Goal: Task Accomplishment & Management: Manage account settings

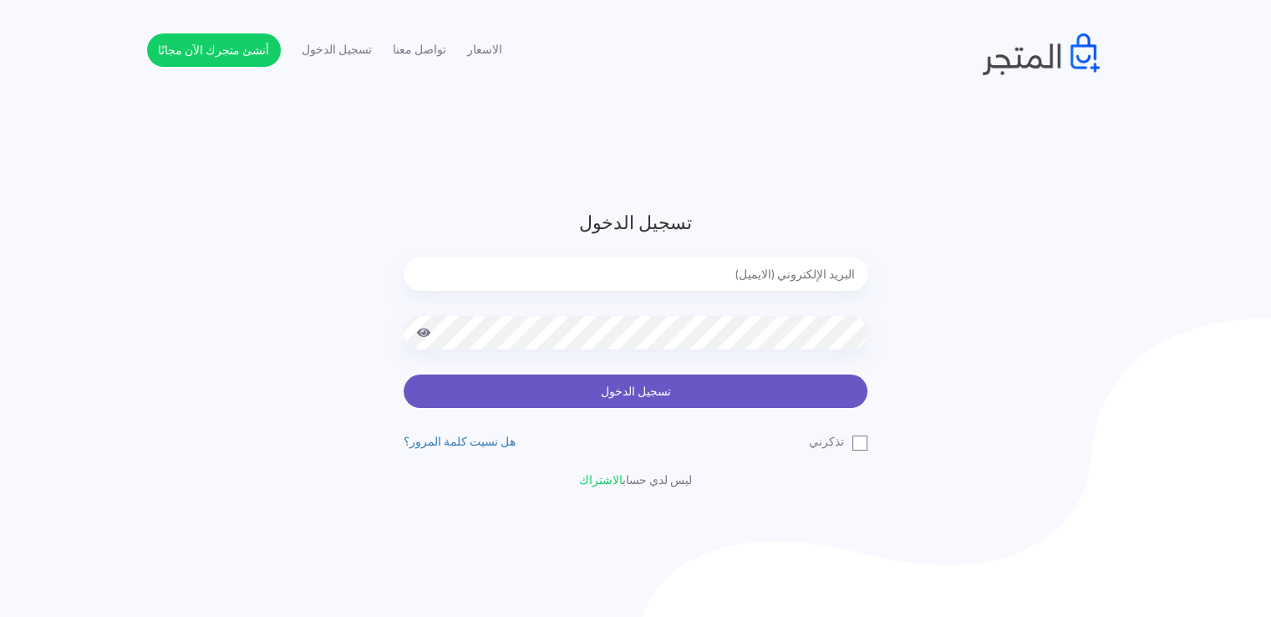
type input "noha_mae86@yahoo.com"
click at [655, 402] on button "تسجيل الدخول" at bounding box center [636, 390] width 464 height 33
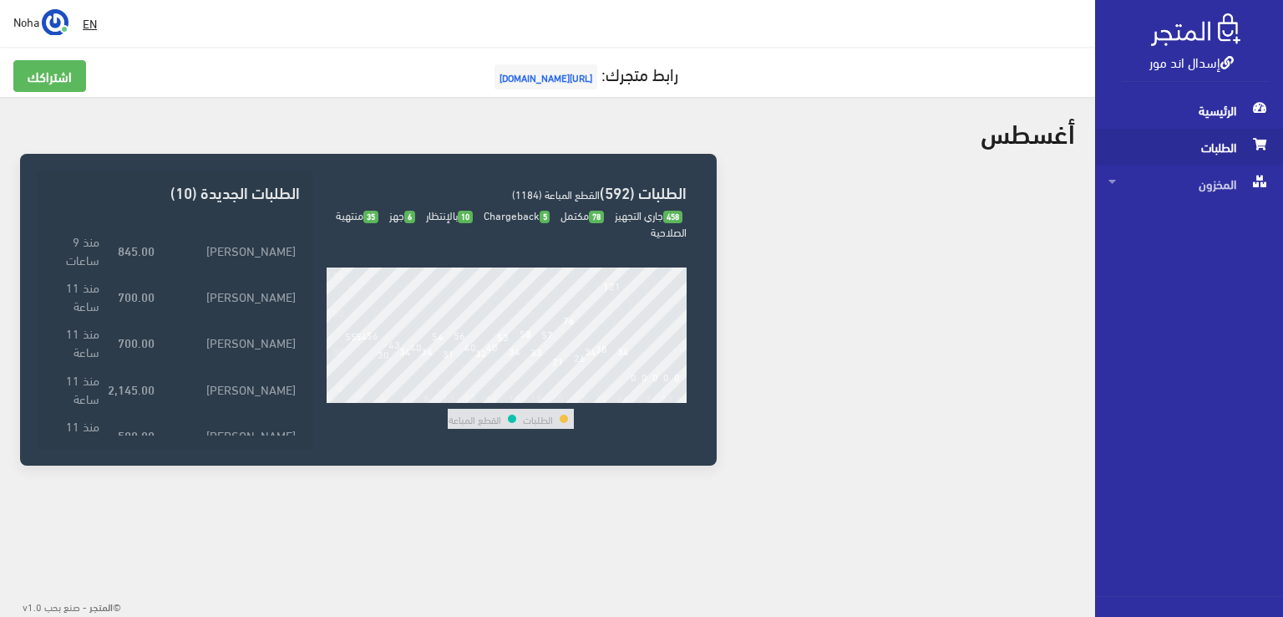
click at [1233, 139] on span "الطلبات" at bounding box center [1189, 147] width 161 height 37
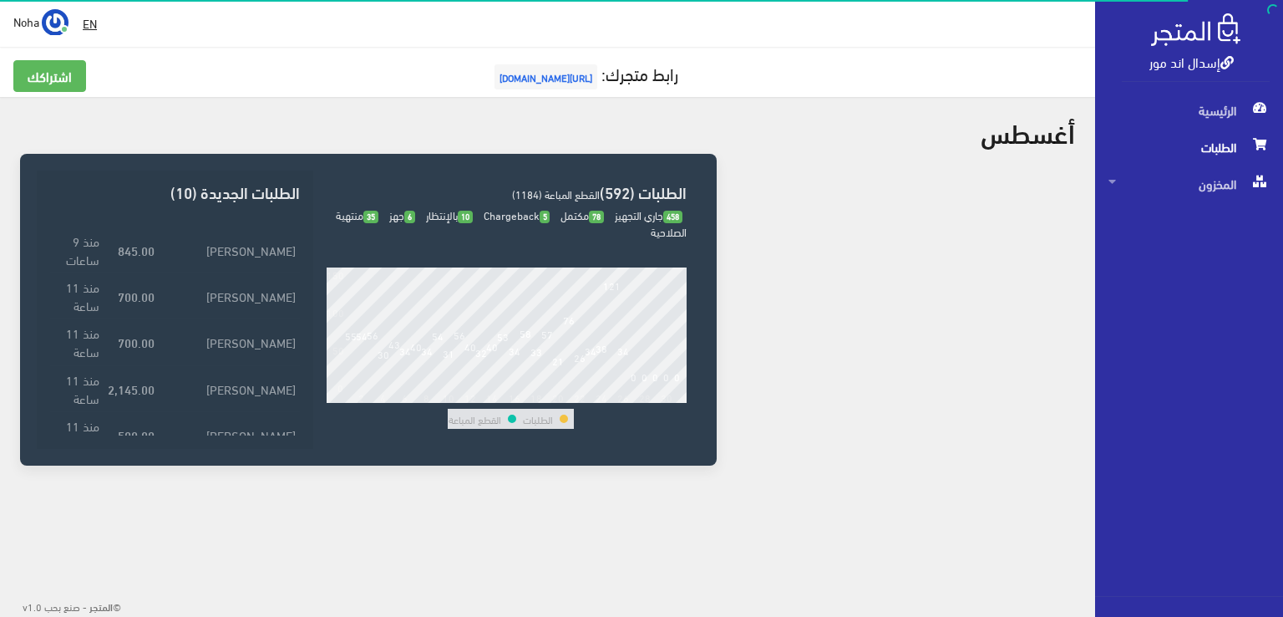
click at [1233, 139] on span "الطلبات" at bounding box center [1189, 147] width 161 height 37
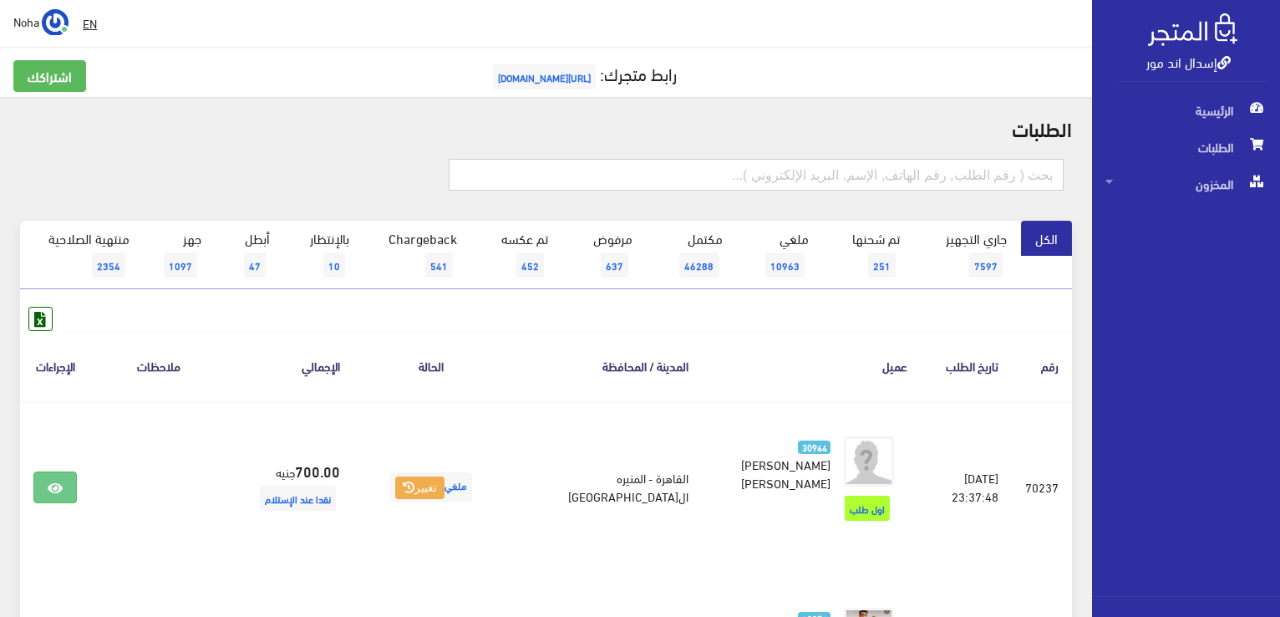
click at [1030, 175] on input "text" at bounding box center [756, 175] width 615 height 32
type input "70201"
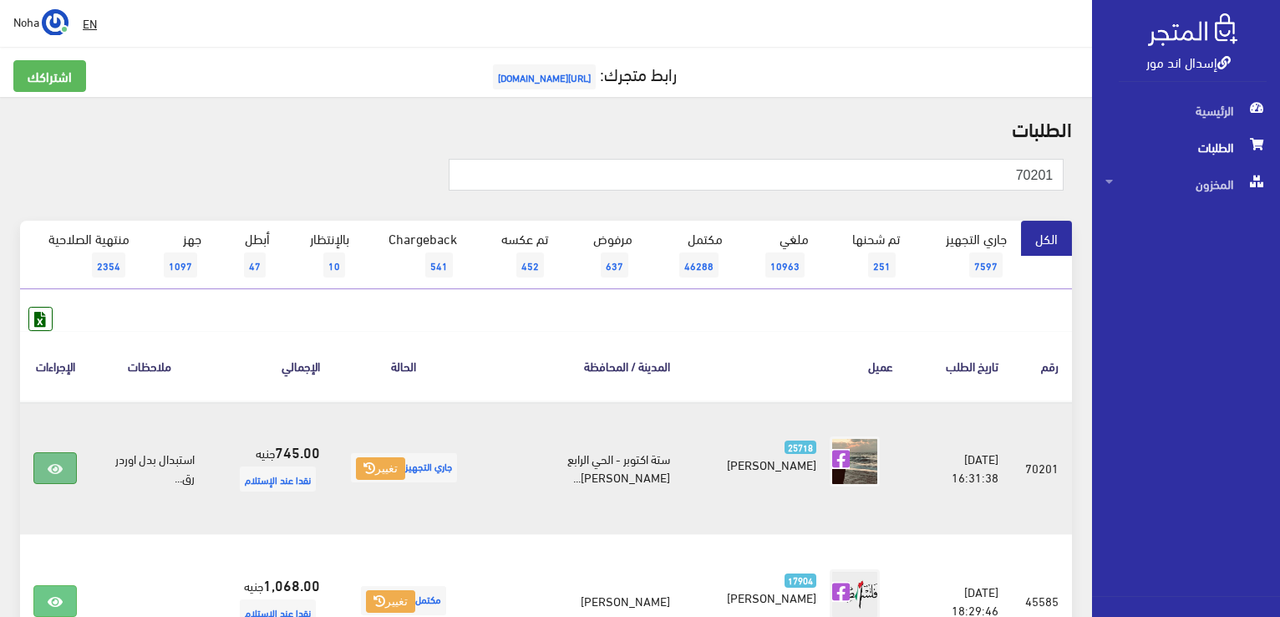
click at [63, 462] on link at bounding box center [54, 468] width 43 height 32
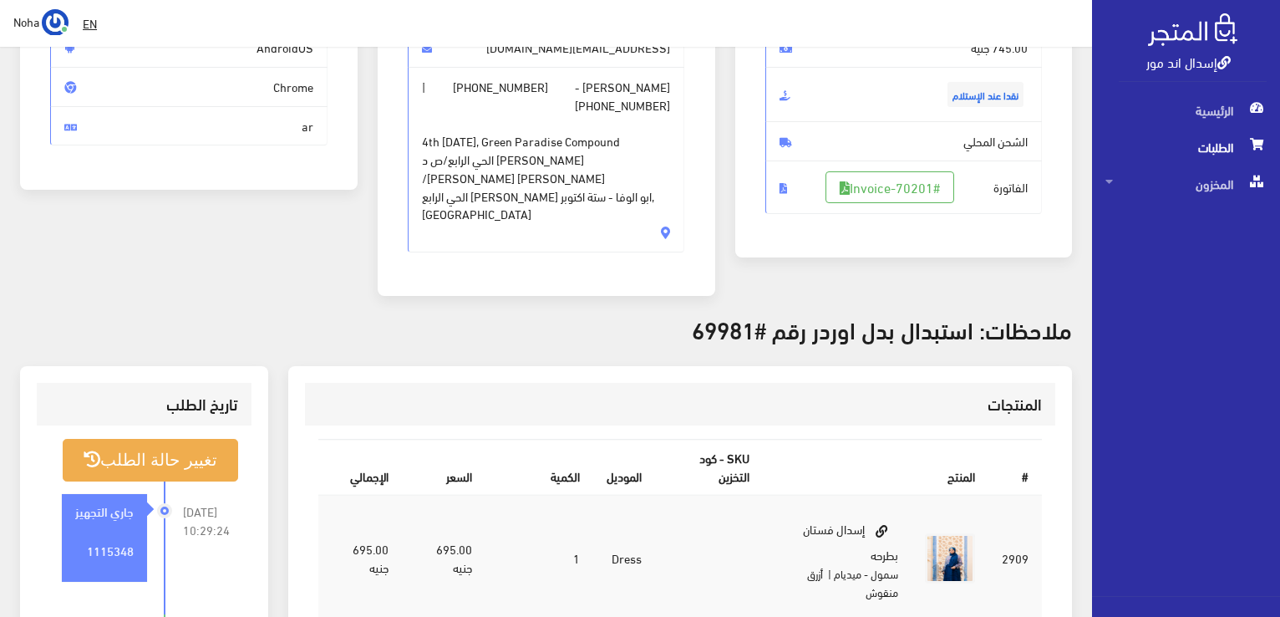
scroll to position [84, 0]
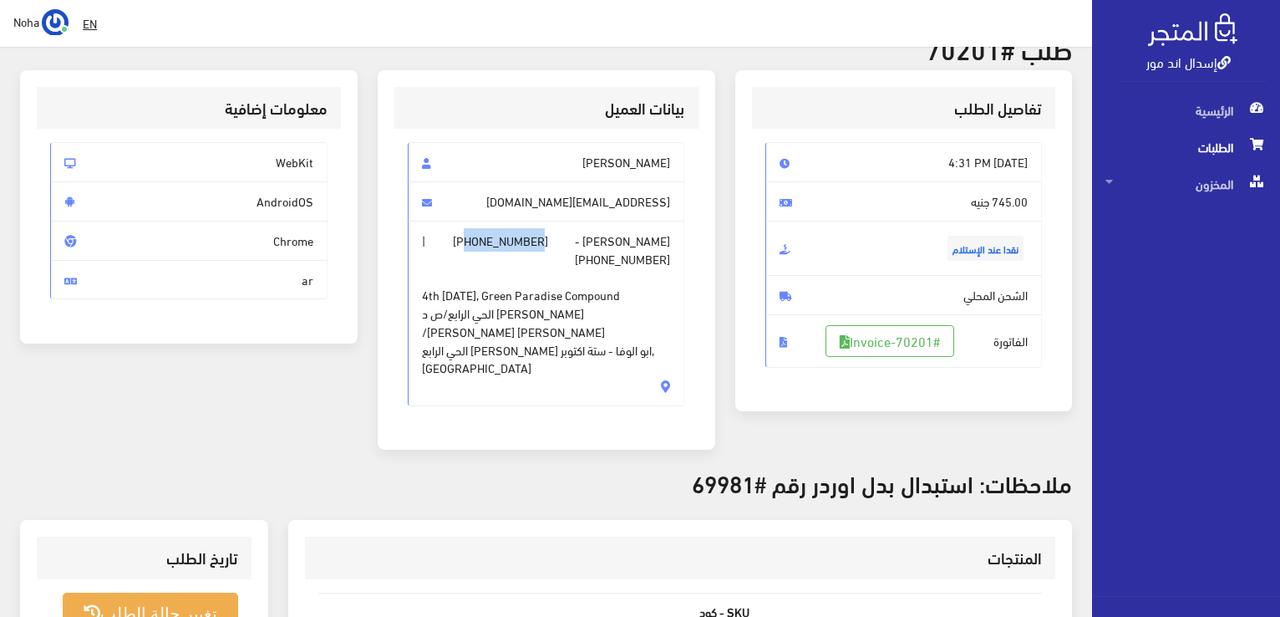
drag, startPoint x: 551, startPoint y: 235, endPoint x: 476, endPoint y: 231, distance: 75.3
click at [476, 231] on span "Sally Hammad - +201008740027 | +201008740027 4th 6th of October, Green Paradise…" at bounding box center [546, 313] width 277 height 185
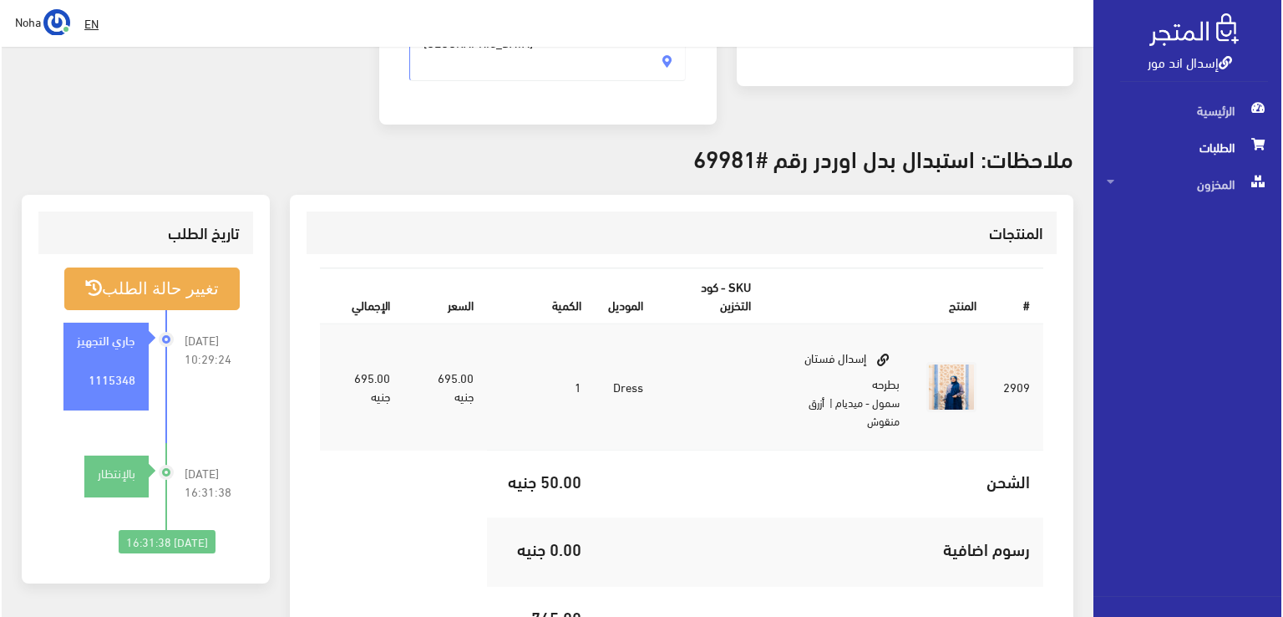
scroll to position [418, 0]
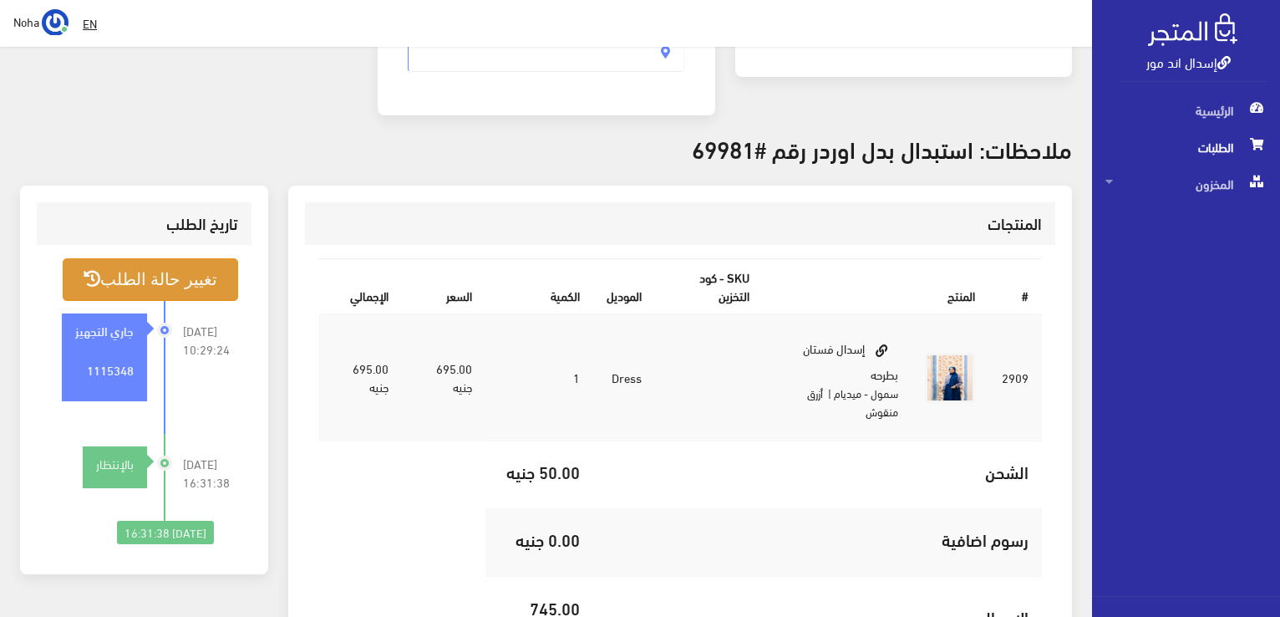
click at [231, 258] on button "تغيير حالة الطلب" at bounding box center [150, 279] width 175 height 43
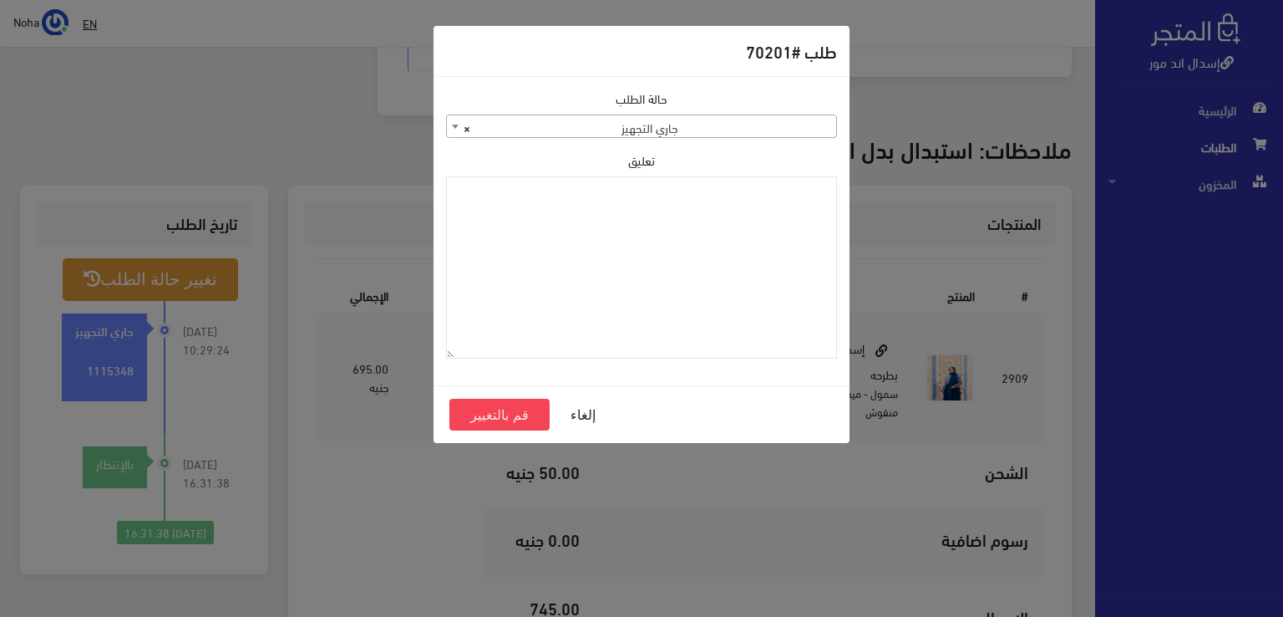
click at [599, 128] on span "× جاري التجهيز" at bounding box center [641, 126] width 389 height 23
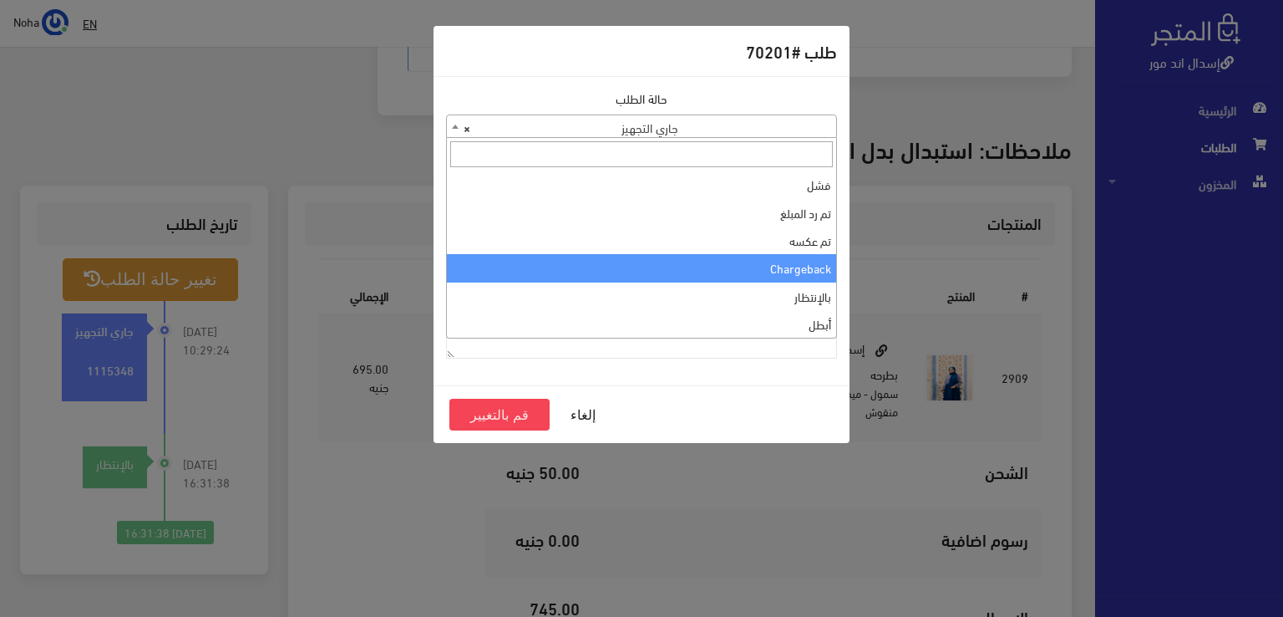
select select "10"
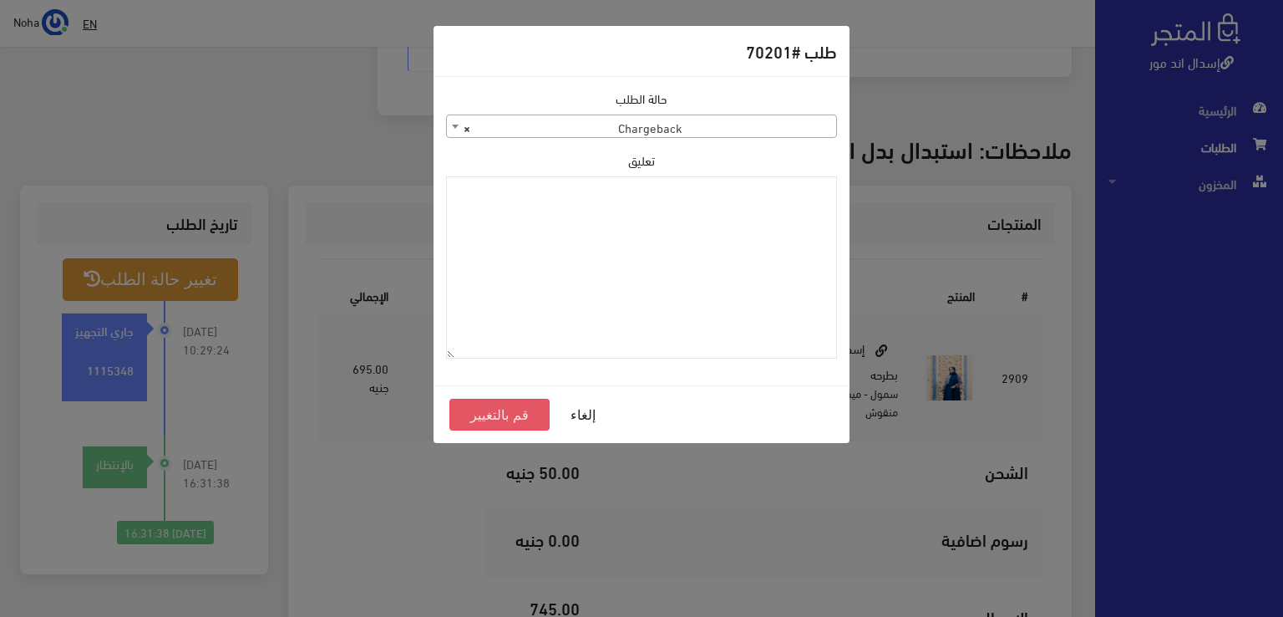
click at [483, 419] on button "قم بالتغيير" at bounding box center [499, 415] width 100 height 32
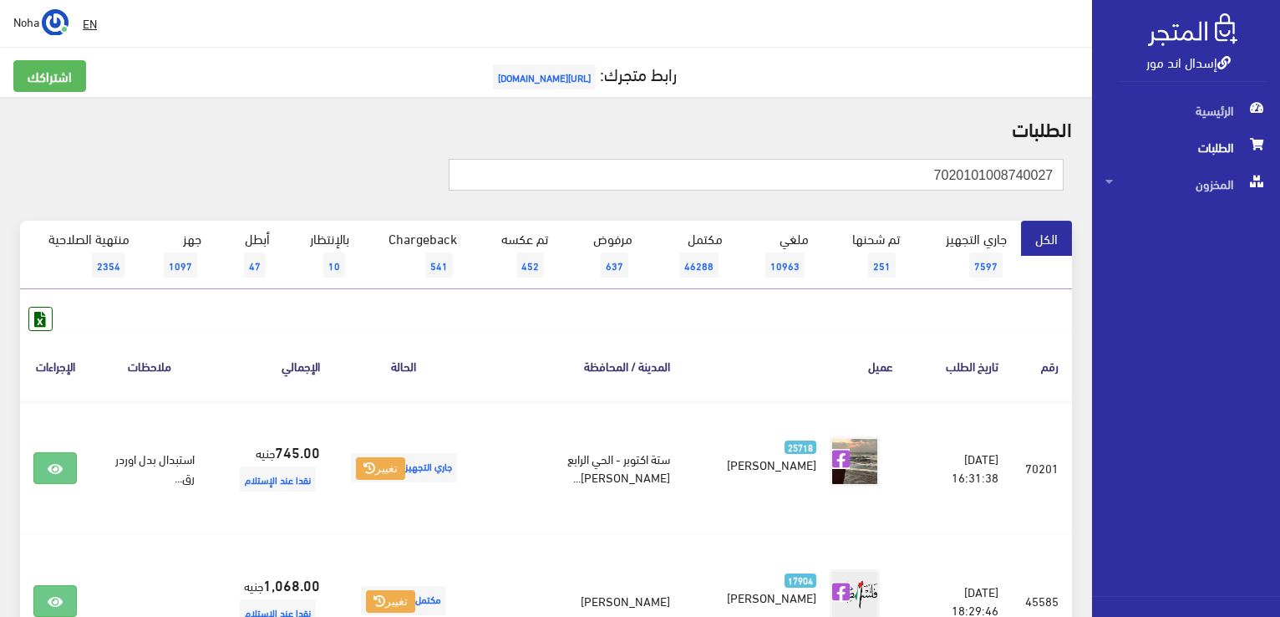
click at [972, 175] on input "7020101008740027" at bounding box center [756, 175] width 615 height 32
drag, startPoint x: 972, startPoint y: 175, endPoint x: 947, endPoint y: 175, distance: 25.1
click at [947, 175] on input "7020101008740027" at bounding box center [756, 175] width 615 height 32
click at [962, 175] on input "7020101008740027" at bounding box center [756, 175] width 615 height 32
drag, startPoint x: 971, startPoint y: 169, endPoint x: 929, endPoint y: 167, distance: 41.8
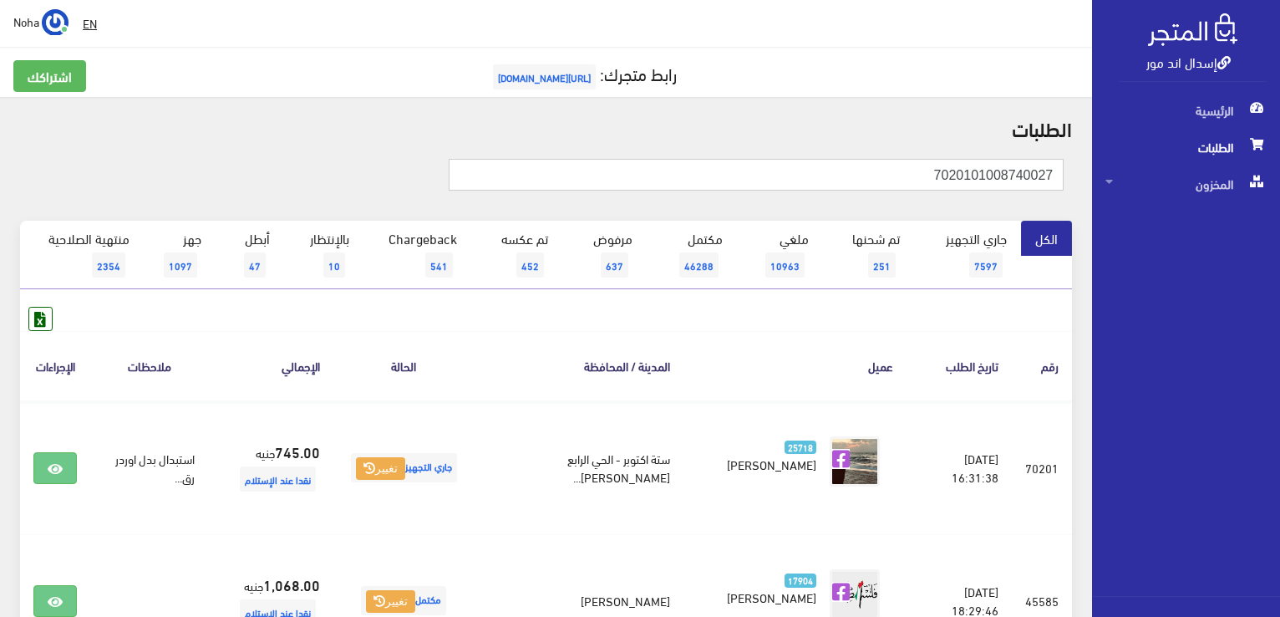
click at [929, 167] on input "7020101008740027" at bounding box center [756, 175] width 615 height 32
type input "01008740027"
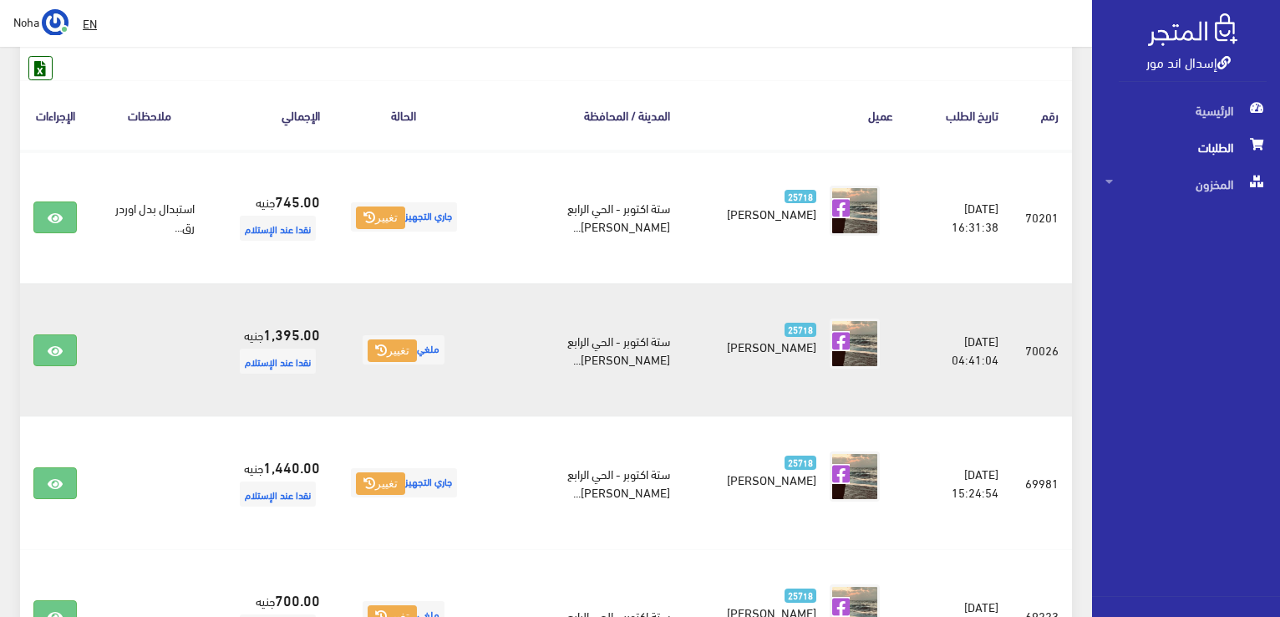
scroll to position [334, 0]
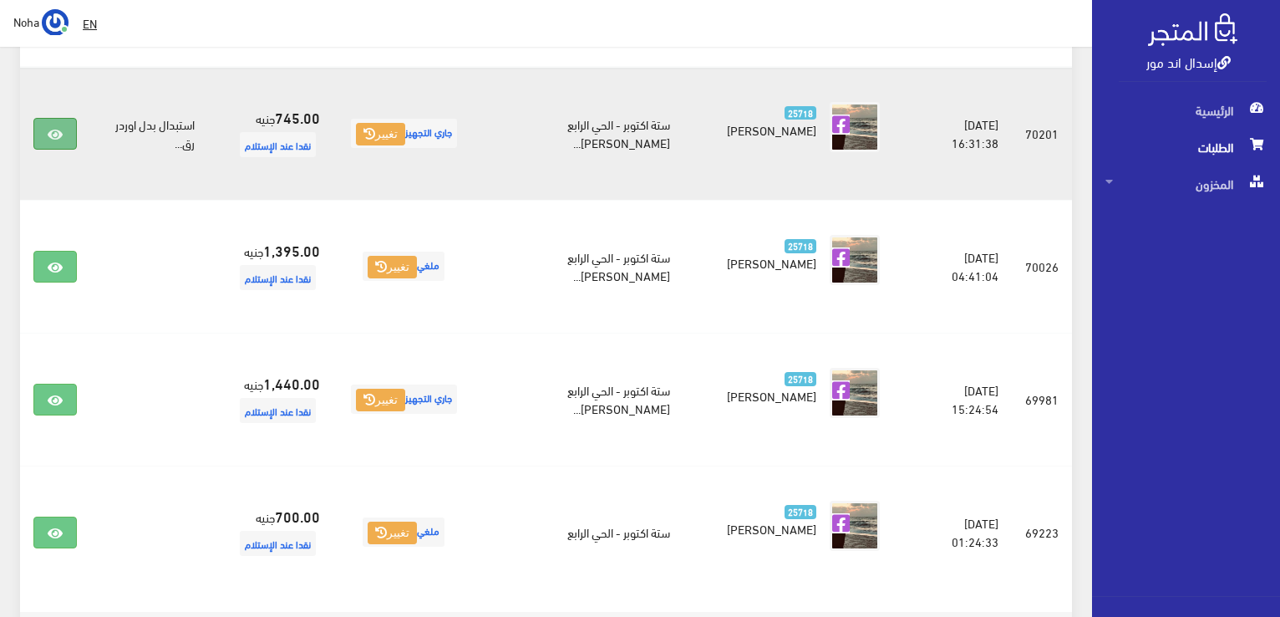
click at [48, 135] on icon at bounding box center [55, 134] width 15 height 13
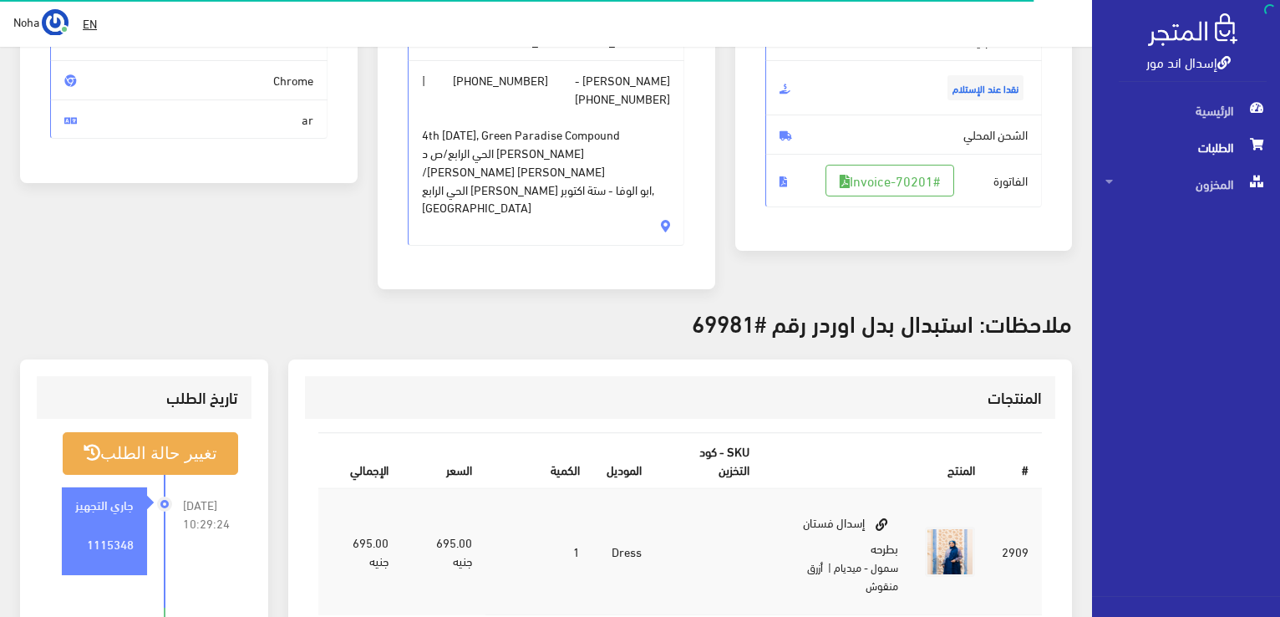
scroll to position [251, 0]
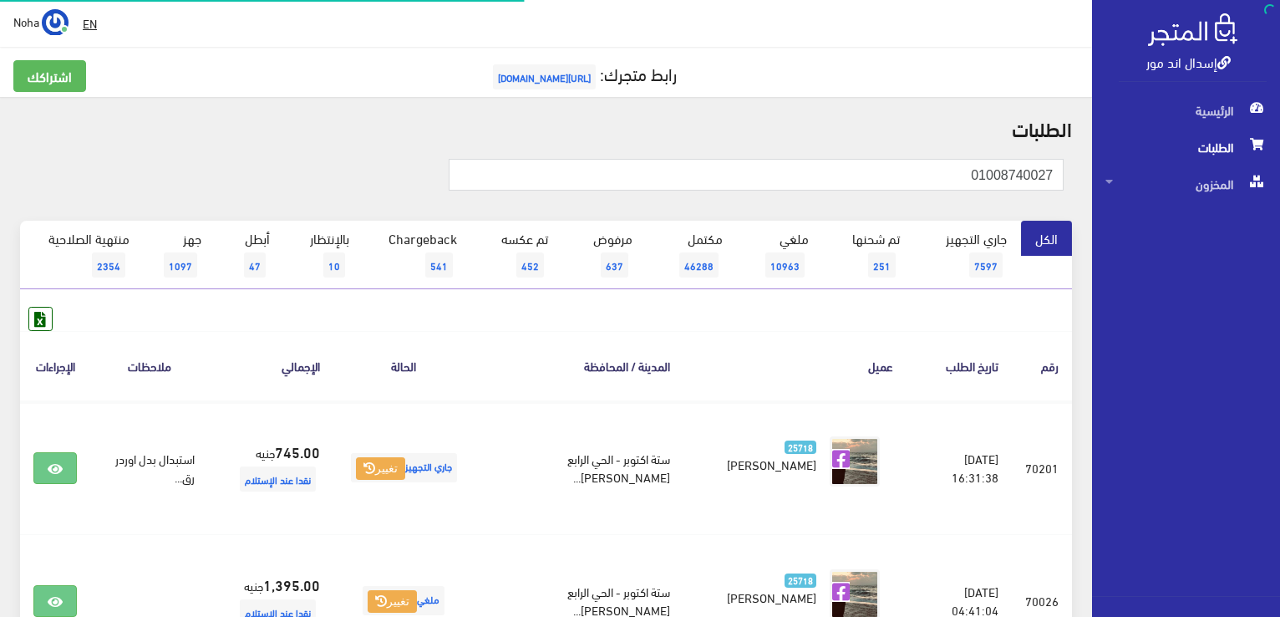
scroll to position [334, 0]
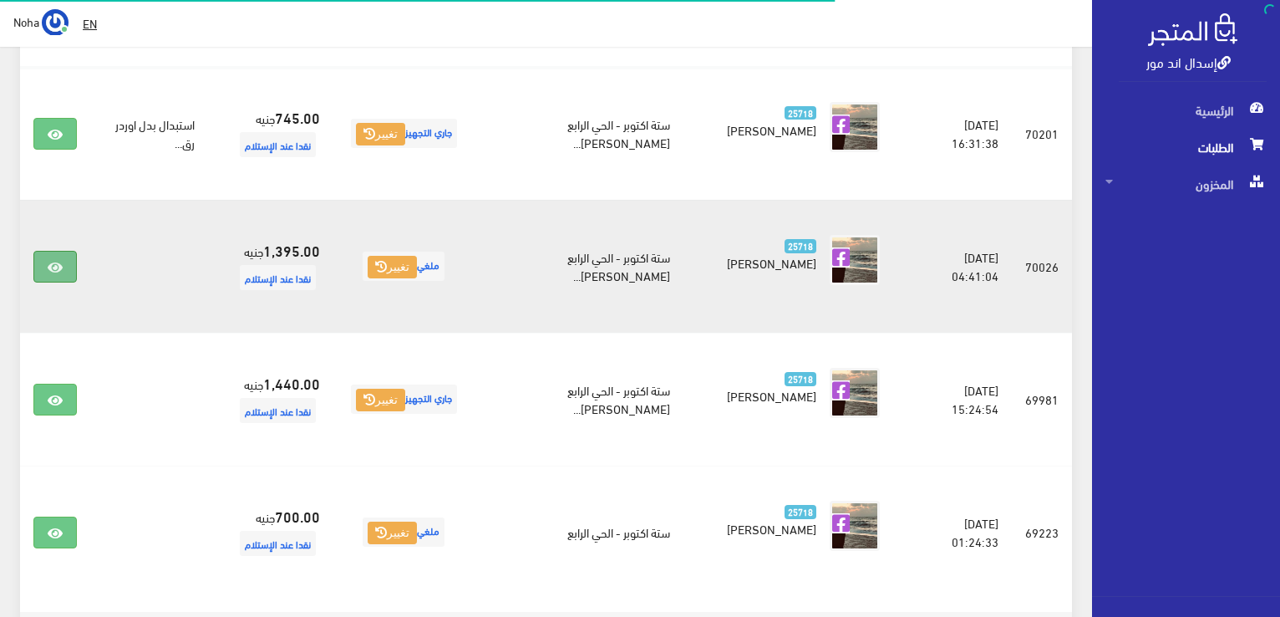
click at [52, 261] on icon at bounding box center [55, 267] width 15 height 13
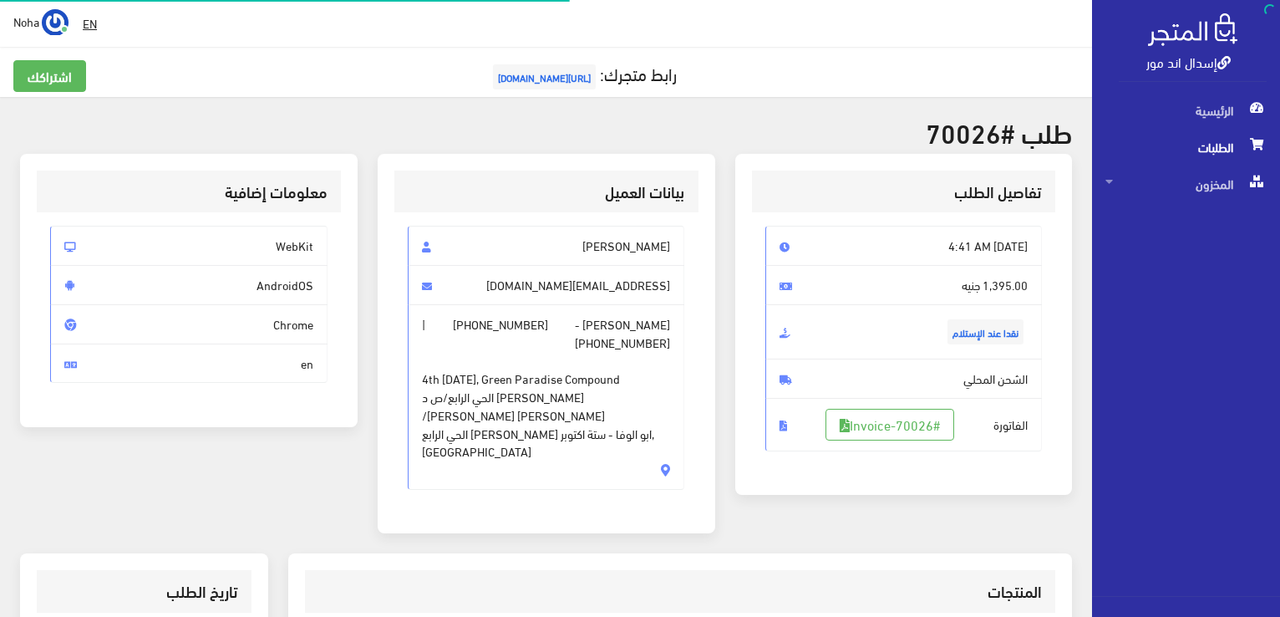
scroll to position [334, 0]
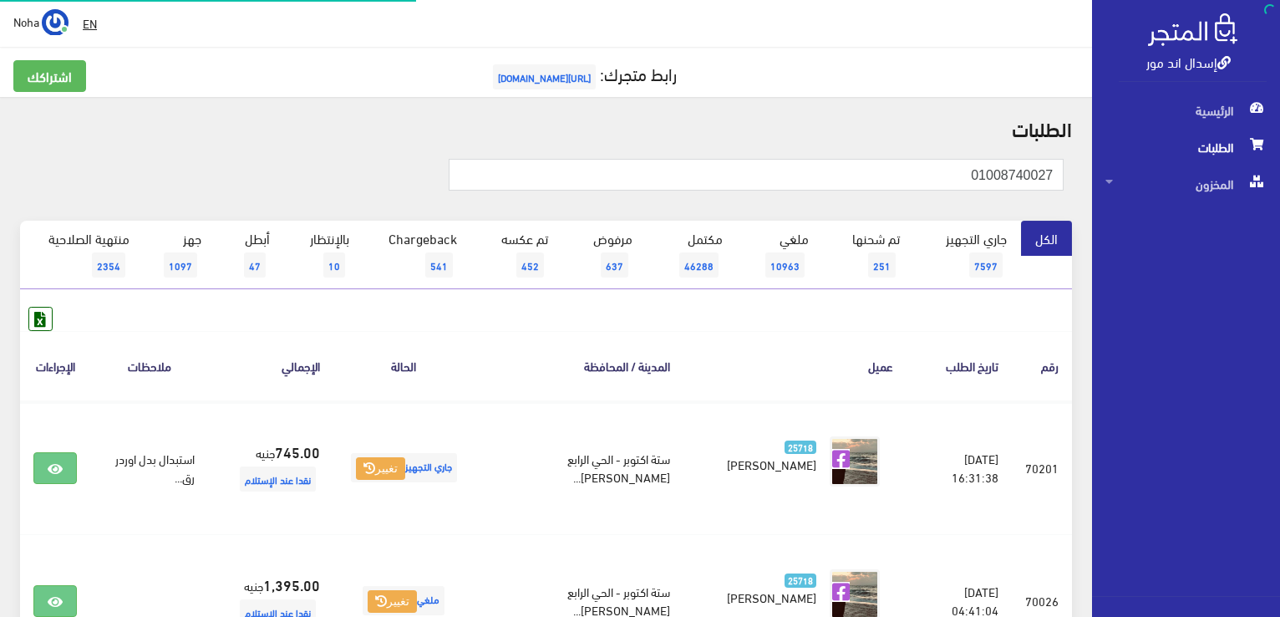
scroll to position [334, 0]
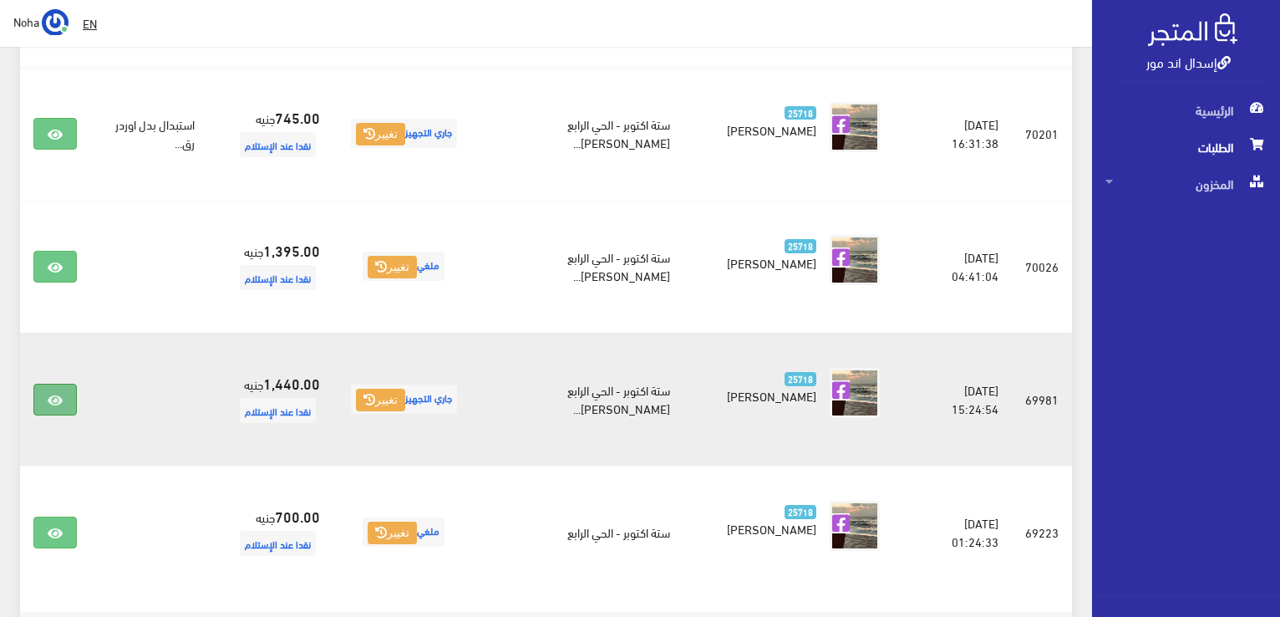
click at [49, 407] on link at bounding box center [54, 399] width 43 height 32
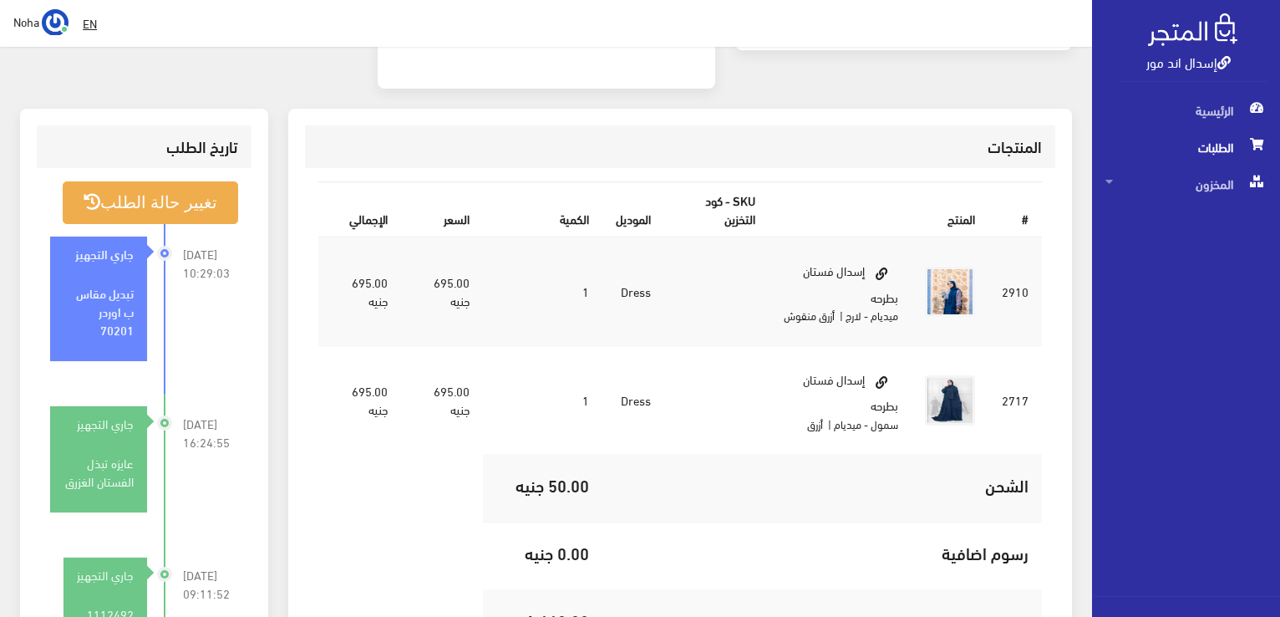
scroll to position [334, 0]
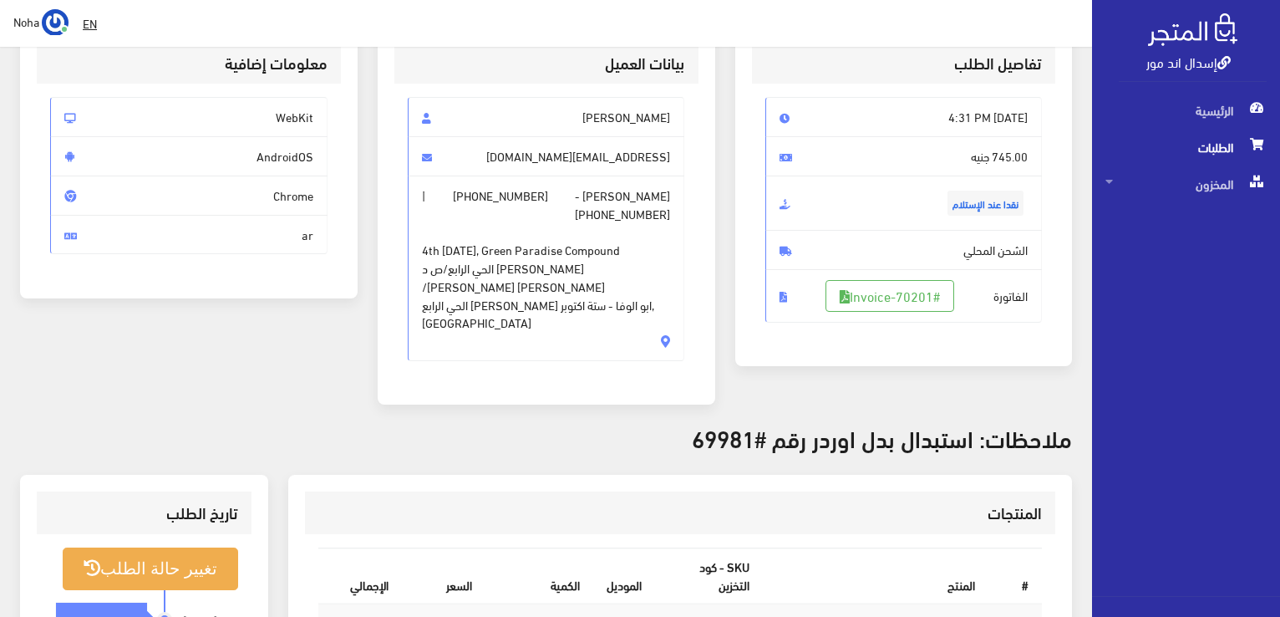
scroll to position [251, 0]
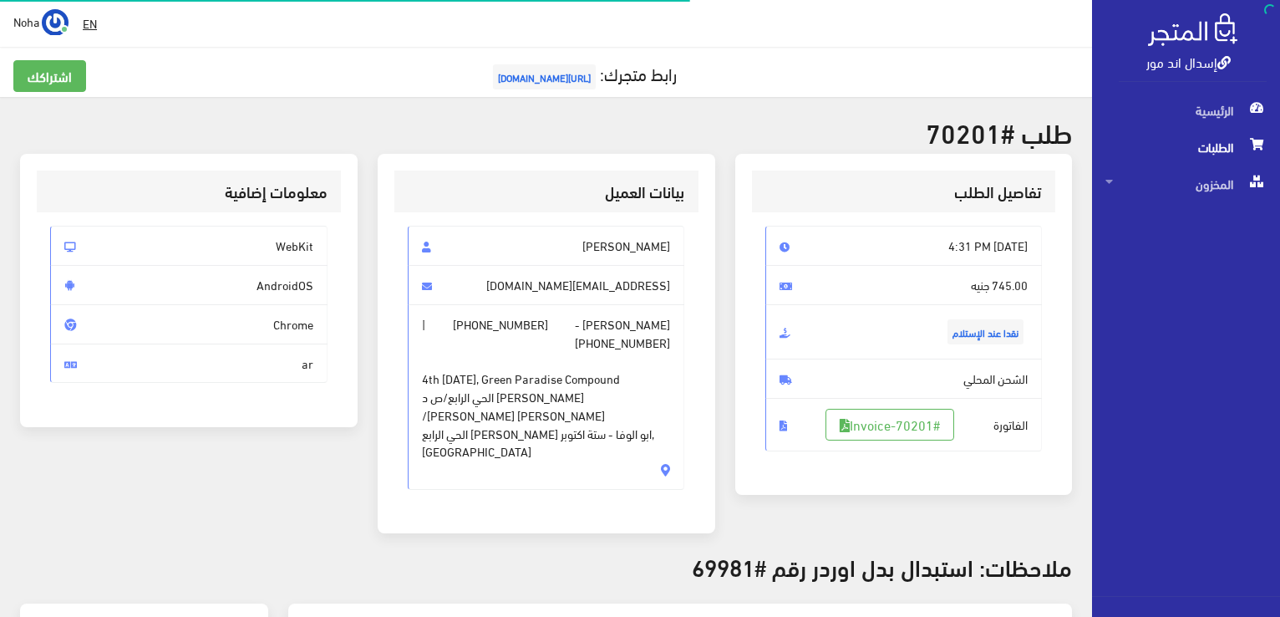
scroll to position [400, 0]
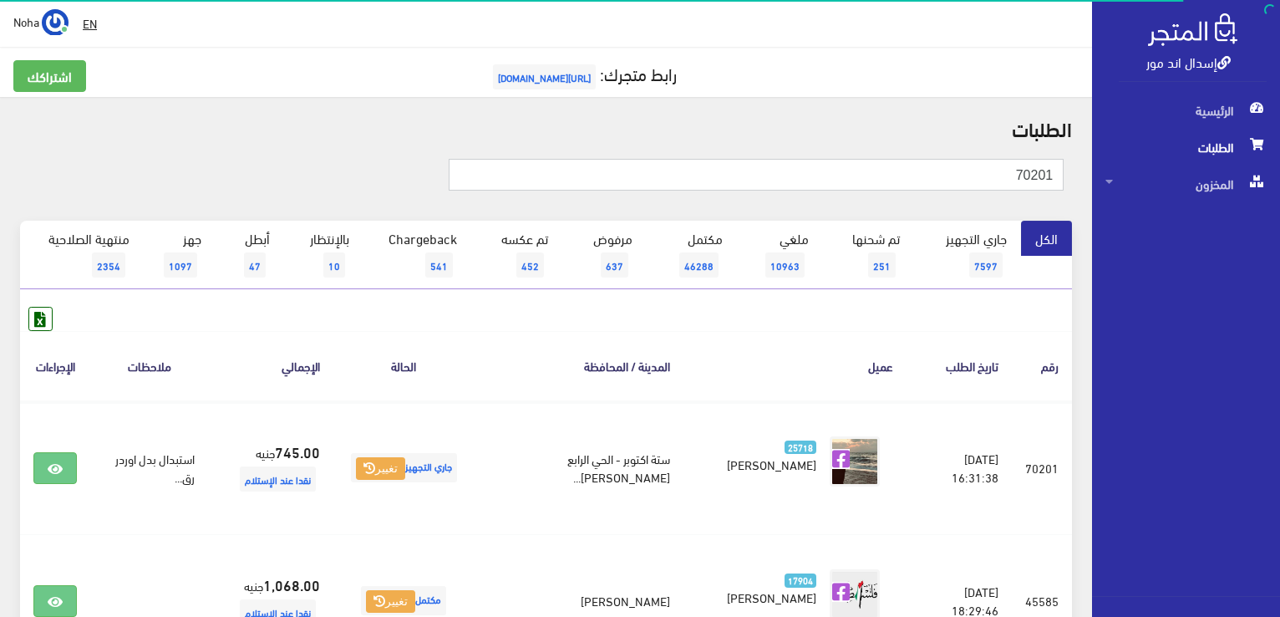
drag, startPoint x: 977, startPoint y: 176, endPoint x: 1282, endPoint y: 172, distance: 305.8
click at [1279, 172] on html "إسدال اند مور الرئيسية الطلبات" at bounding box center [640, 308] width 1280 height 617
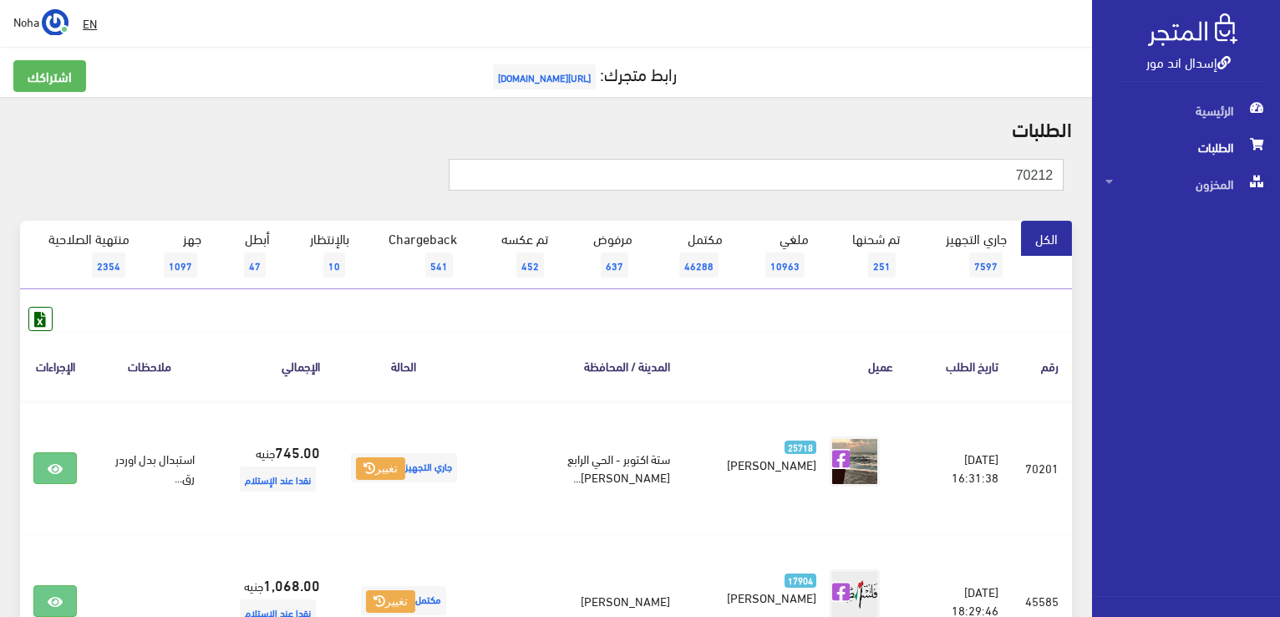
type input "70212"
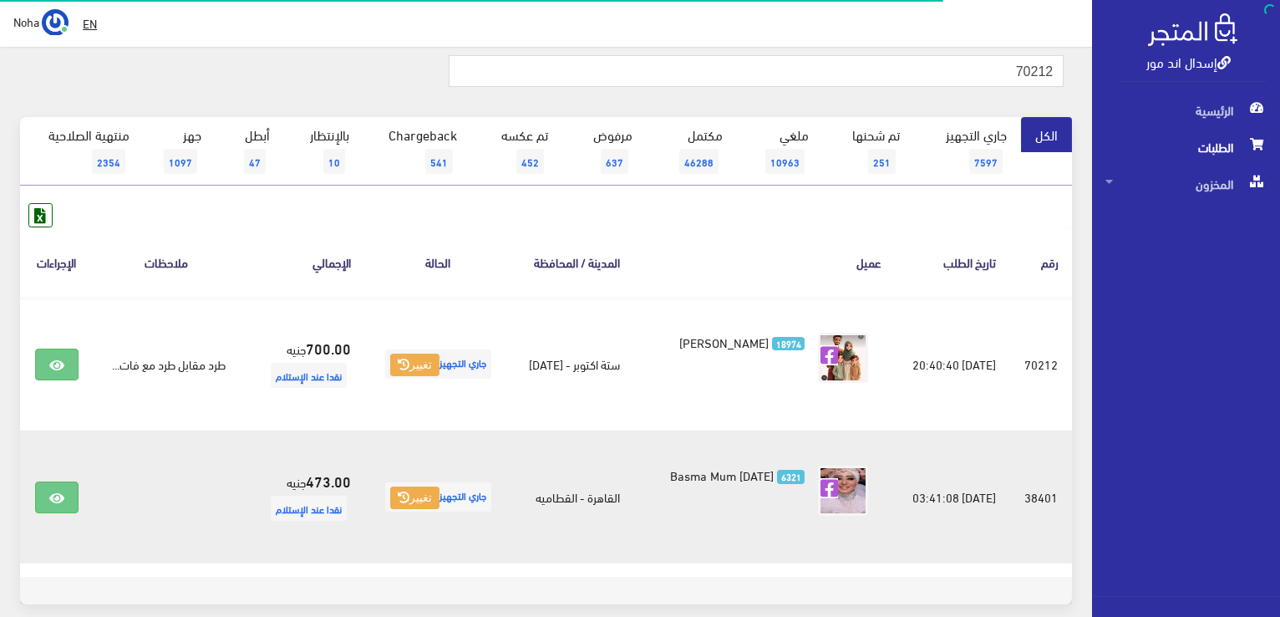
scroll to position [167, 0]
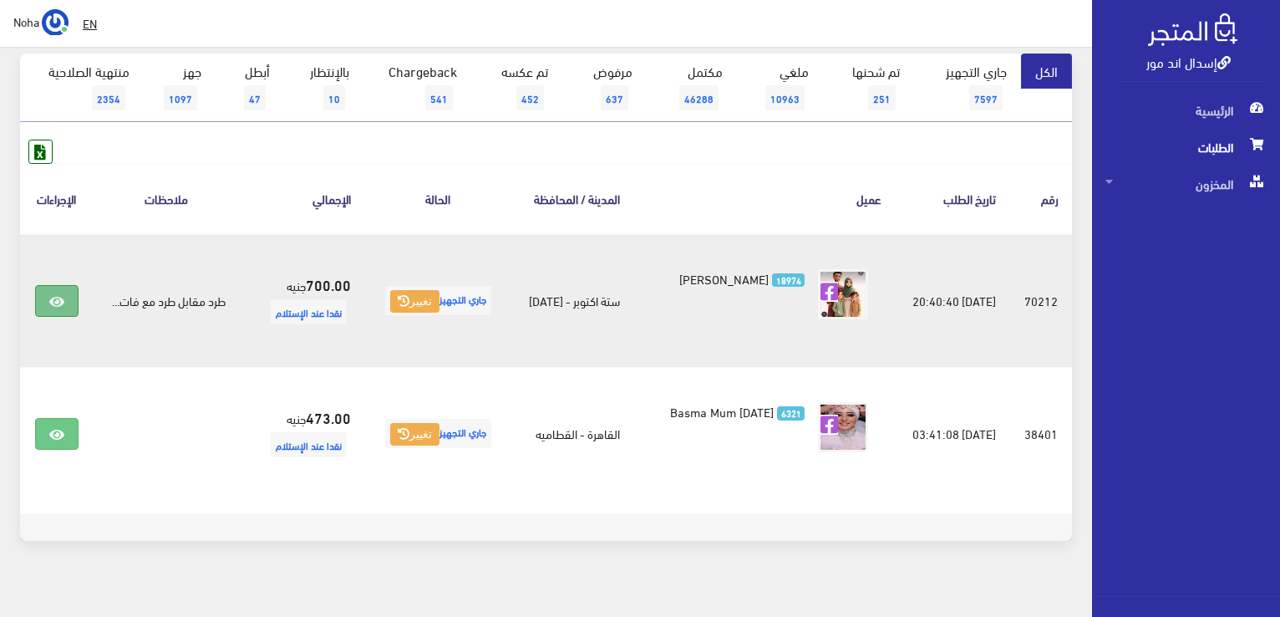
click at [38, 298] on link at bounding box center [56, 301] width 43 height 32
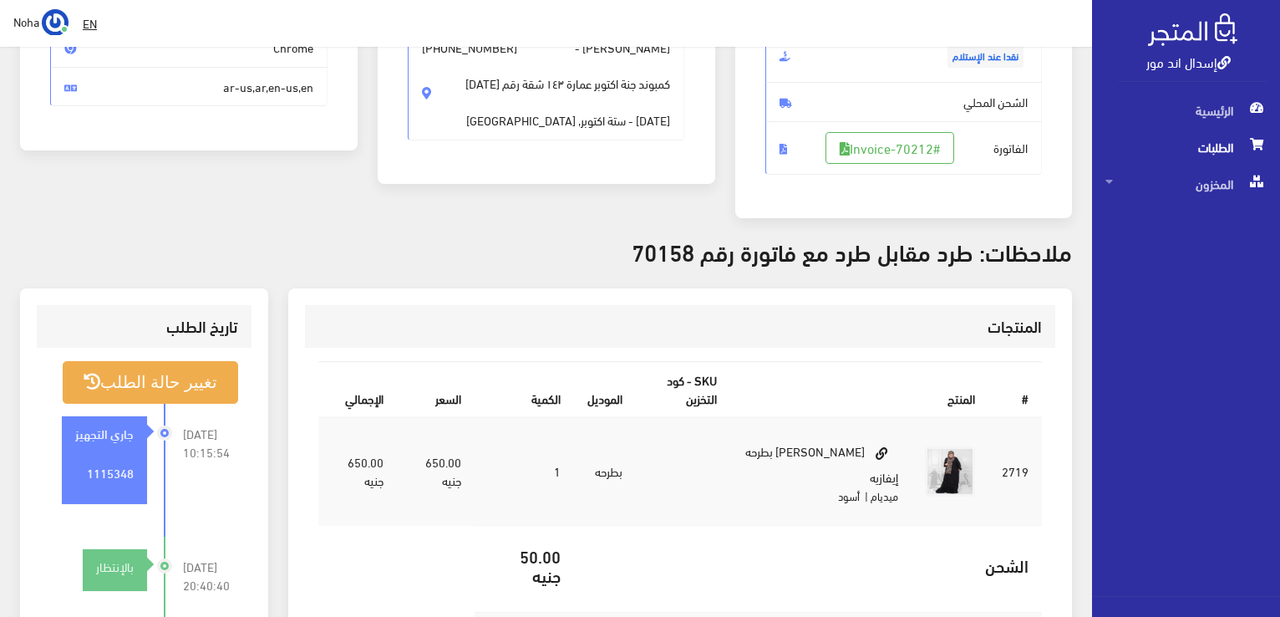
scroll to position [251, 0]
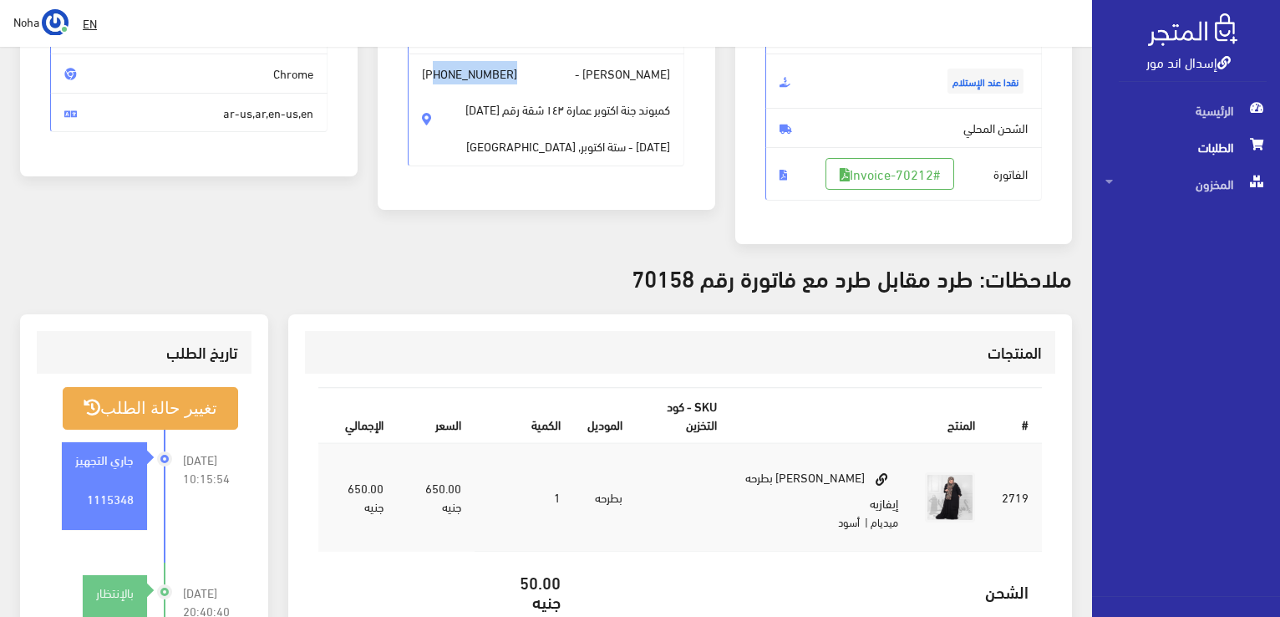
drag, startPoint x: 527, startPoint y: 76, endPoint x: 435, endPoint y: 74, distance: 91.9
click at [435, 74] on span "سماح عزت - +201060791159 كمبوند جنة اكتوبر عمارة ١٤٣ شقة رقم ٩ اكتوبر ٦ اكتوبر …" at bounding box center [546, 109] width 277 height 113
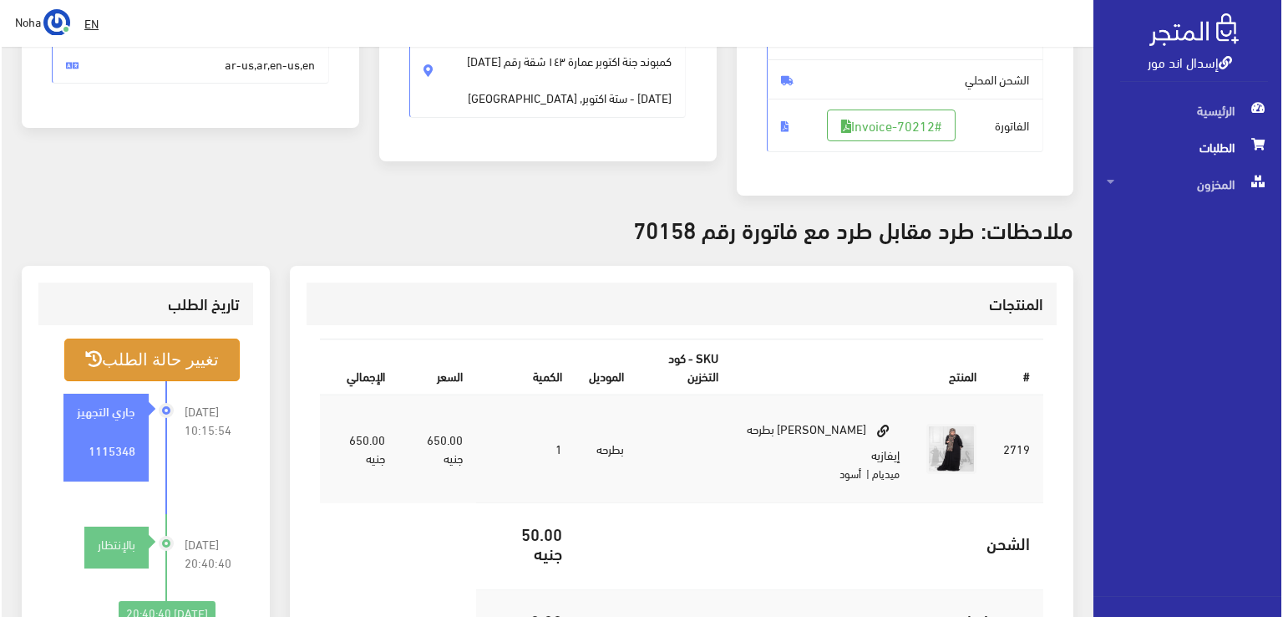
scroll to position [334, 0]
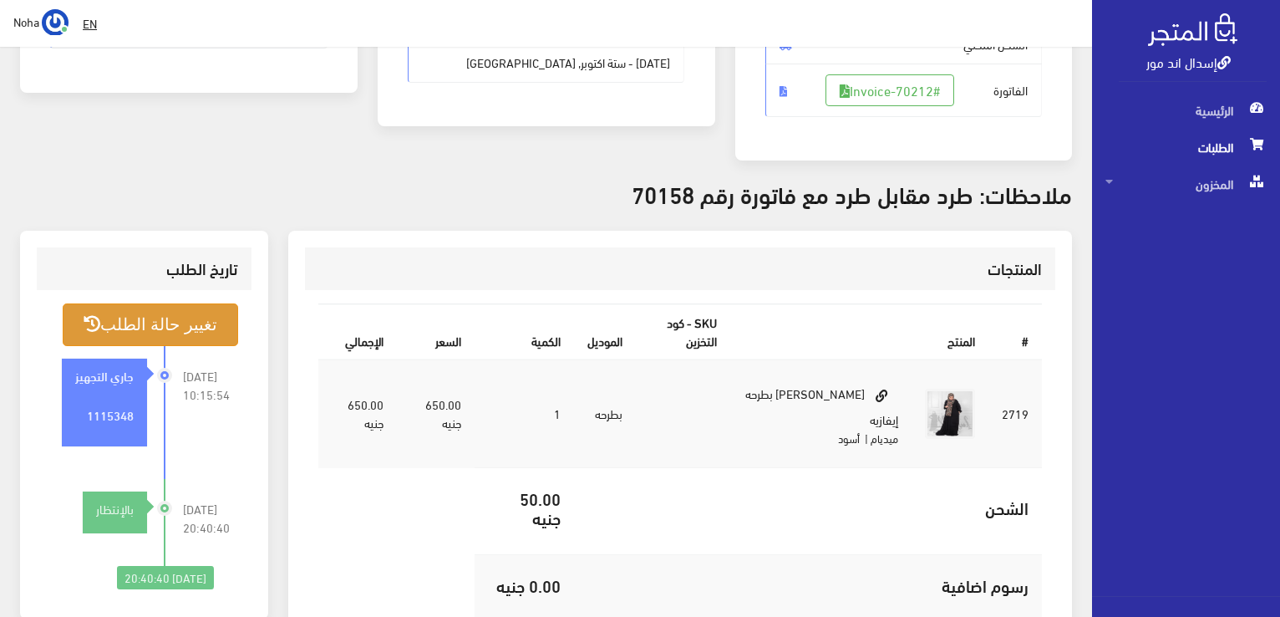
click at [154, 332] on button "تغيير حالة الطلب" at bounding box center [150, 324] width 175 height 43
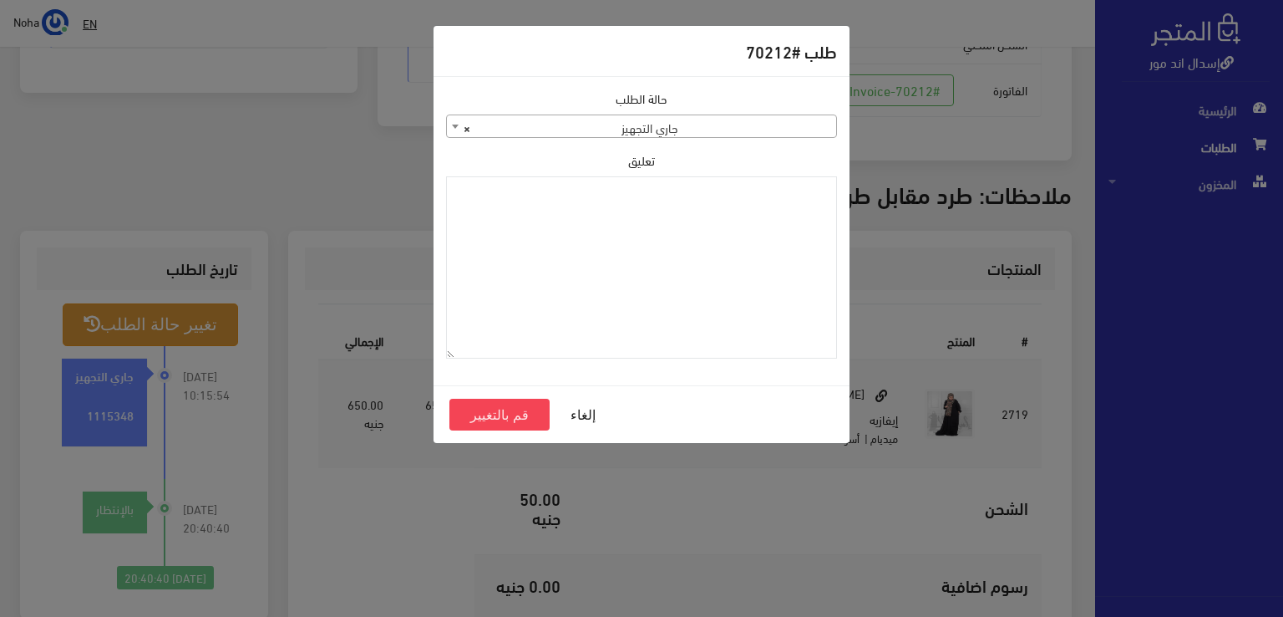
click at [717, 124] on span "× جاري التجهيز" at bounding box center [641, 126] width 389 height 23
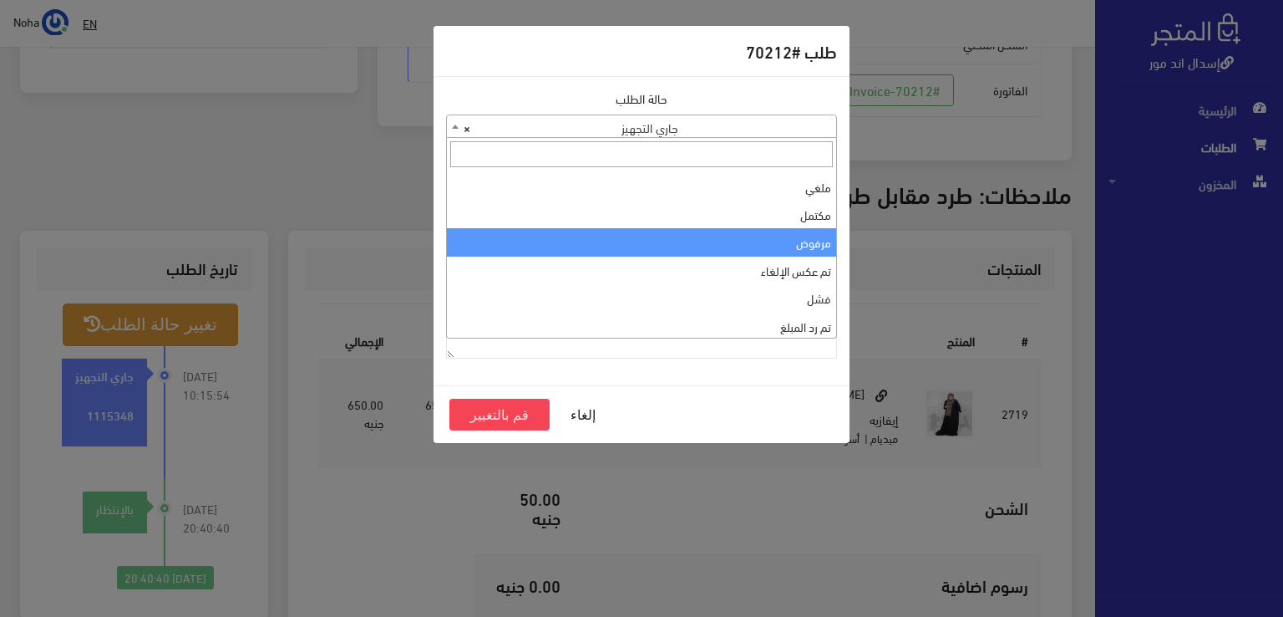
scroll to position [167, 0]
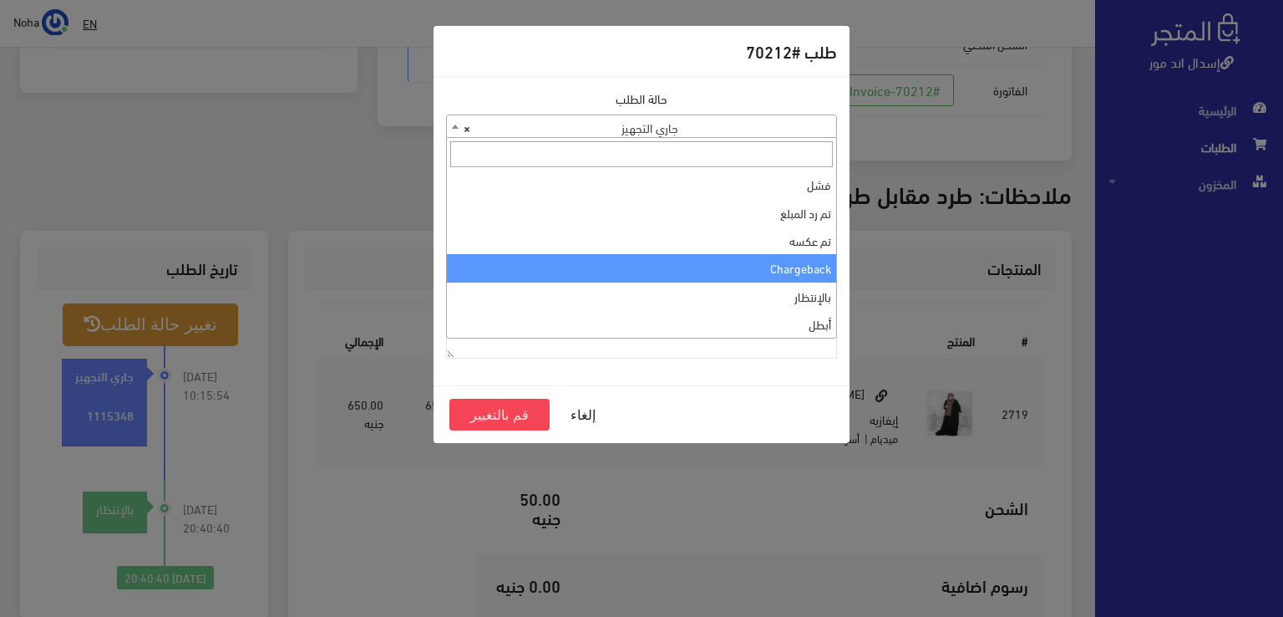
select select "10"
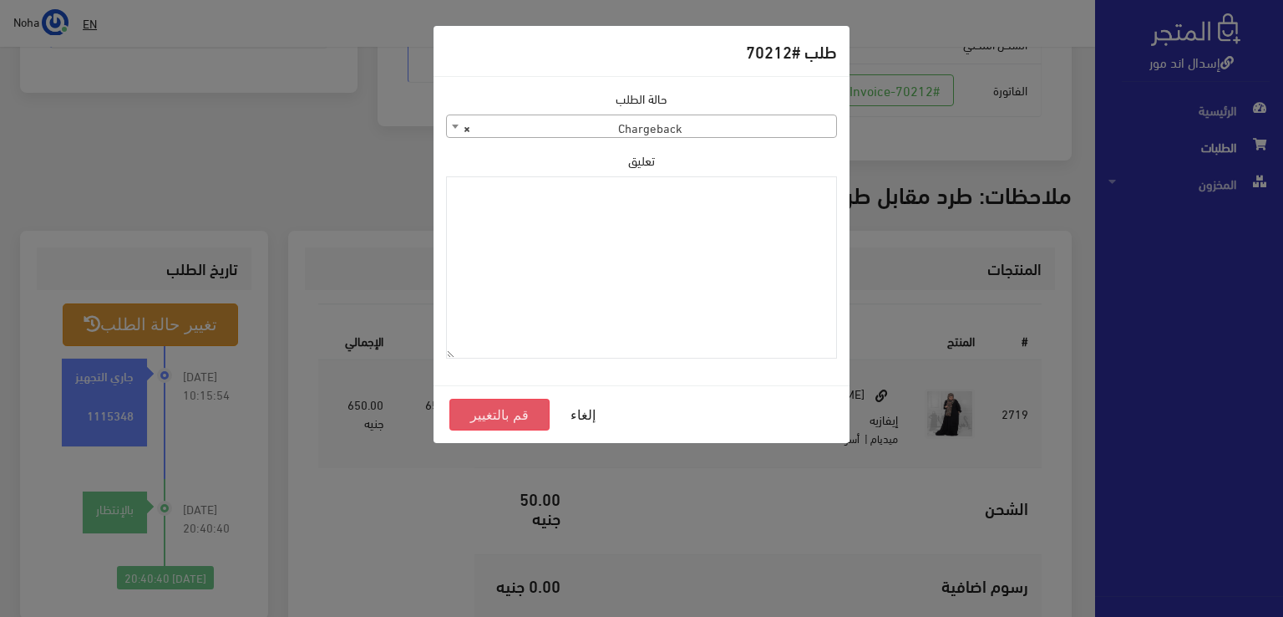
click at [511, 409] on button "قم بالتغيير" at bounding box center [499, 415] width 100 height 32
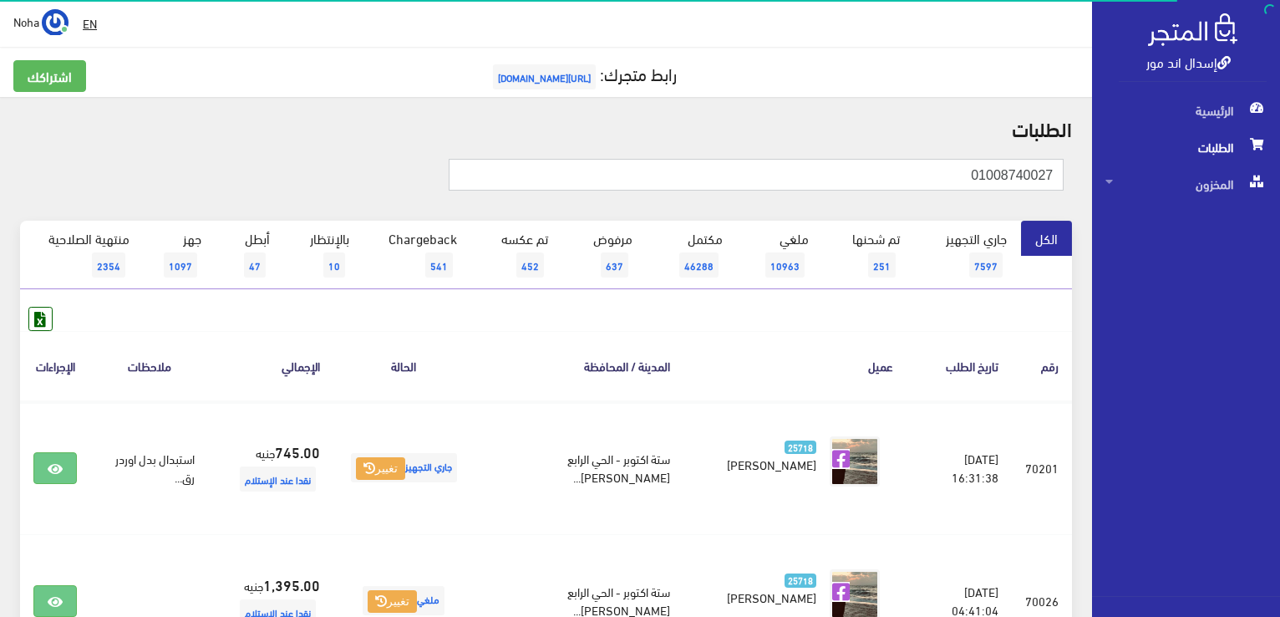
click at [942, 180] on input "01008740027" at bounding box center [756, 175] width 615 height 32
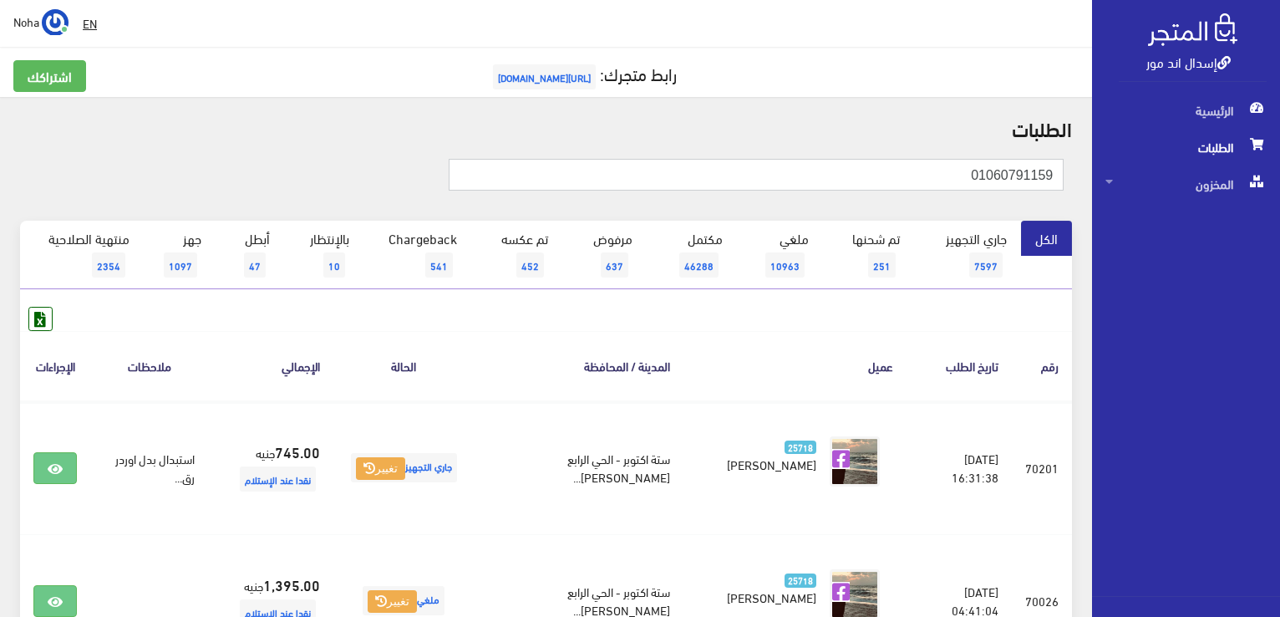
type input "01060791159"
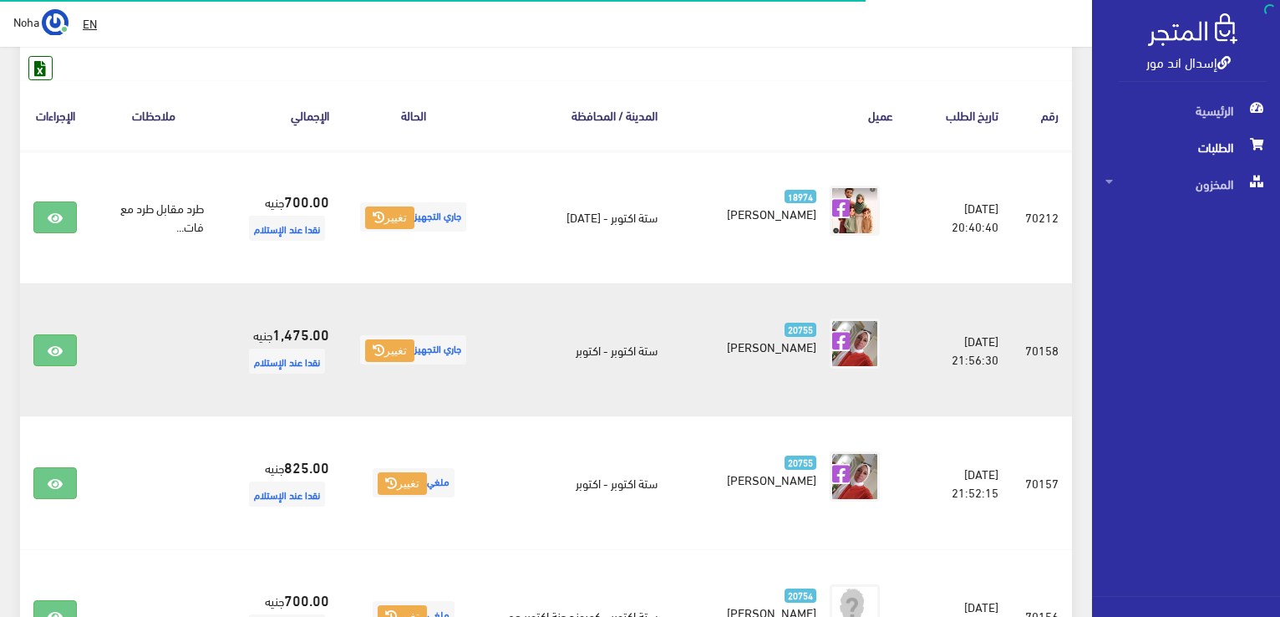
scroll to position [251, 0]
click at [50, 355] on icon at bounding box center [55, 350] width 15 height 13
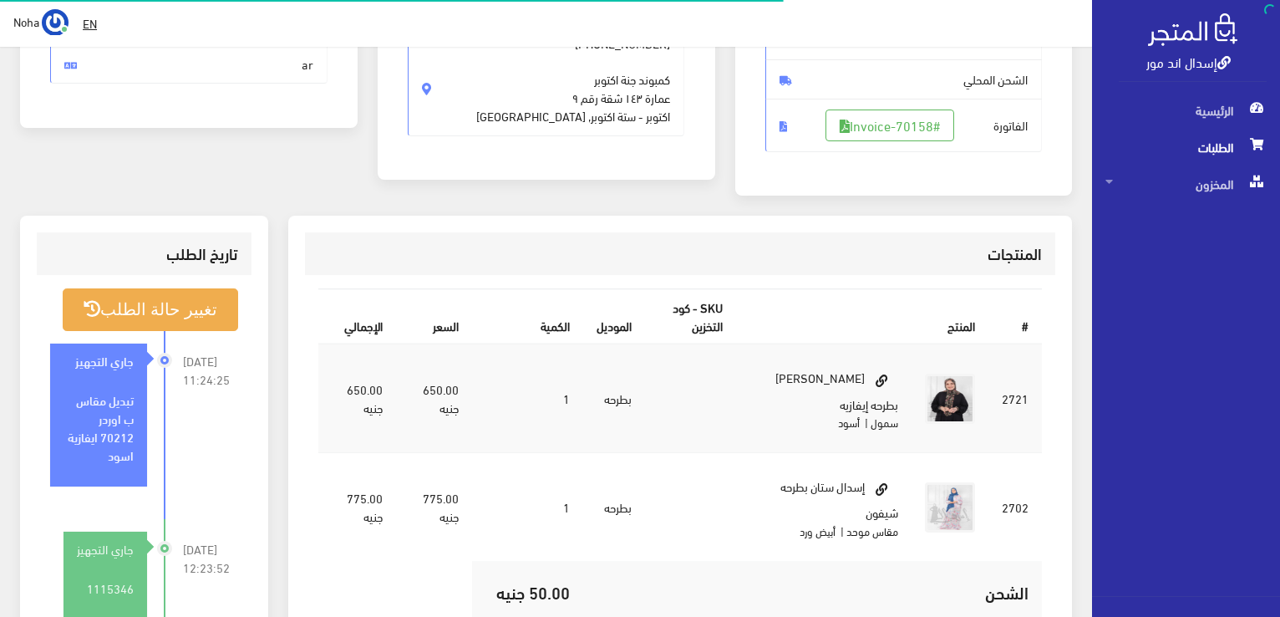
scroll to position [334, 0]
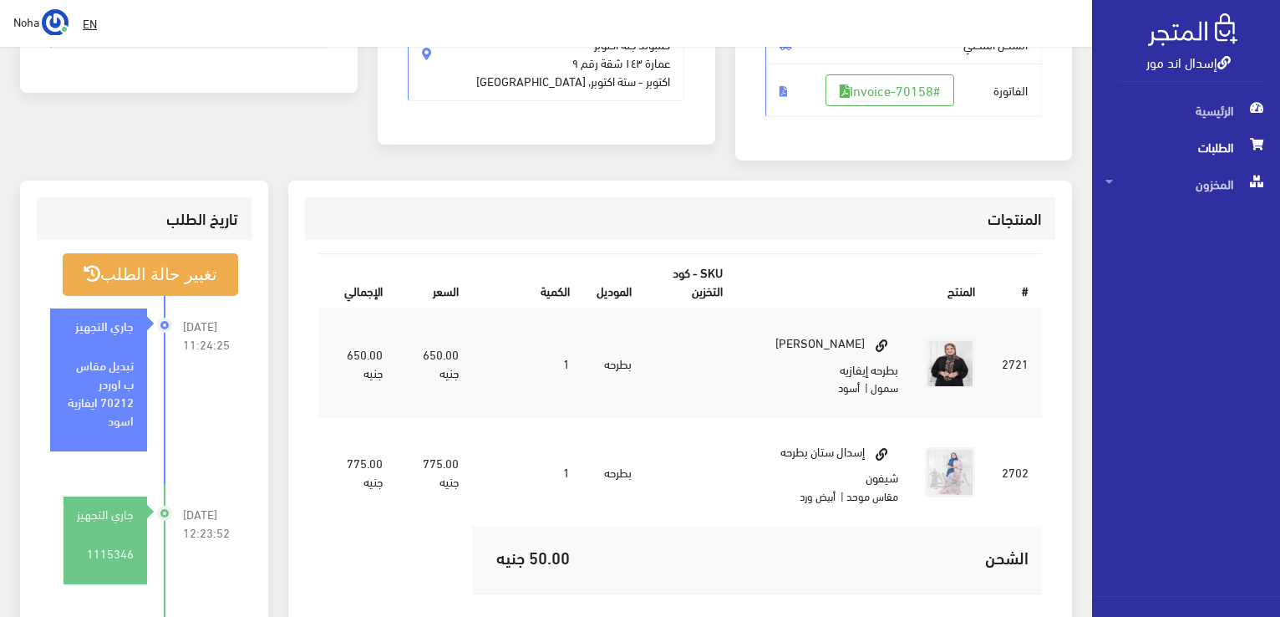
click at [1214, 148] on span "الطلبات" at bounding box center [1185, 147] width 161 height 37
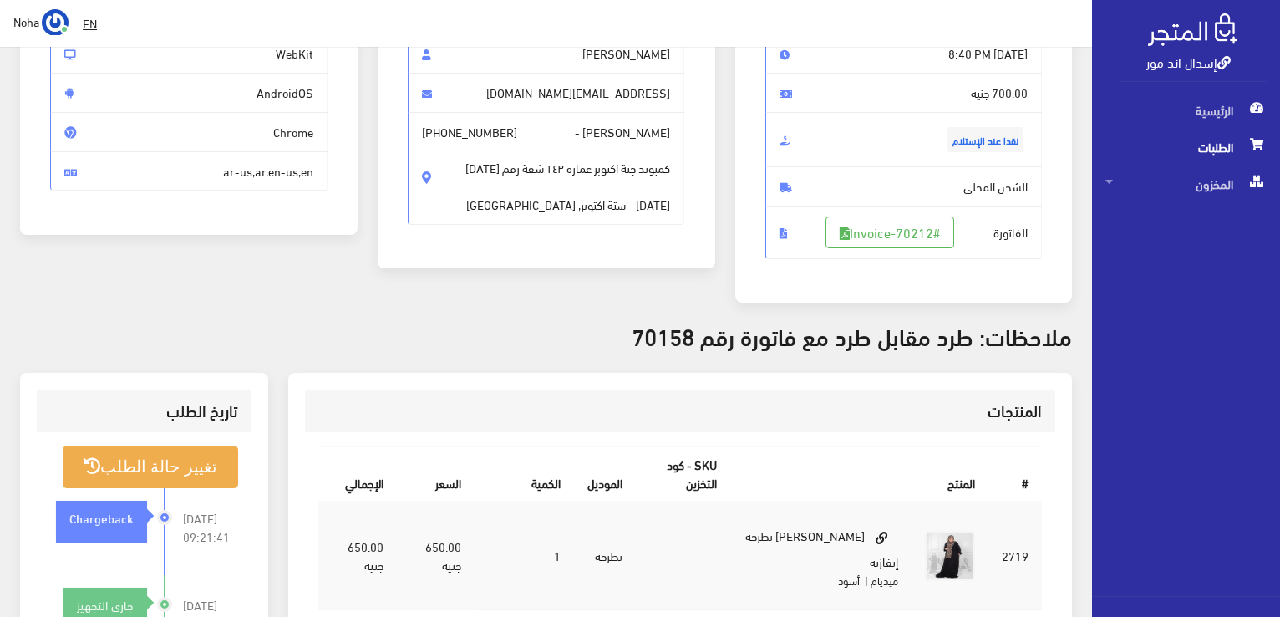
scroll to position [334, 0]
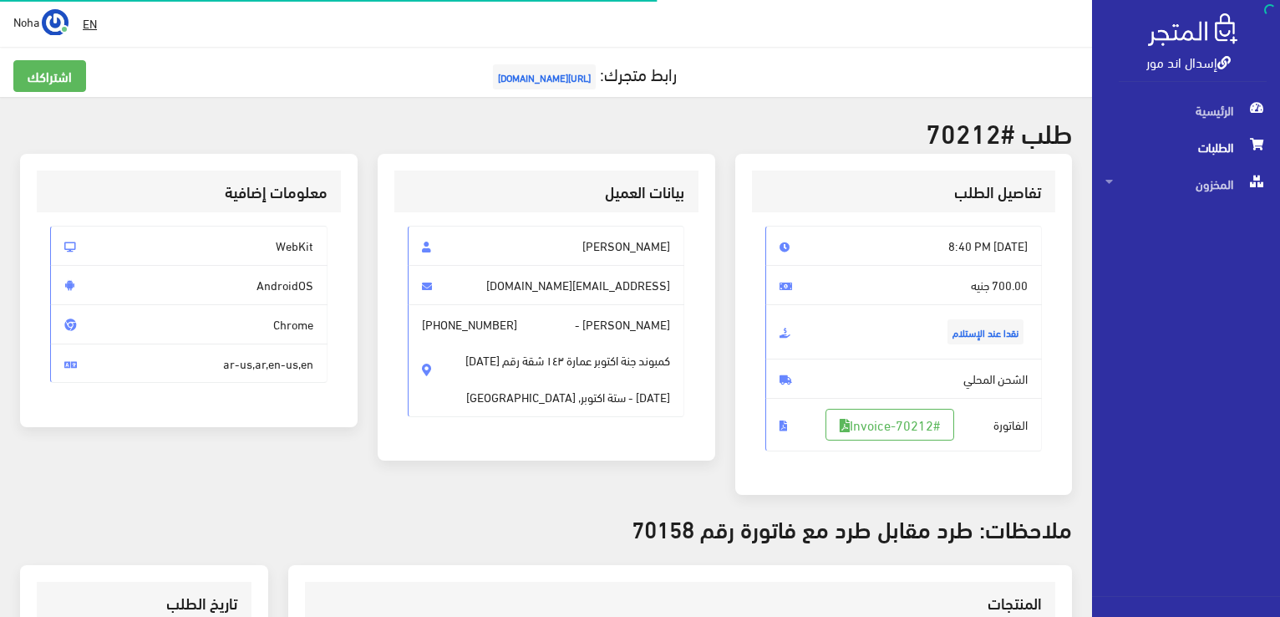
scroll to position [328, 0]
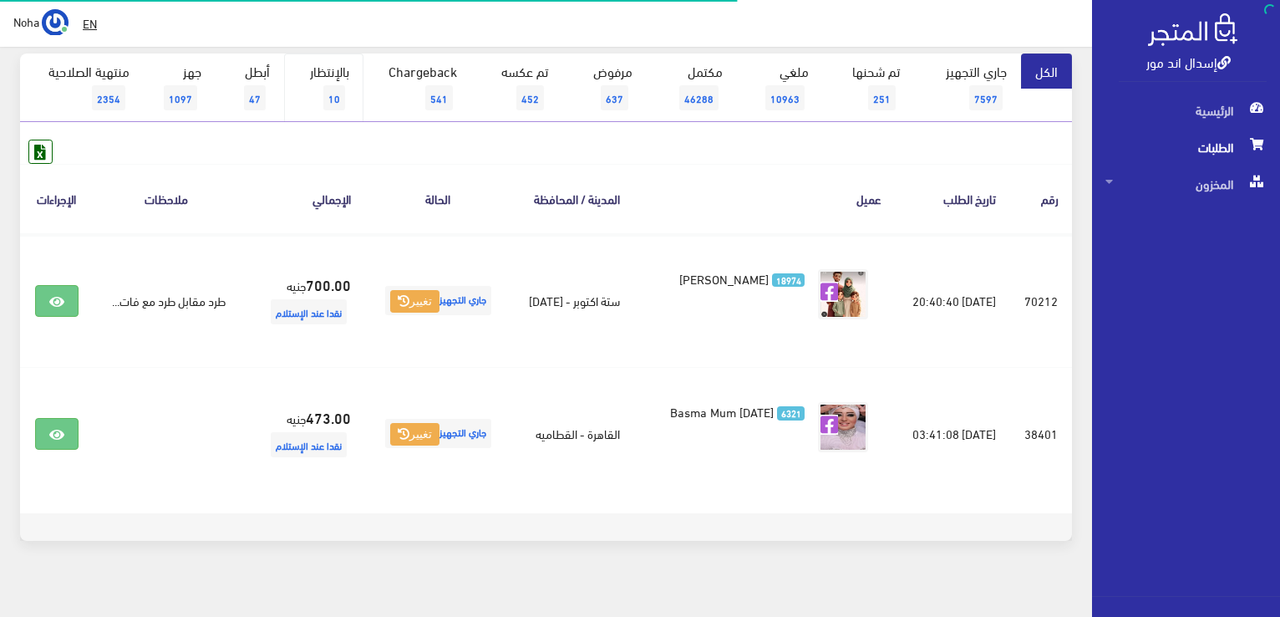
scroll to position [167, 0]
click at [339, 101] on span "10" at bounding box center [334, 97] width 22 height 25
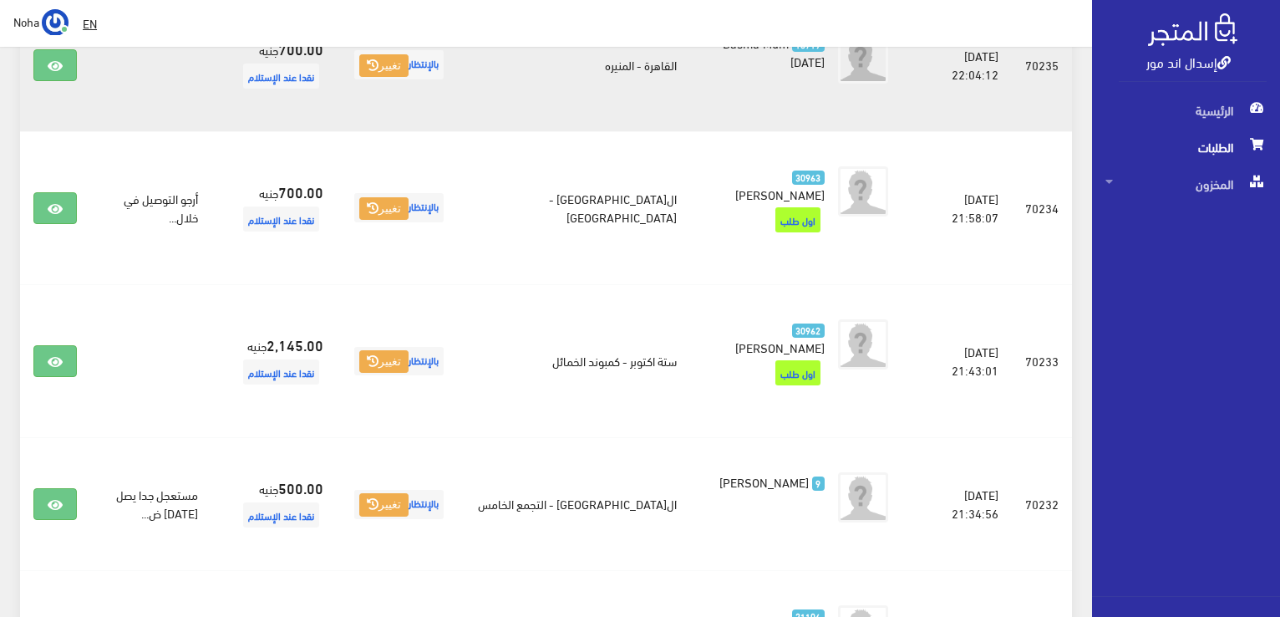
scroll to position [498, 0]
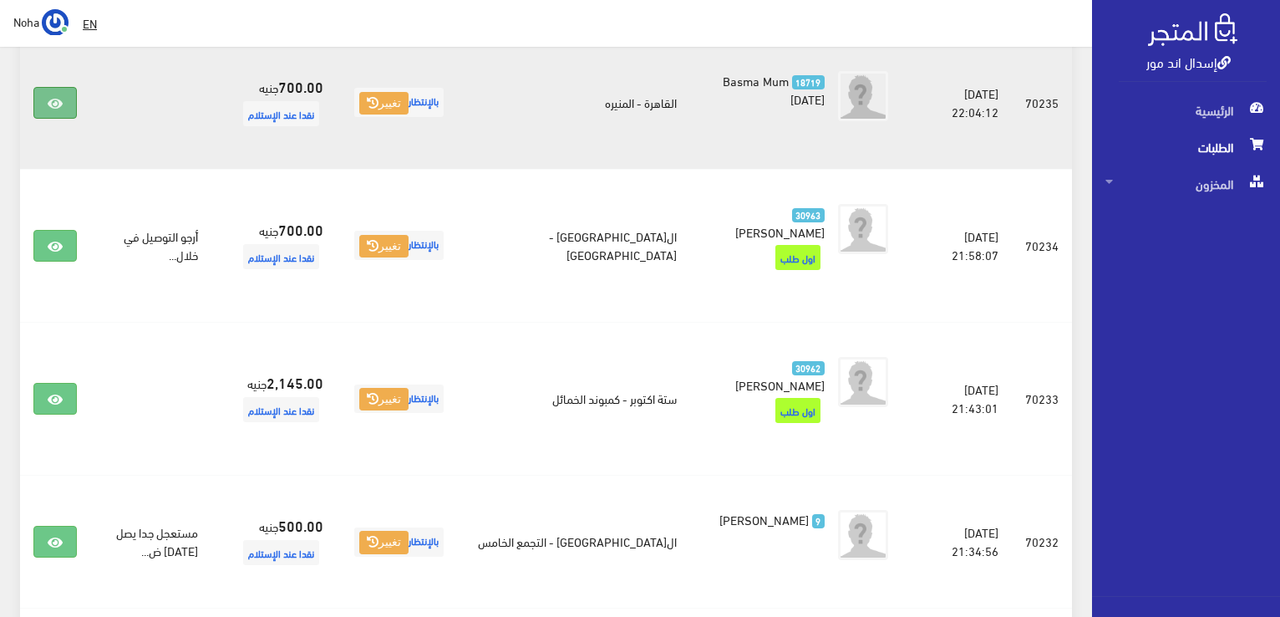
click at [70, 108] on link at bounding box center [54, 103] width 43 height 32
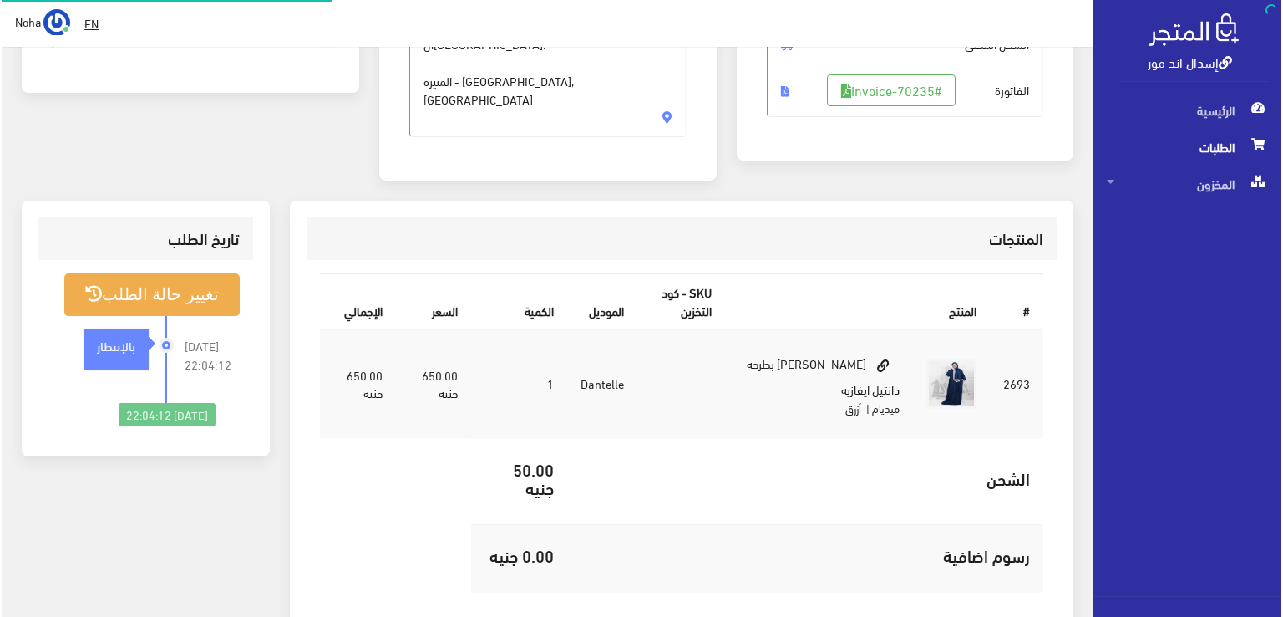
scroll to position [334, 0]
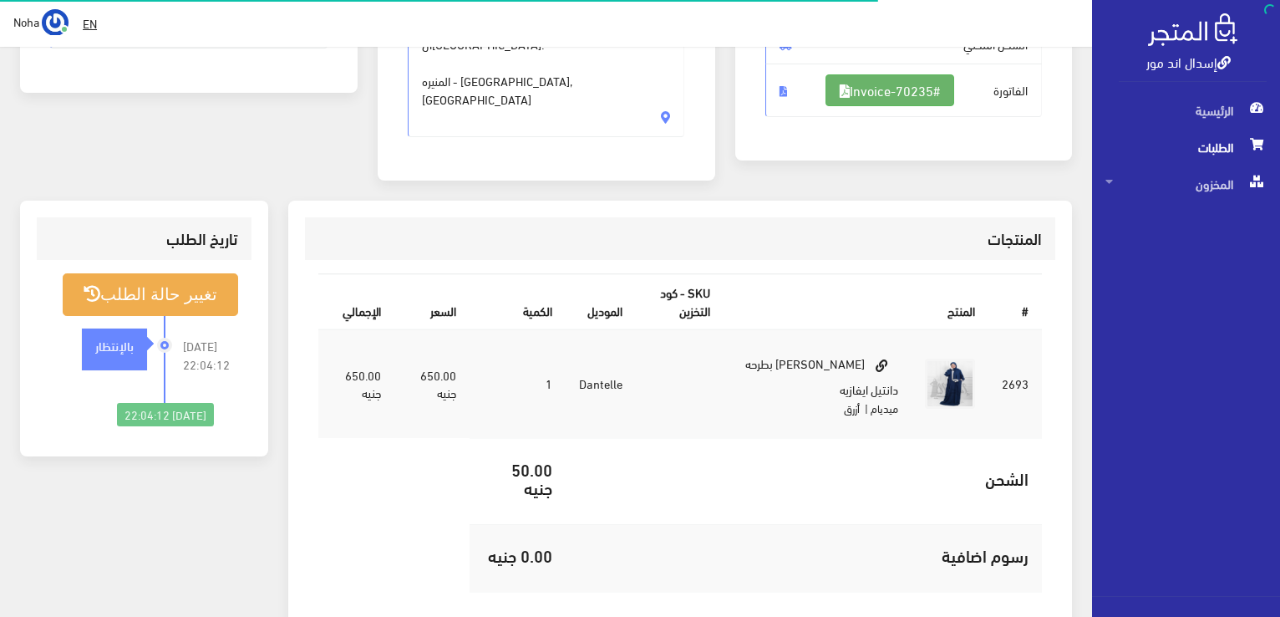
click at [891, 80] on link "#Invoice-70235" at bounding box center [889, 90] width 129 height 32
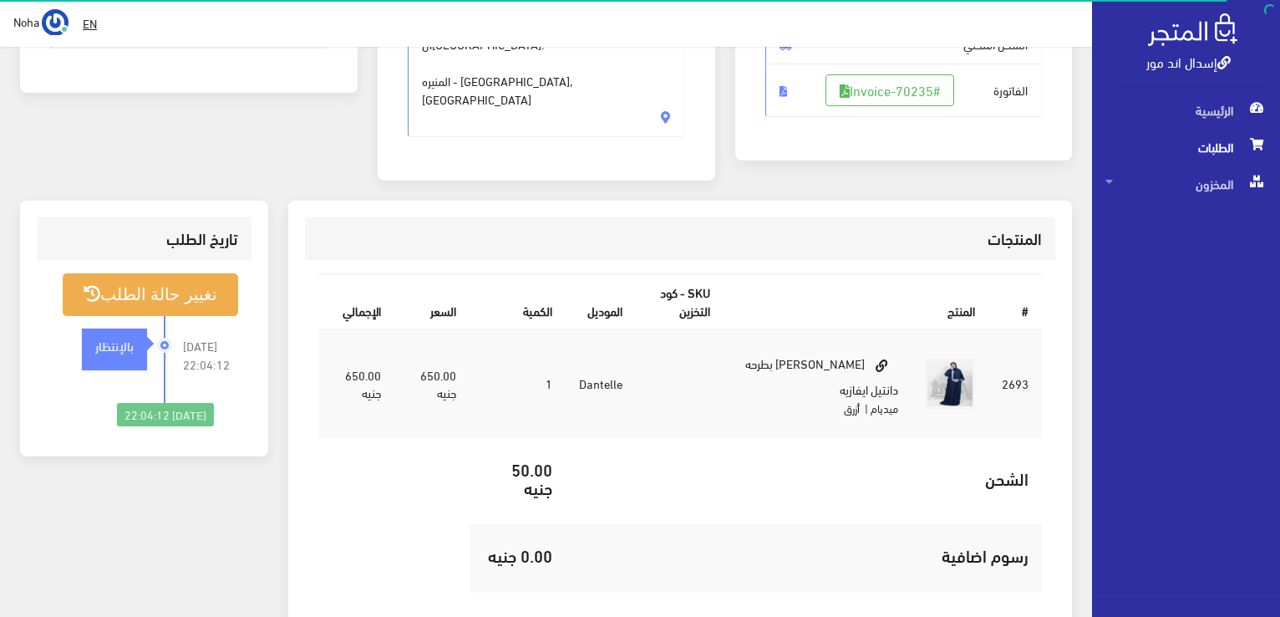
click at [197, 316] on li "[DATE] 22:04:12 بالإنتظار" at bounding box center [144, 359] width 188 height 87
click at [208, 273] on button "تغيير حالة الطلب" at bounding box center [150, 294] width 175 height 43
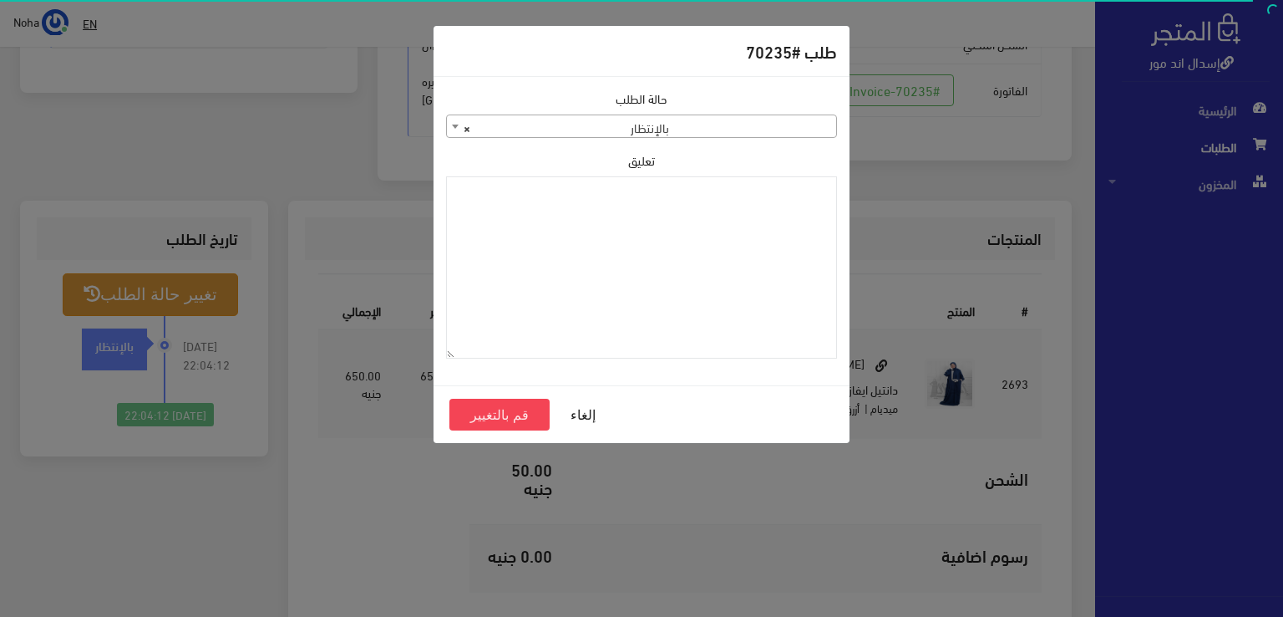
click at [688, 119] on span "× بالإنتظار" at bounding box center [641, 126] width 389 height 23
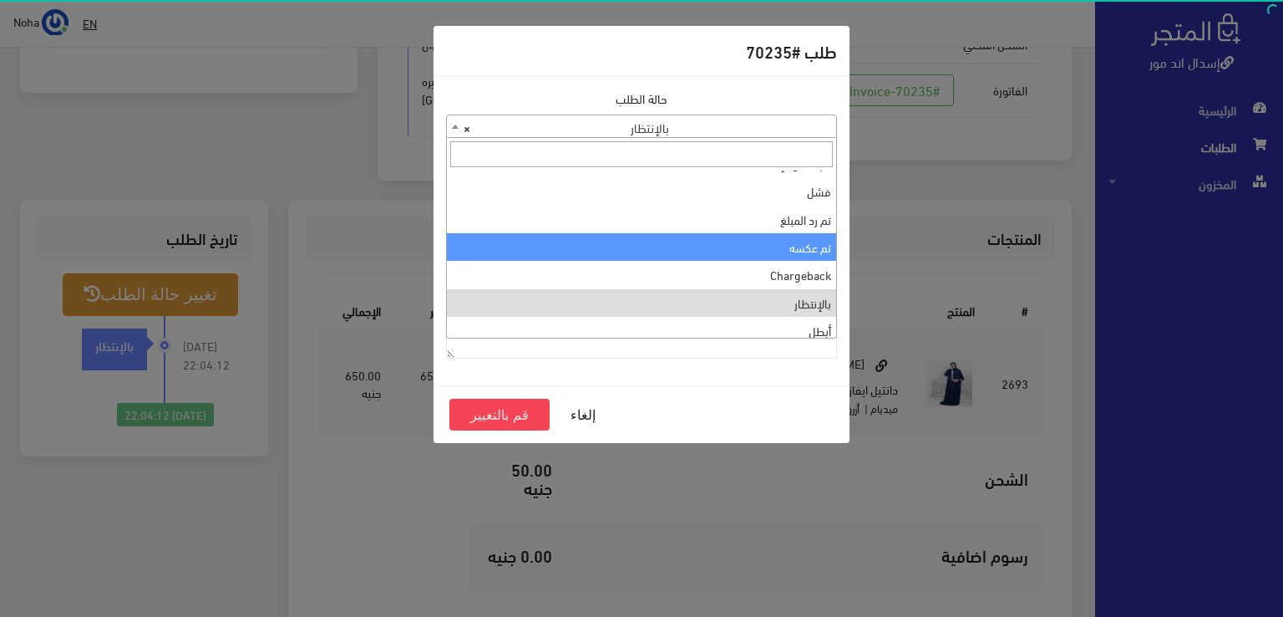
scroll to position [0, 0]
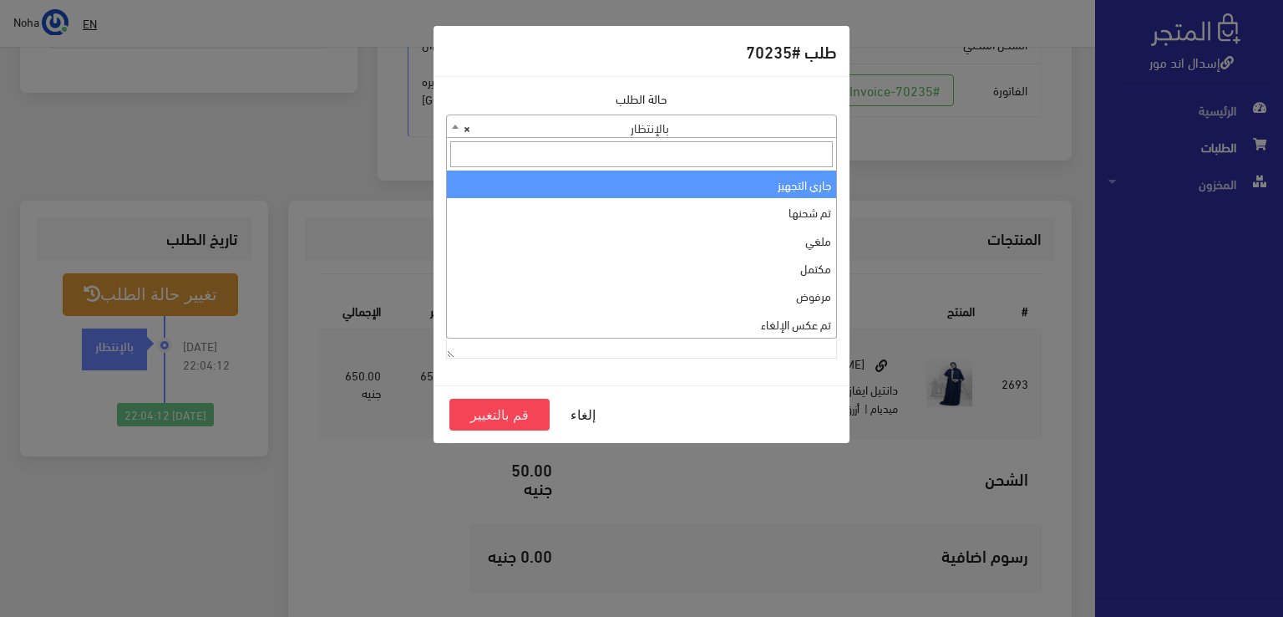
select select "1"
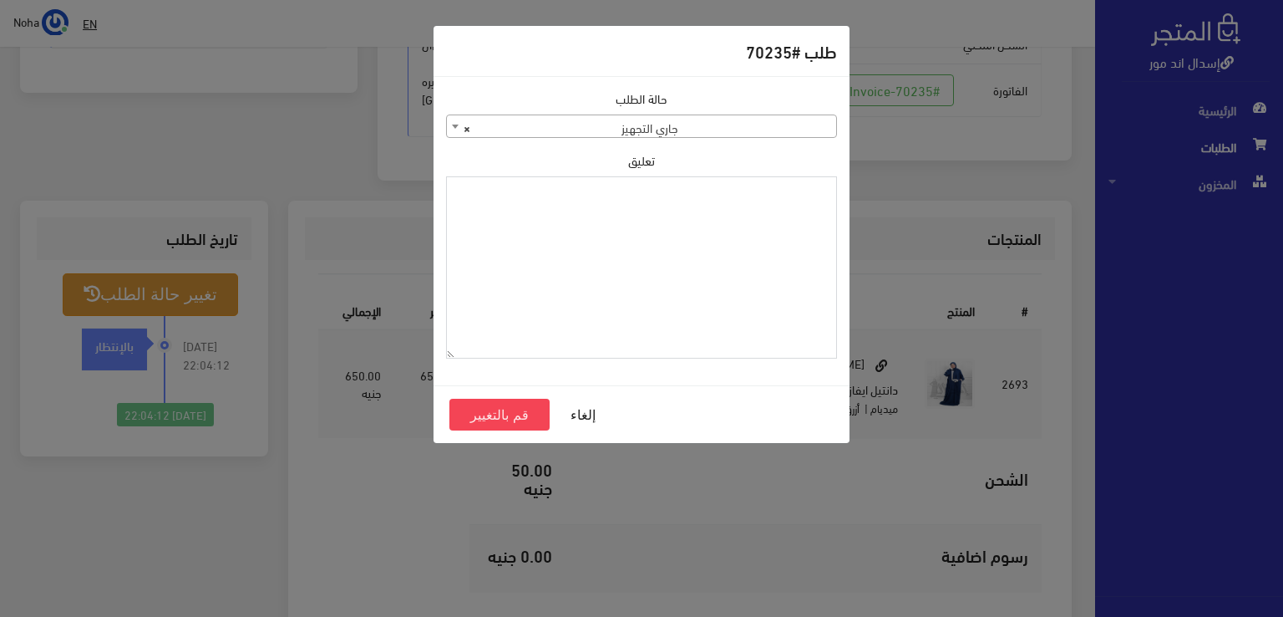
drag, startPoint x: 631, startPoint y: 256, endPoint x: 641, endPoint y: 215, distance: 43.0
click at [641, 215] on textarea "تعليق" at bounding box center [641, 267] width 391 height 183
click at [780, 201] on textarea "1115349" at bounding box center [641, 267] width 391 height 183
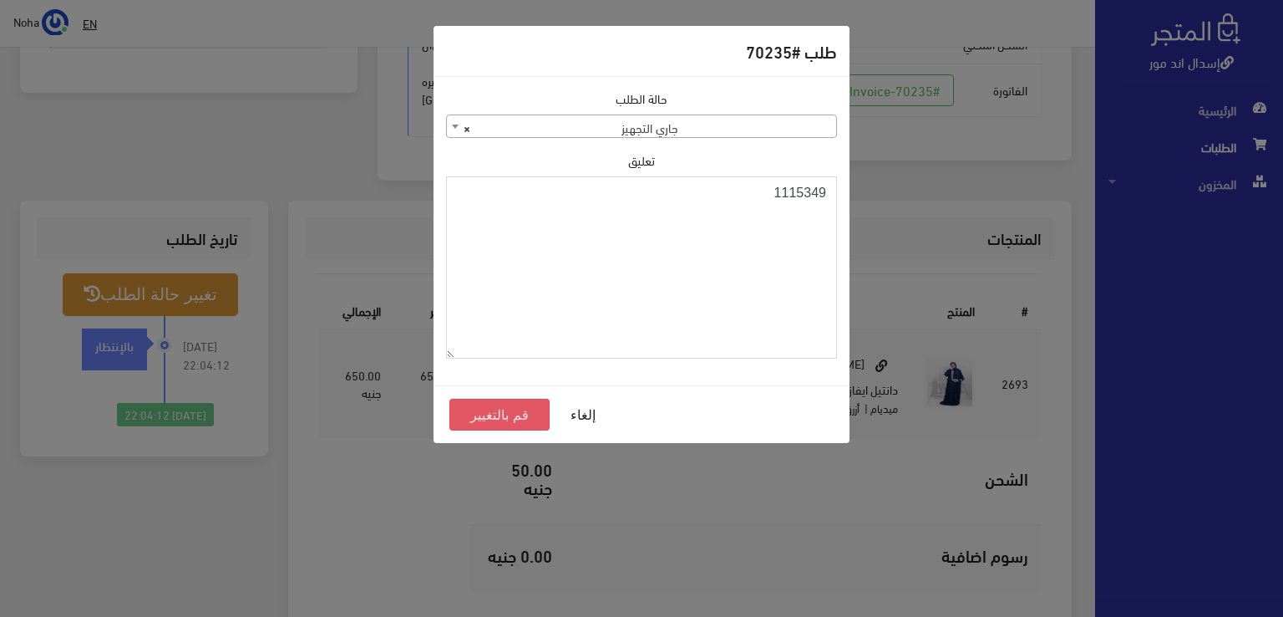
type textarea "1115349"
click at [505, 422] on button "قم بالتغيير" at bounding box center [499, 415] width 100 height 32
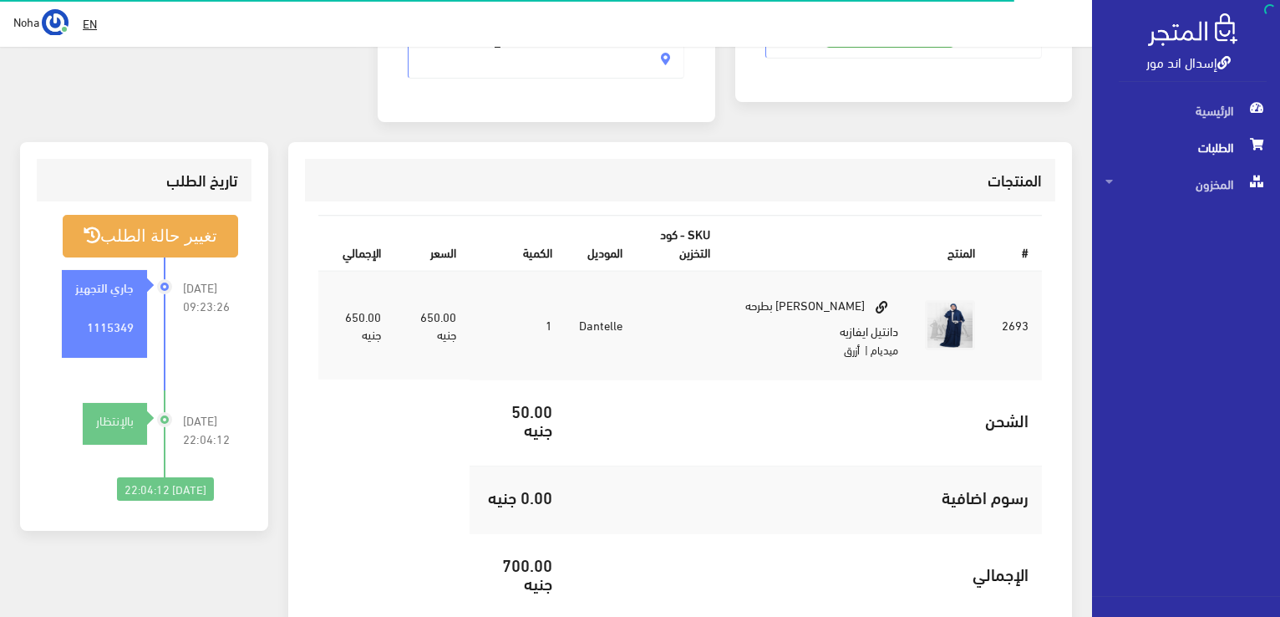
scroll to position [418, 0]
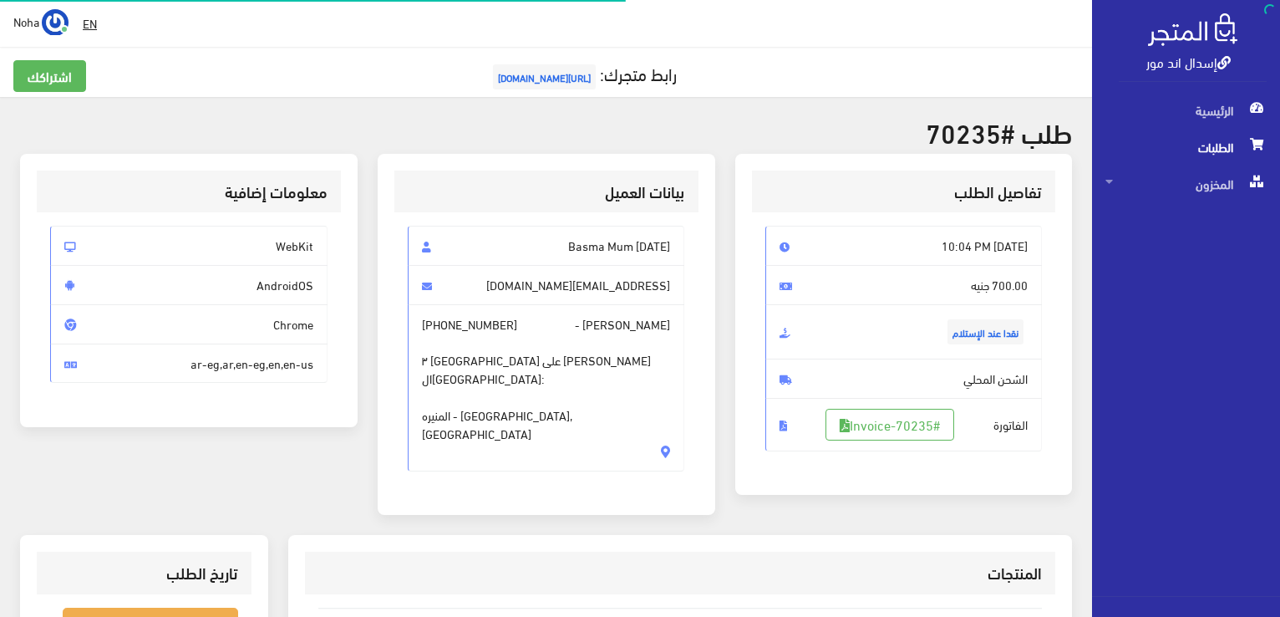
scroll to position [328, 0]
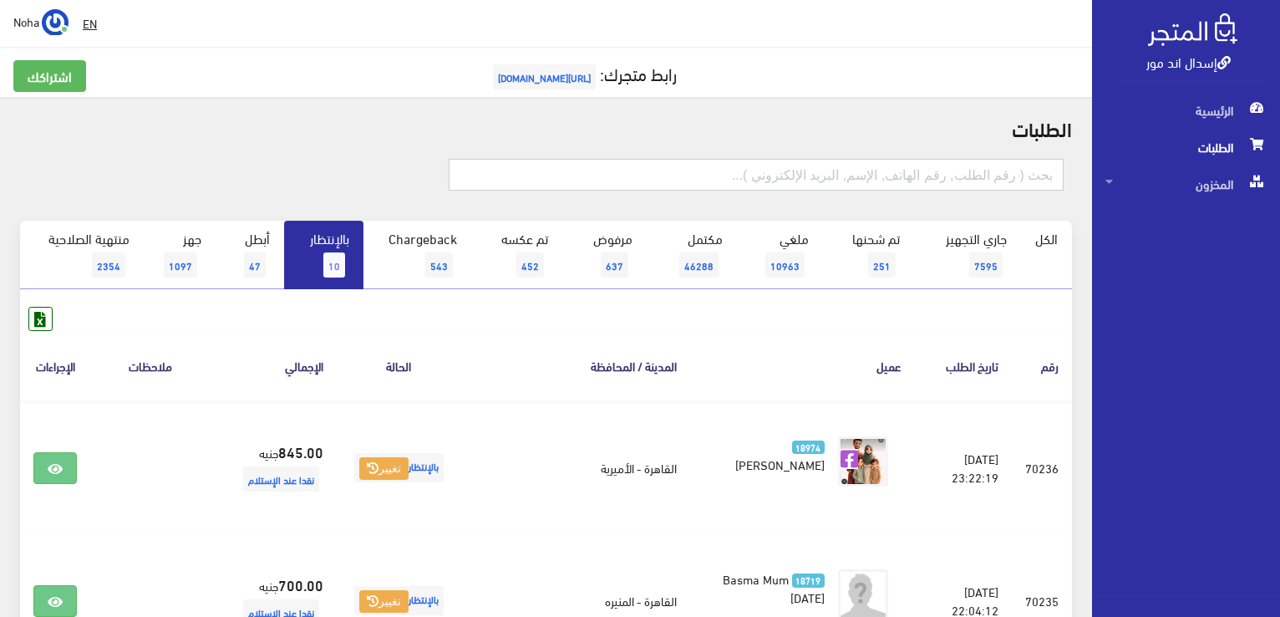
click at [762, 170] on input "text" at bounding box center [756, 175] width 615 height 32
type input "70222"
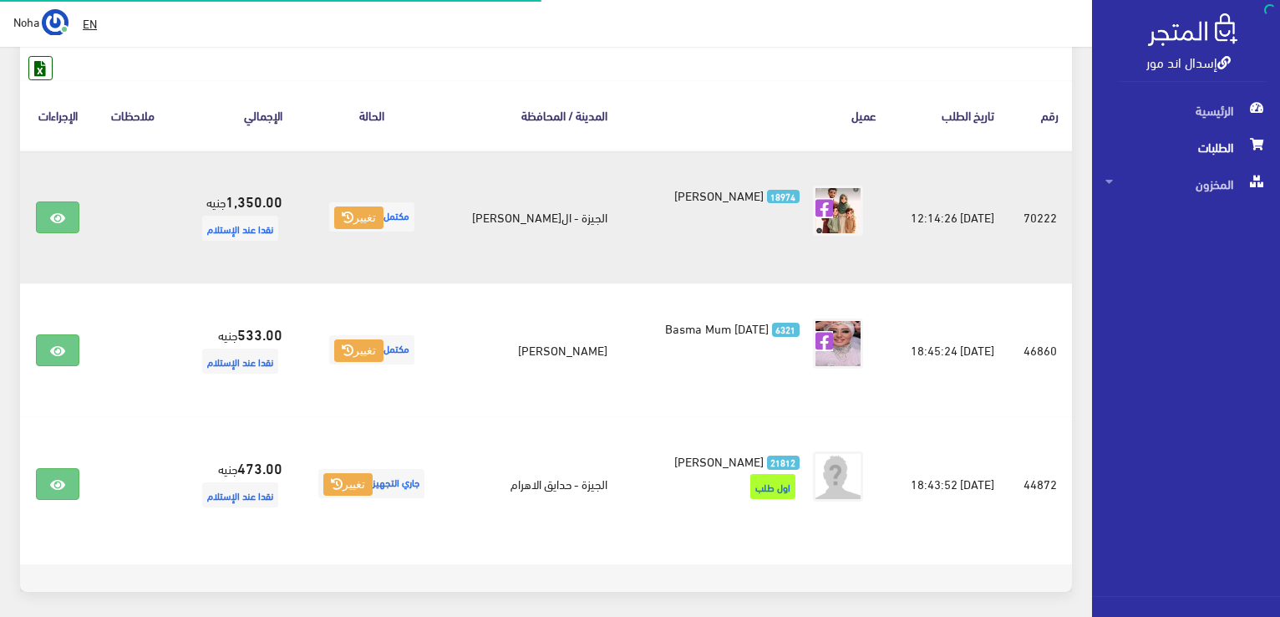
scroll to position [251, 0]
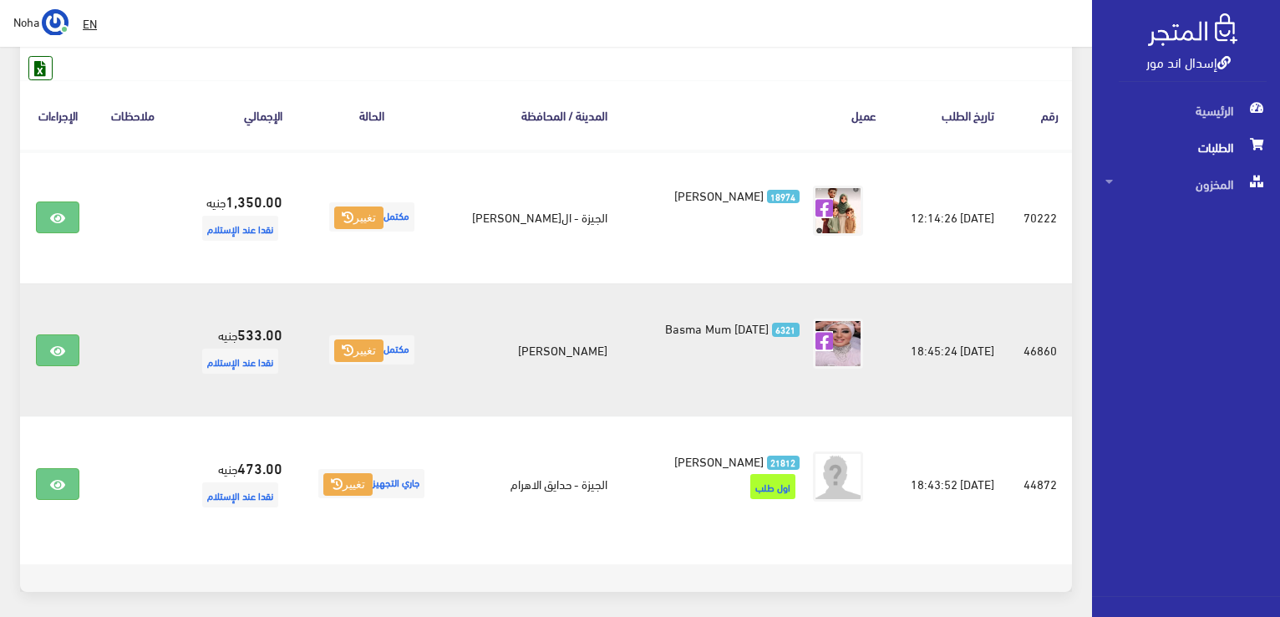
click at [76, 287] on td at bounding box center [57, 349] width 75 height 133
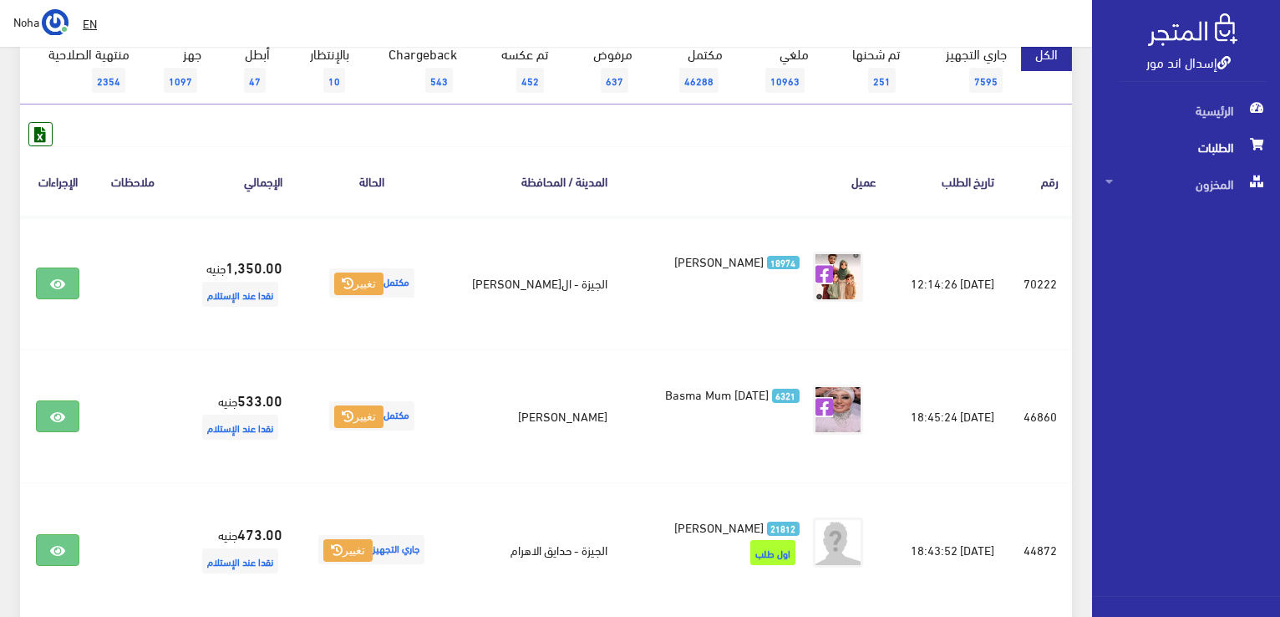
scroll to position [167, 0]
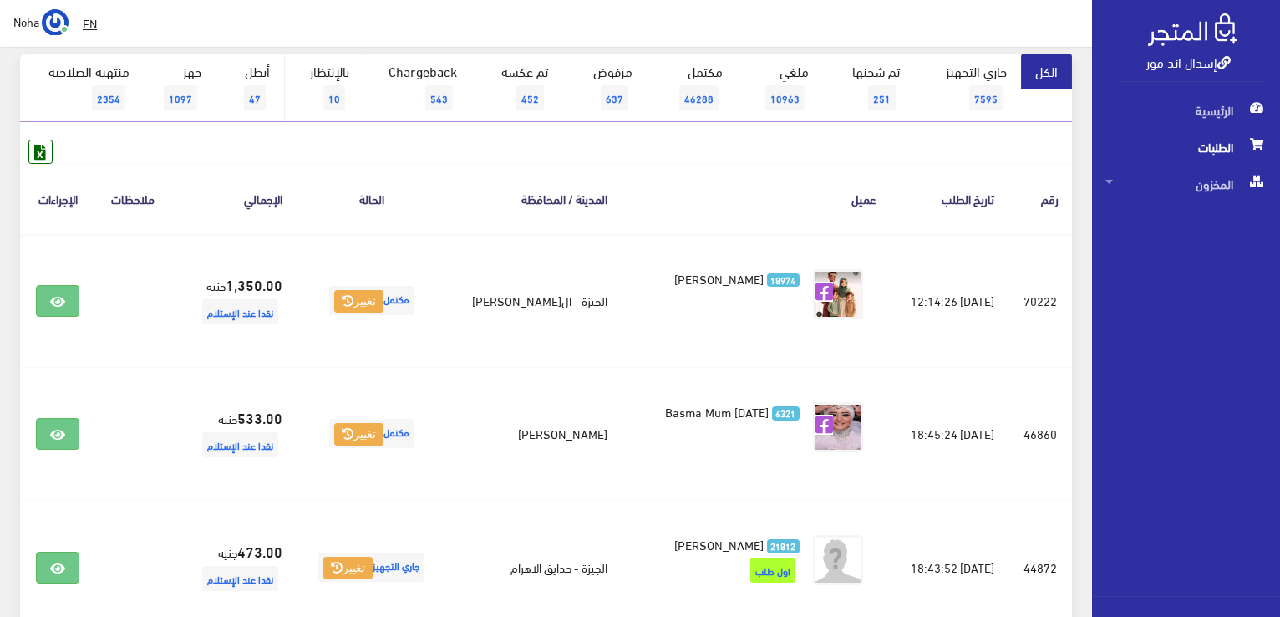
click at [349, 94] on link "بالإنتظار 10" at bounding box center [323, 87] width 79 height 69
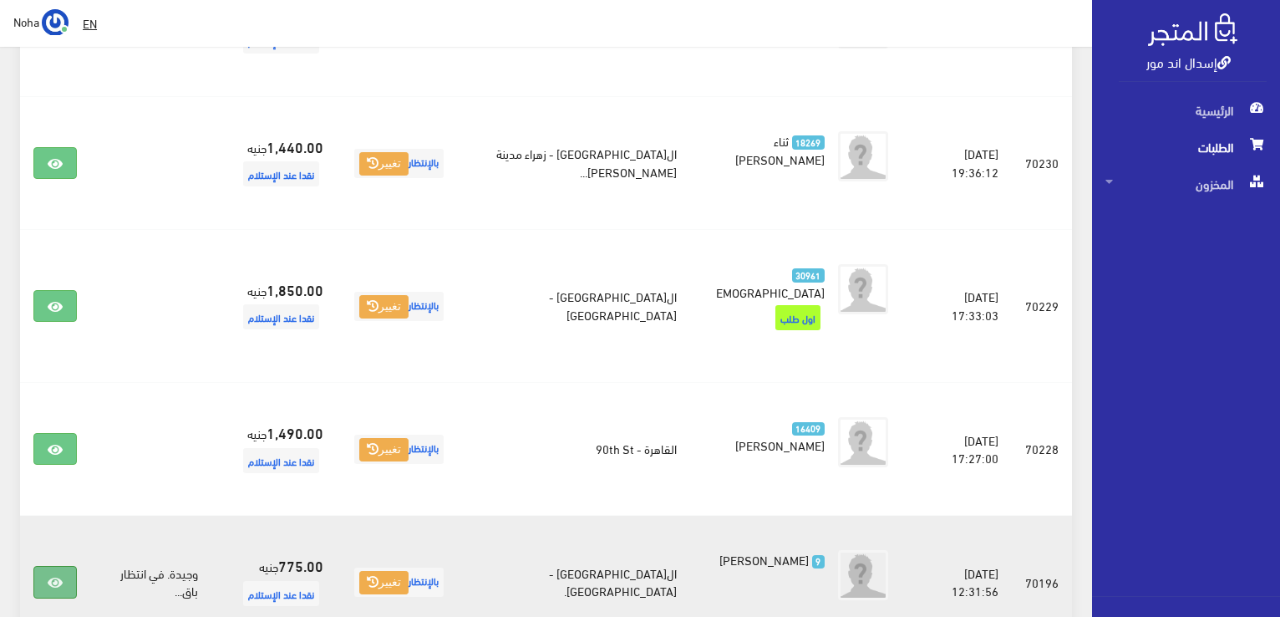
scroll to position [1117, 0]
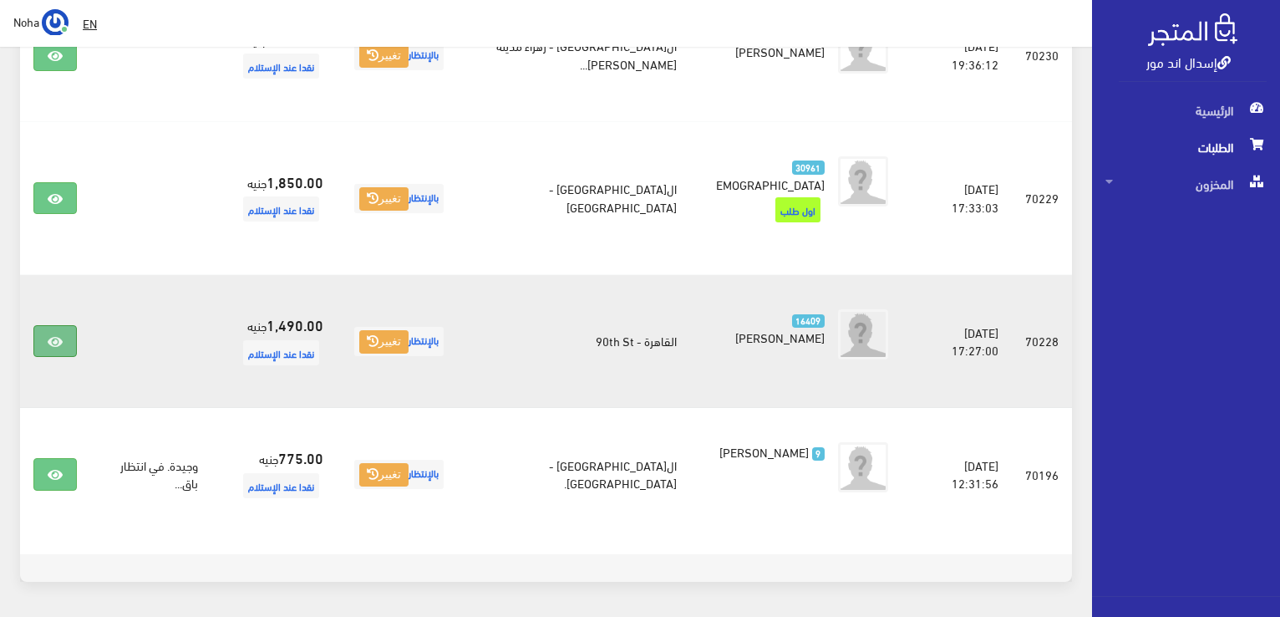
click at [63, 325] on link at bounding box center [54, 341] width 43 height 32
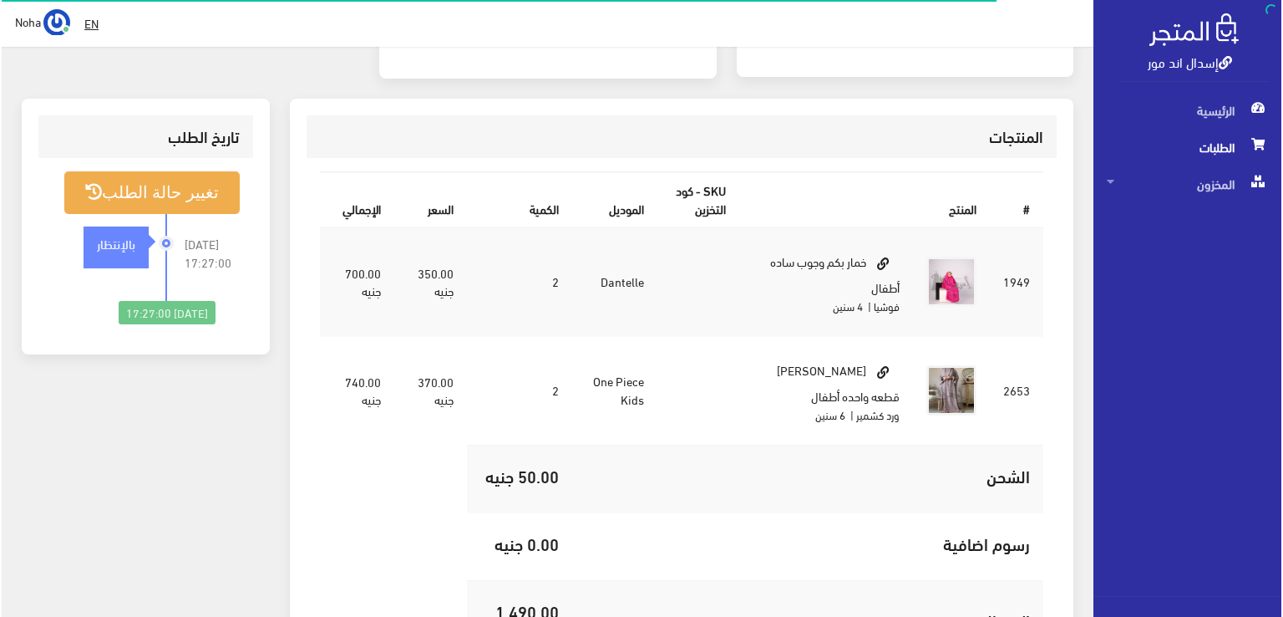
scroll to position [167, 0]
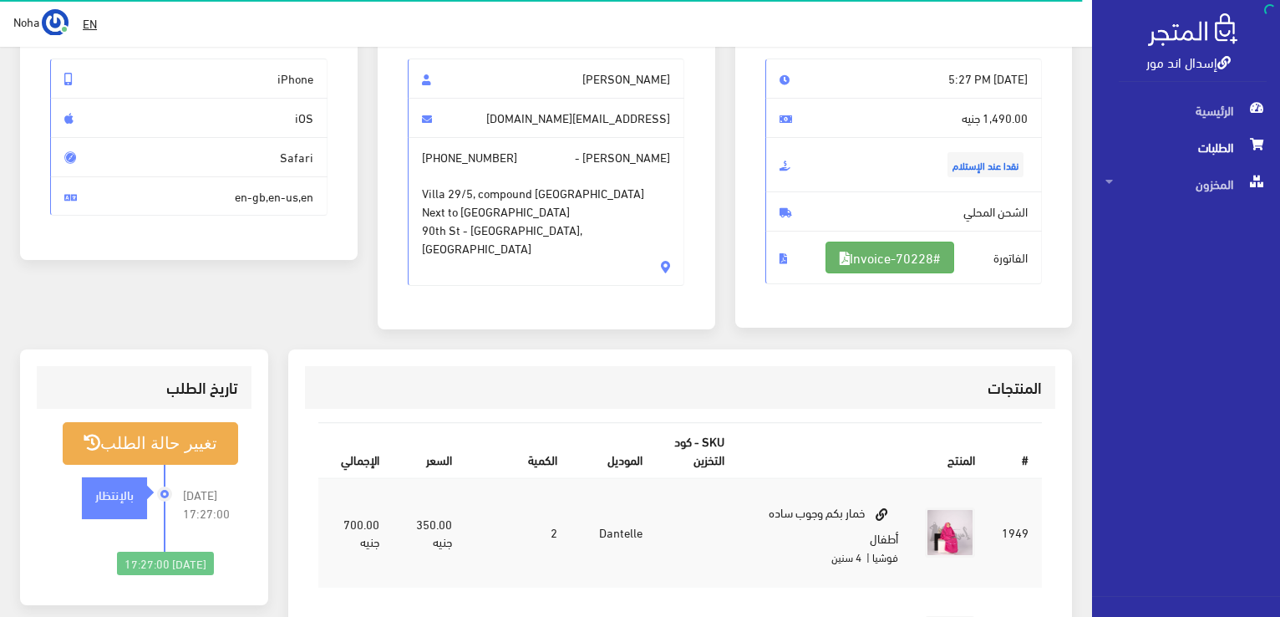
click at [926, 263] on link "#Invoice-70228" at bounding box center [889, 257] width 129 height 32
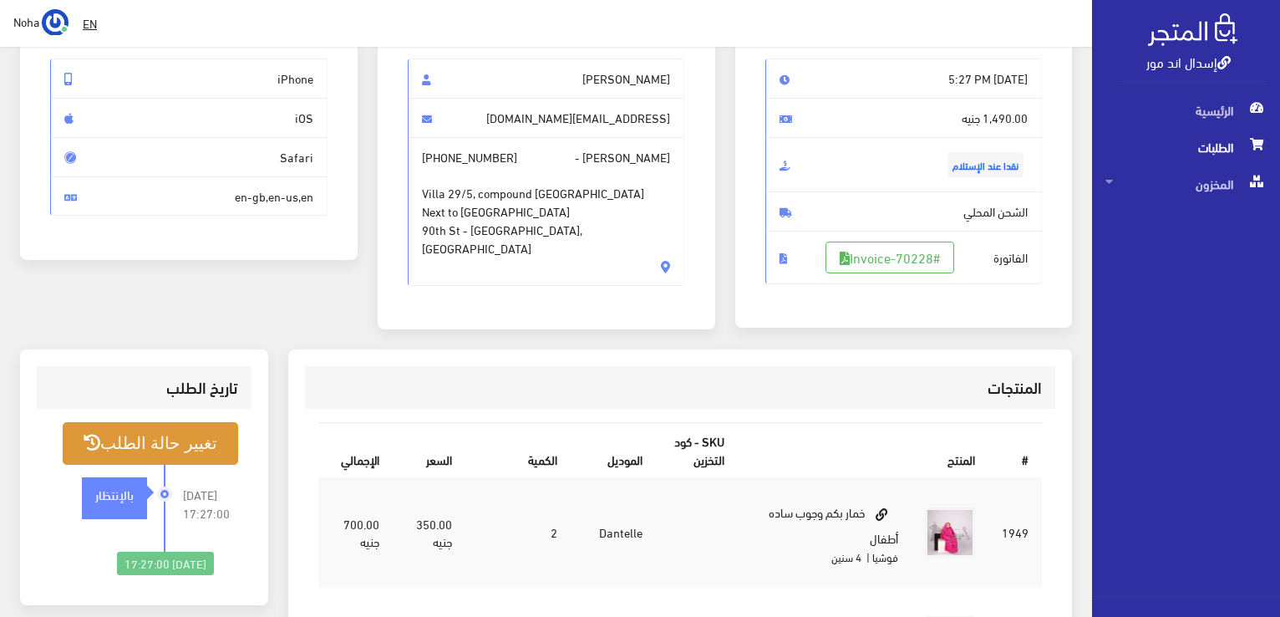
click at [165, 442] on button "تغيير حالة الطلب" at bounding box center [150, 443] width 175 height 43
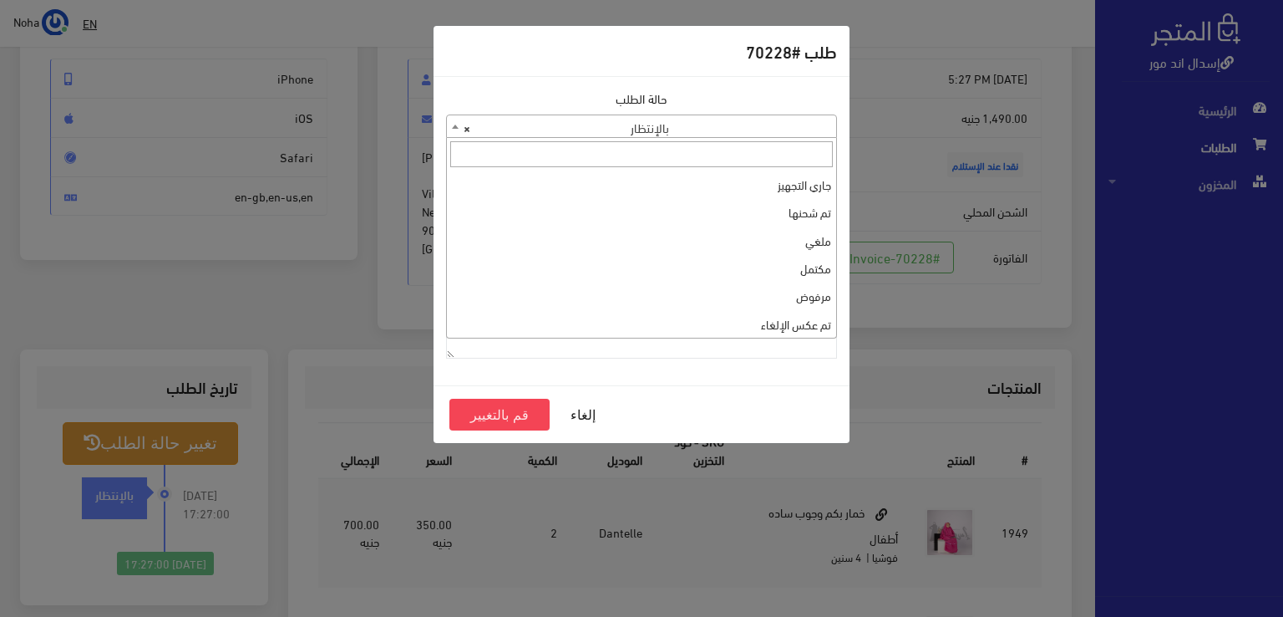
click at [618, 130] on span "× بالإنتظار" at bounding box center [641, 126] width 389 height 23
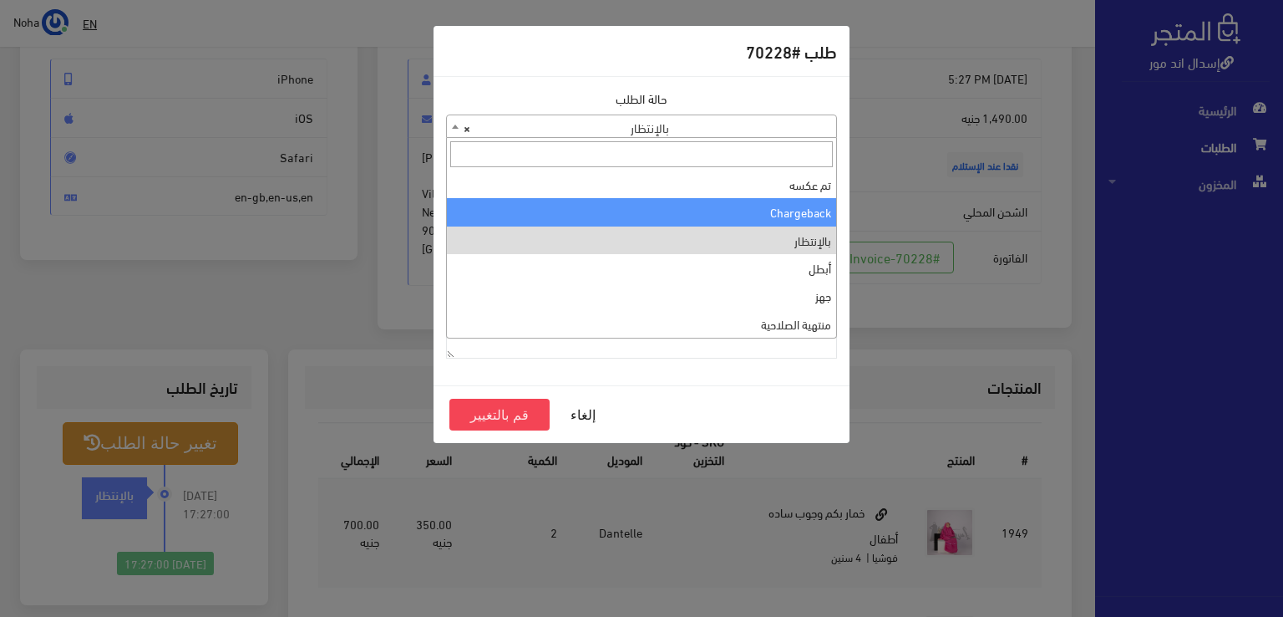
scroll to position [0, 0]
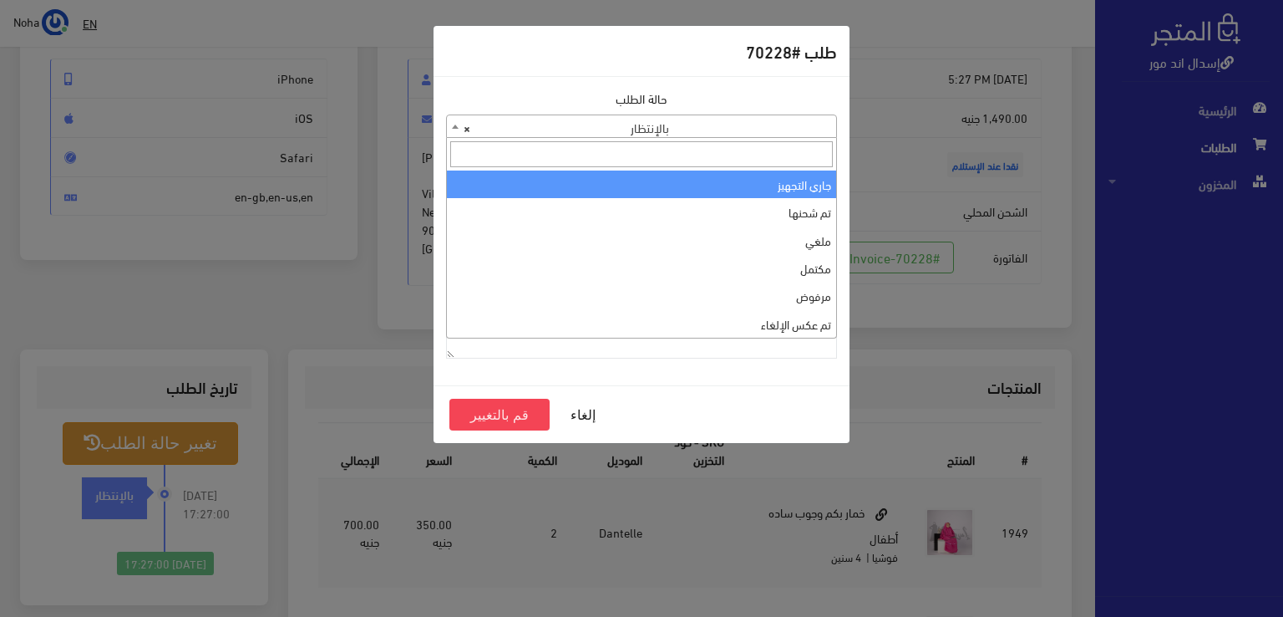
select select "1"
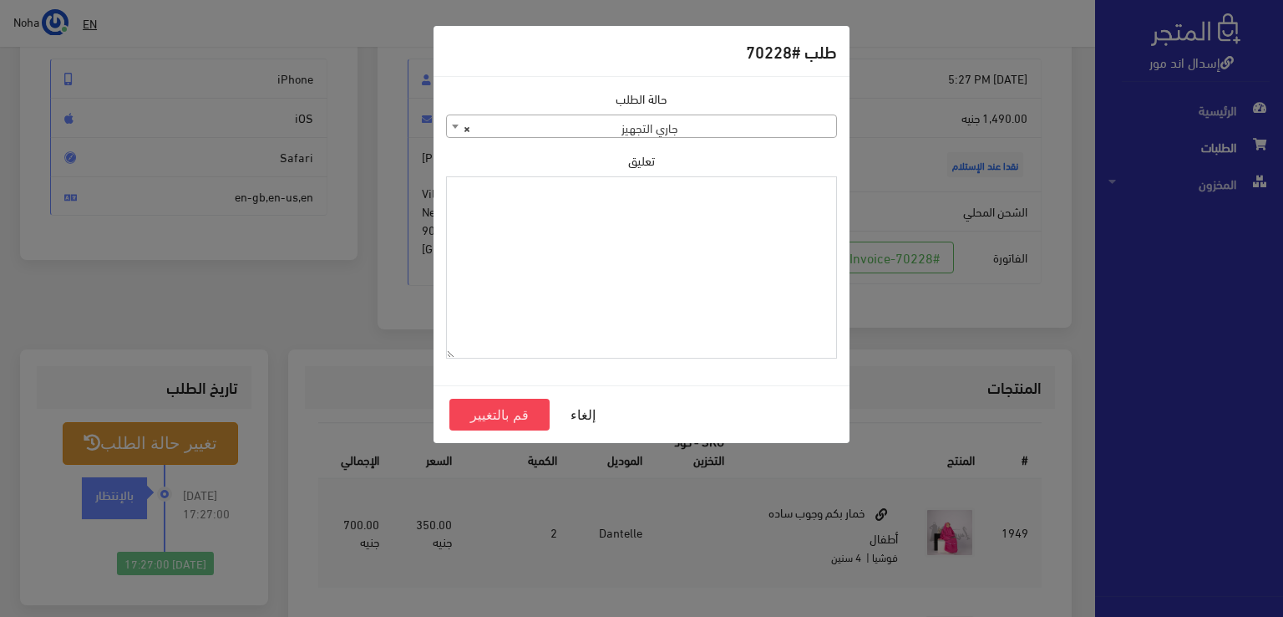
paste textarea "1115349"
type textarea "1115349"
click at [485, 410] on button "قم بالتغيير" at bounding box center [499, 415] width 100 height 32
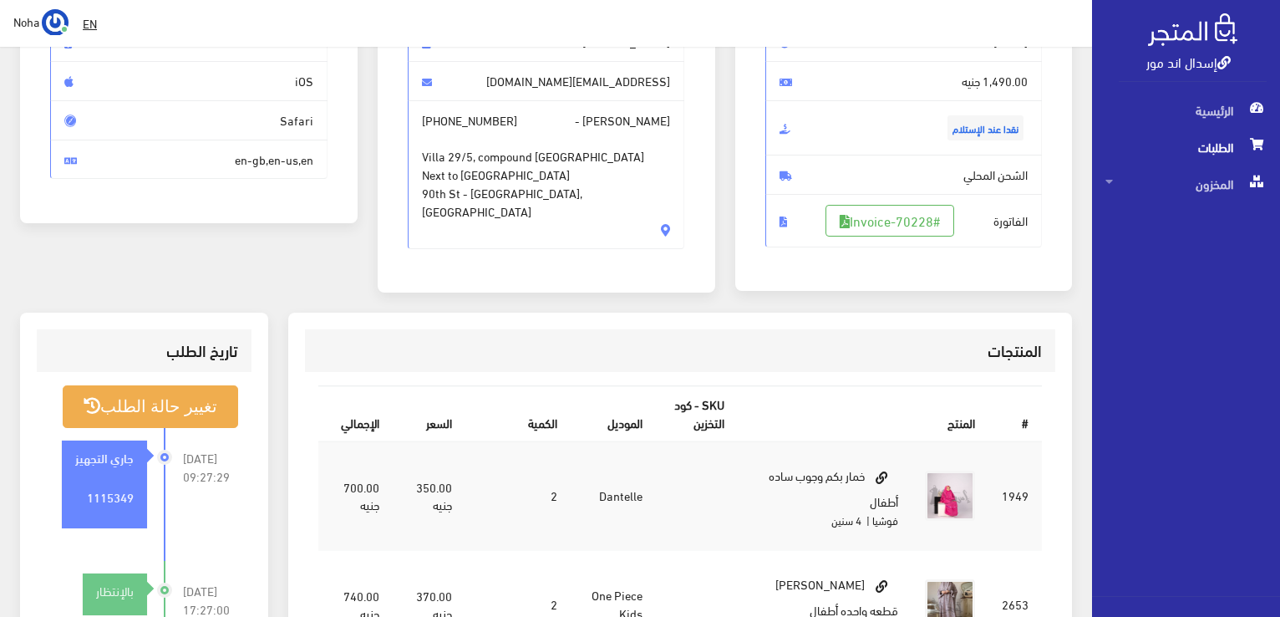
scroll to position [251, 0]
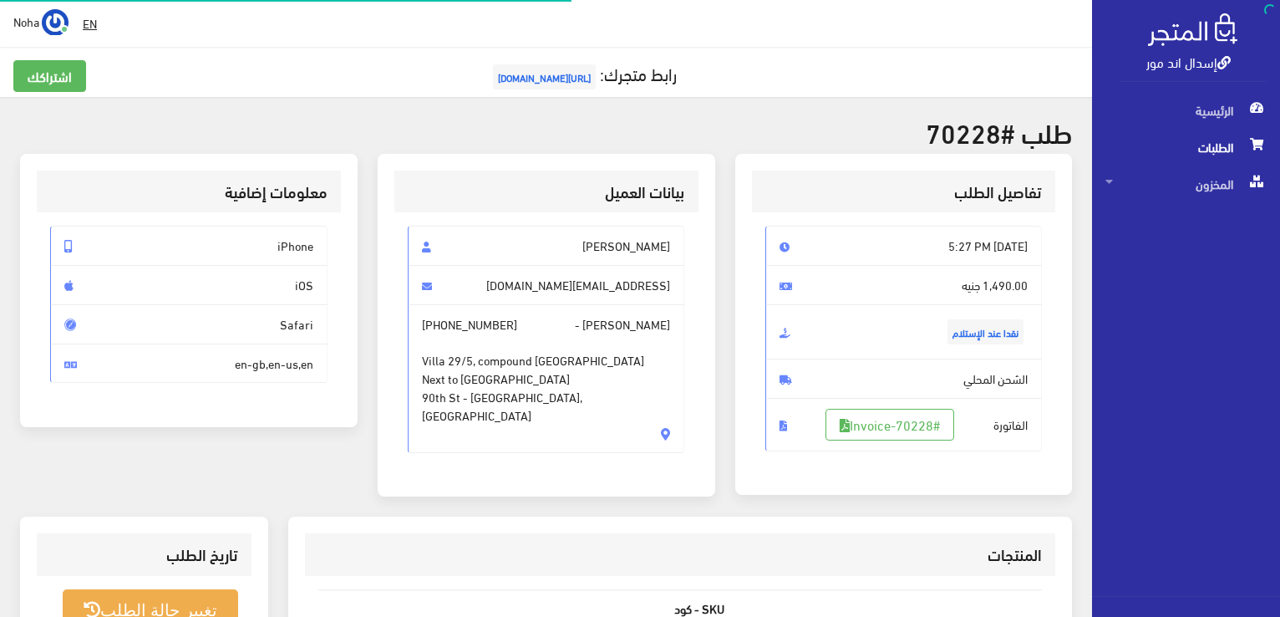
scroll to position [167, 0]
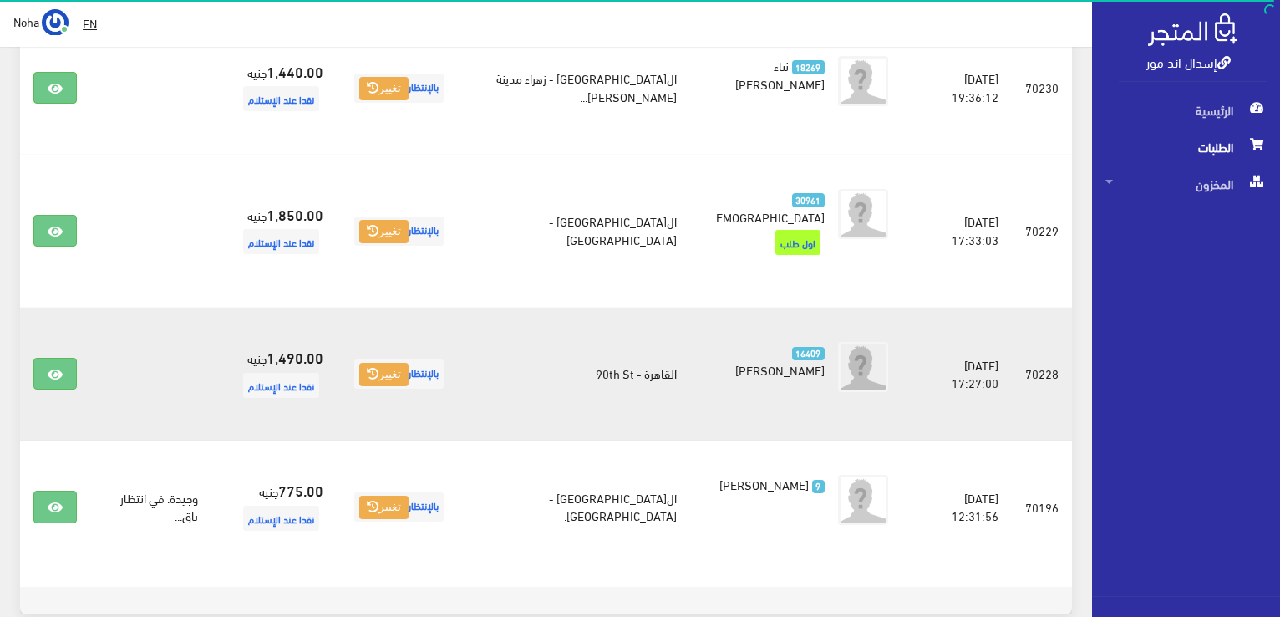
scroll to position [1034, 0]
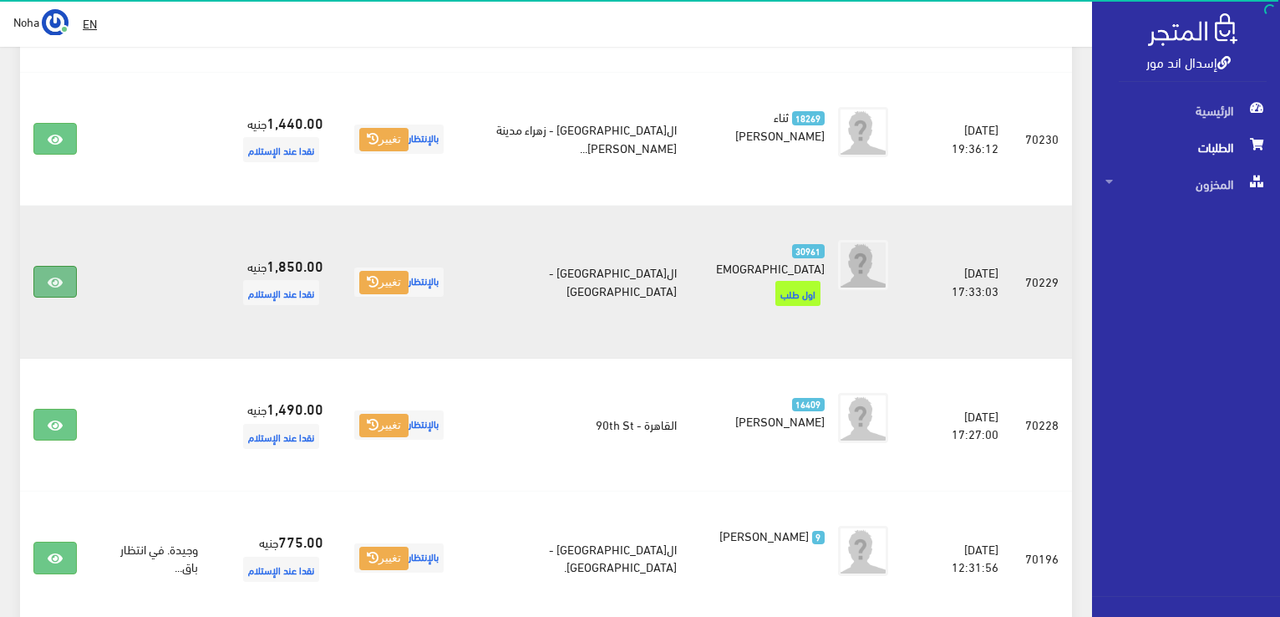
click at [51, 276] on icon at bounding box center [55, 282] width 15 height 13
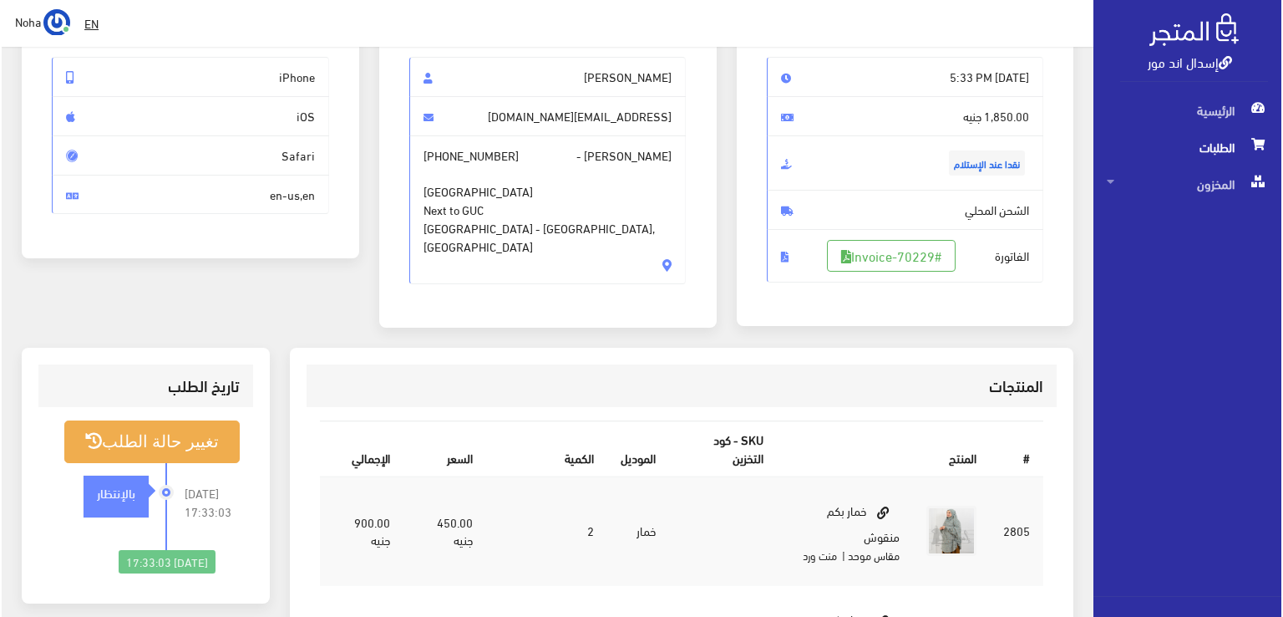
scroll to position [167, 0]
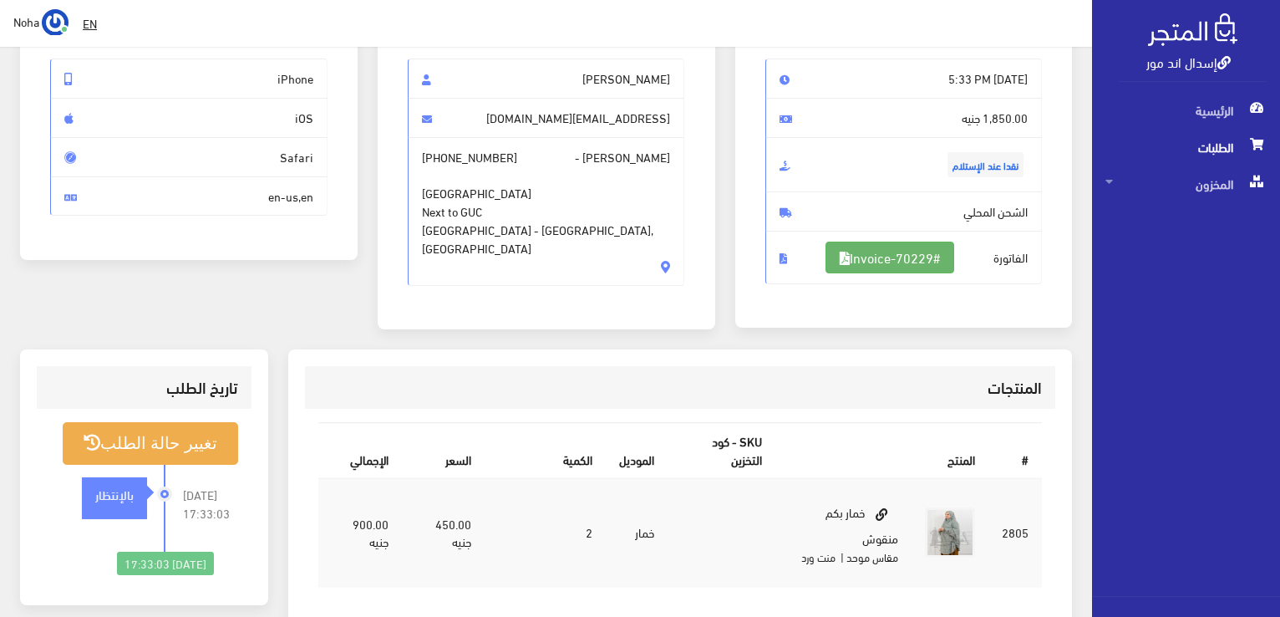
click at [882, 241] on link "#Invoice-70229" at bounding box center [889, 257] width 129 height 32
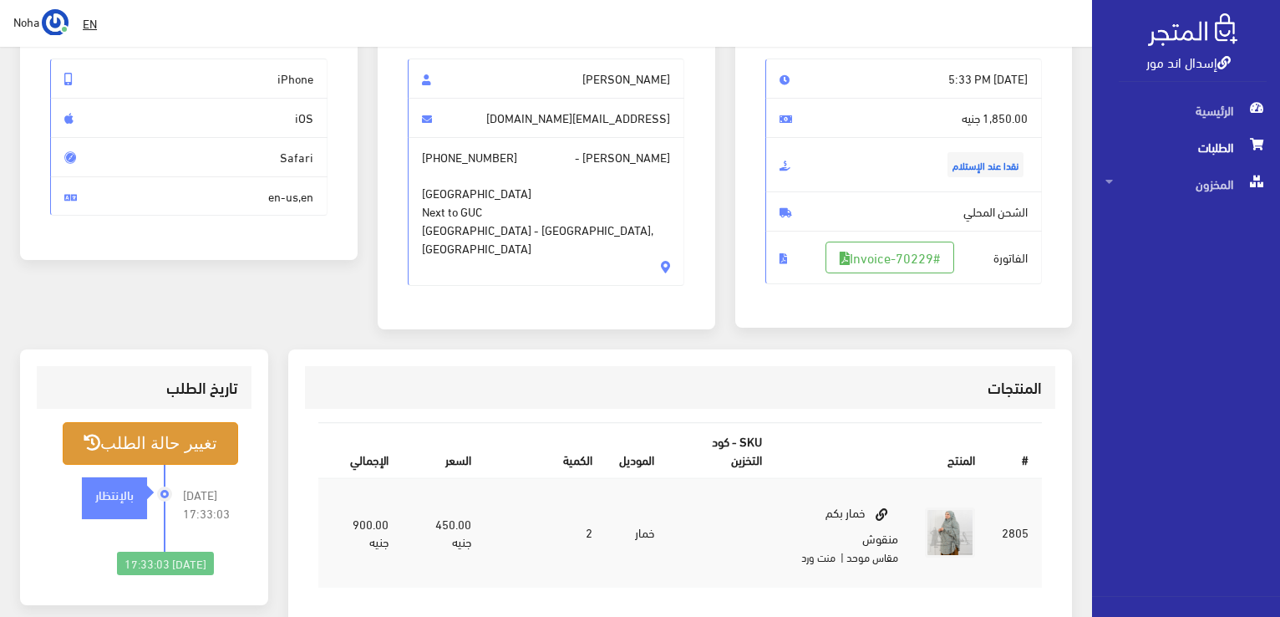
click at [152, 438] on button "تغيير حالة الطلب" at bounding box center [150, 443] width 175 height 43
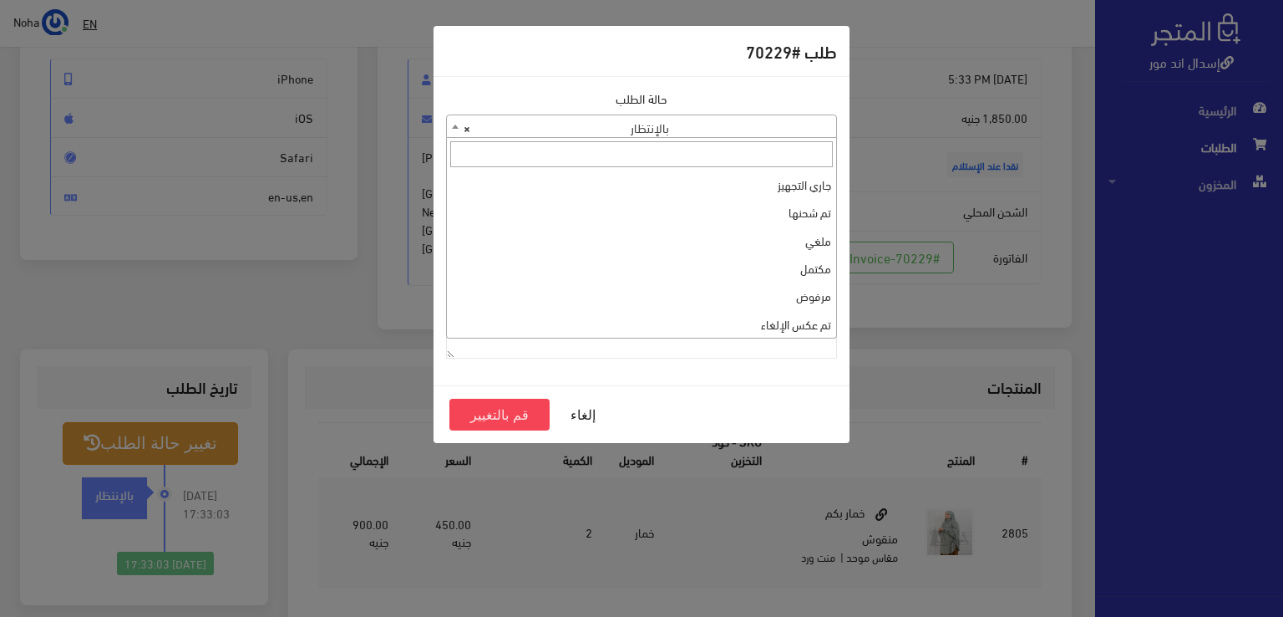
drag, startPoint x: 695, startPoint y: 120, endPoint x: 702, endPoint y: 172, distance: 52.2
click at [695, 122] on span "× بالإنتظار" at bounding box center [641, 126] width 389 height 23
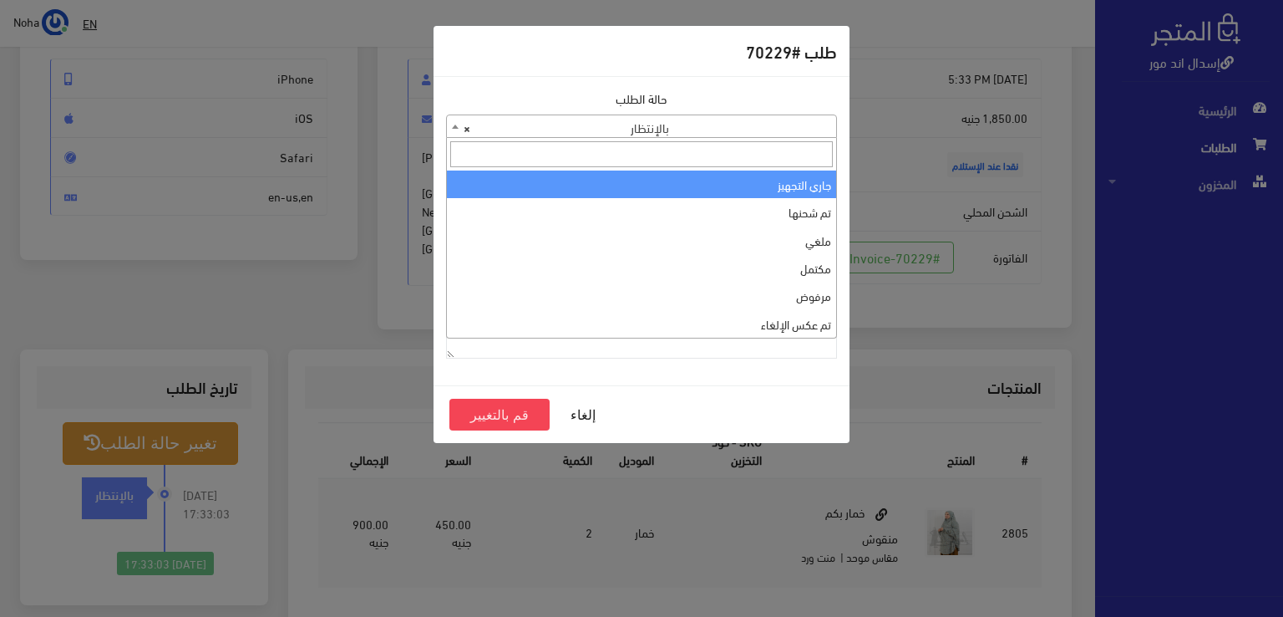
select select "1"
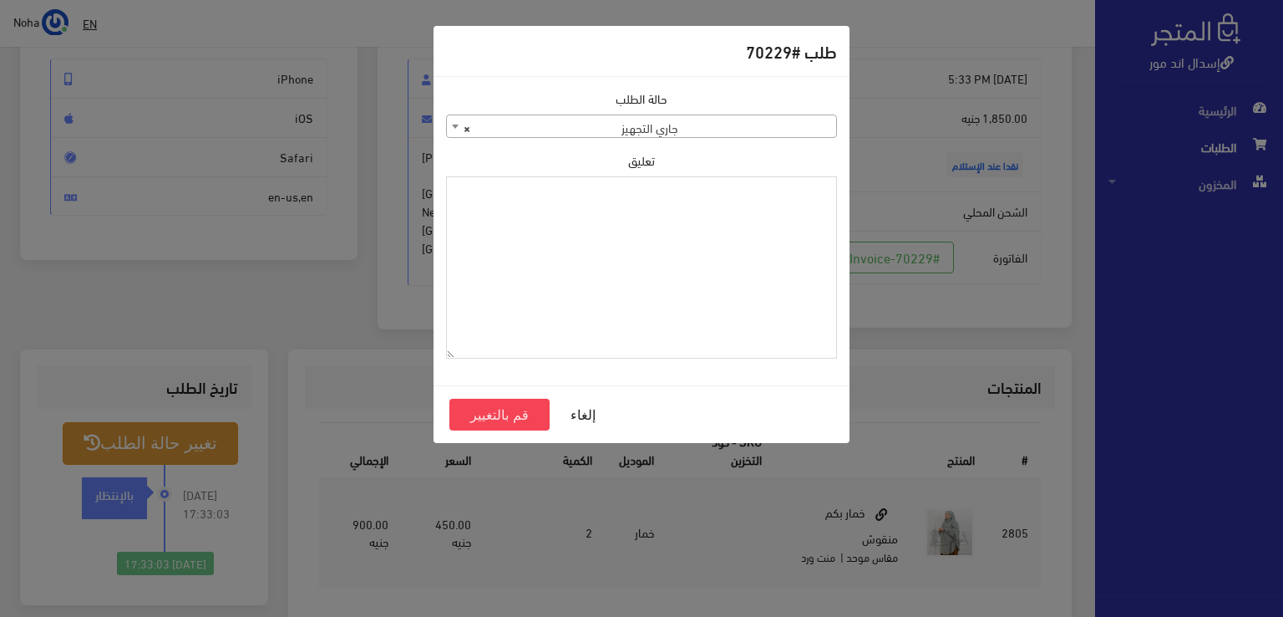
paste textarea "1115349"
type textarea "1115349"
click at [502, 414] on button "قم بالتغيير" at bounding box center [499, 415] width 100 height 32
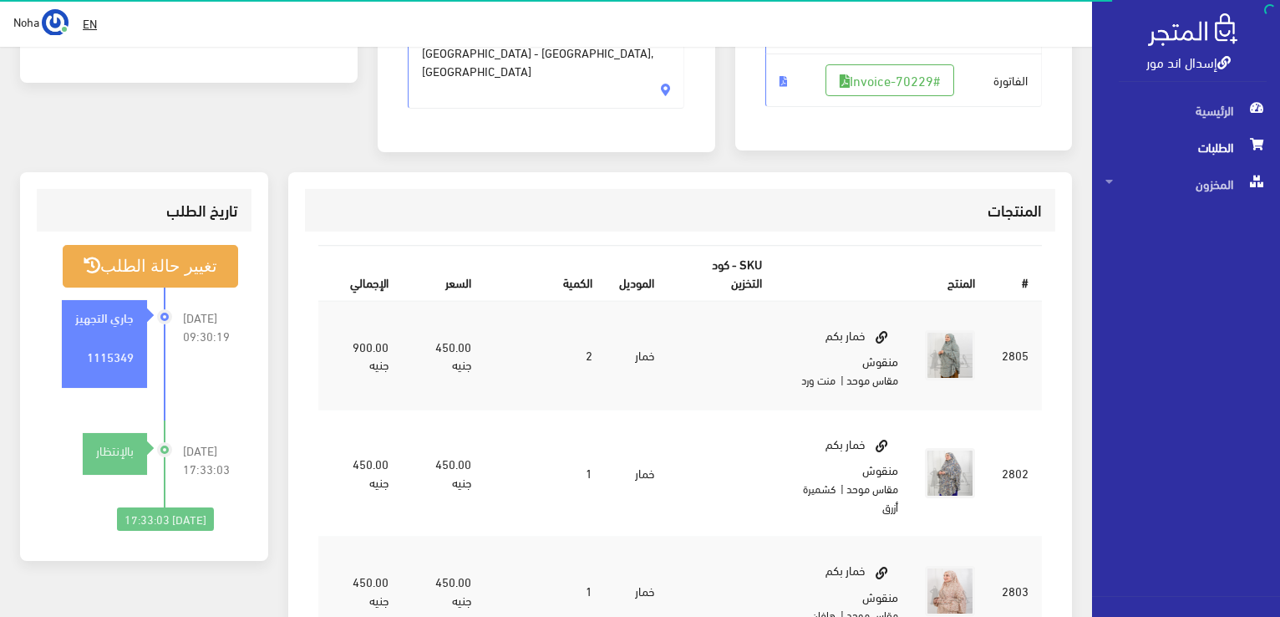
scroll to position [418, 0]
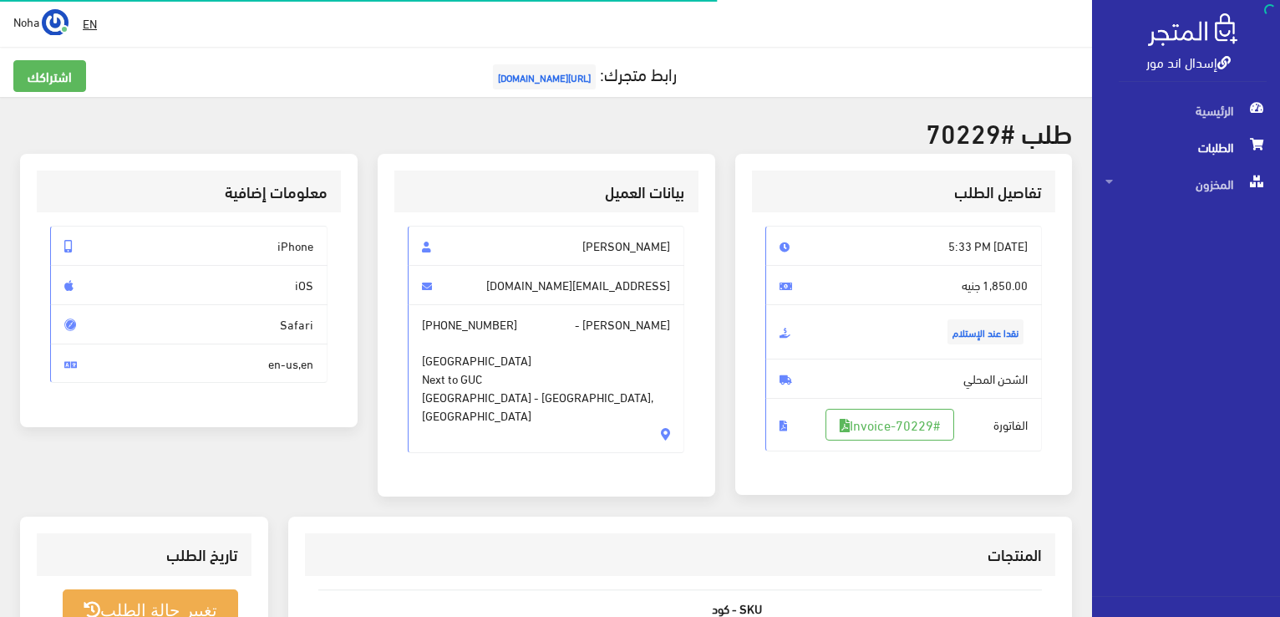
scroll to position [167, 0]
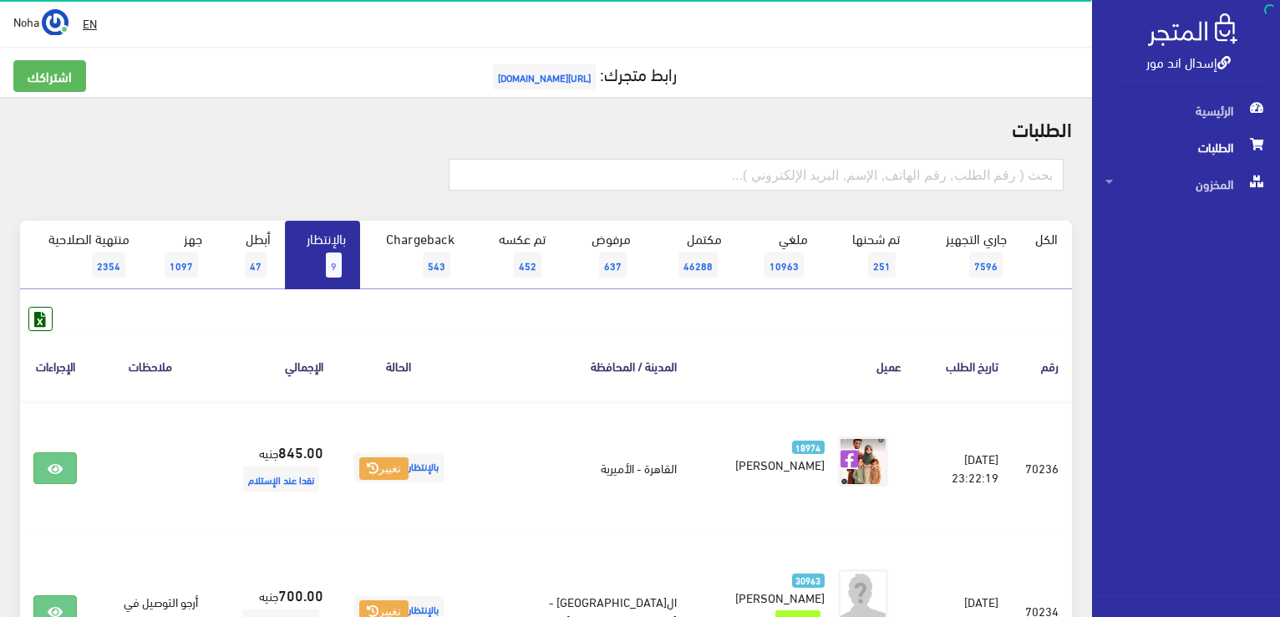
click at [342, 257] on span "9" at bounding box center [334, 264] width 16 height 25
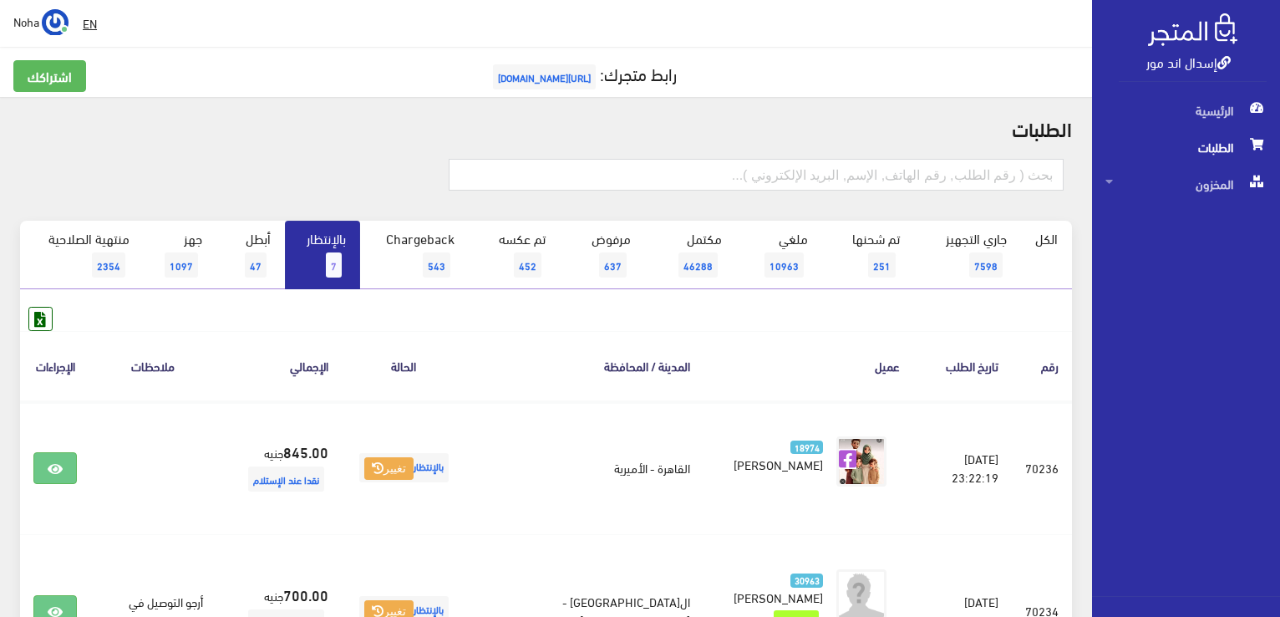
click at [346, 255] on link "بالإنتظار 7" at bounding box center [322, 255] width 75 height 69
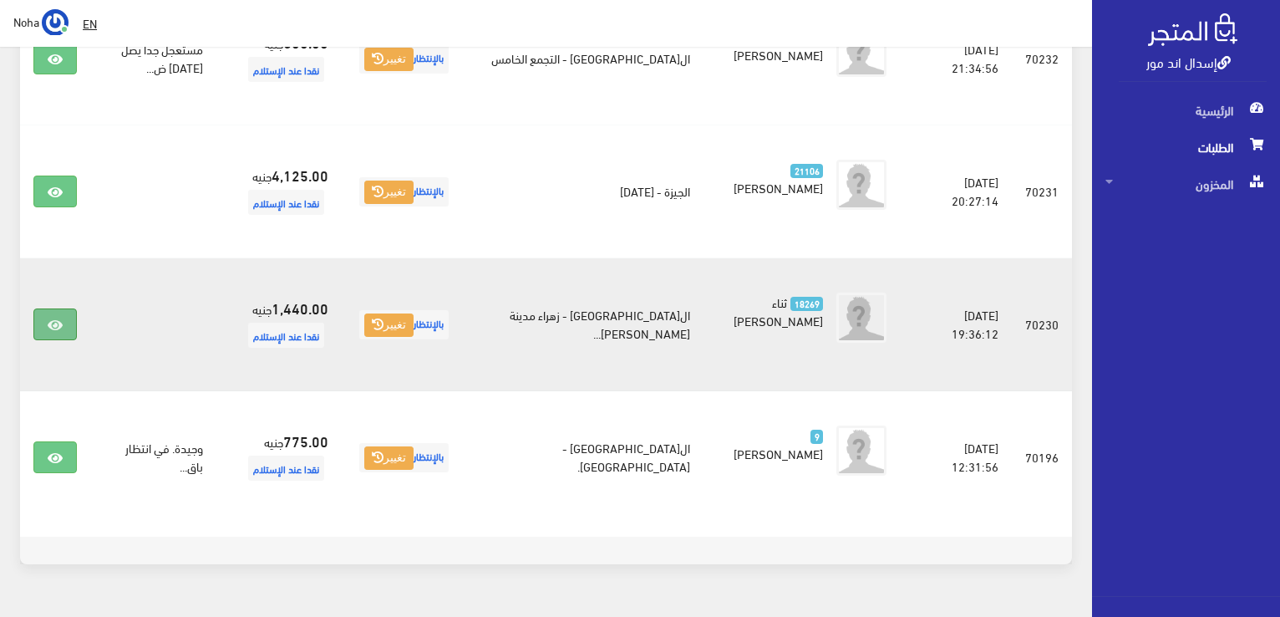
scroll to position [785, 0]
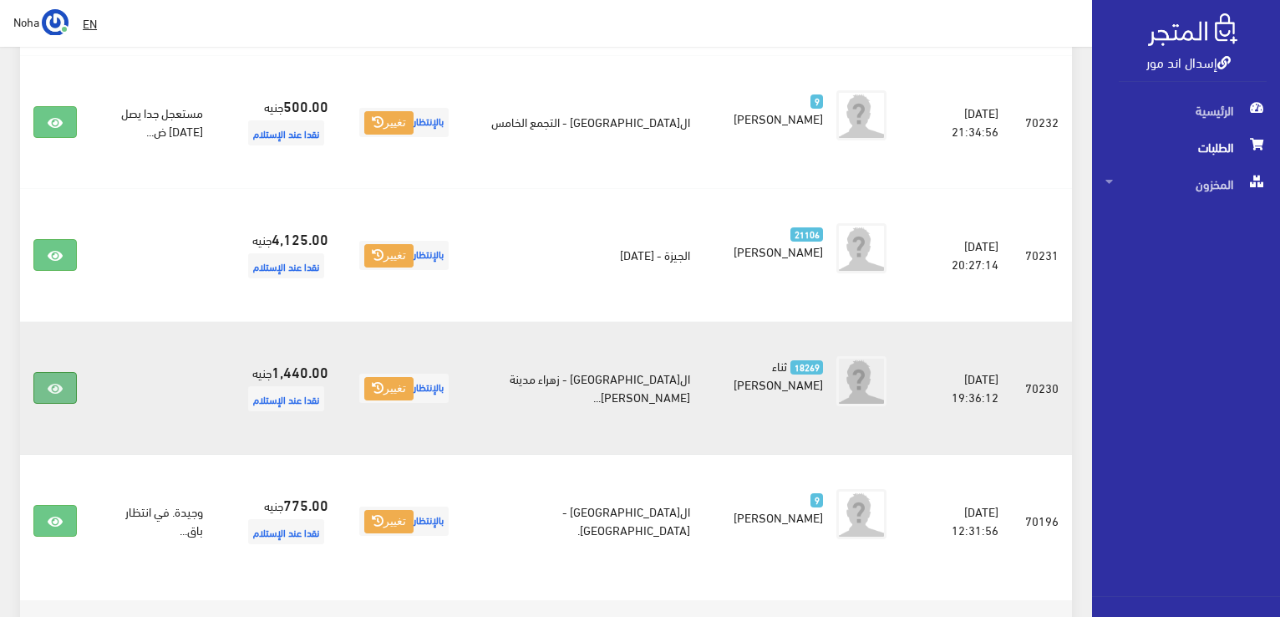
click at [59, 375] on link at bounding box center [54, 388] width 43 height 32
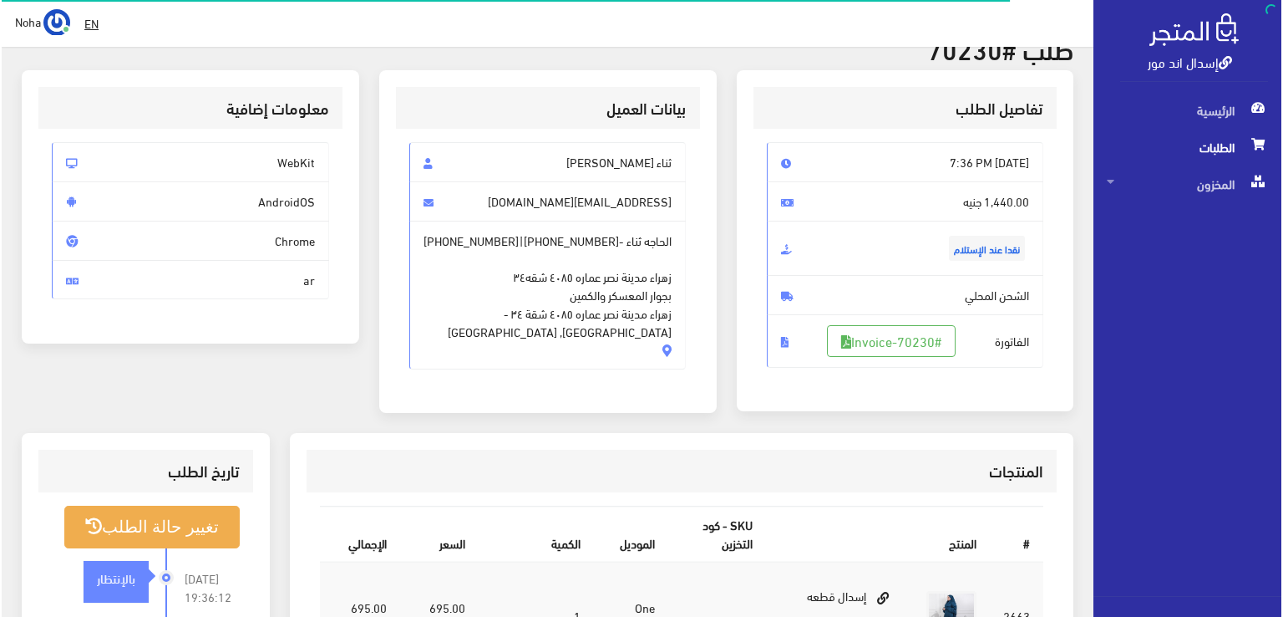
scroll to position [251, 0]
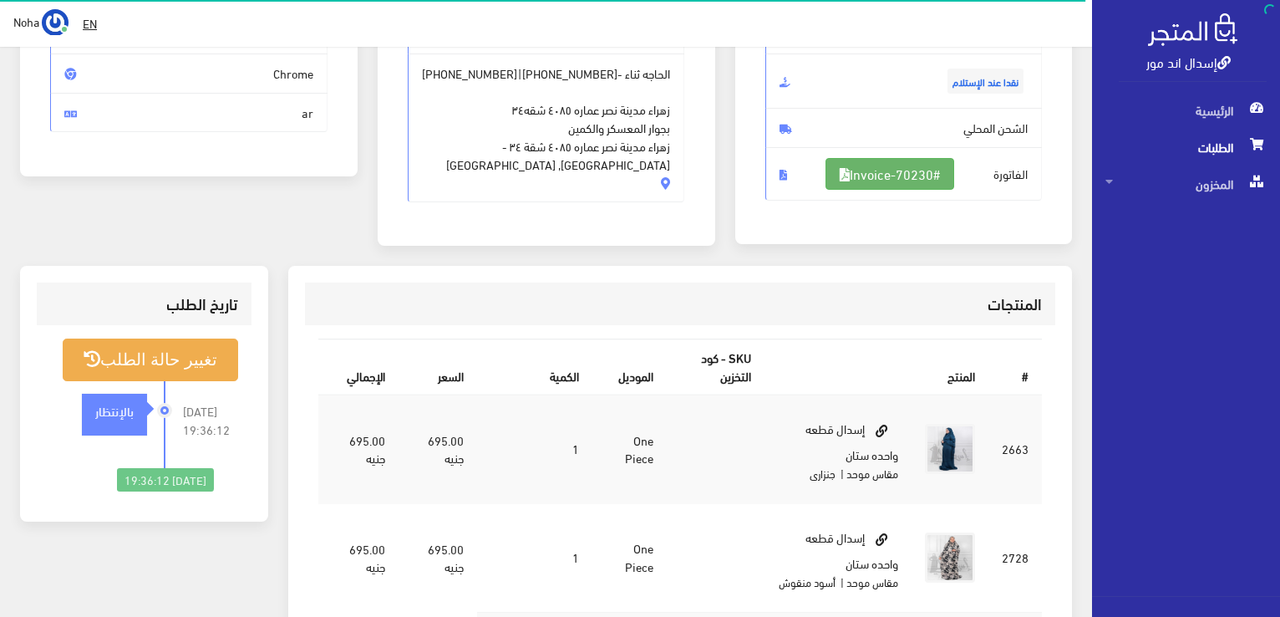
click at [872, 171] on link "#Invoice-70230" at bounding box center [889, 174] width 129 height 32
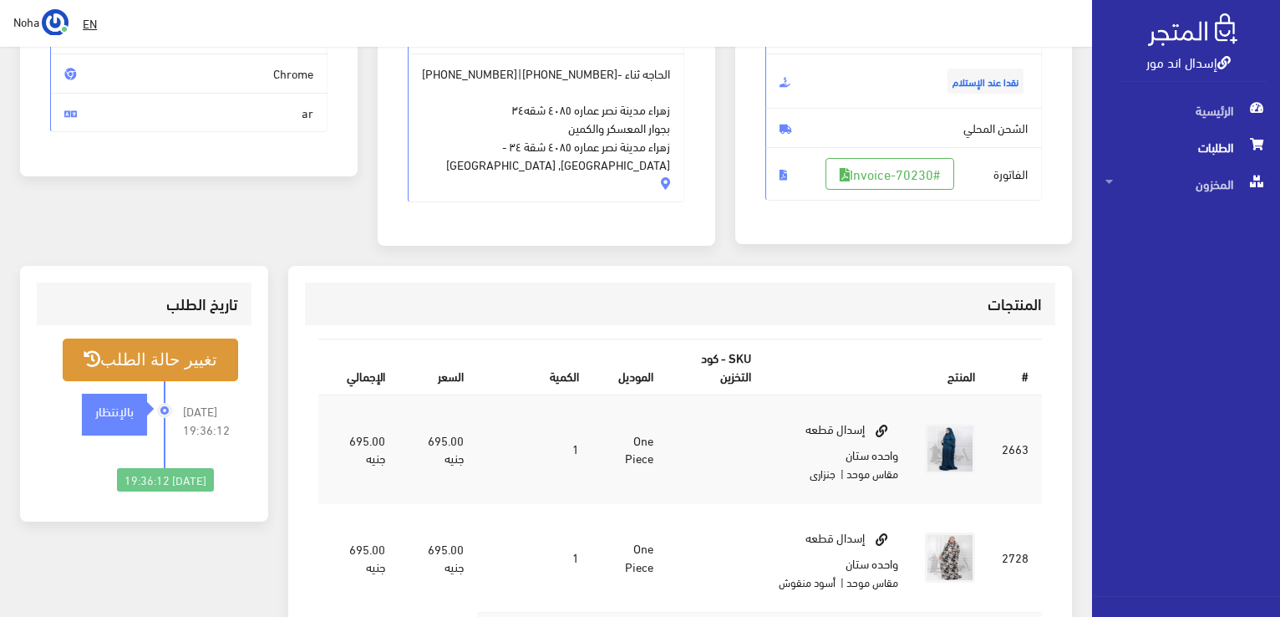
click at [201, 364] on button "تغيير حالة الطلب" at bounding box center [150, 359] width 175 height 43
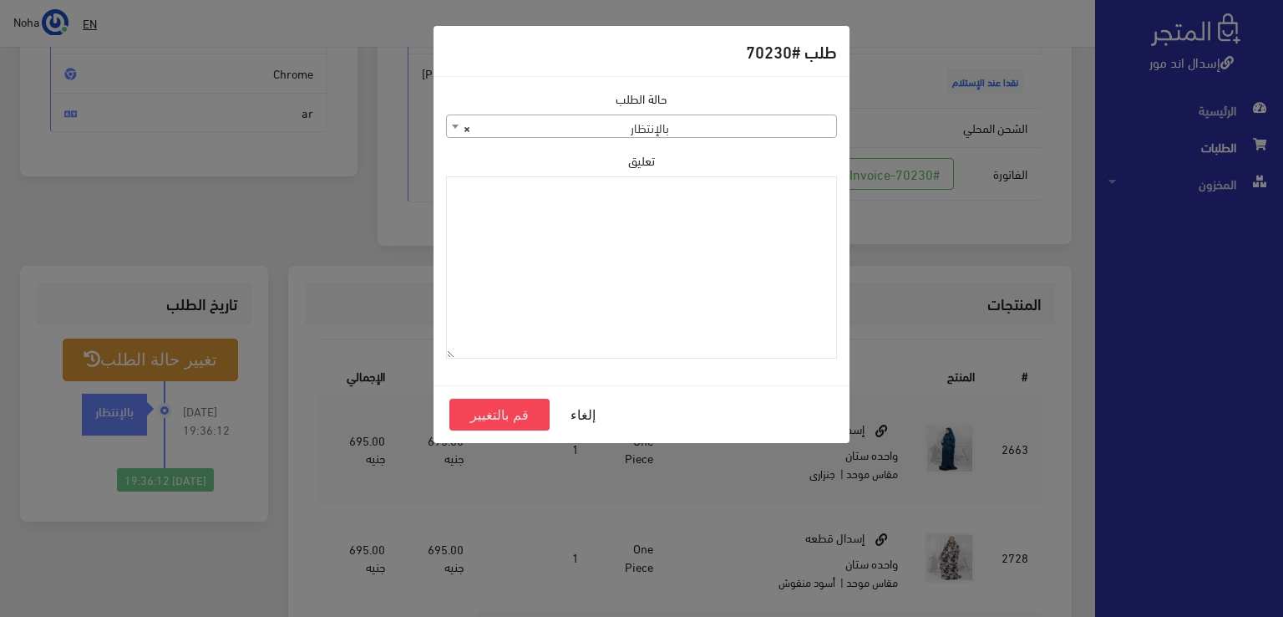
click at [675, 130] on span "× بالإنتظار" at bounding box center [641, 126] width 389 height 23
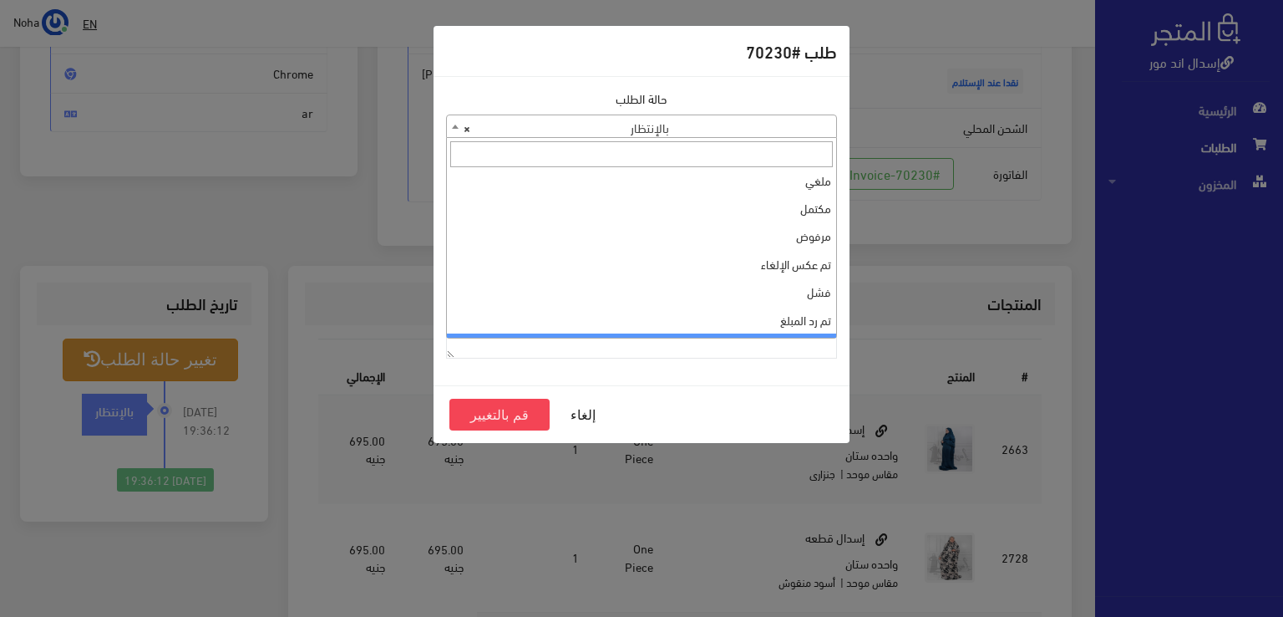
scroll to position [0, 0]
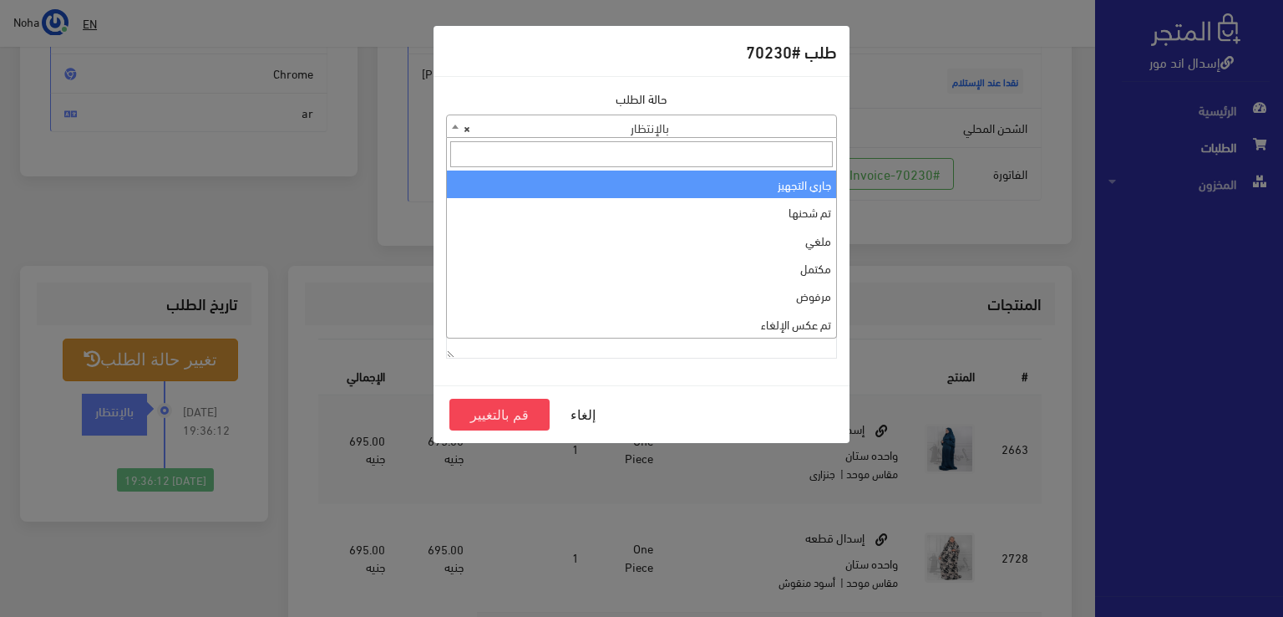
select select "1"
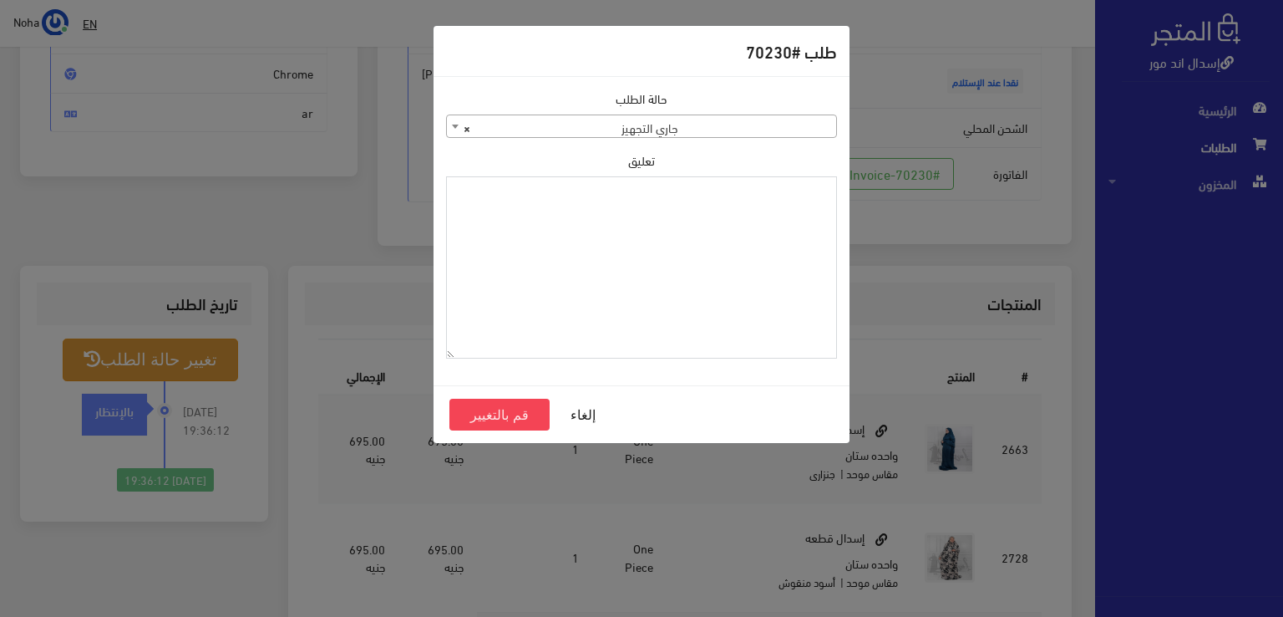
paste textarea "1115349"
type textarea "1115349"
click at [510, 417] on button "قم بالتغيير" at bounding box center [499, 415] width 100 height 32
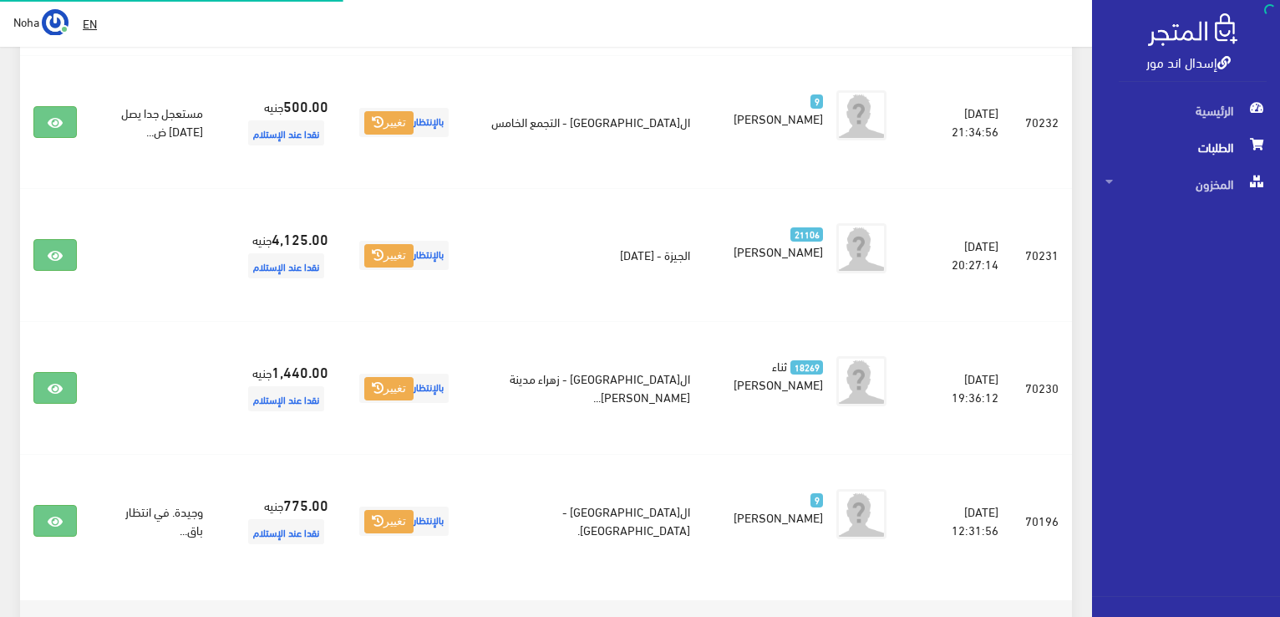
scroll to position [785, 0]
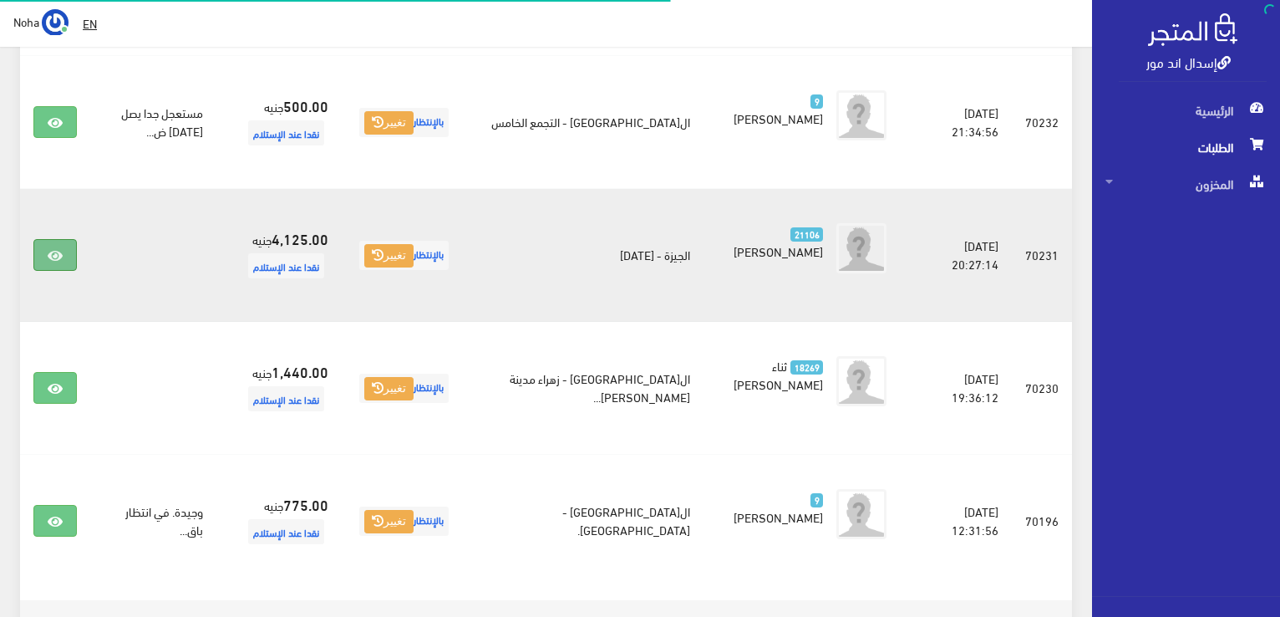
click at [52, 249] on icon at bounding box center [55, 255] width 15 height 13
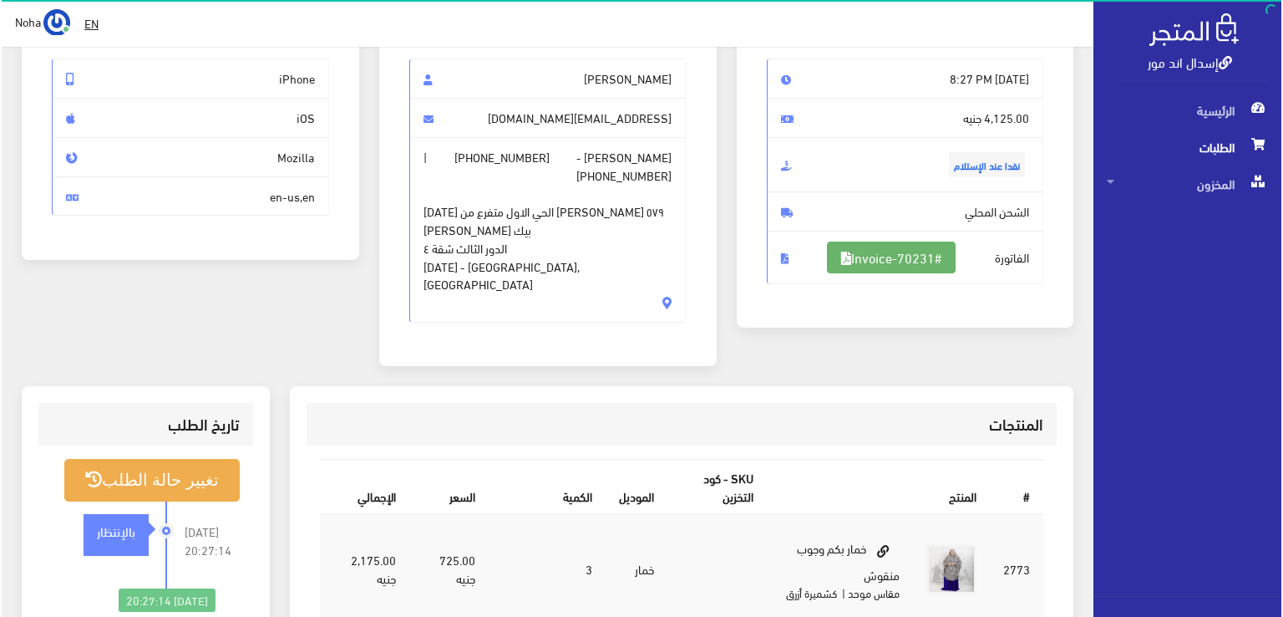
scroll to position [167, 0]
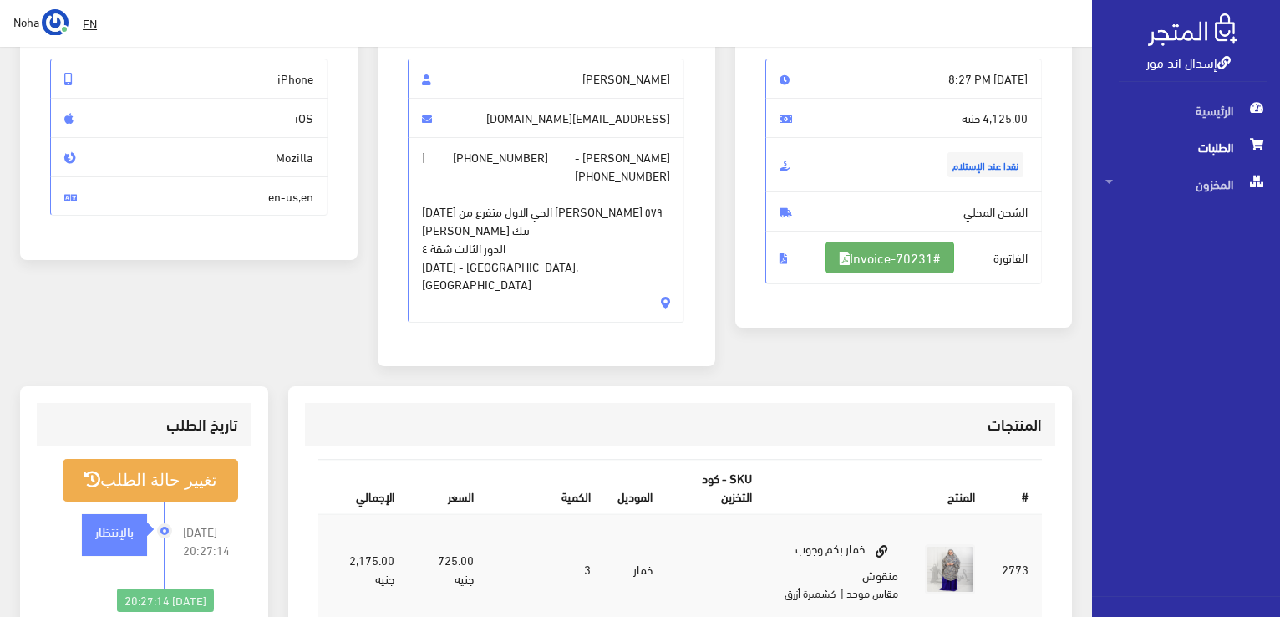
click at [865, 262] on link "#Invoice-70231" at bounding box center [889, 257] width 129 height 32
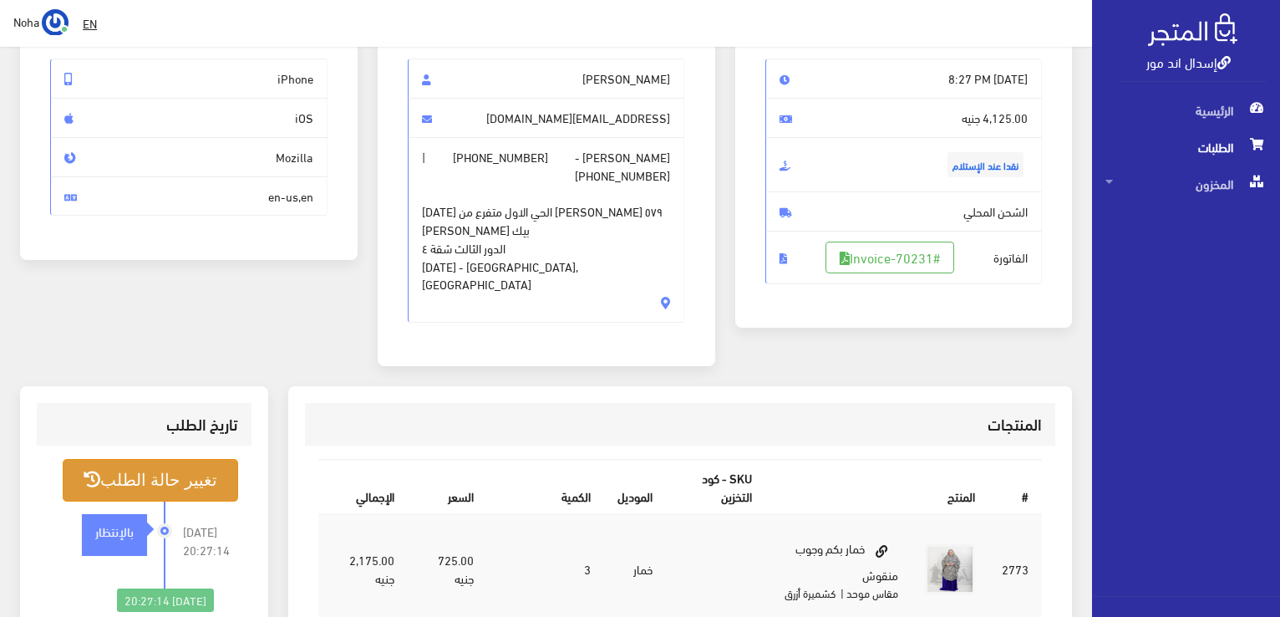
click at [201, 468] on button "تغيير حالة الطلب" at bounding box center [150, 480] width 175 height 43
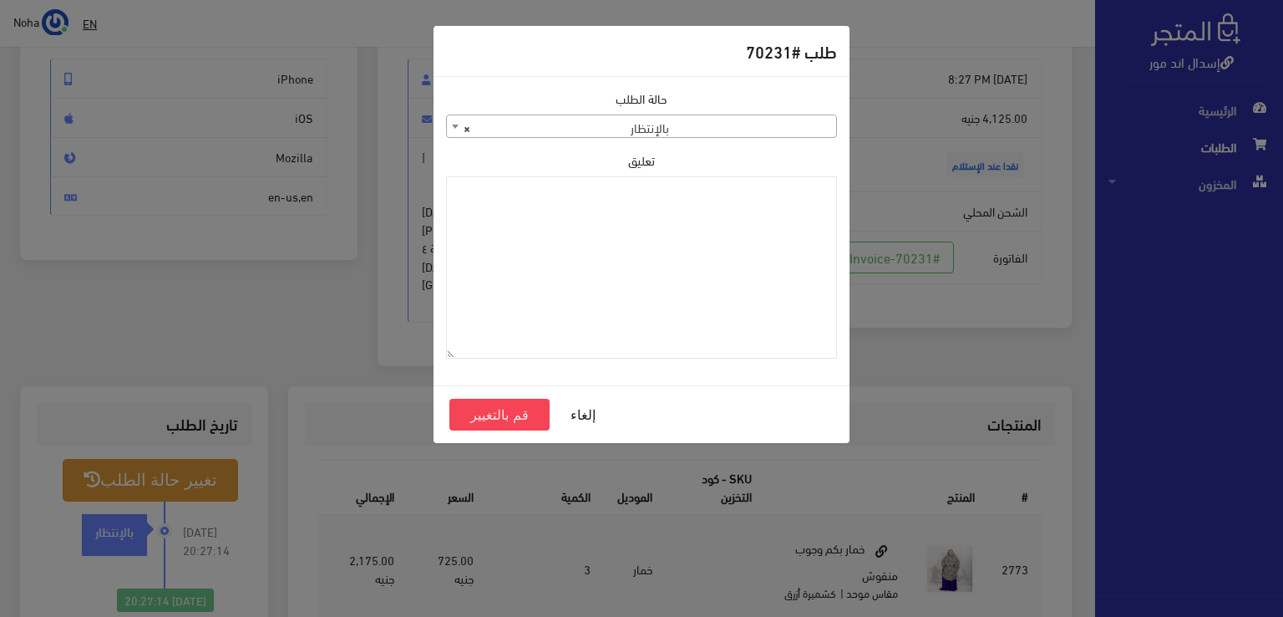
click at [587, 120] on span "× بالإنتظار" at bounding box center [641, 126] width 389 height 23
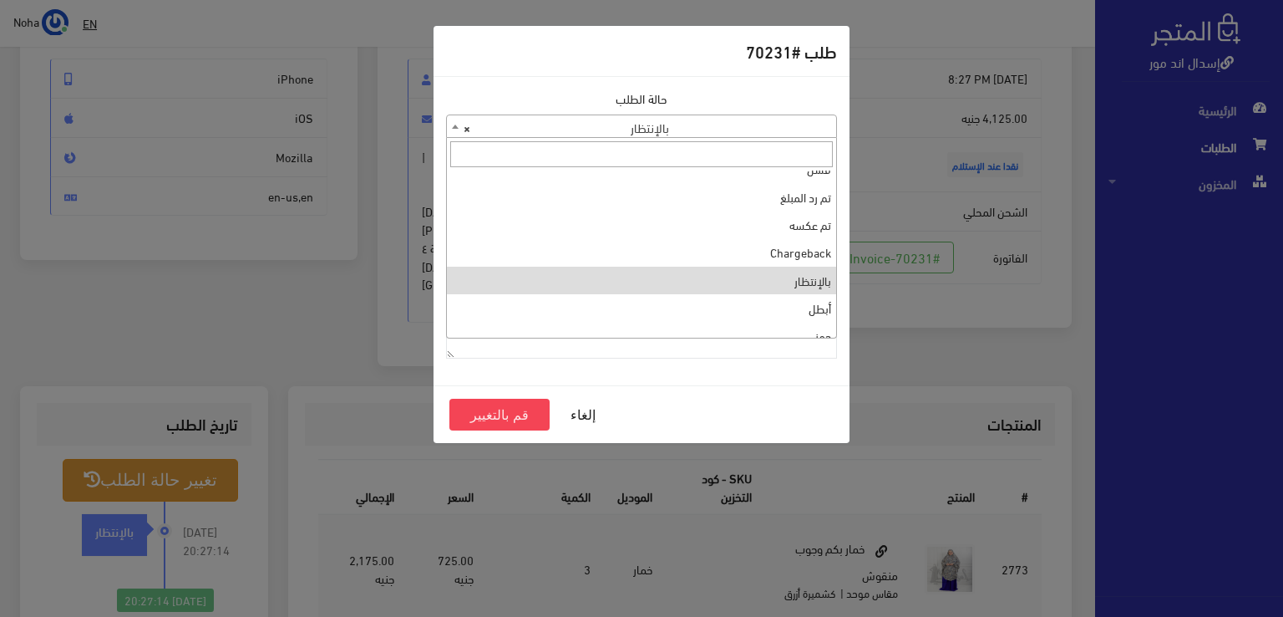
scroll to position [0, 0]
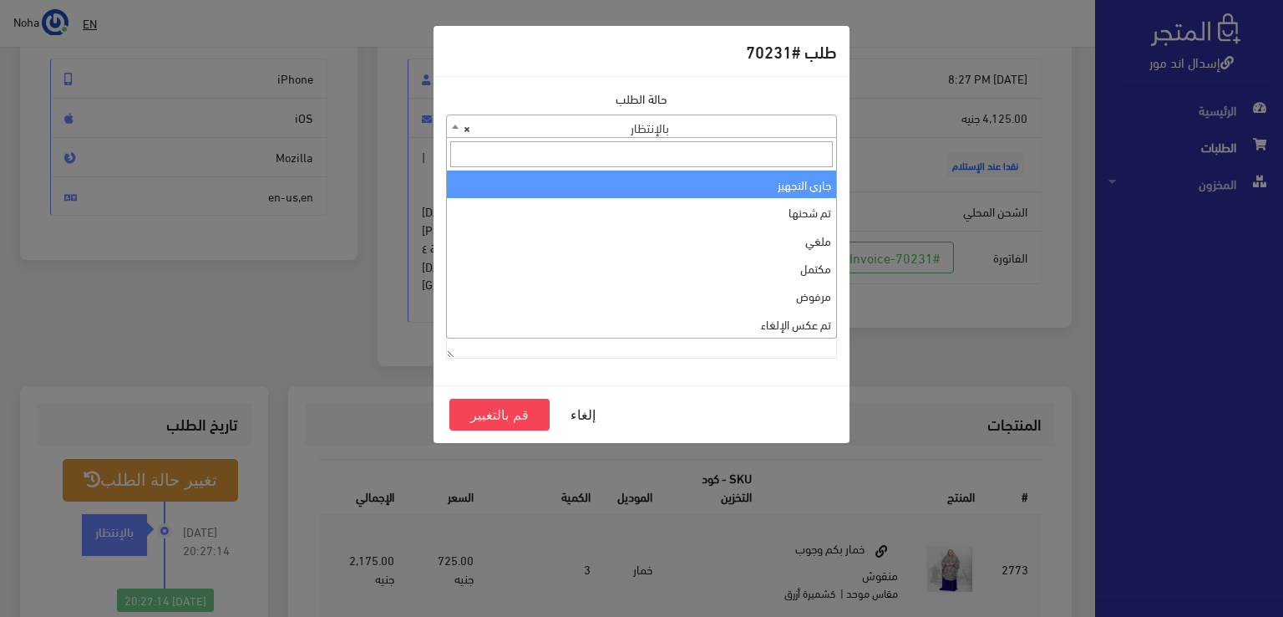
select select "1"
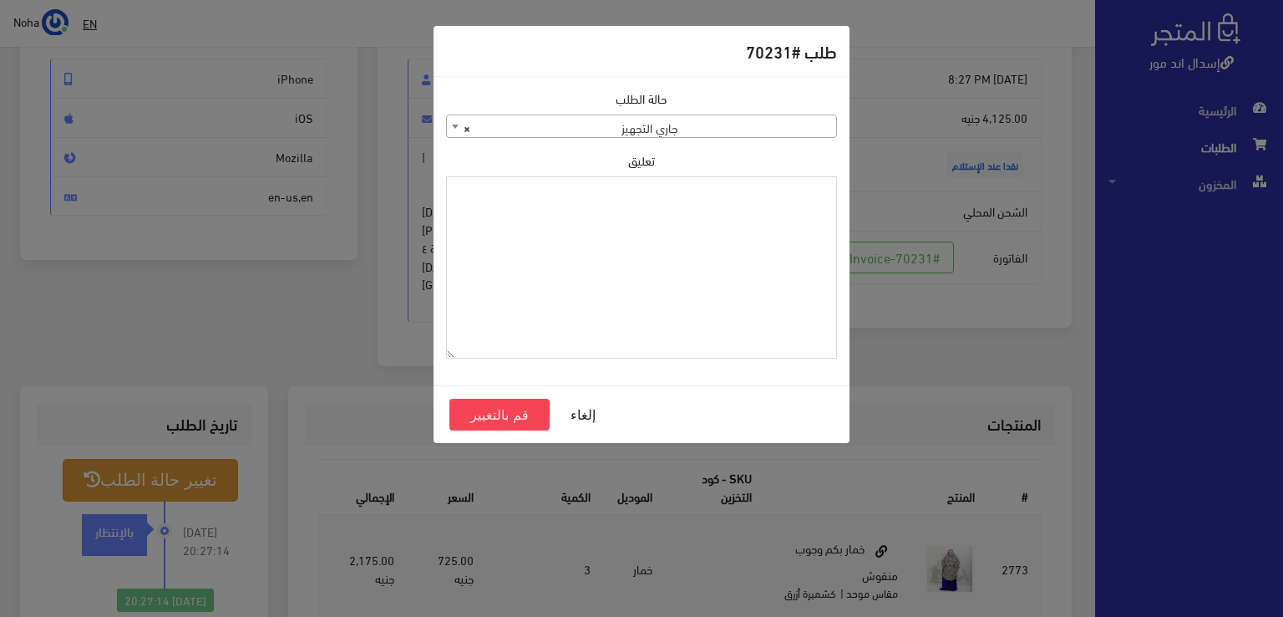
paste textarea "1115349"
type textarea "1115349"
click at [498, 415] on button "قم بالتغيير" at bounding box center [499, 415] width 100 height 32
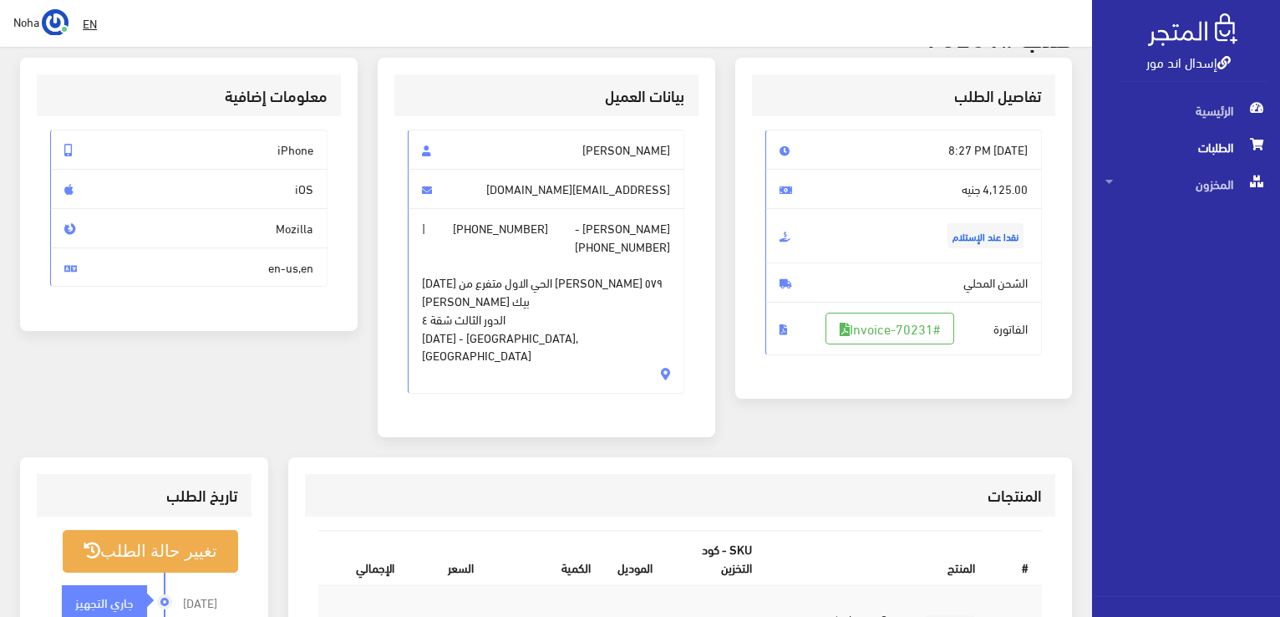
scroll to position [167, 0]
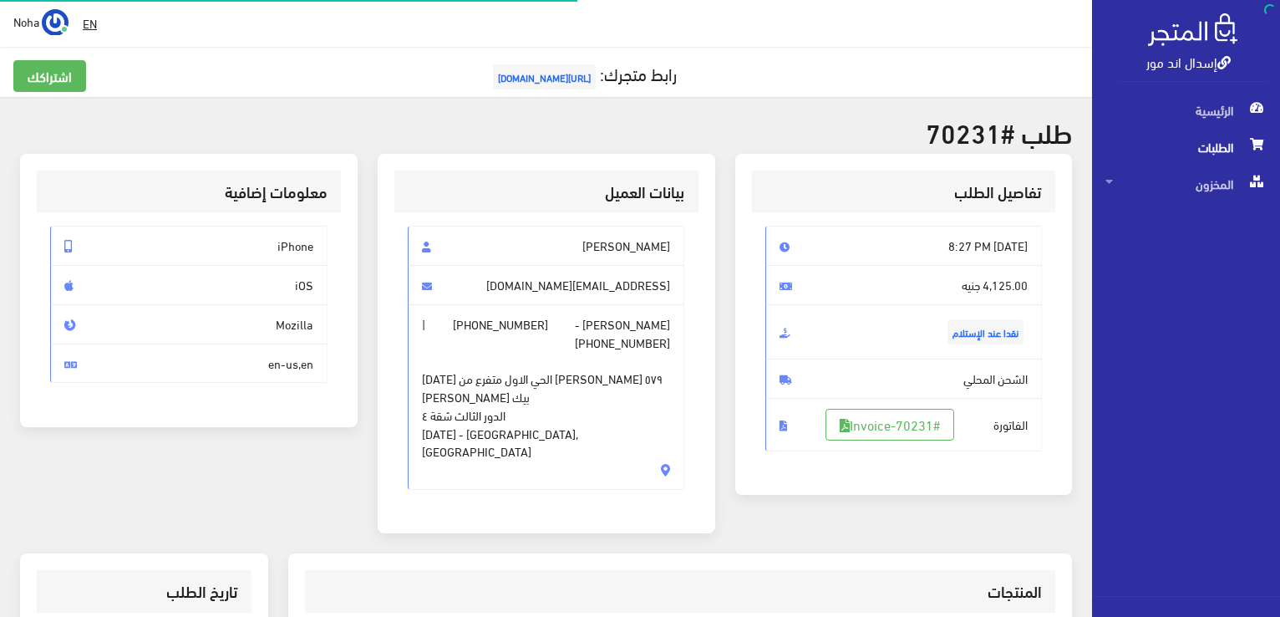
scroll to position [167, 0]
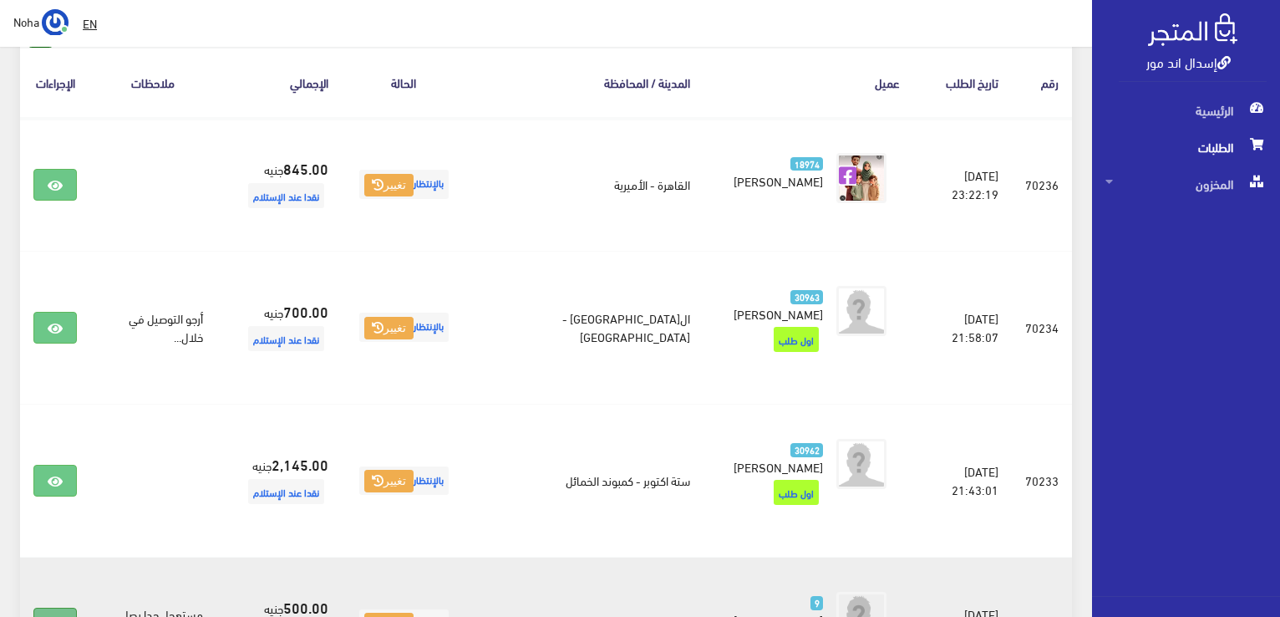
scroll to position [200, 0]
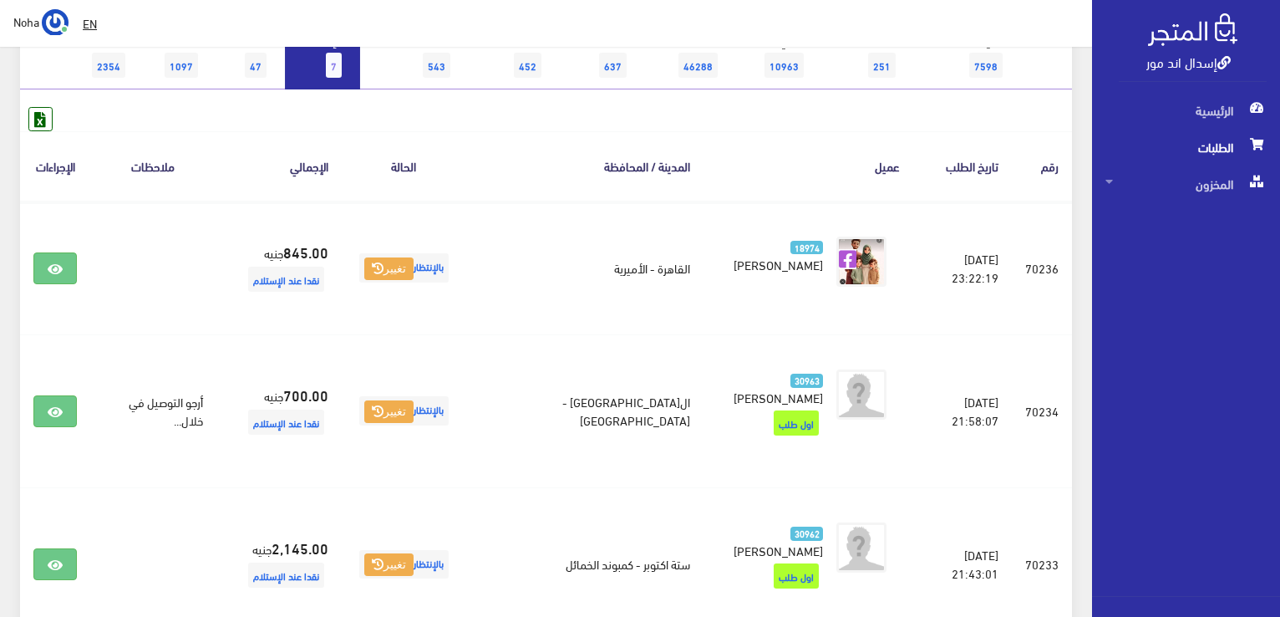
click at [354, 74] on link "بالإنتظار 7" at bounding box center [322, 55] width 75 height 69
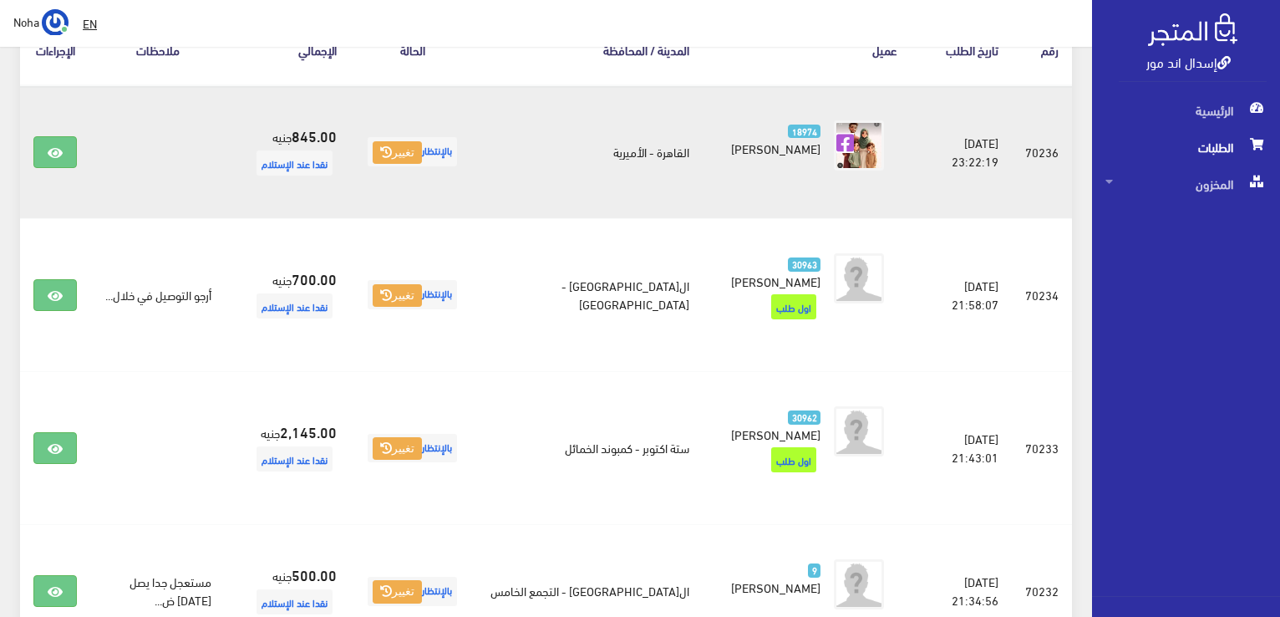
scroll to position [334, 0]
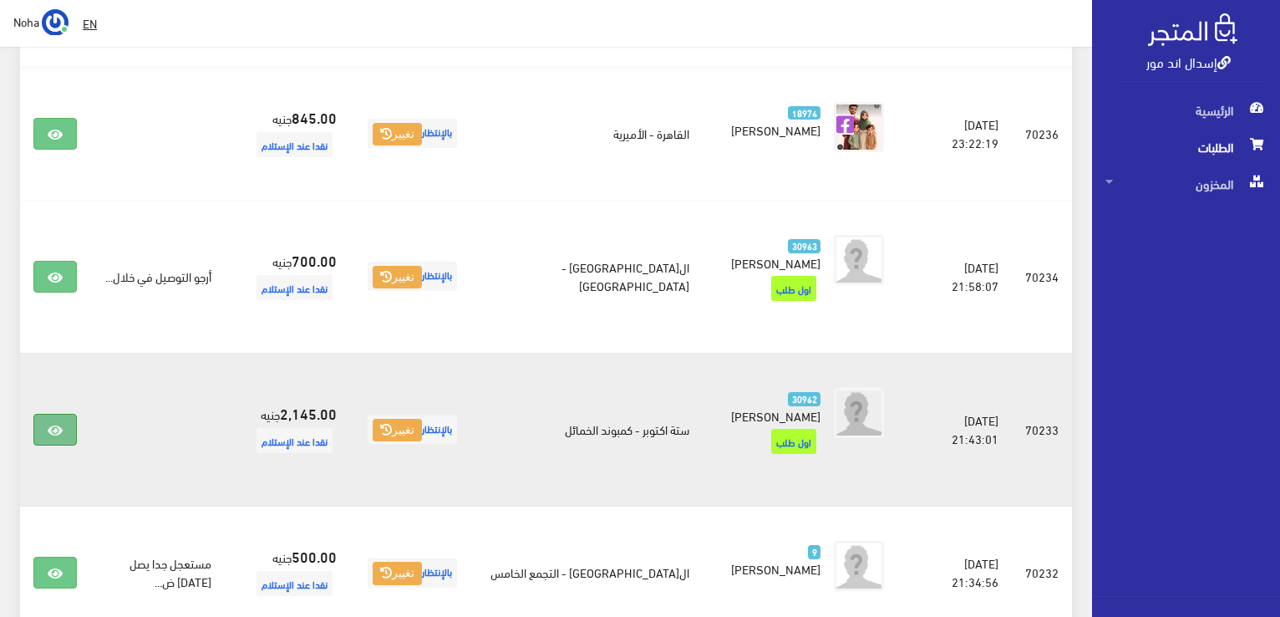
click at [44, 414] on link at bounding box center [54, 430] width 43 height 32
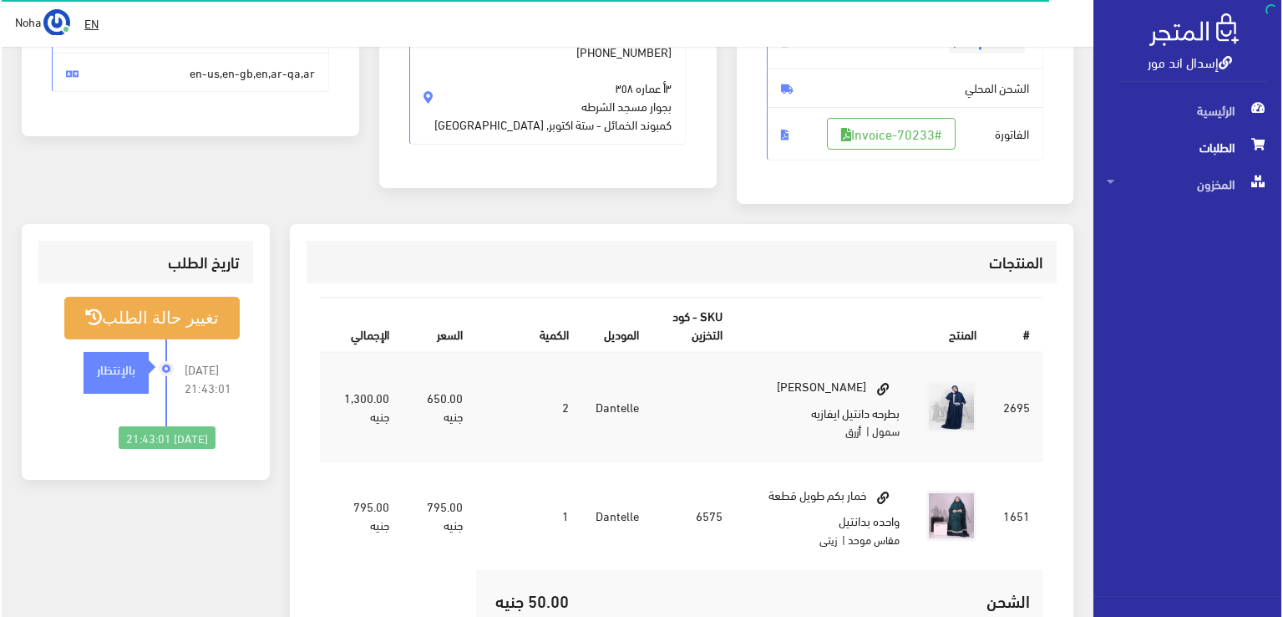
scroll to position [334, 0]
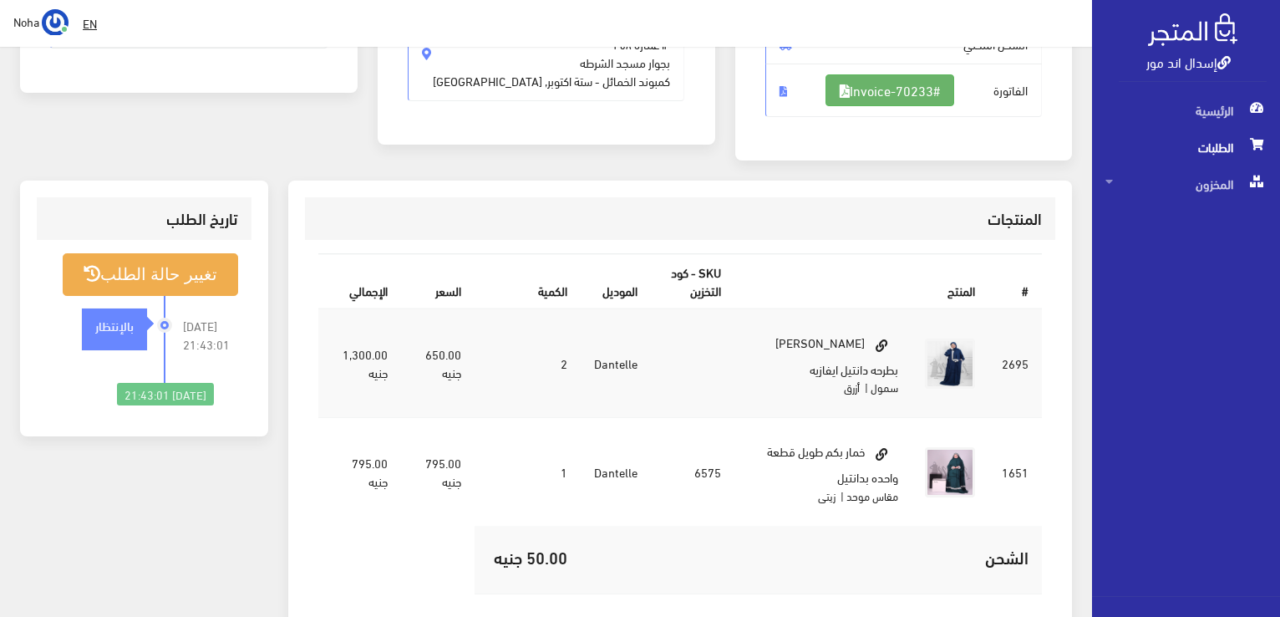
click at [899, 89] on link "#Invoice-70233" at bounding box center [889, 90] width 129 height 32
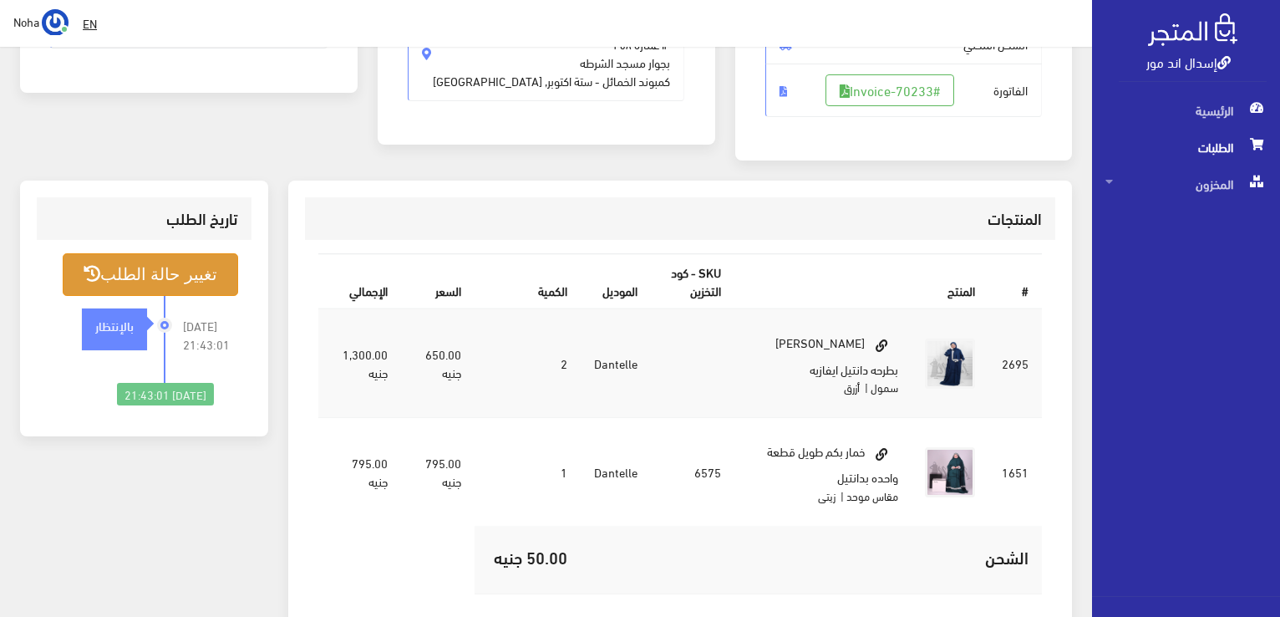
click at [209, 274] on button "تغيير حالة الطلب" at bounding box center [150, 274] width 175 height 43
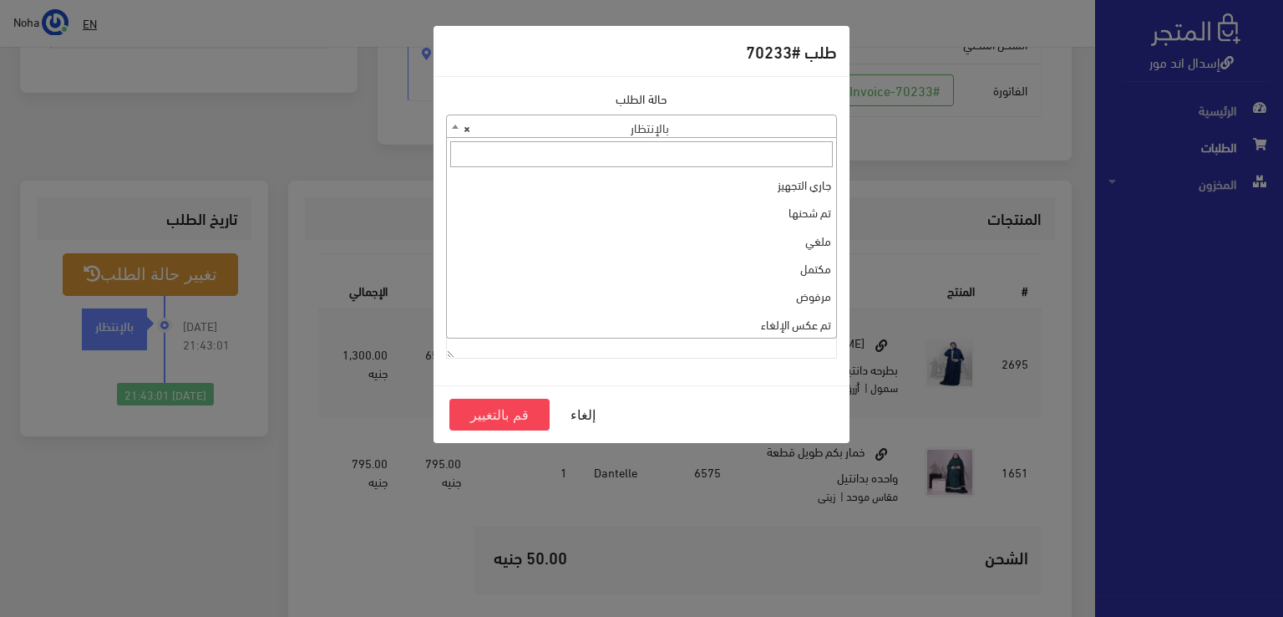
click at [772, 123] on span "× بالإنتظار" at bounding box center [641, 126] width 389 height 23
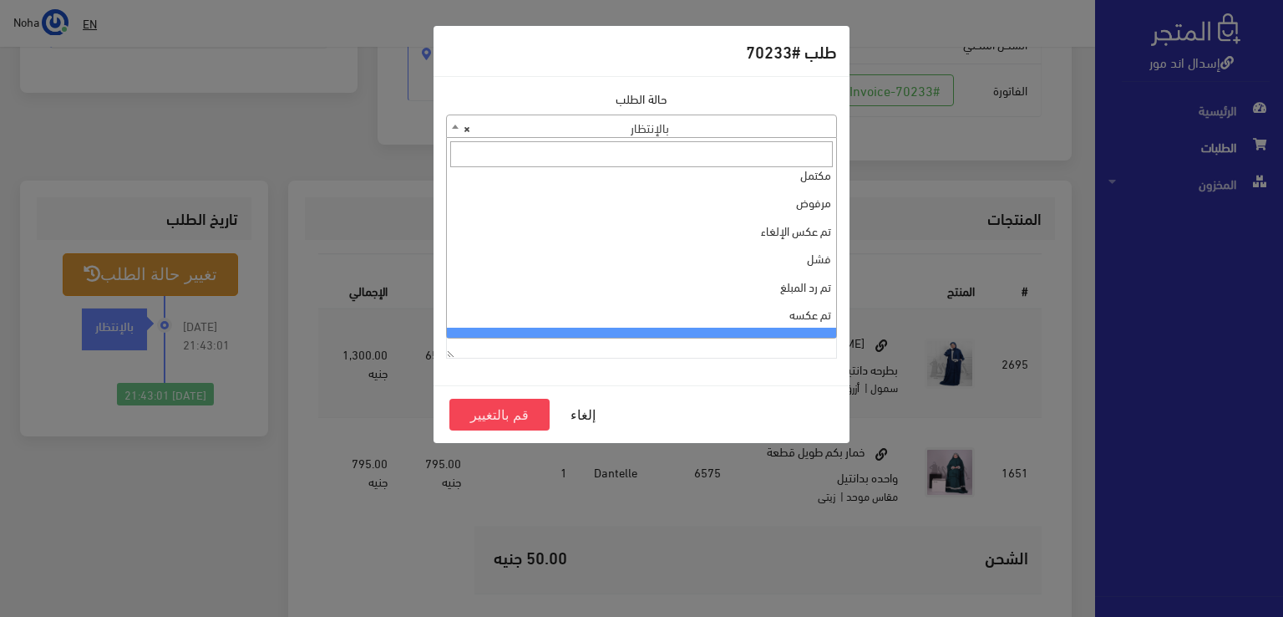
scroll to position [0, 0]
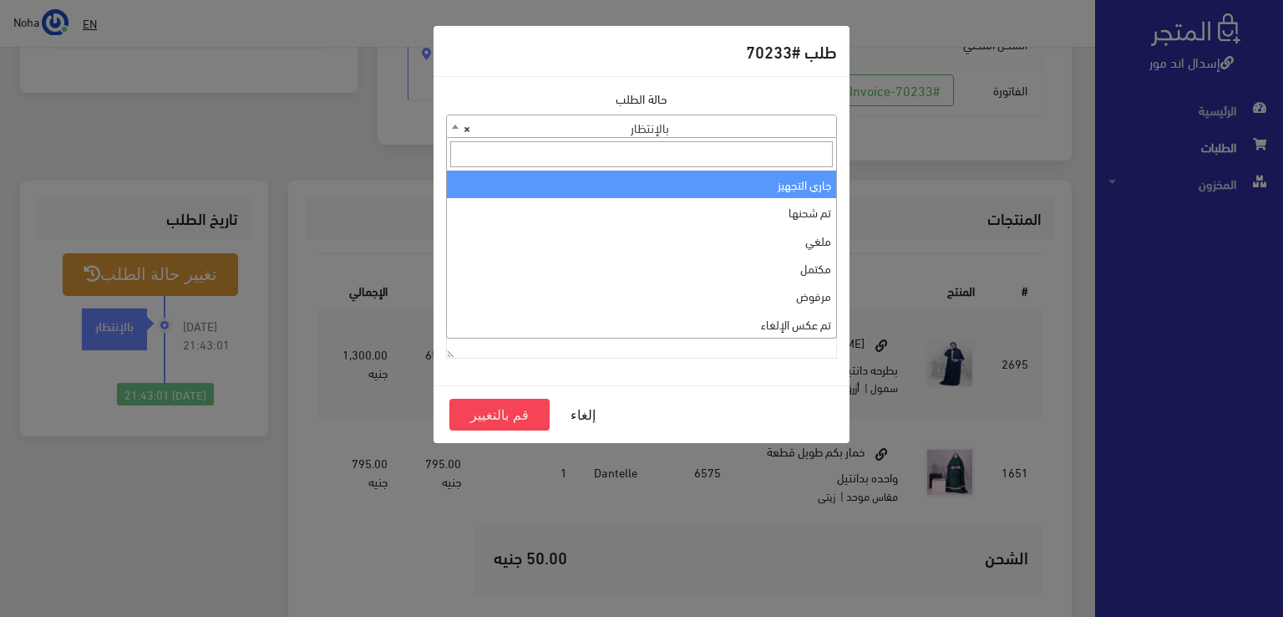
select select "1"
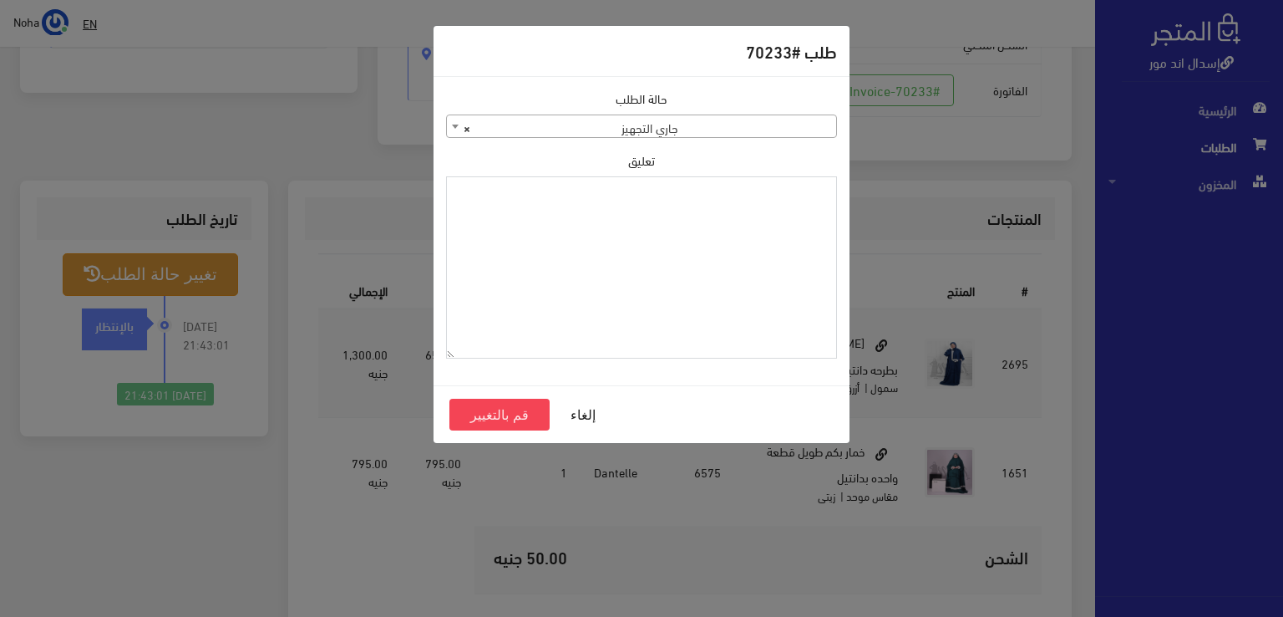
paste textarea "1115349"
type textarea "1115349"
click at [496, 414] on button "قم بالتغيير" at bounding box center [499, 415] width 100 height 32
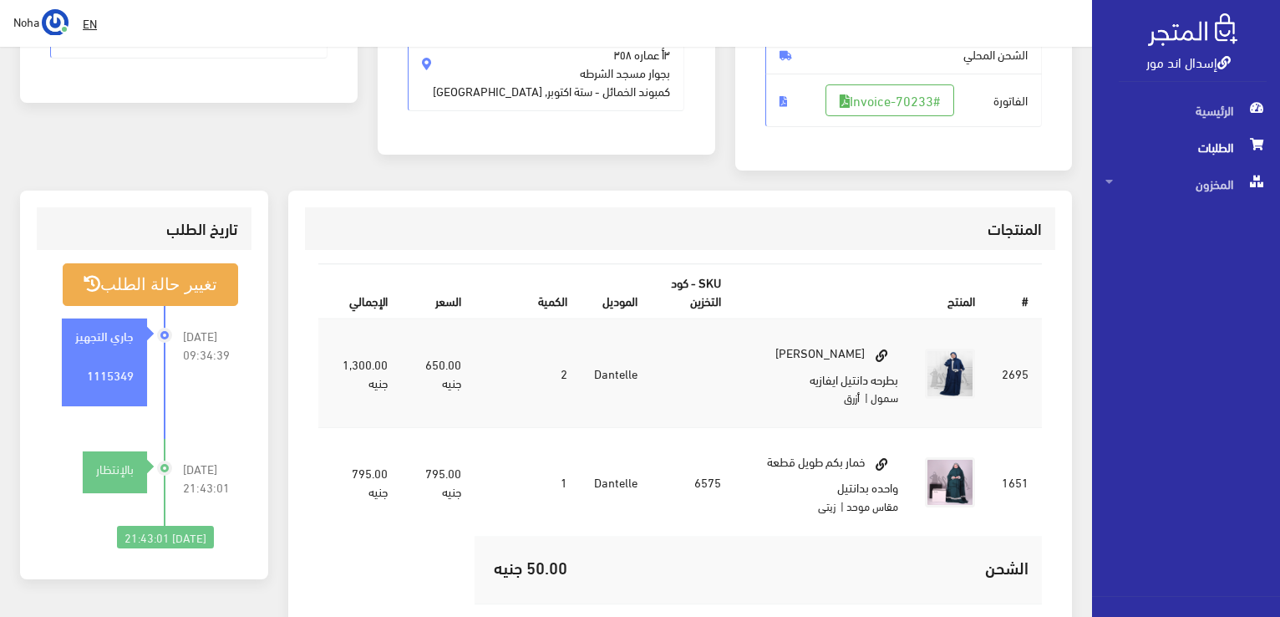
scroll to position [334, 0]
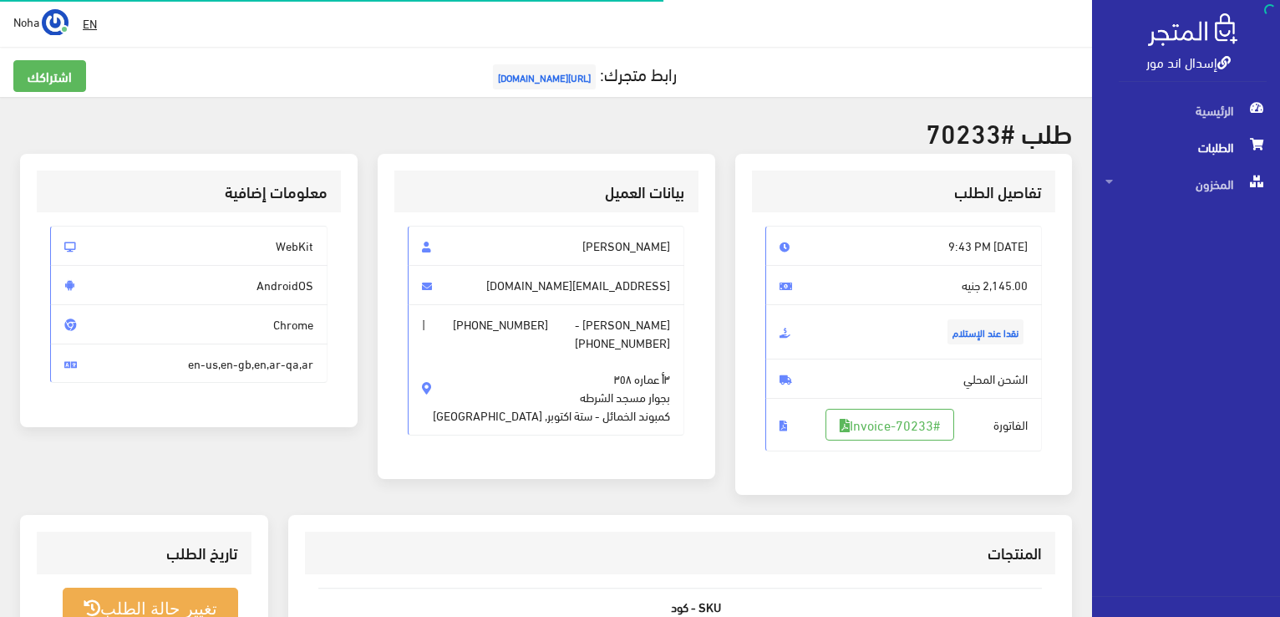
scroll to position [328, 0]
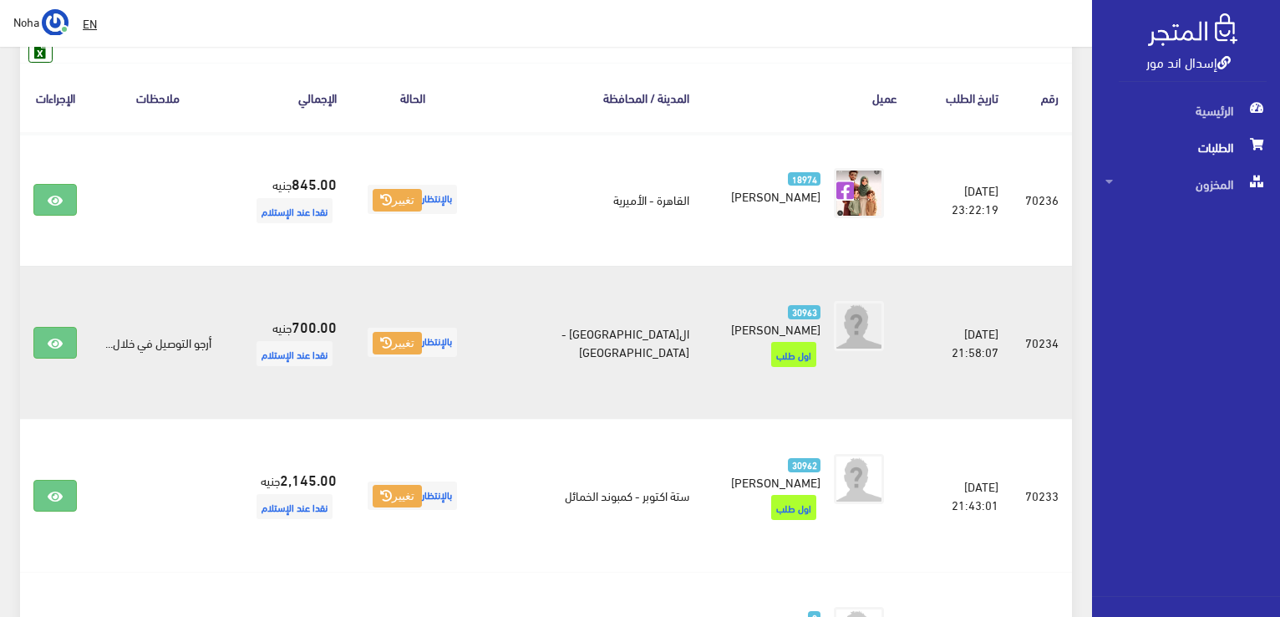
scroll to position [251, 0]
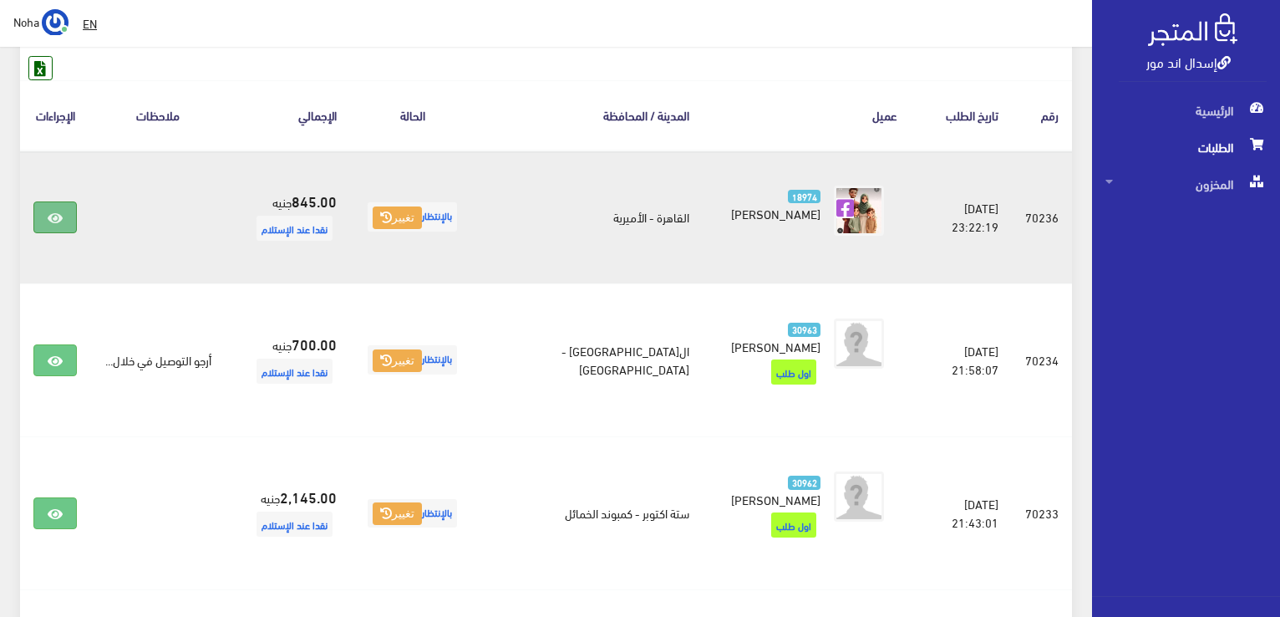
click at [41, 221] on link at bounding box center [54, 217] width 43 height 32
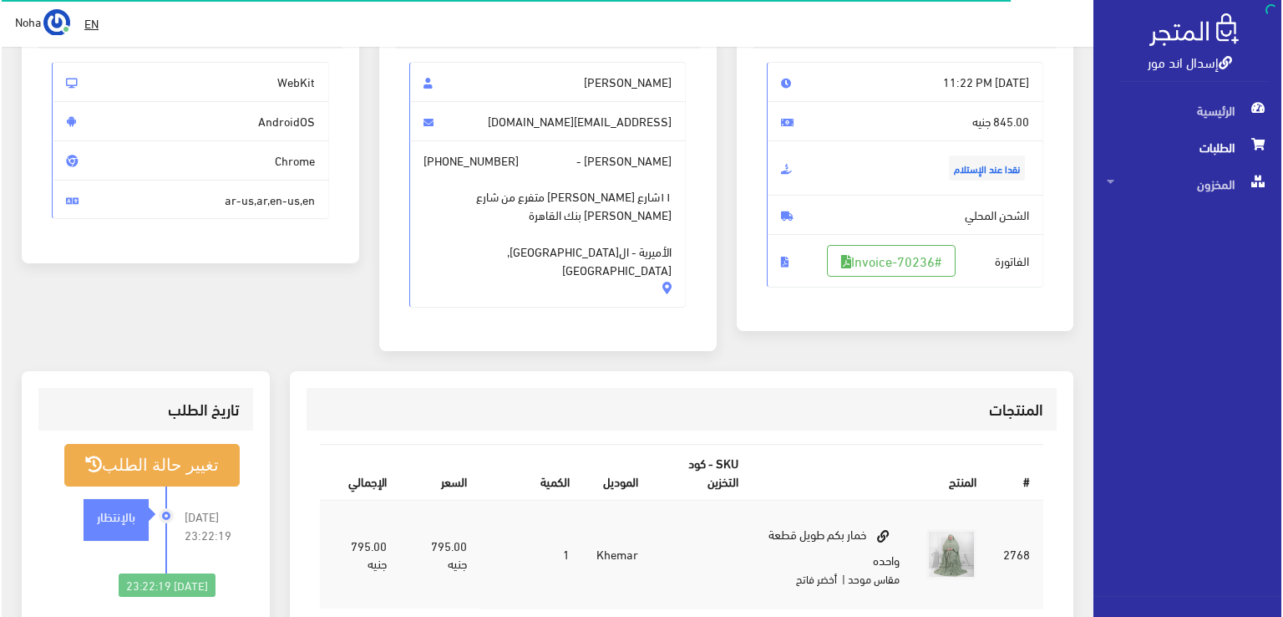
scroll to position [251, 0]
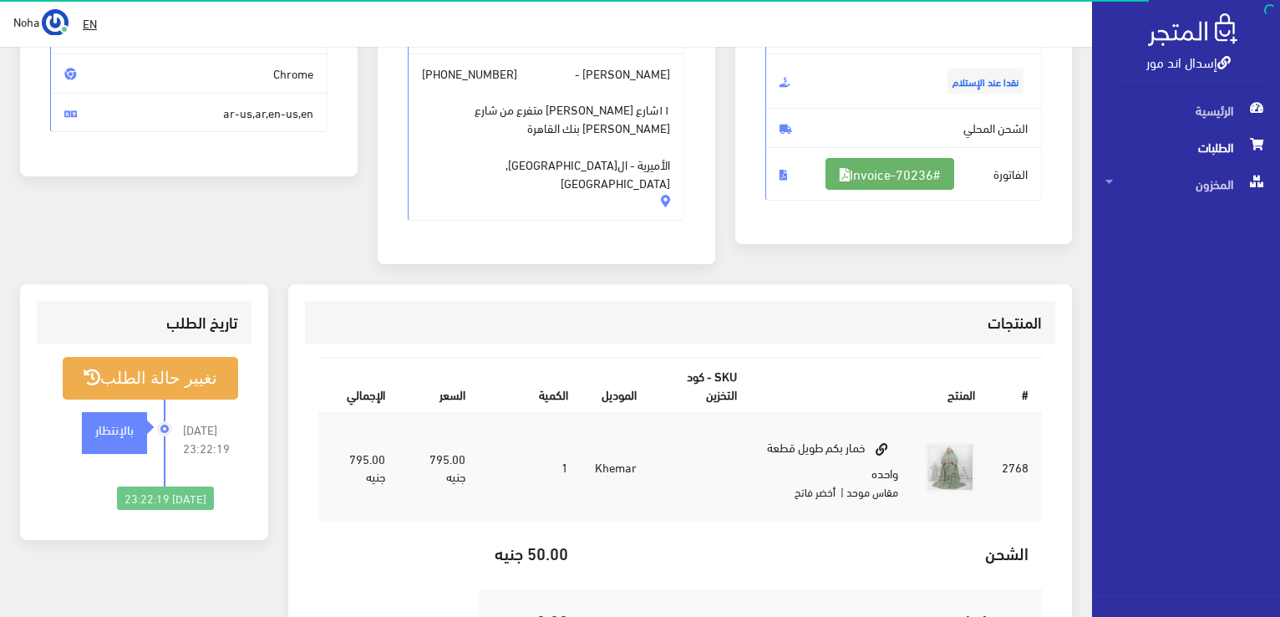
click at [896, 165] on link "#Invoice-70236" at bounding box center [889, 174] width 129 height 32
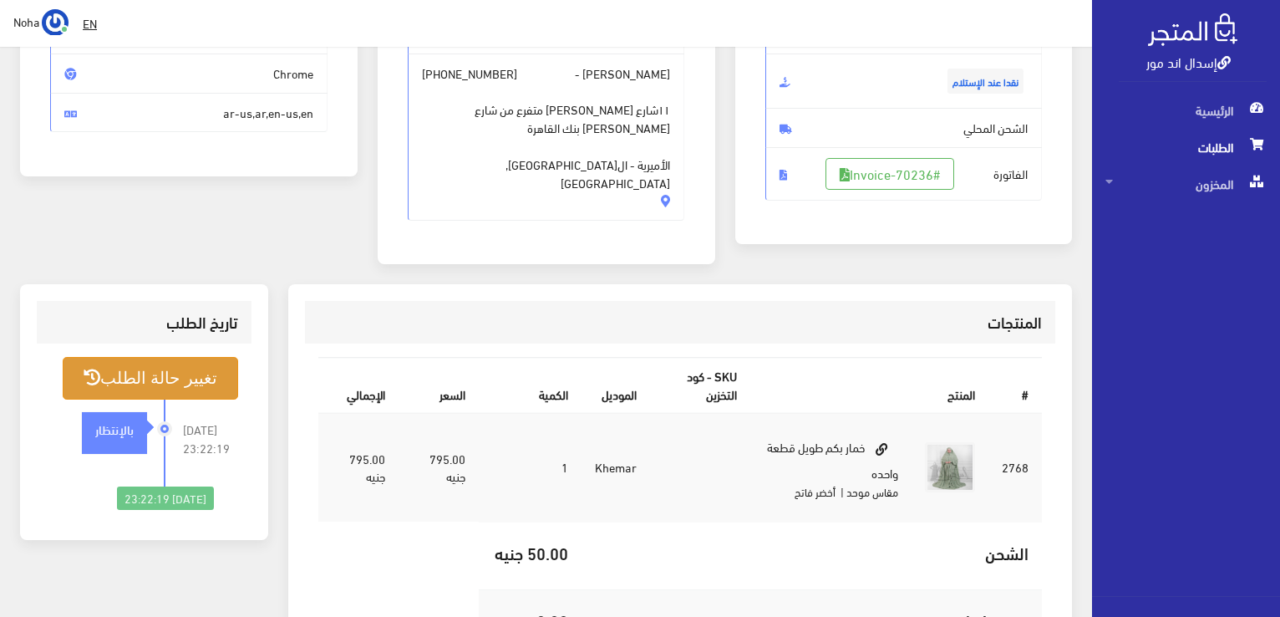
click at [204, 362] on button "تغيير حالة الطلب" at bounding box center [150, 378] width 175 height 43
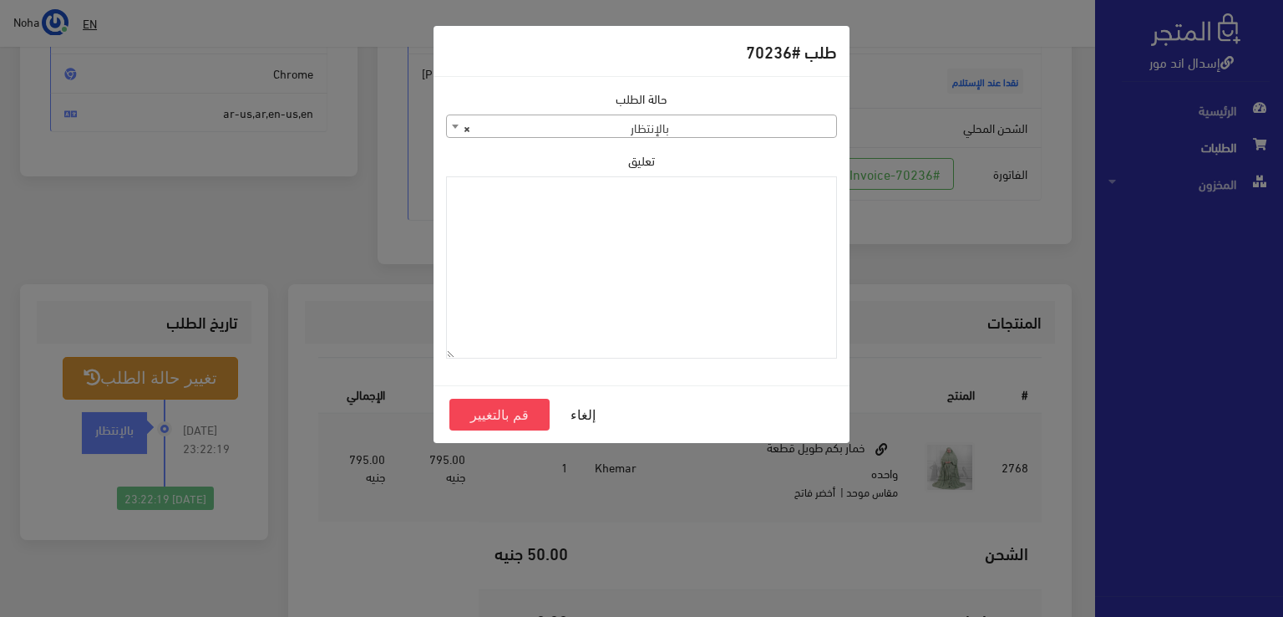
click at [702, 130] on span "× بالإنتظار" at bounding box center [641, 126] width 389 height 23
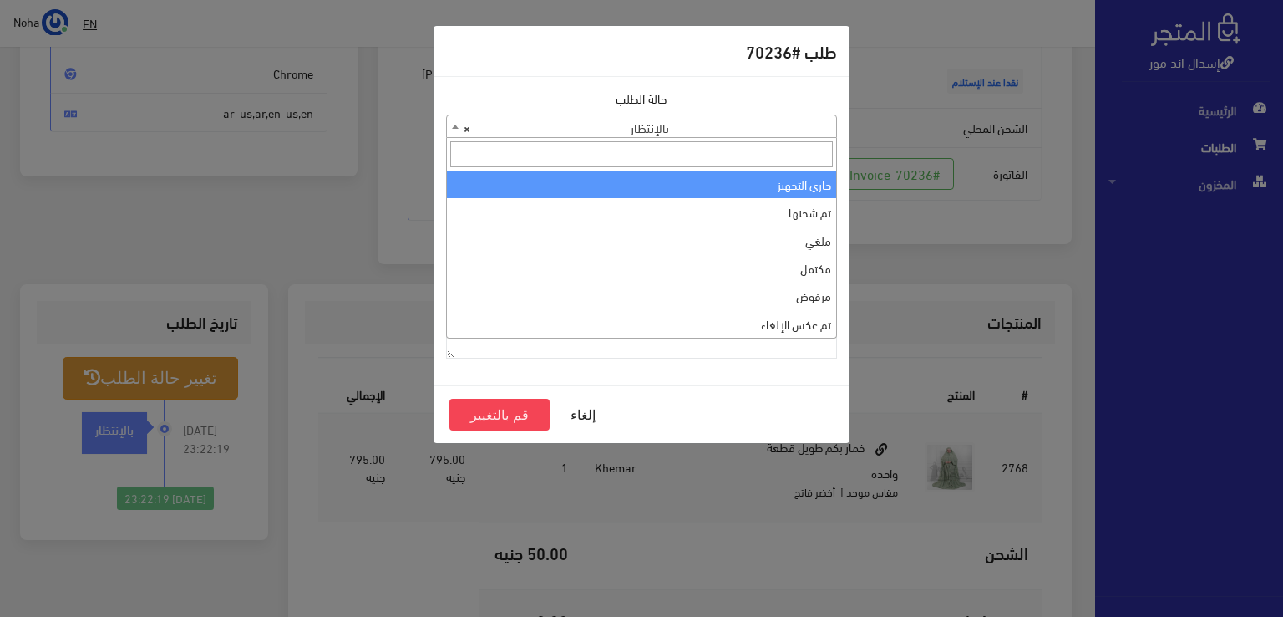
select select "1"
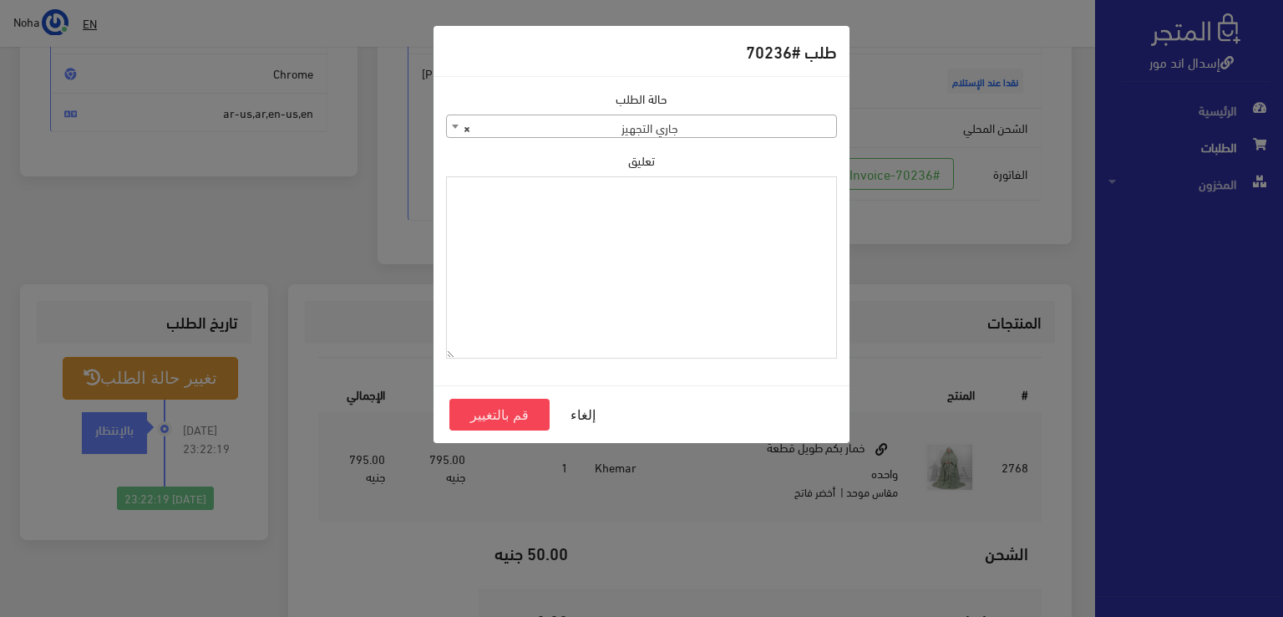
drag, startPoint x: 707, startPoint y: 202, endPoint x: 707, endPoint y: 216, distance: 13.4
paste textarea "1115349"
type textarea "1115349"
click at [508, 419] on button "قم بالتغيير" at bounding box center [499, 415] width 100 height 32
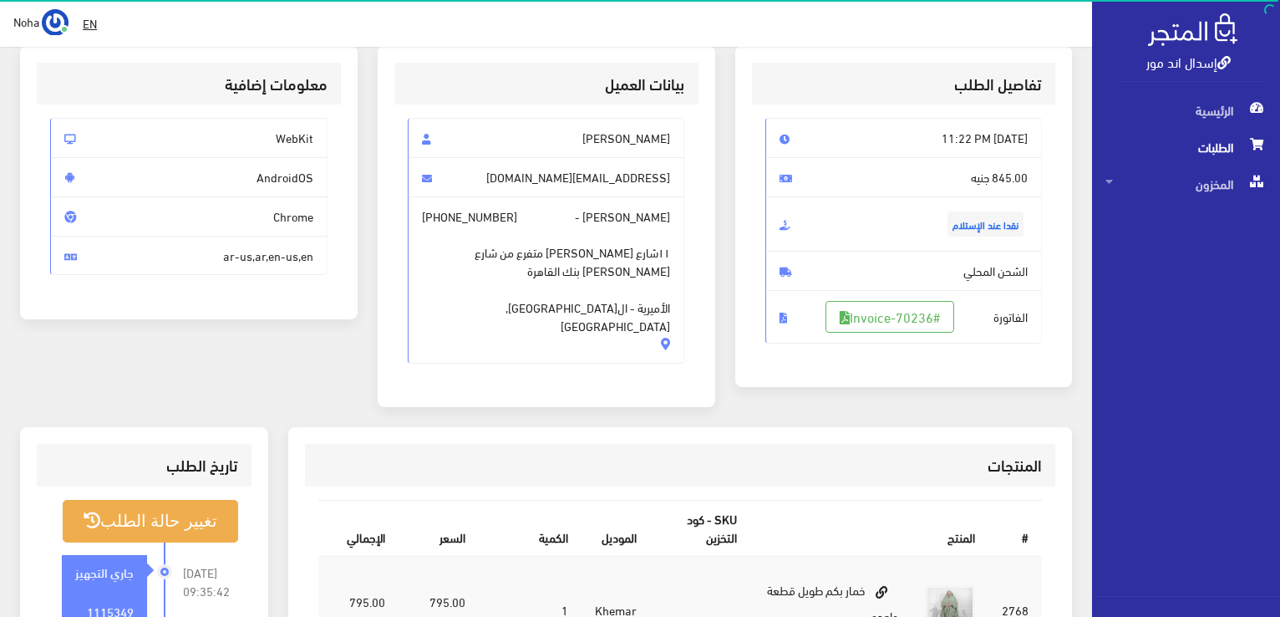
scroll to position [251, 0]
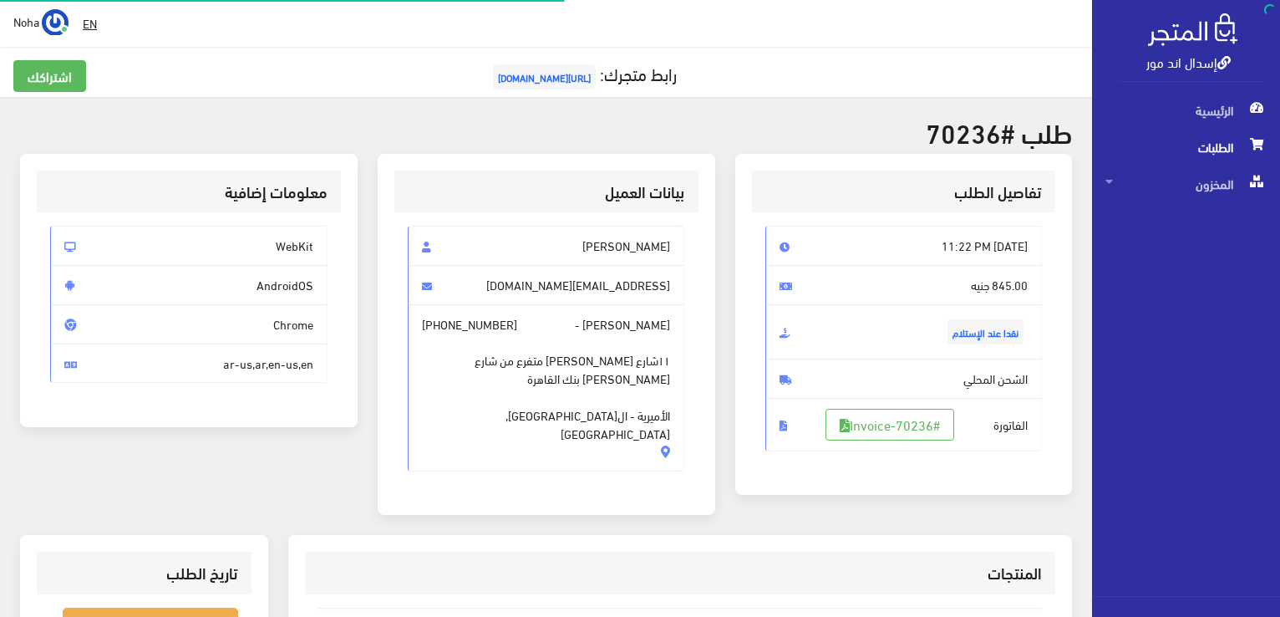
scroll to position [240, 0]
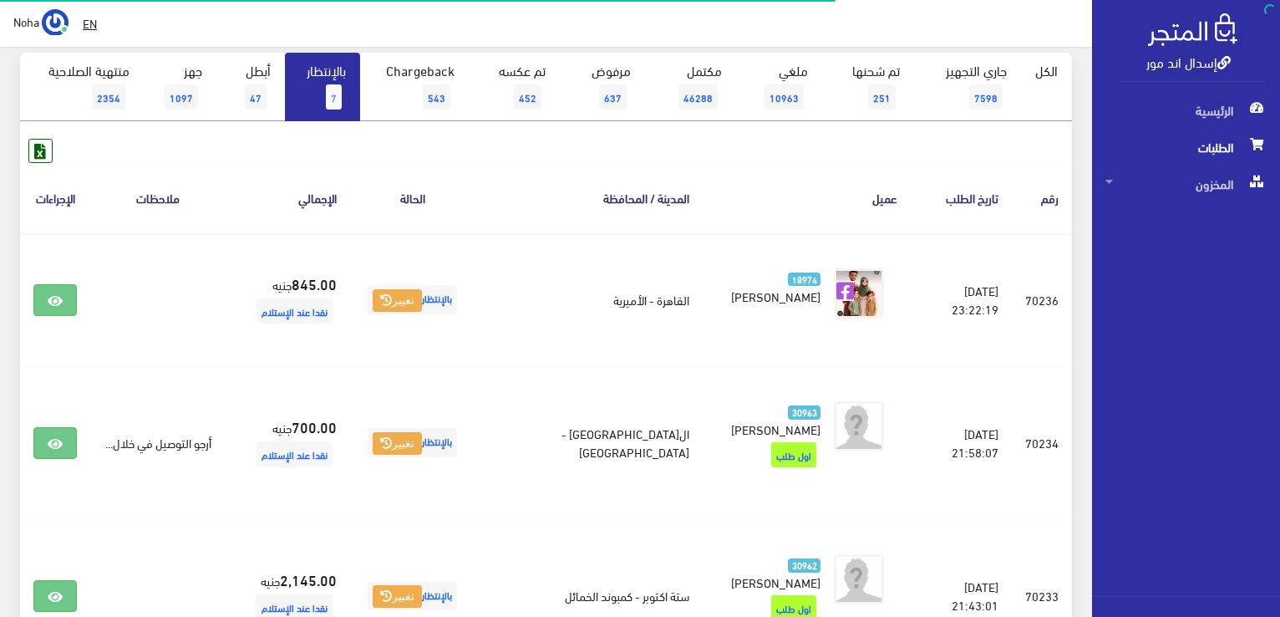
scroll to position [84, 0]
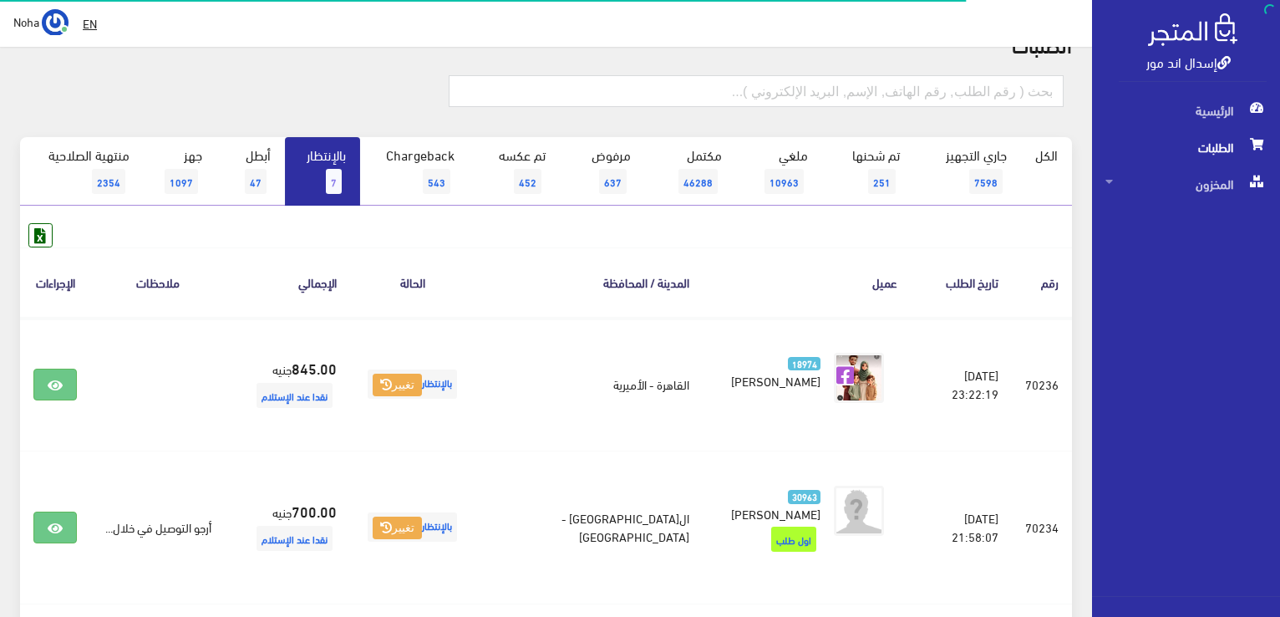
click at [341, 180] on span "7" at bounding box center [334, 181] width 16 height 25
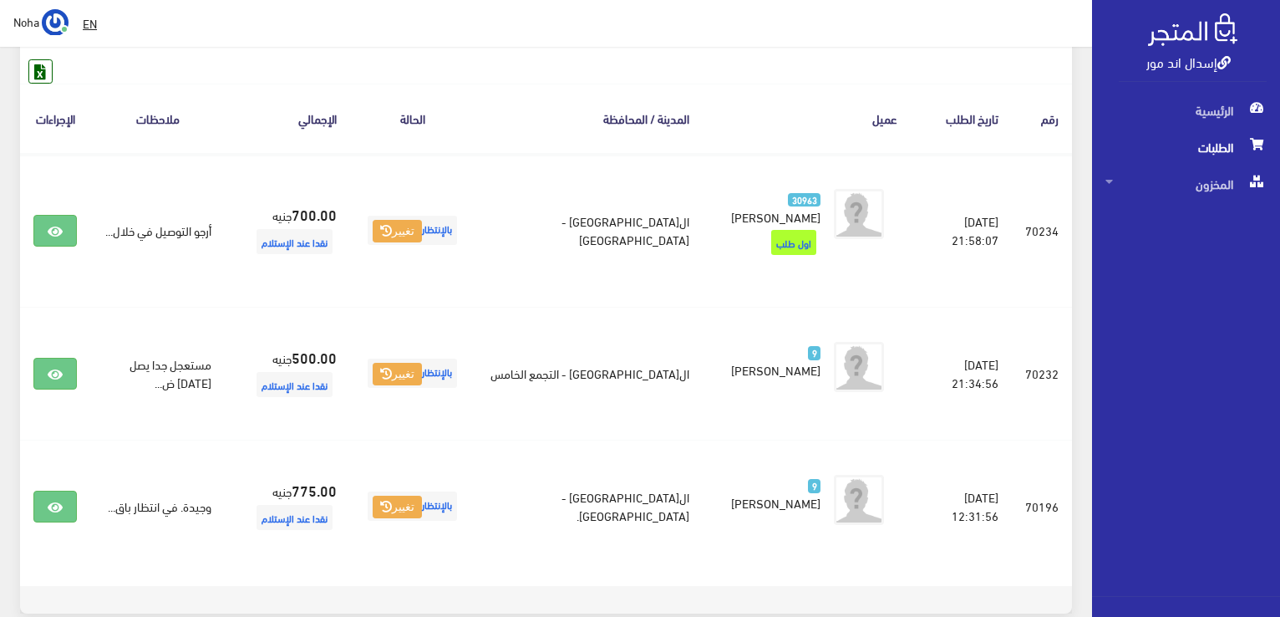
scroll to position [150, 0]
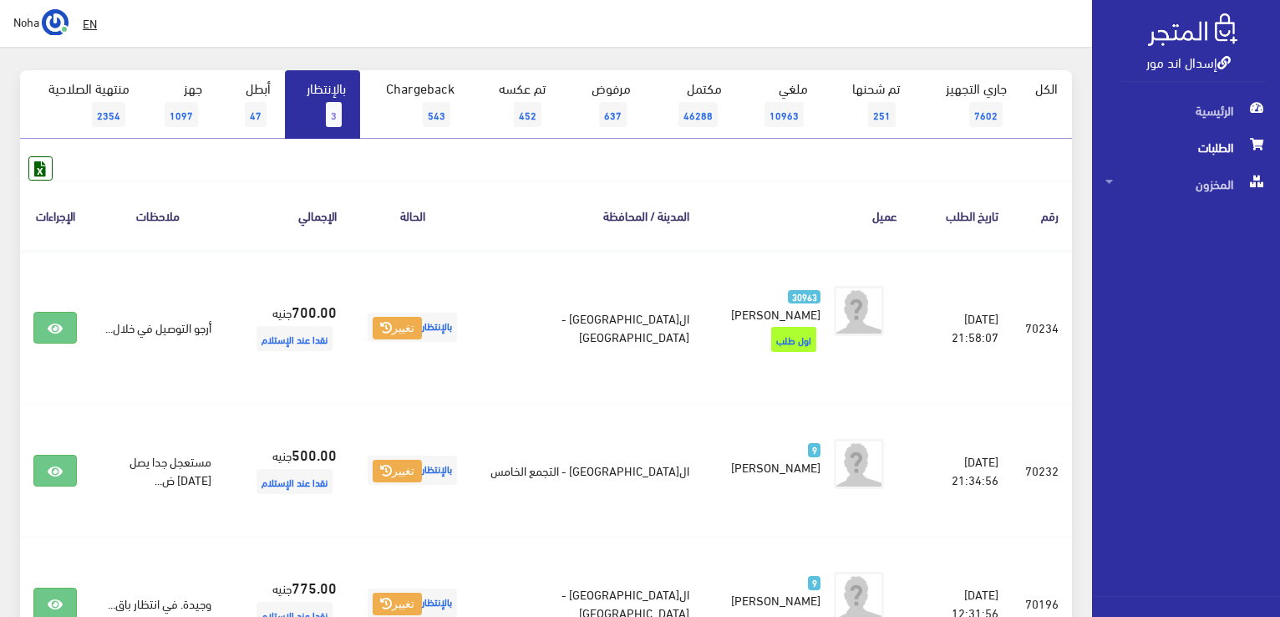
click at [334, 102] on span "3" at bounding box center [334, 114] width 16 height 25
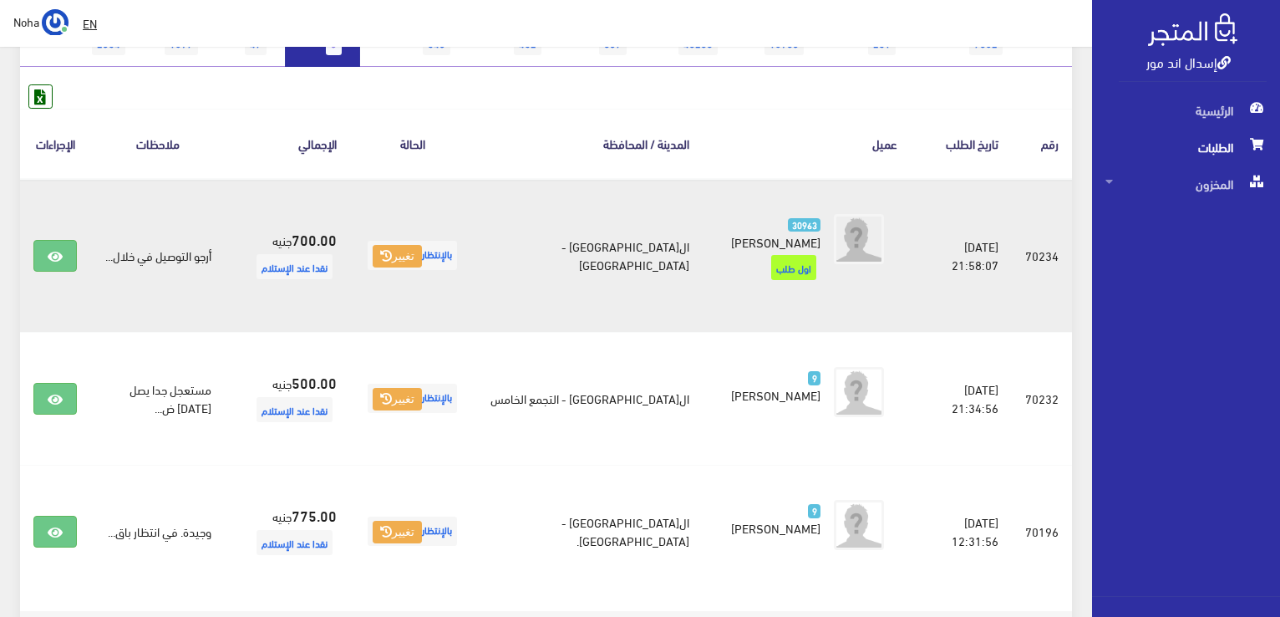
scroll to position [251, 0]
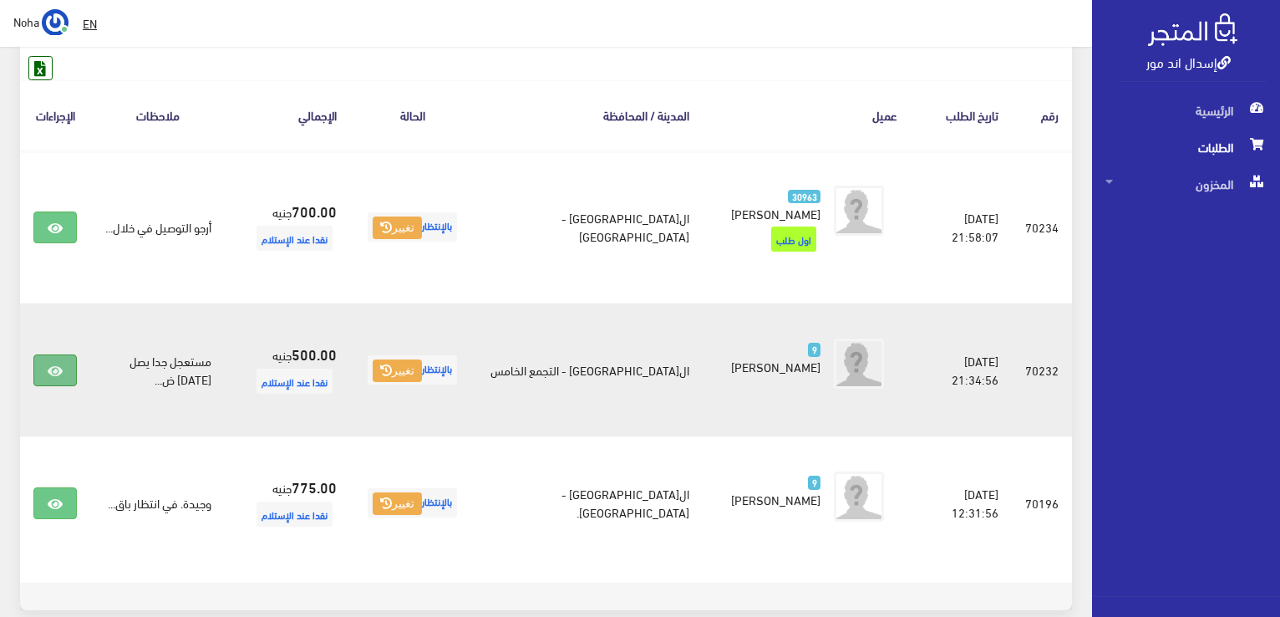
click at [41, 355] on link at bounding box center [54, 370] width 43 height 32
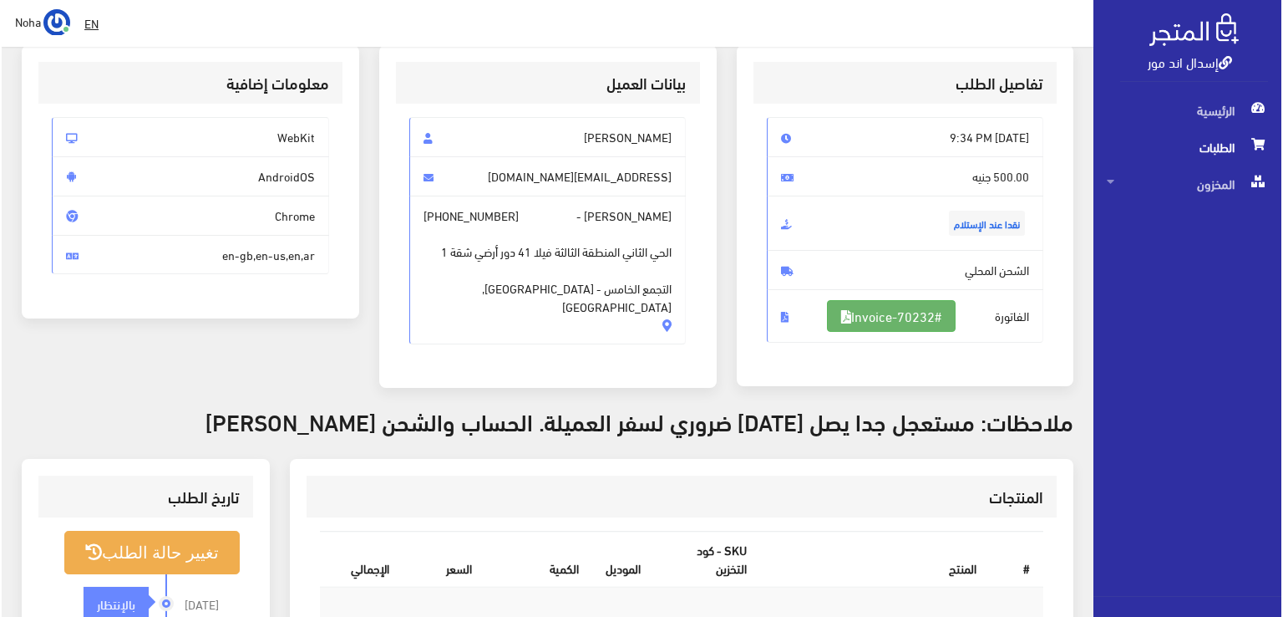
scroll to position [84, 0]
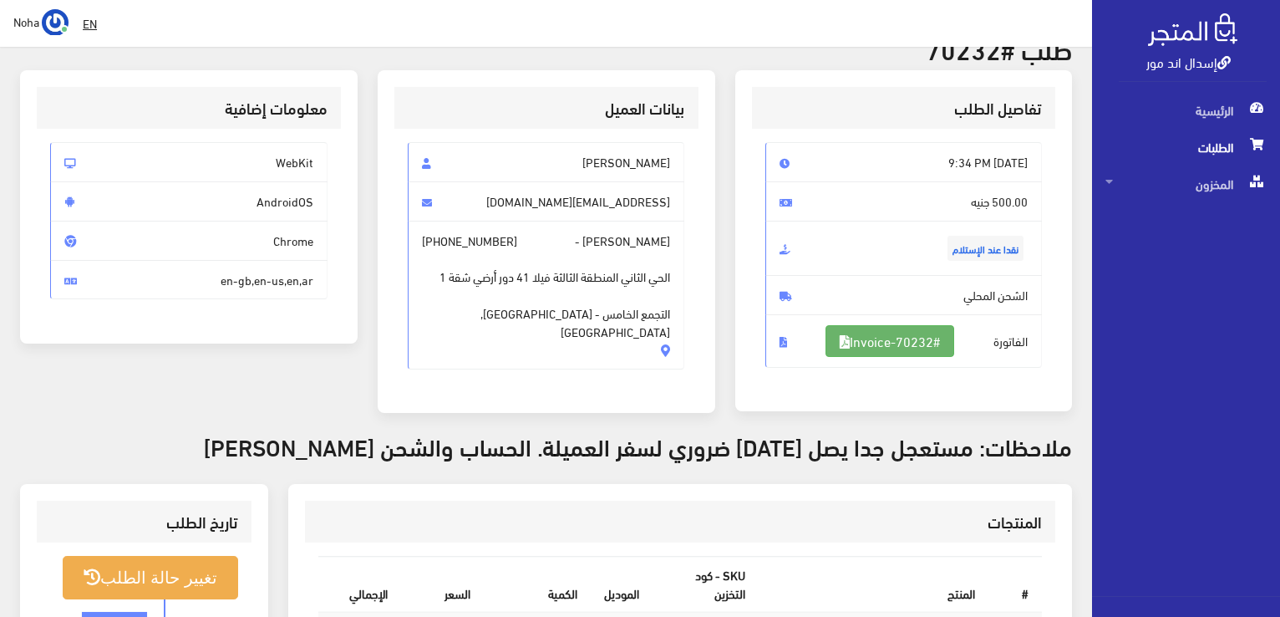
click at [906, 339] on link "#Invoice-70232" at bounding box center [889, 341] width 129 height 32
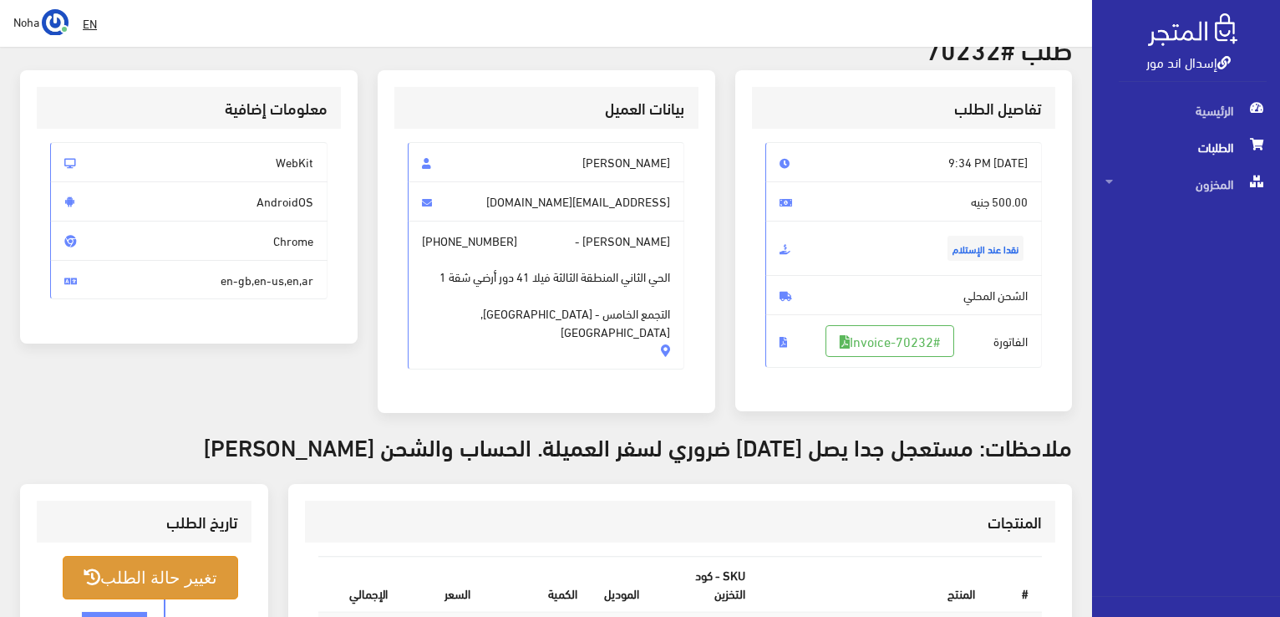
click at [162, 566] on button "تغيير حالة الطلب" at bounding box center [150, 577] width 175 height 43
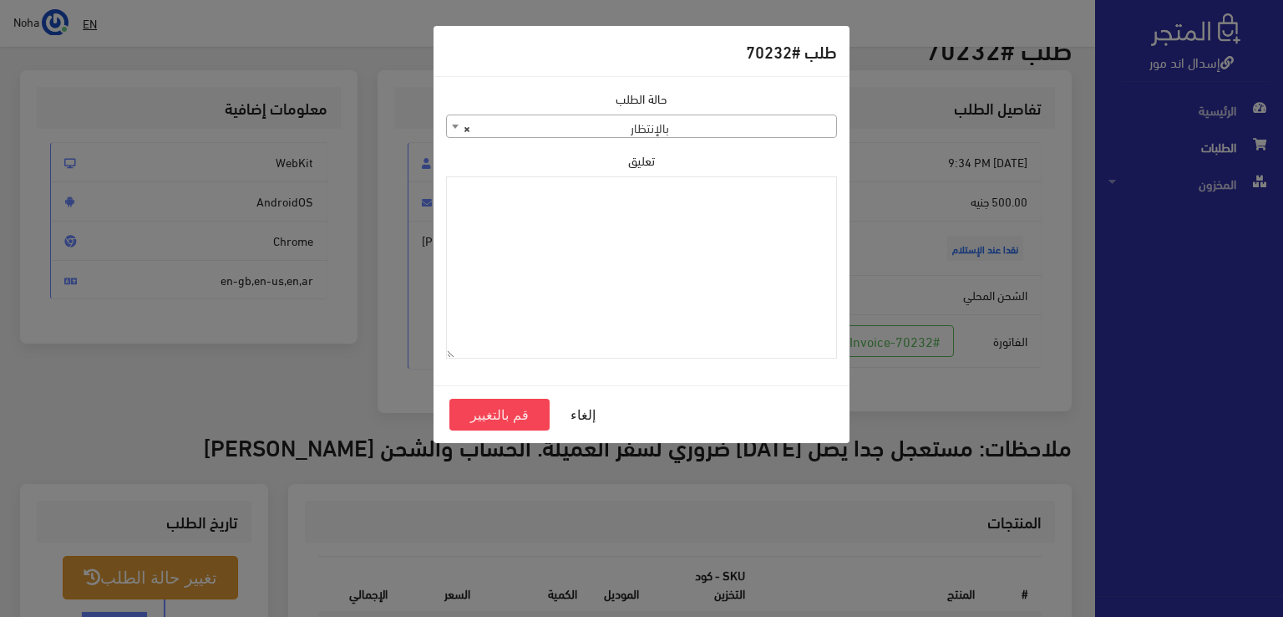
drag, startPoint x: 652, startPoint y: 120, endPoint x: 658, endPoint y: 132, distance: 13.1
click at [653, 124] on span "× بالإنتظار" at bounding box center [641, 126] width 389 height 23
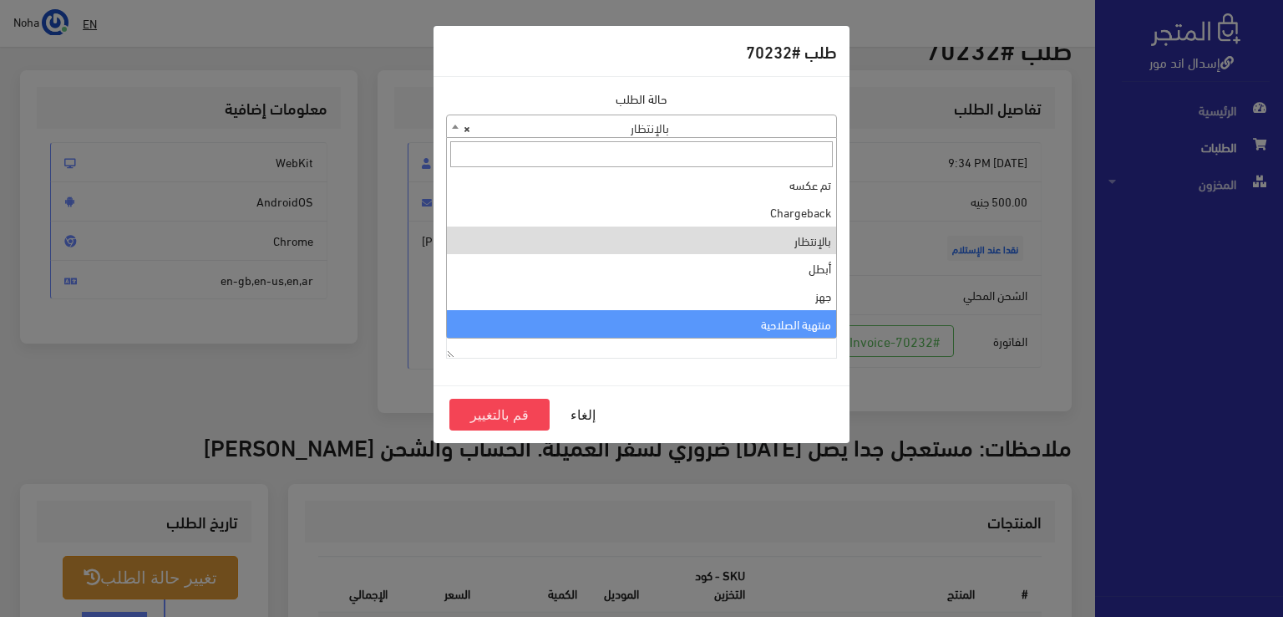
select select "14"
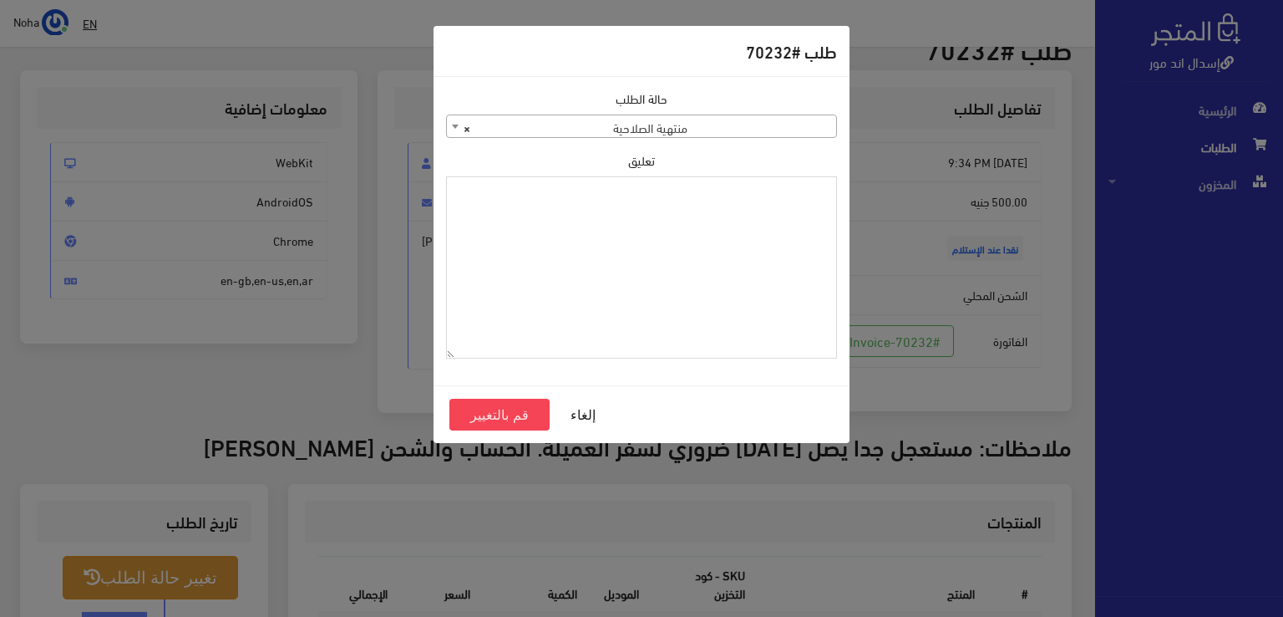
paste textarea "1115349"
type textarea "1115349"
click at [478, 419] on button "قم بالتغيير" at bounding box center [499, 415] width 100 height 32
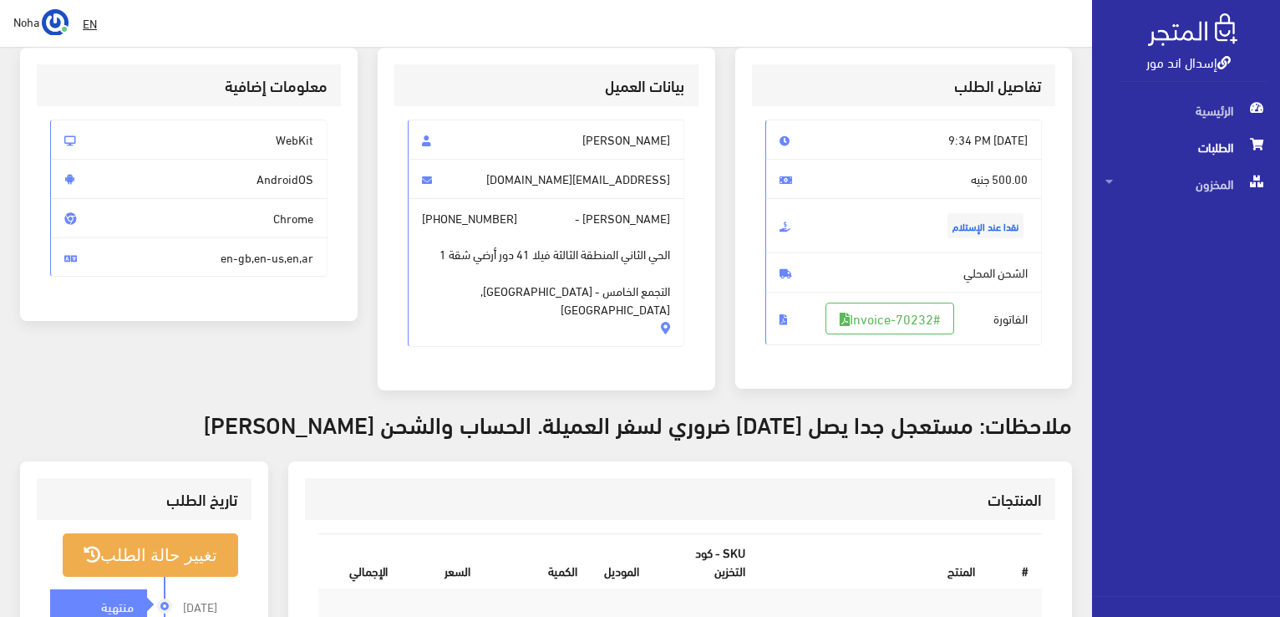
scroll to position [251, 0]
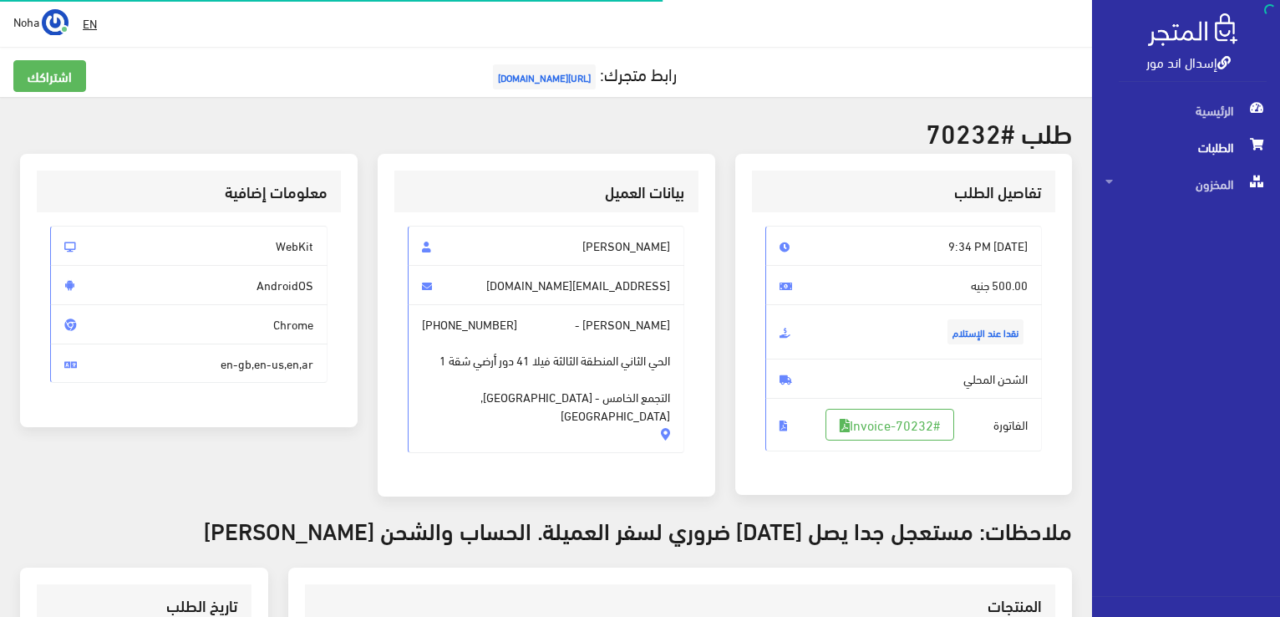
scroll to position [77, 0]
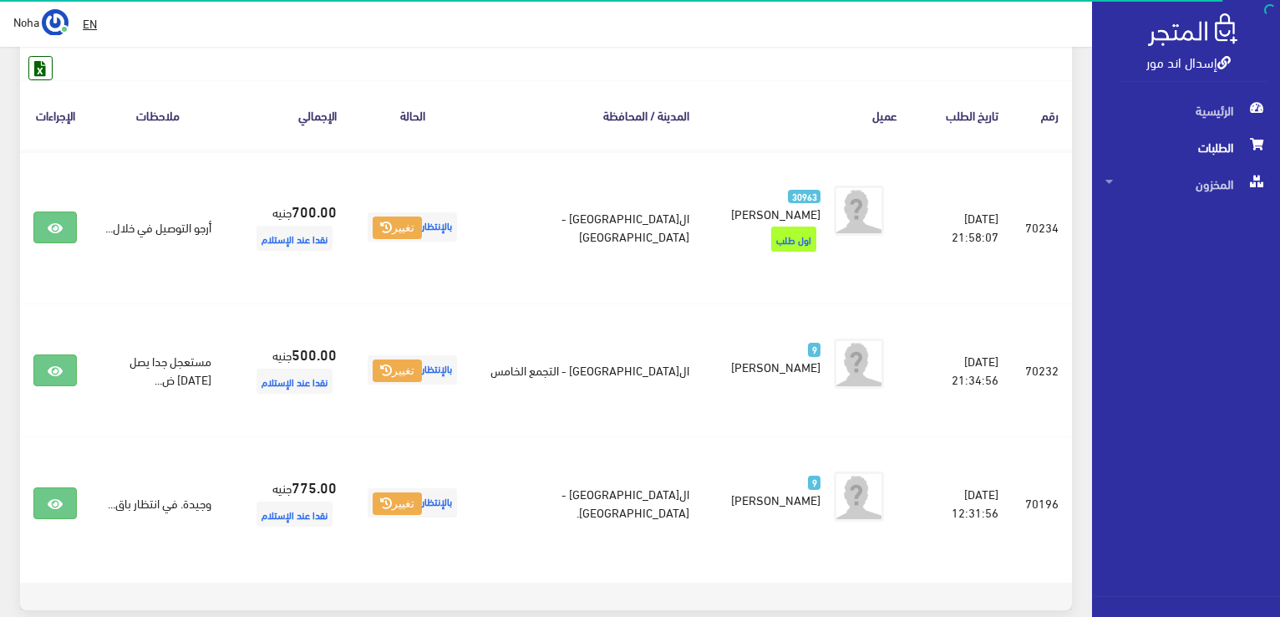
scroll to position [84, 0]
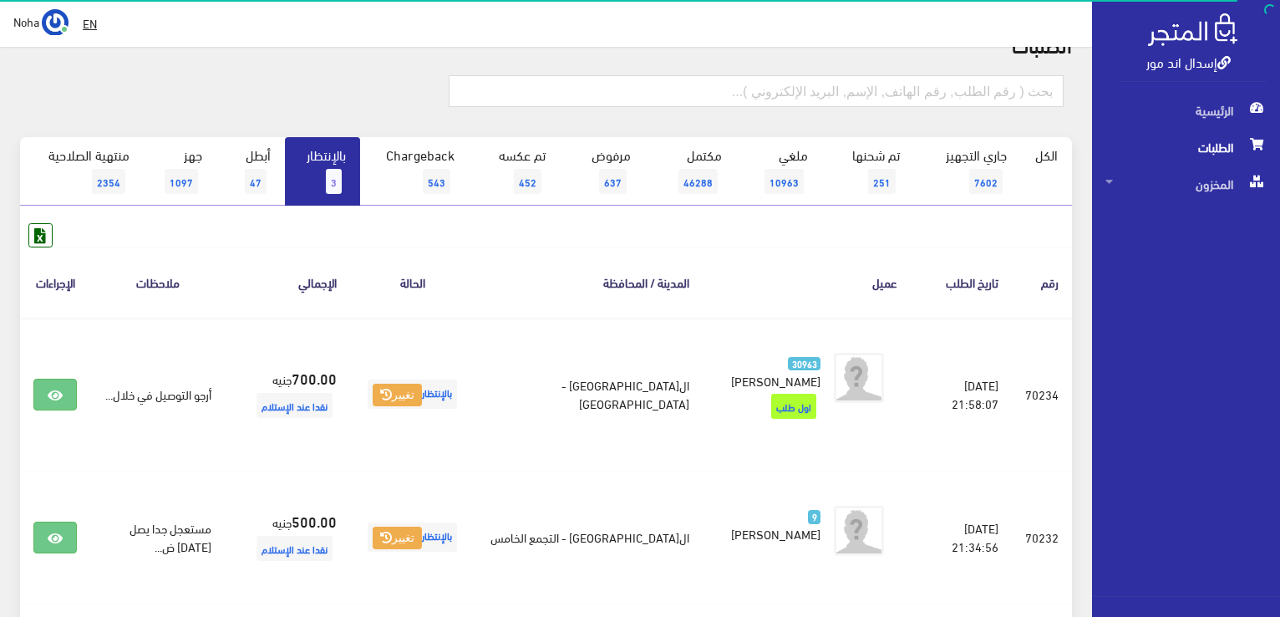
click at [318, 163] on link "بالإنتظار 3" at bounding box center [322, 171] width 75 height 69
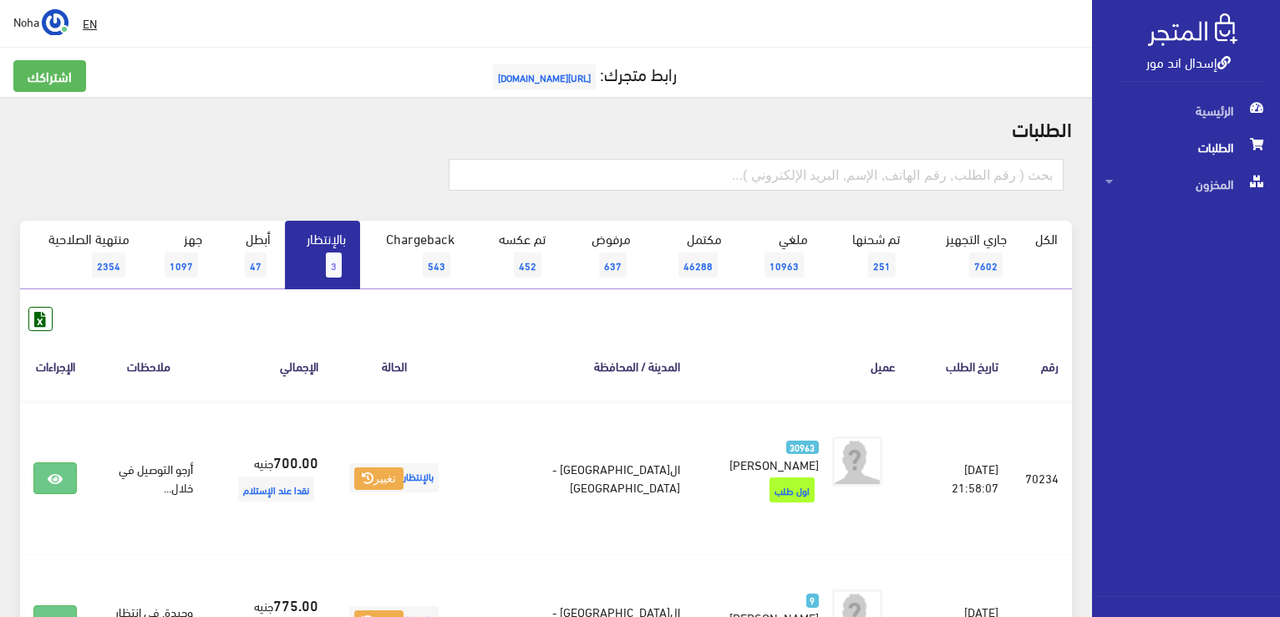
scroll to position [167, 0]
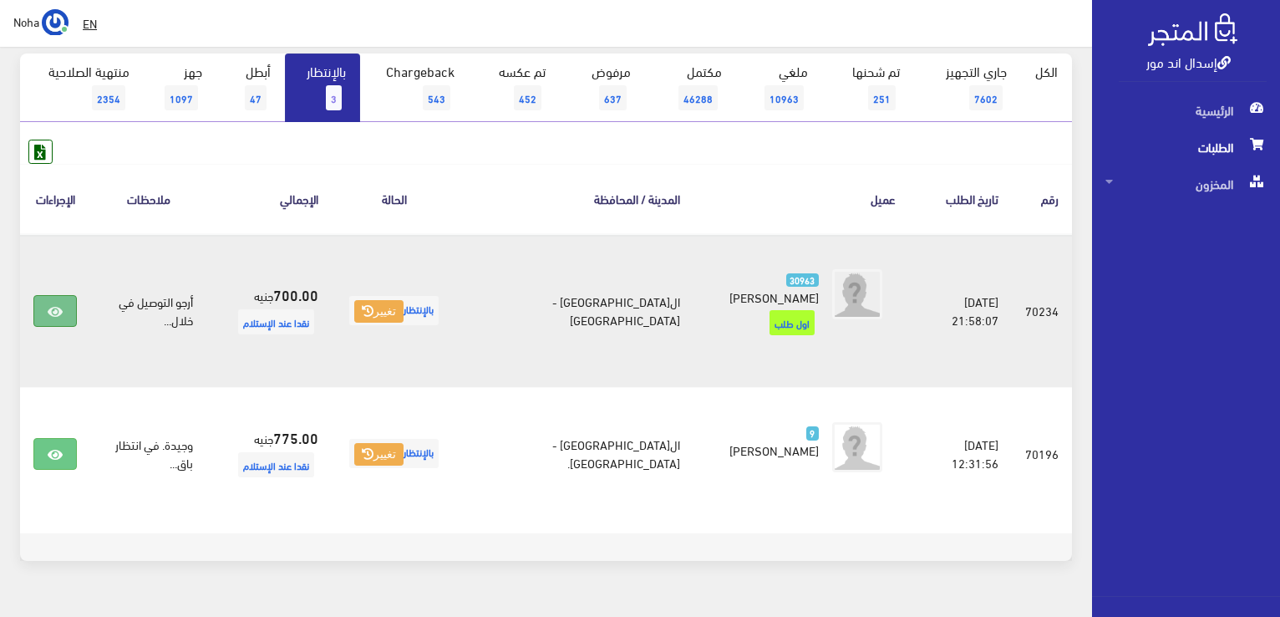
click at [53, 295] on link at bounding box center [54, 311] width 43 height 32
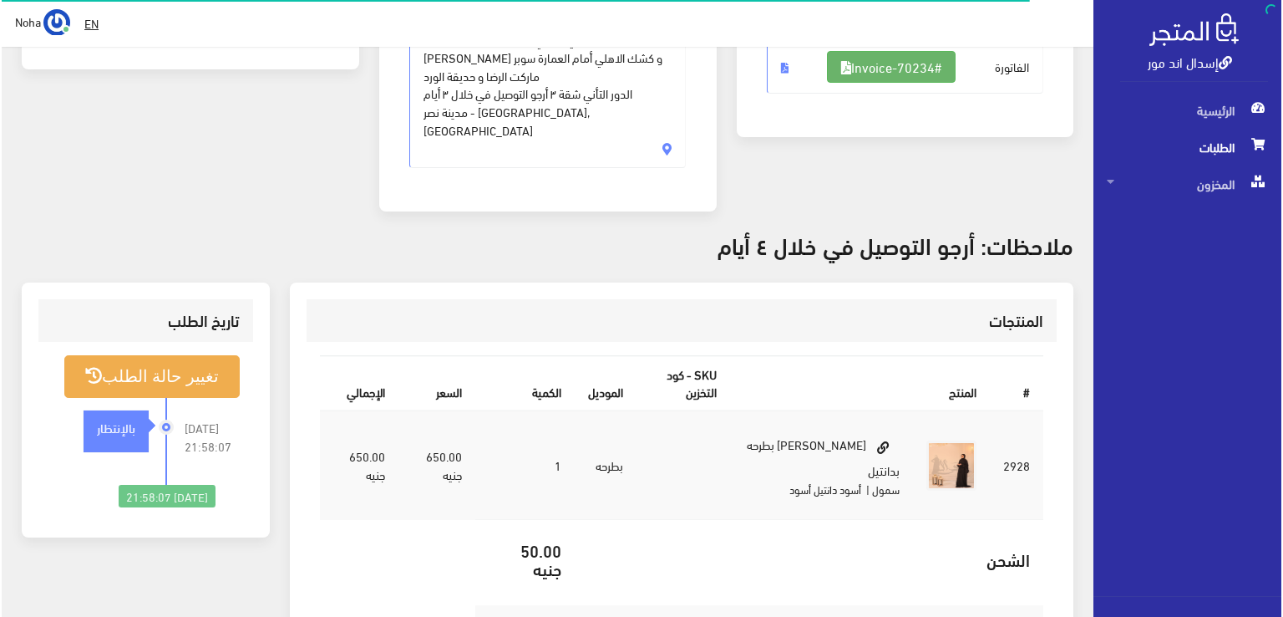
scroll to position [334, 0]
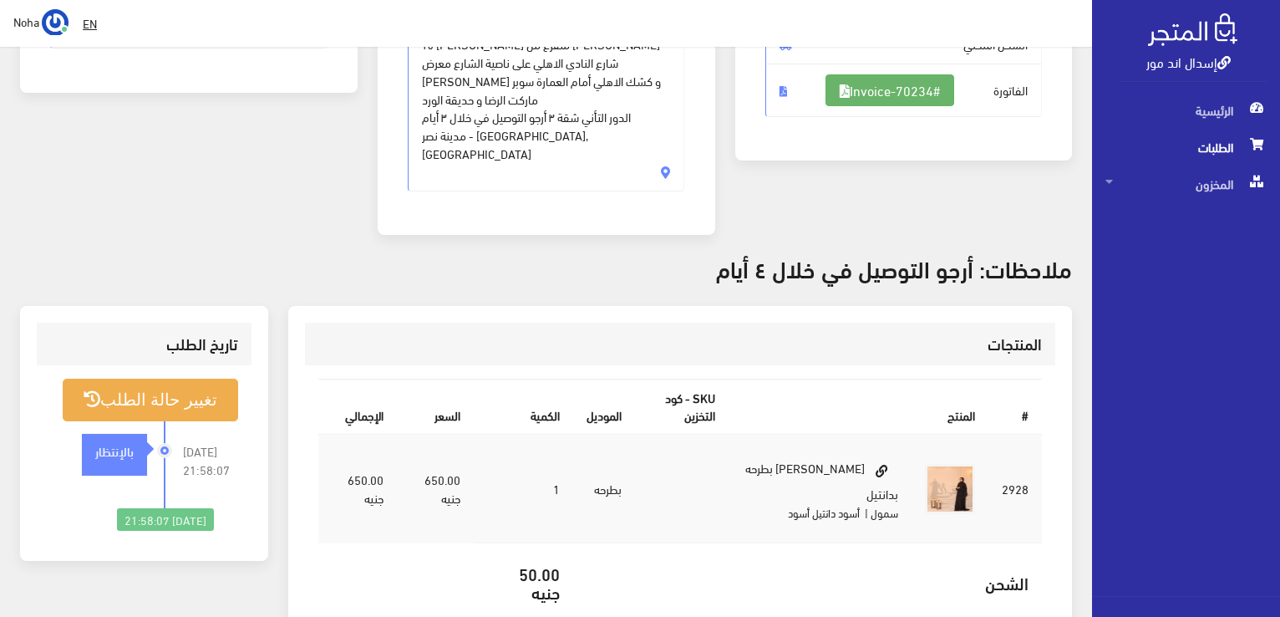
click at [904, 97] on link "#Invoice-70234" at bounding box center [889, 90] width 129 height 32
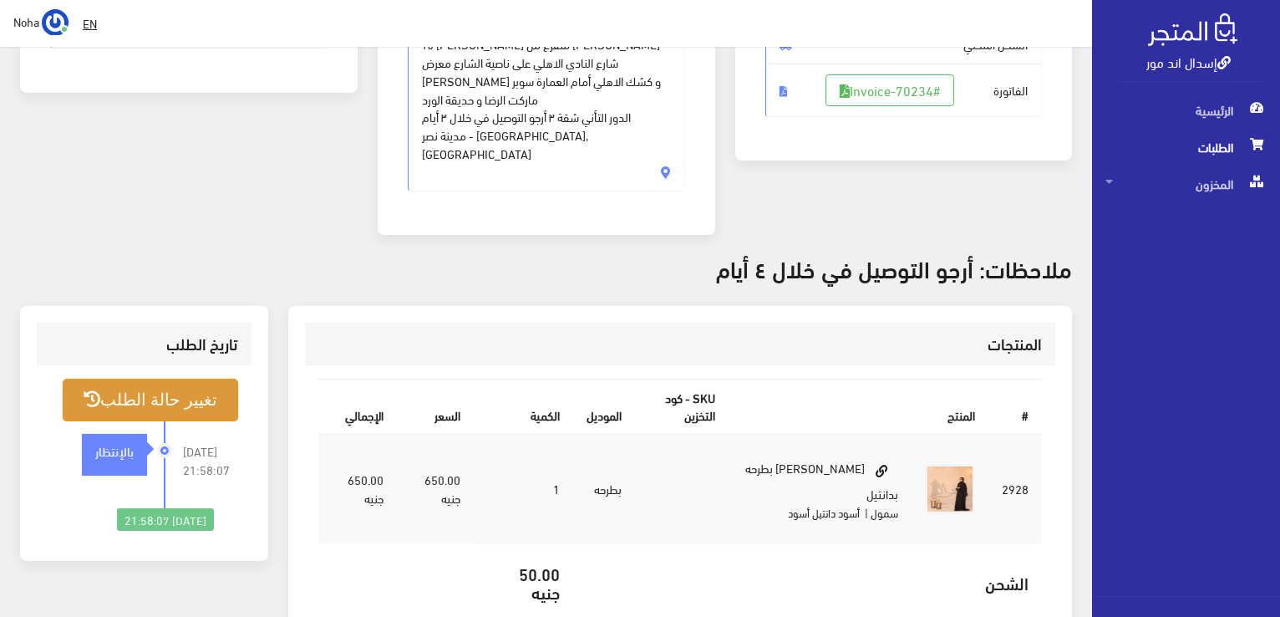
click at [182, 388] on button "تغيير حالة الطلب" at bounding box center [150, 399] width 175 height 43
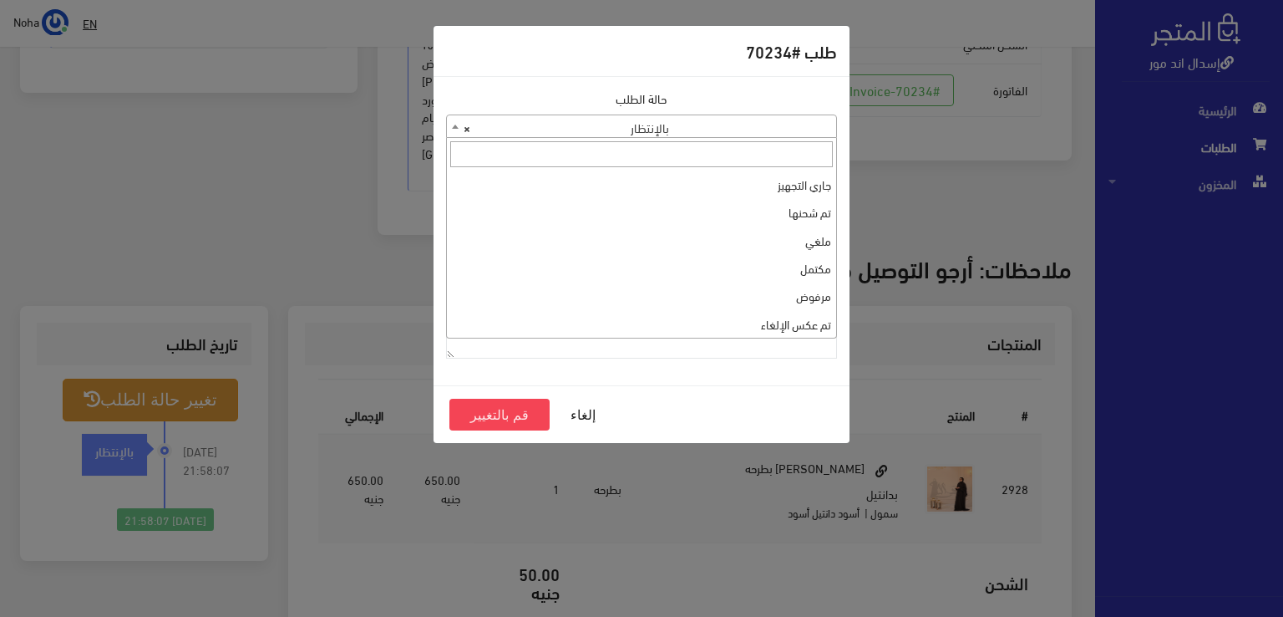
click at [785, 133] on span "× بالإنتظار" at bounding box center [641, 126] width 389 height 23
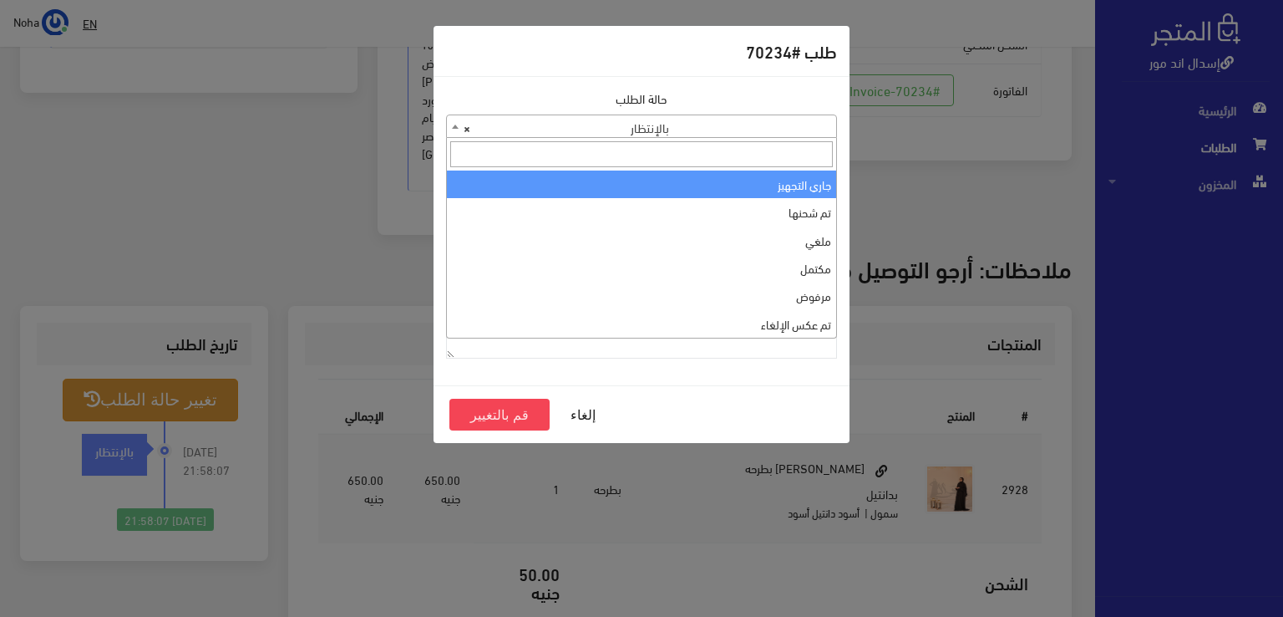
select select "1"
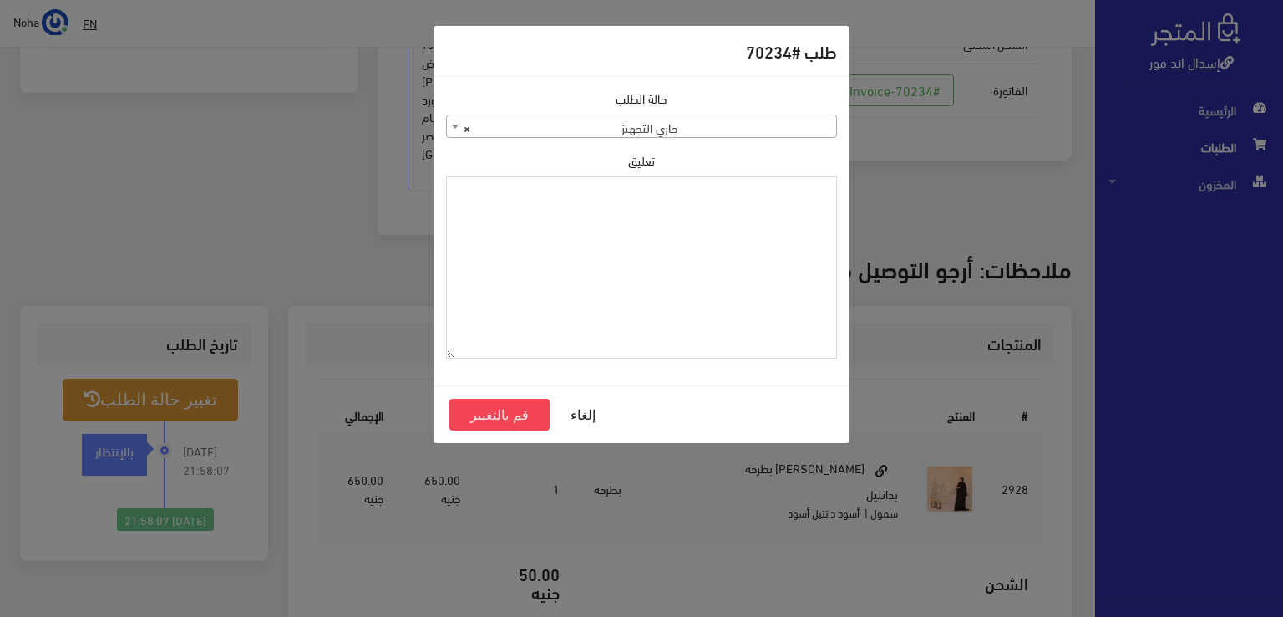
paste textarea "1115349"
type textarea "1115349"
click at [505, 412] on button "قم بالتغيير" at bounding box center [499, 415] width 100 height 32
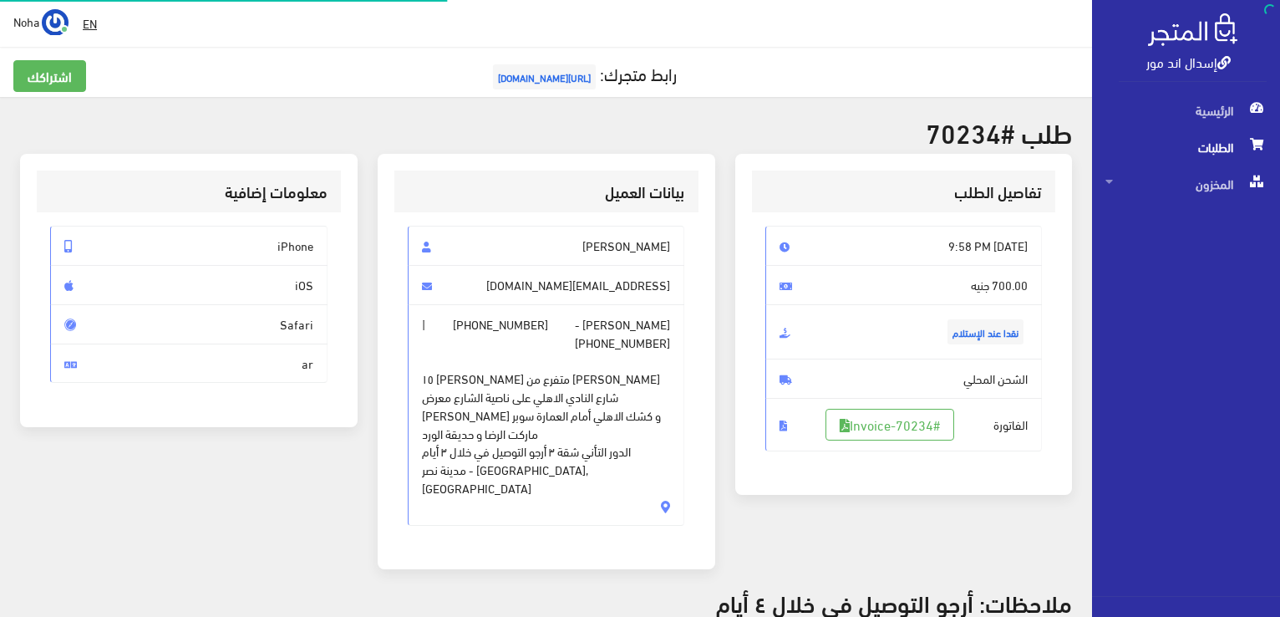
scroll to position [334, 0]
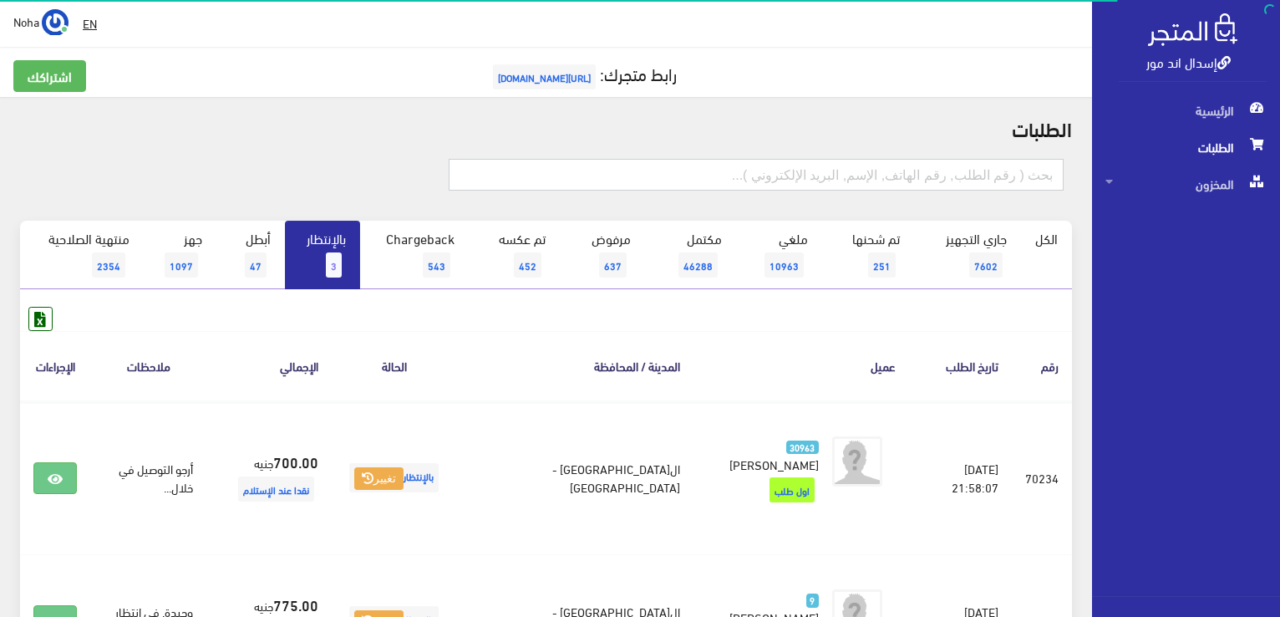
drag, startPoint x: 1004, startPoint y: 185, endPoint x: 993, endPoint y: 181, distance: 12.2
click at [1004, 185] on input "text" at bounding box center [756, 175] width 615 height 32
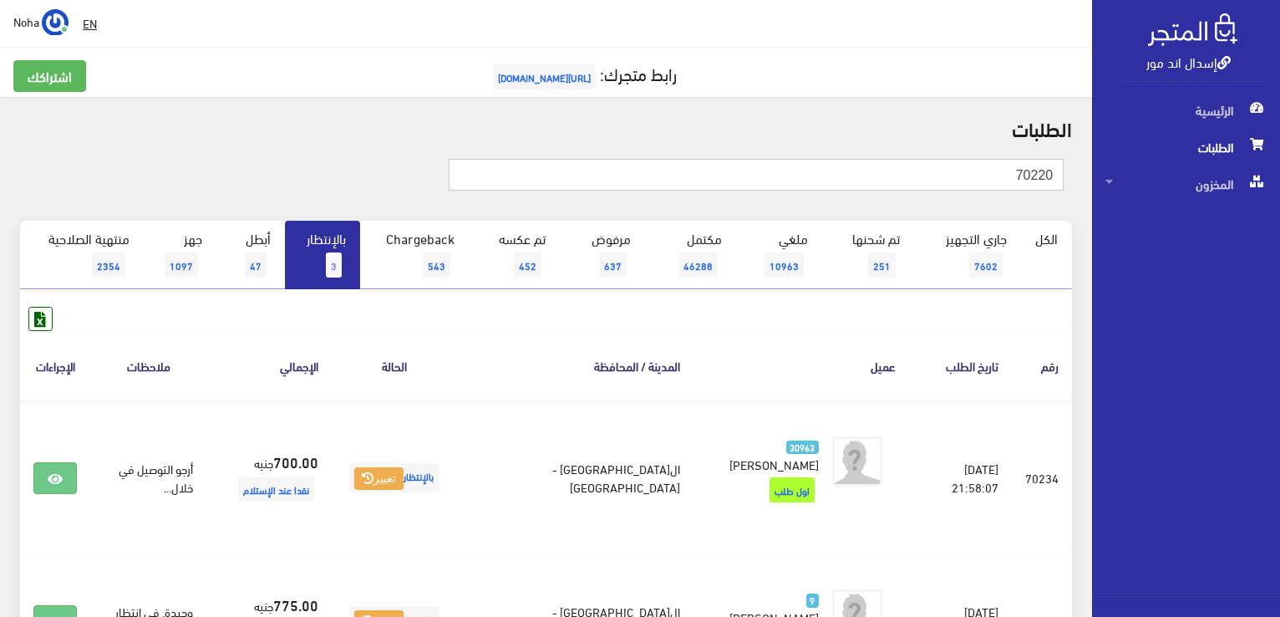
type input "70220"
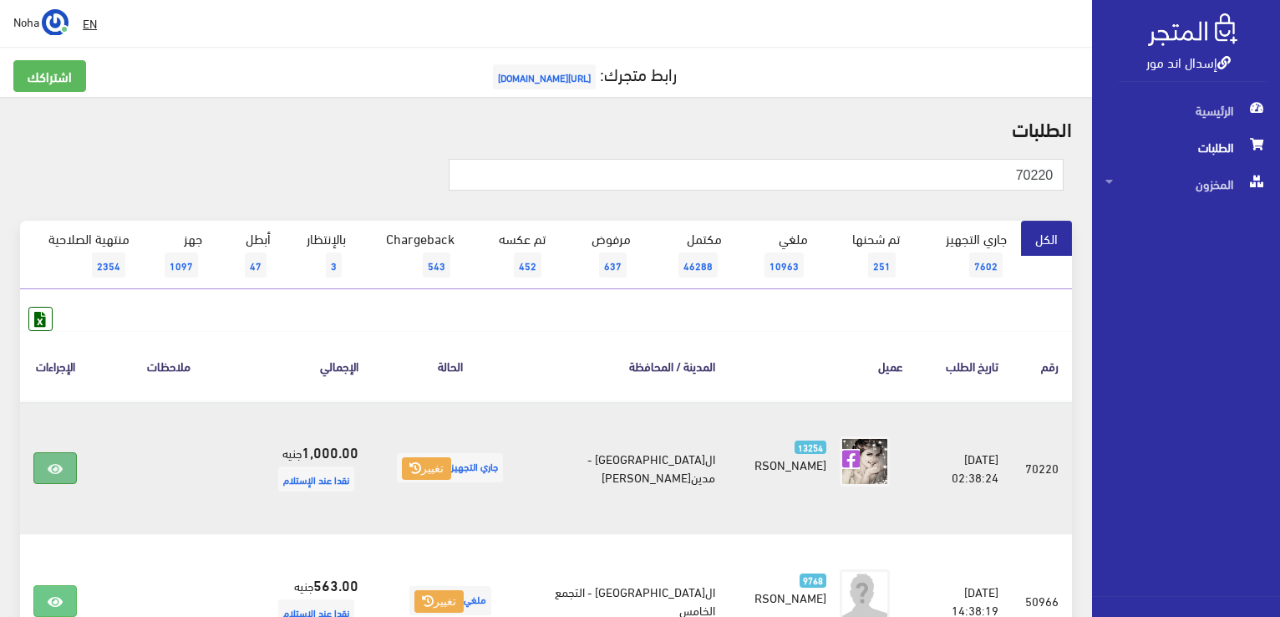
click at [57, 459] on link at bounding box center [54, 468] width 43 height 32
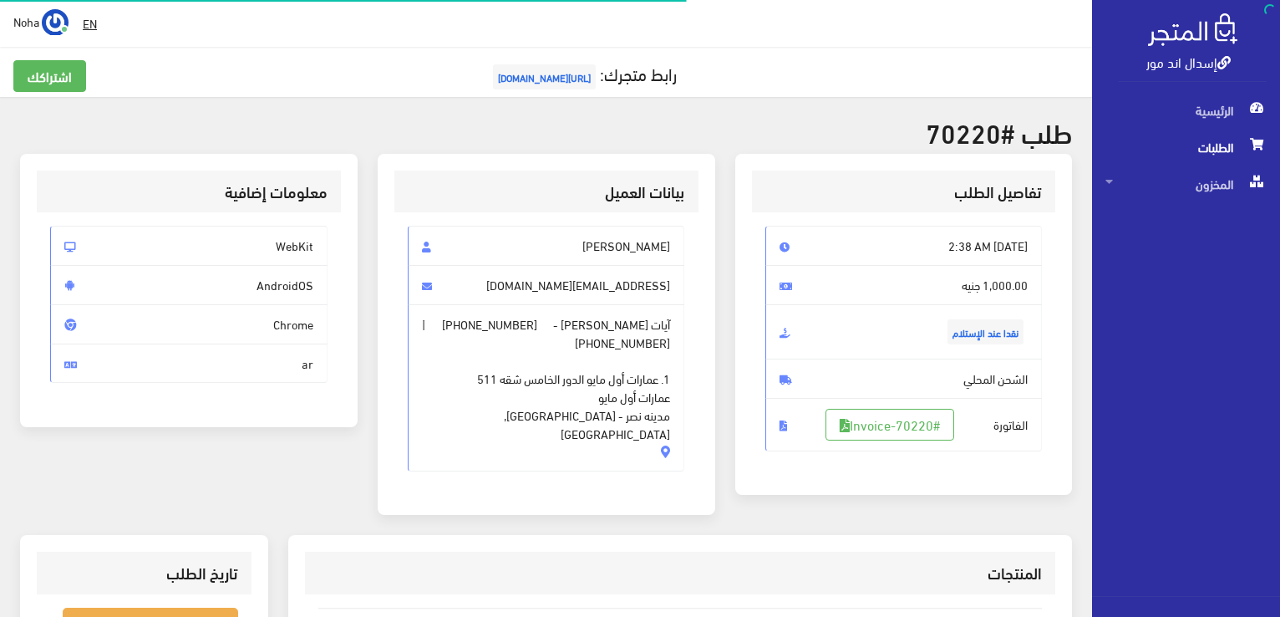
scroll to position [251, 0]
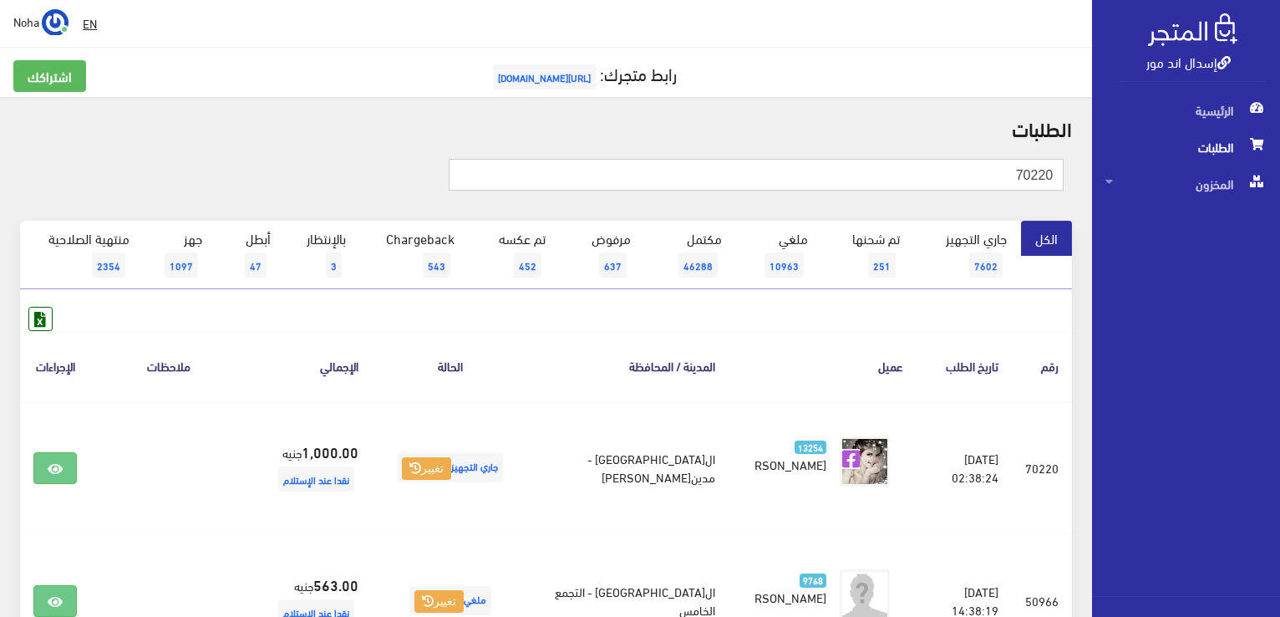
drag, startPoint x: 1038, startPoint y: 176, endPoint x: 1062, endPoint y: 178, distance: 24.3
click at [1062, 178] on input "70220" at bounding box center [756, 175] width 615 height 32
type input "70218"
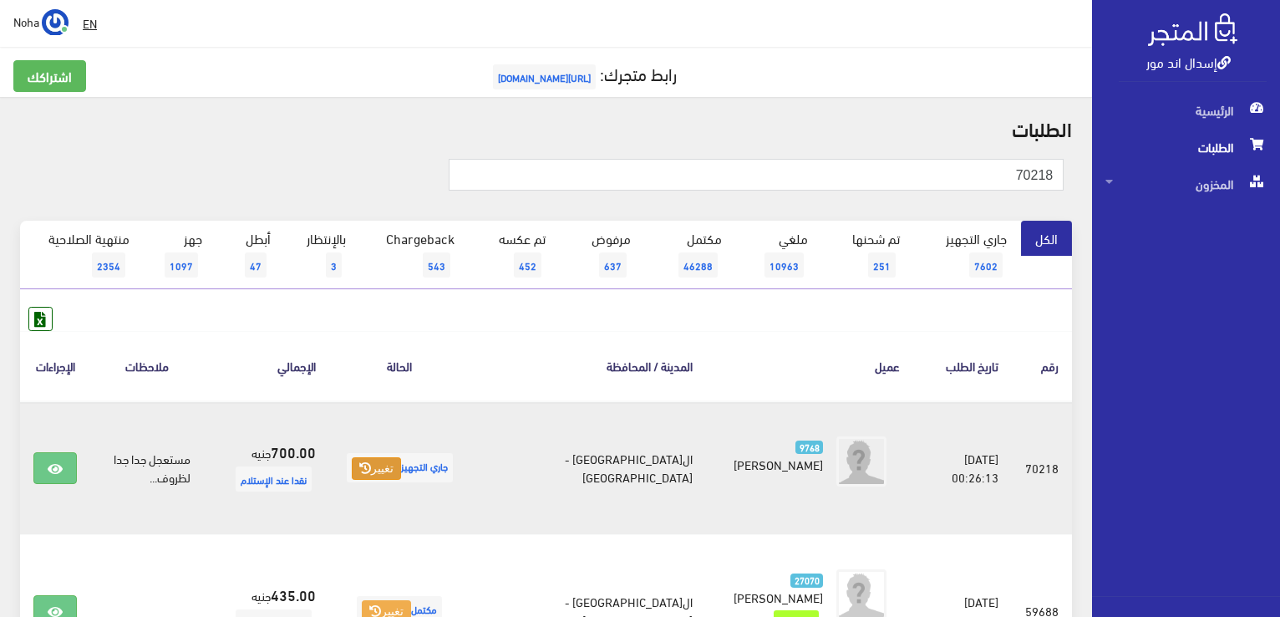
click at [401, 465] on button "تغيير" at bounding box center [376, 468] width 49 height 23
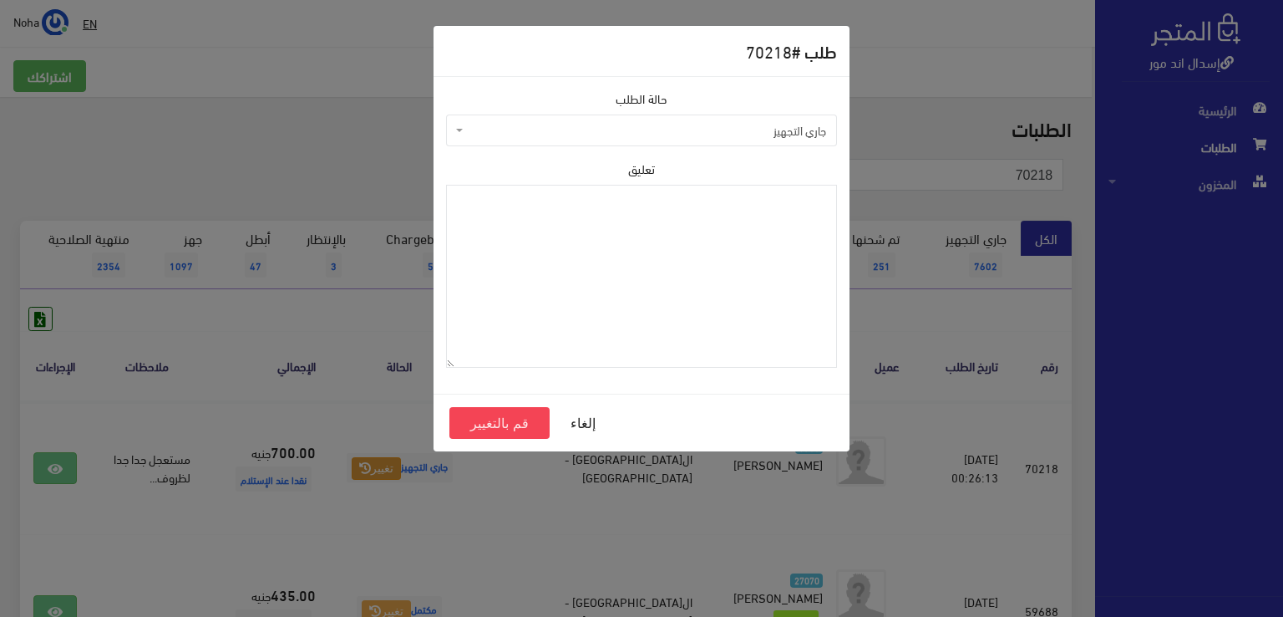
click at [665, 123] on span "جاري التجهيز" at bounding box center [646, 130] width 359 height 17
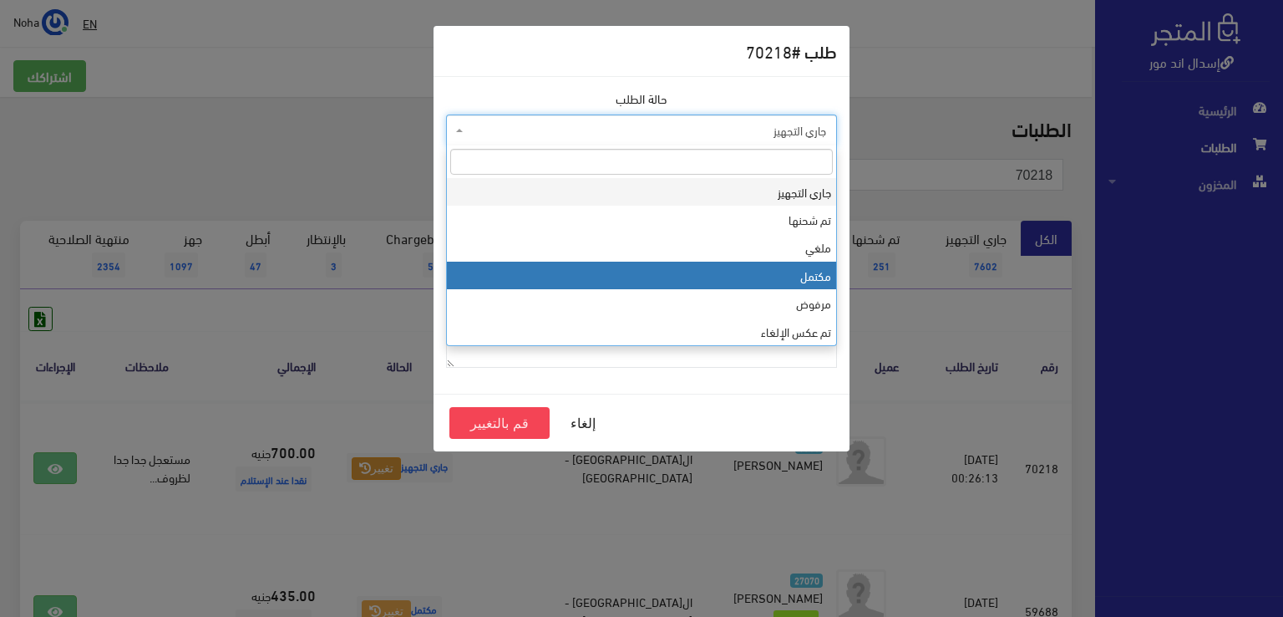
select select "4"
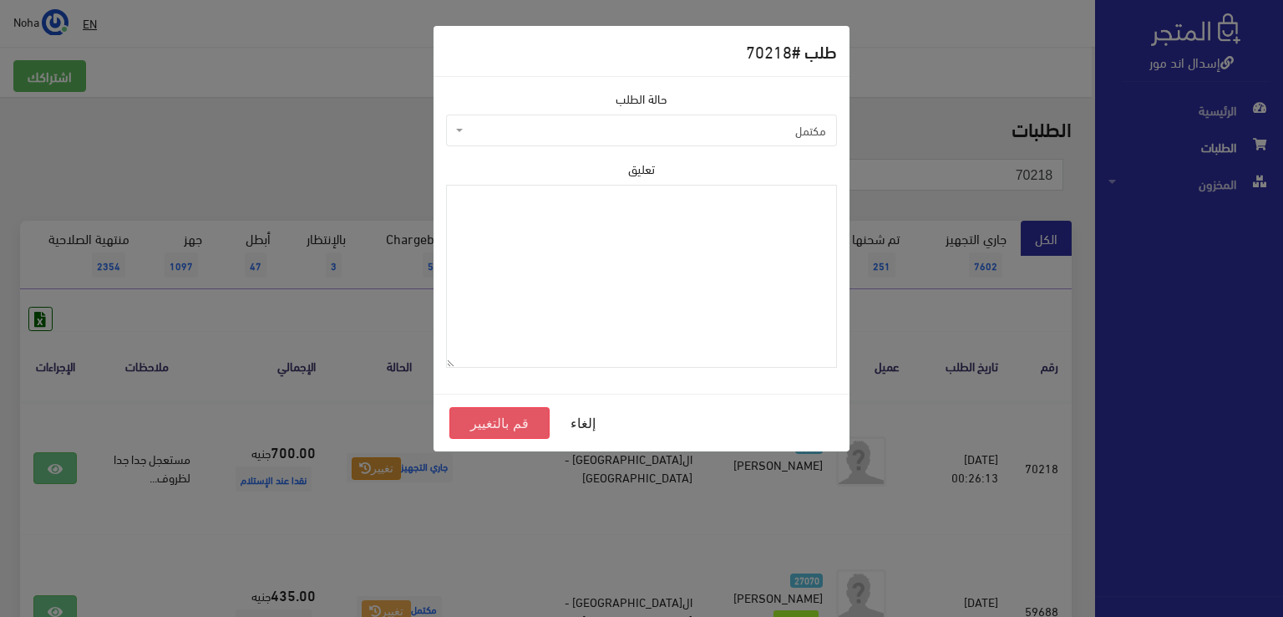
click at [523, 417] on button "قم بالتغيير" at bounding box center [499, 423] width 100 height 32
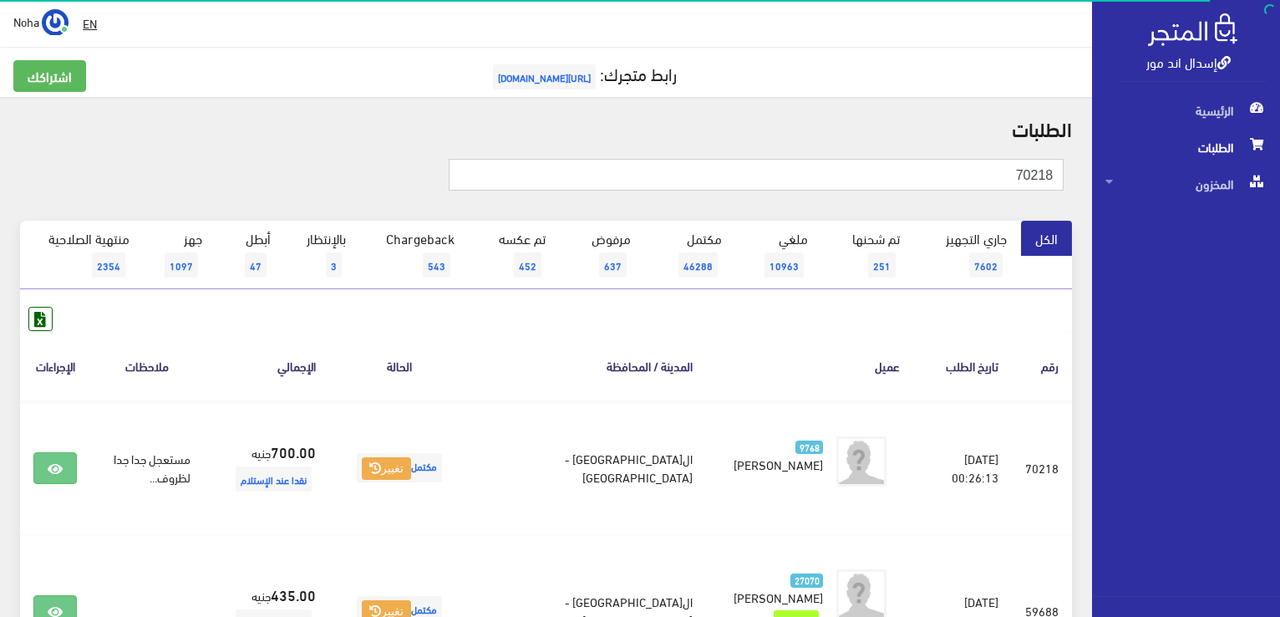
drag, startPoint x: 1039, startPoint y: 177, endPoint x: 1086, endPoint y: 179, distance: 46.8
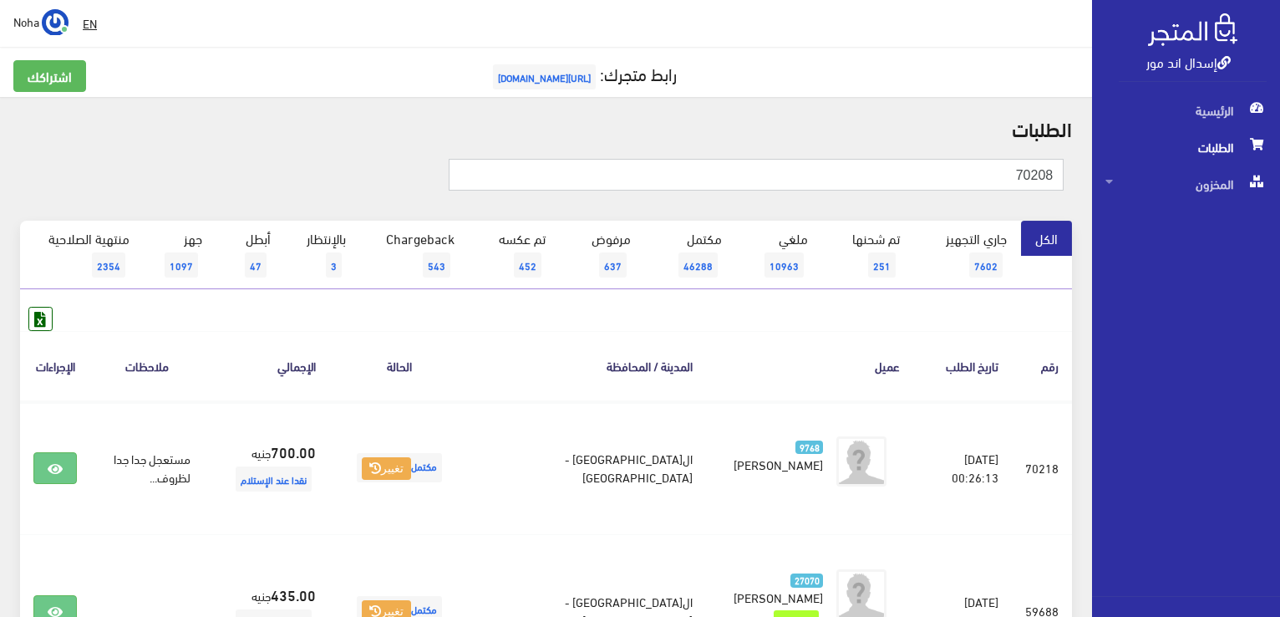
type input "70208"
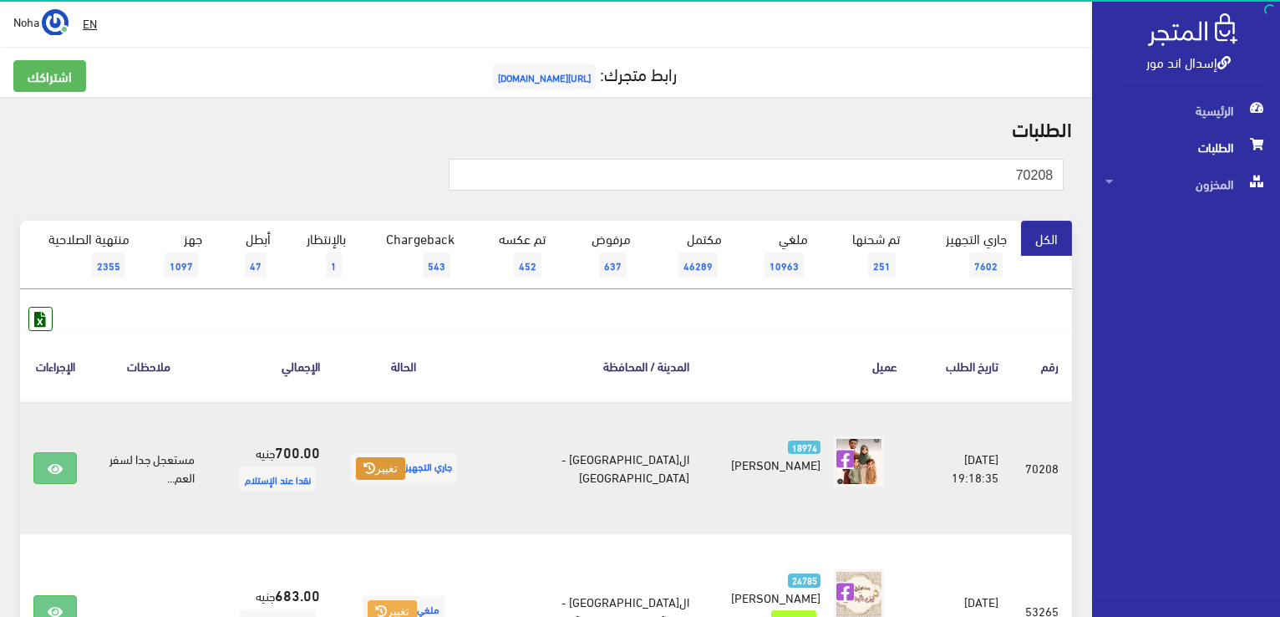
click at [405, 465] on button "تغيير" at bounding box center [380, 468] width 49 height 23
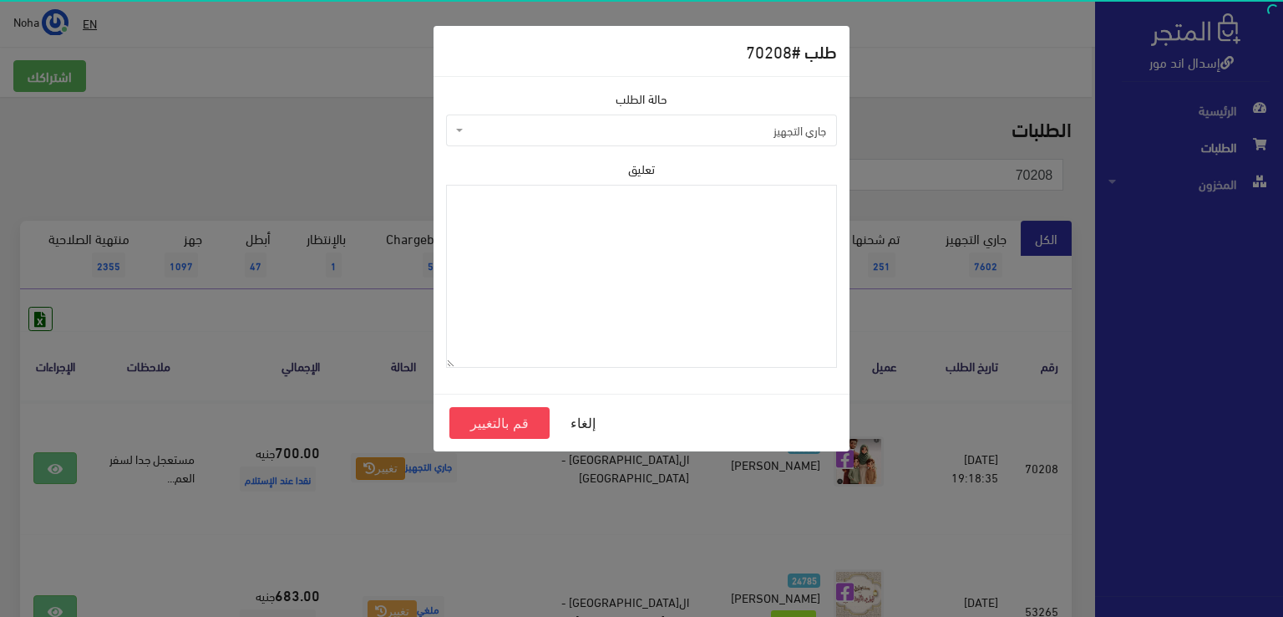
drag, startPoint x: 625, startPoint y: 115, endPoint x: 628, endPoint y: 135, distance: 20.3
click at [626, 115] on span "جاري التجهيز" at bounding box center [641, 130] width 391 height 32
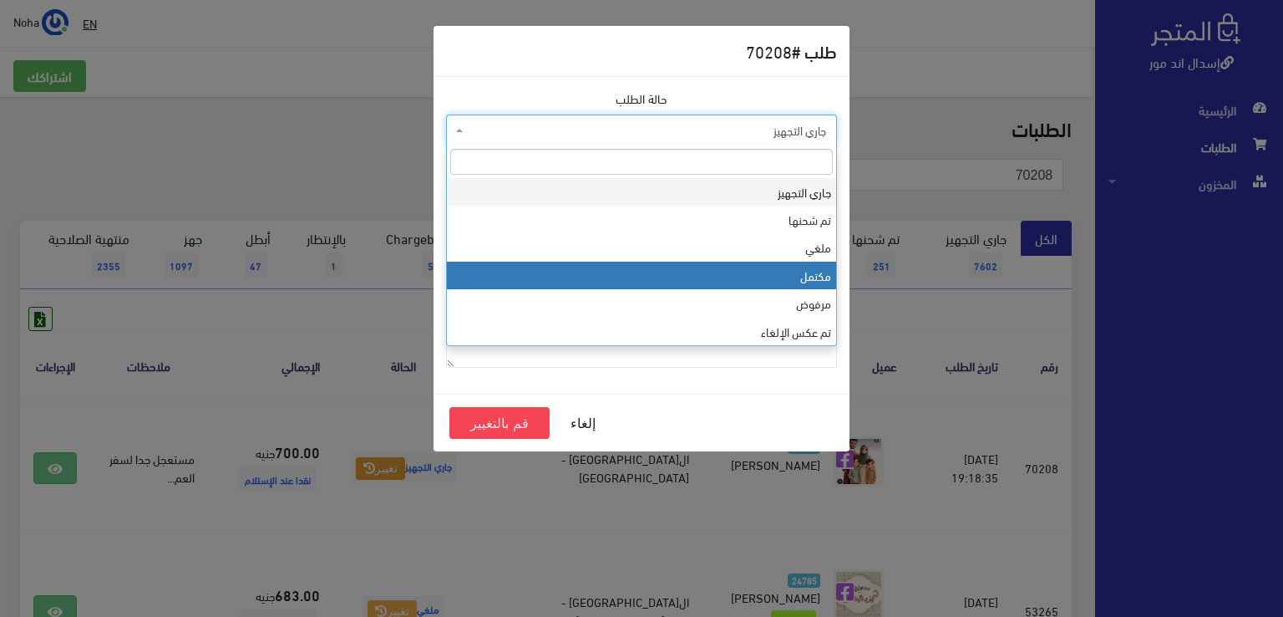
select select "4"
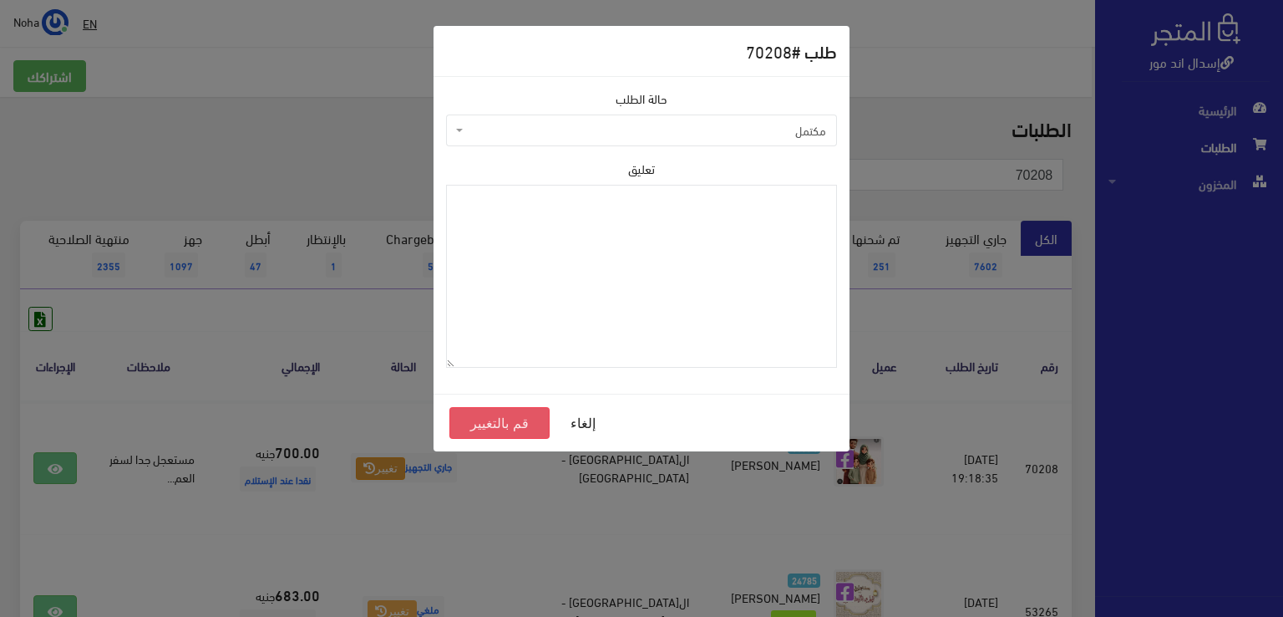
click at [492, 425] on button "قم بالتغيير" at bounding box center [499, 423] width 100 height 32
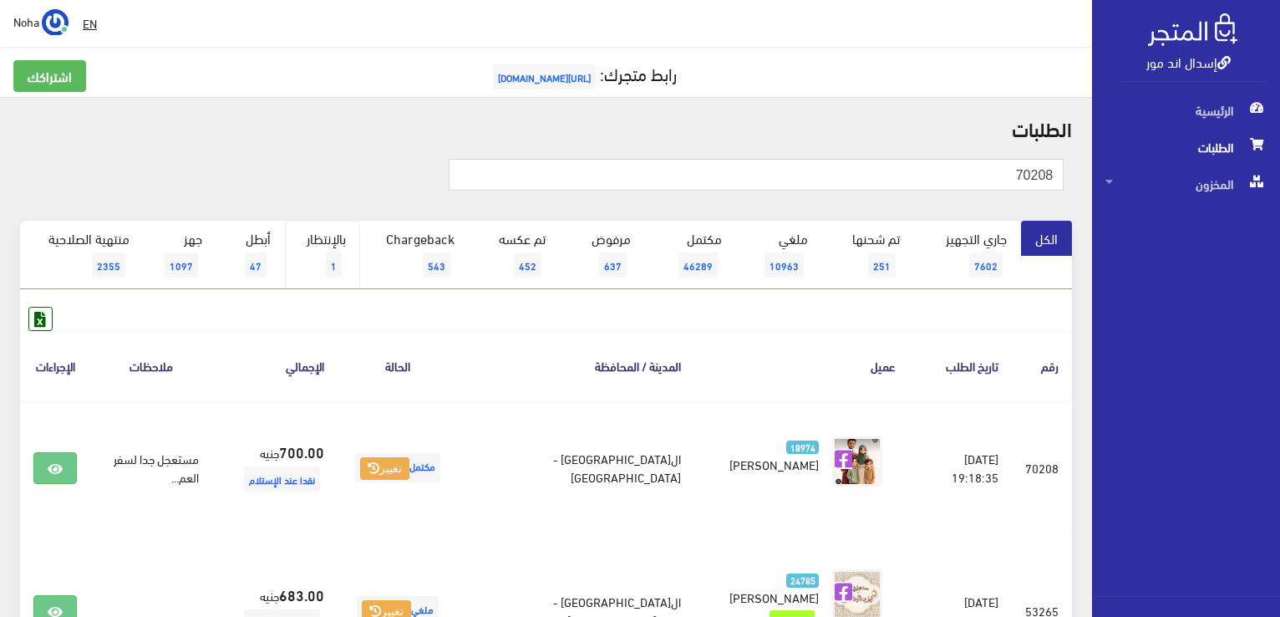
click at [336, 235] on link "بالإنتظار 1" at bounding box center [322, 255] width 75 height 69
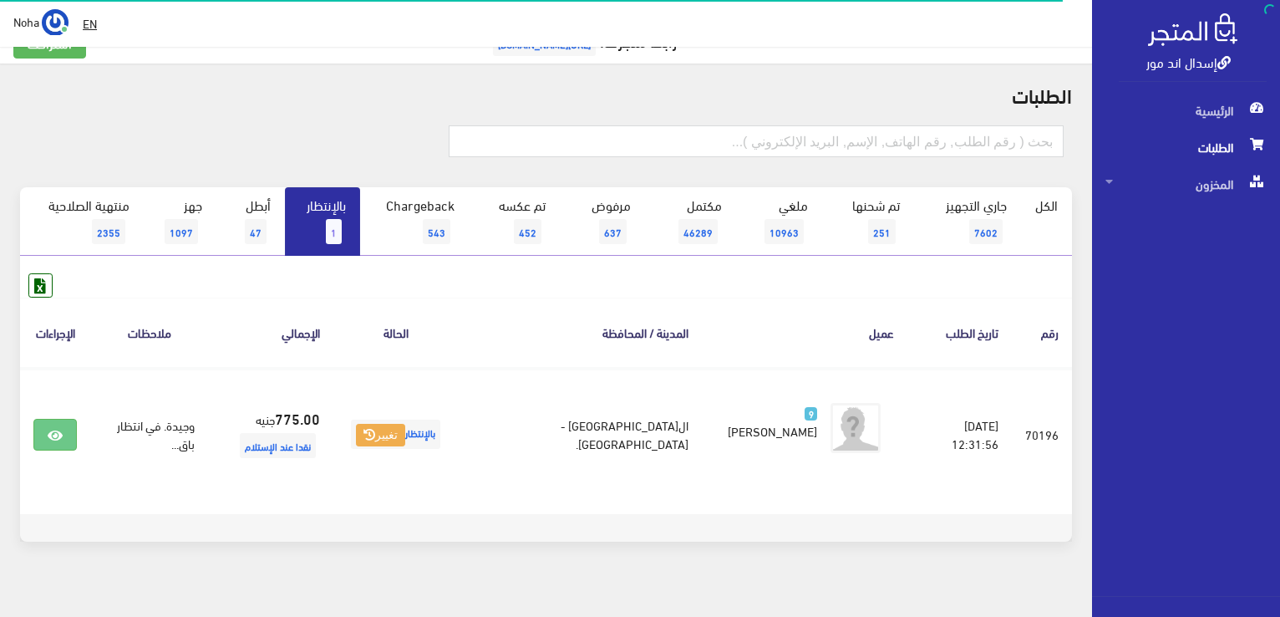
scroll to position [50, 0]
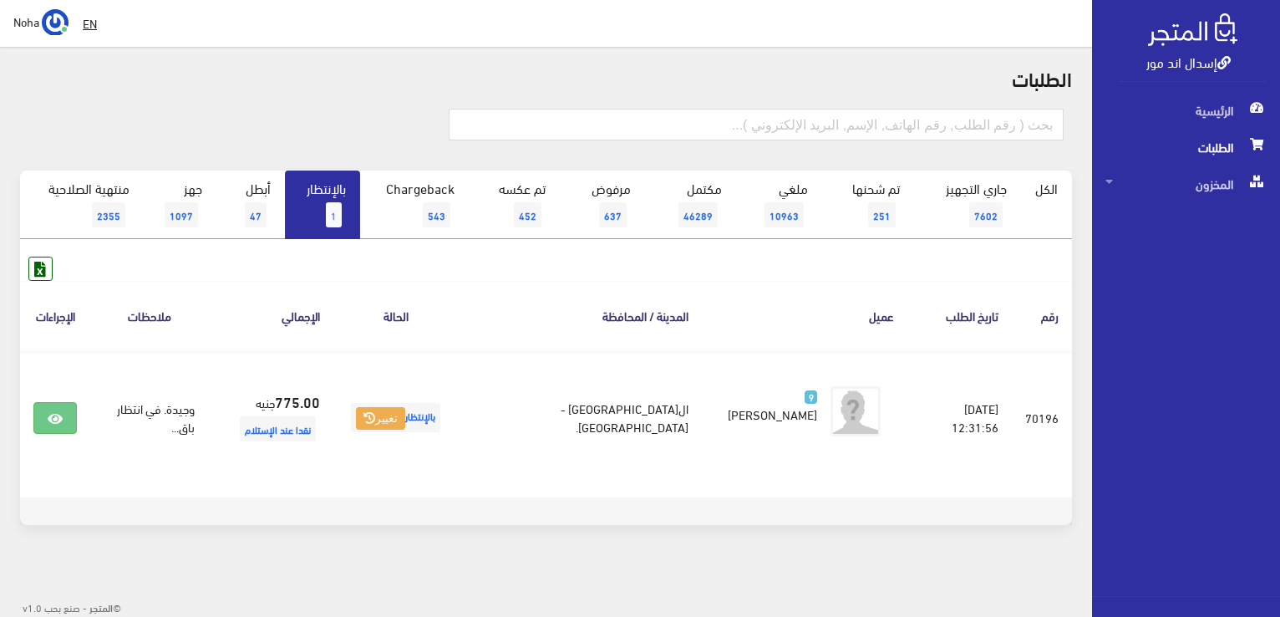
click at [339, 214] on span "1" at bounding box center [334, 214] width 16 height 25
